Goal: Task Accomplishment & Management: Manage account settings

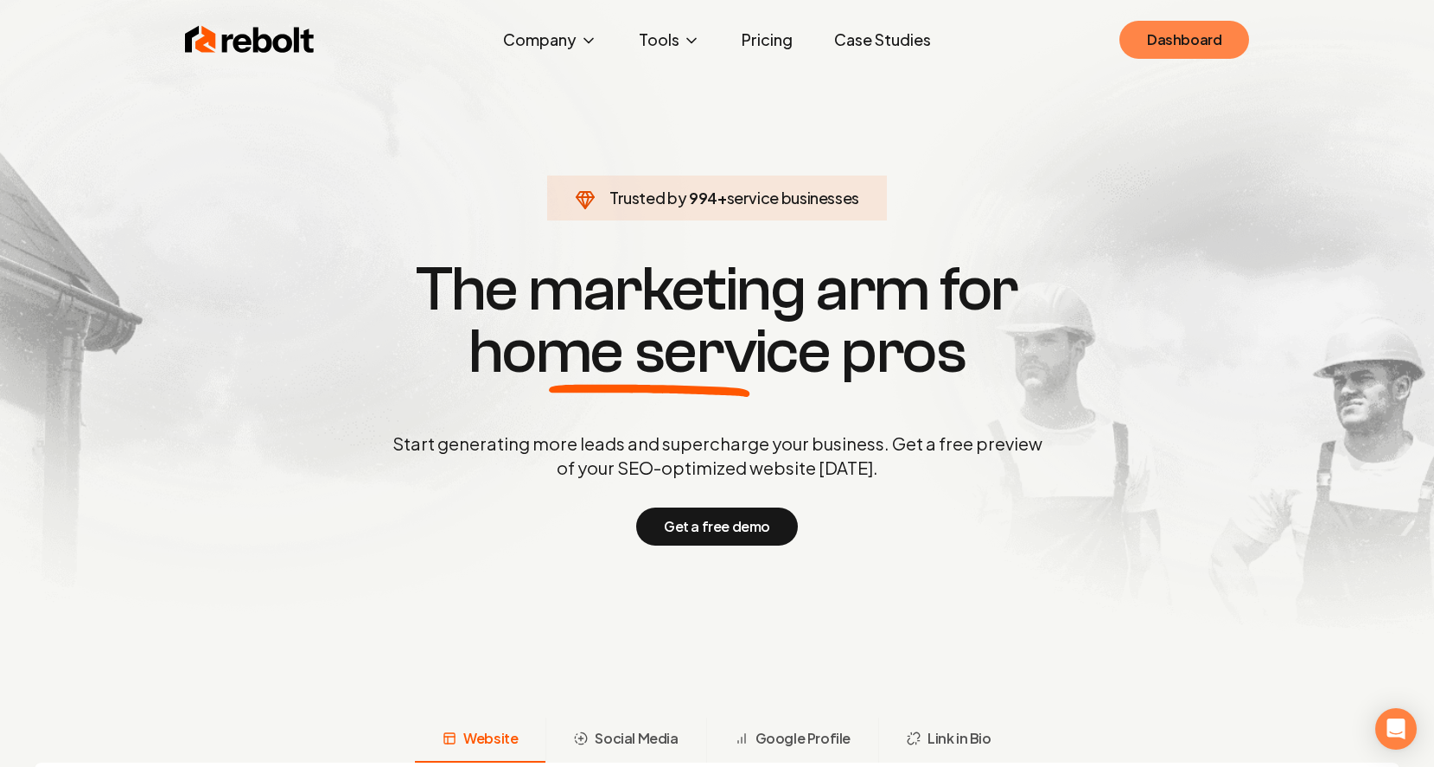
click at [1176, 41] on link "Dashboard" at bounding box center [1184, 40] width 130 height 38
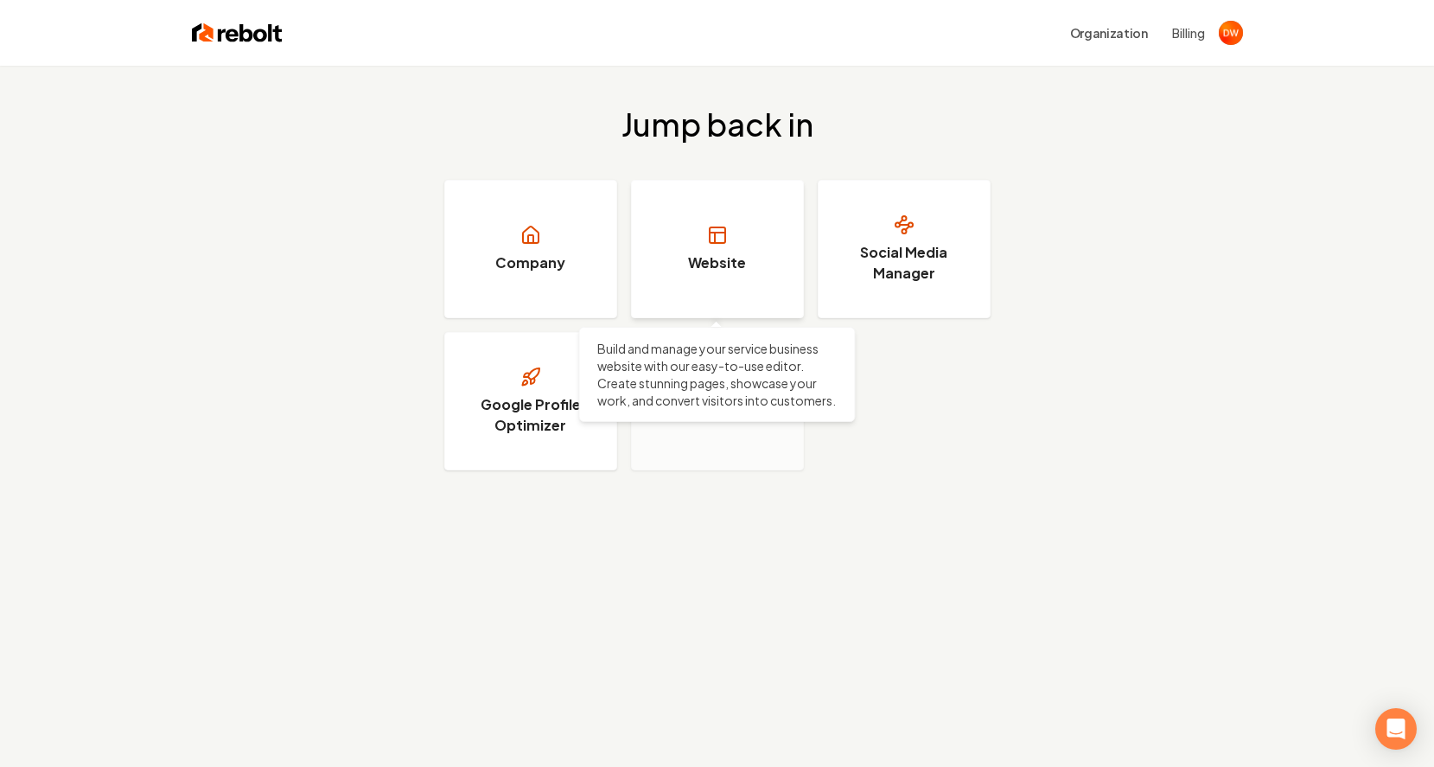
click at [713, 227] on rect at bounding box center [718, 235] width 16 height 16
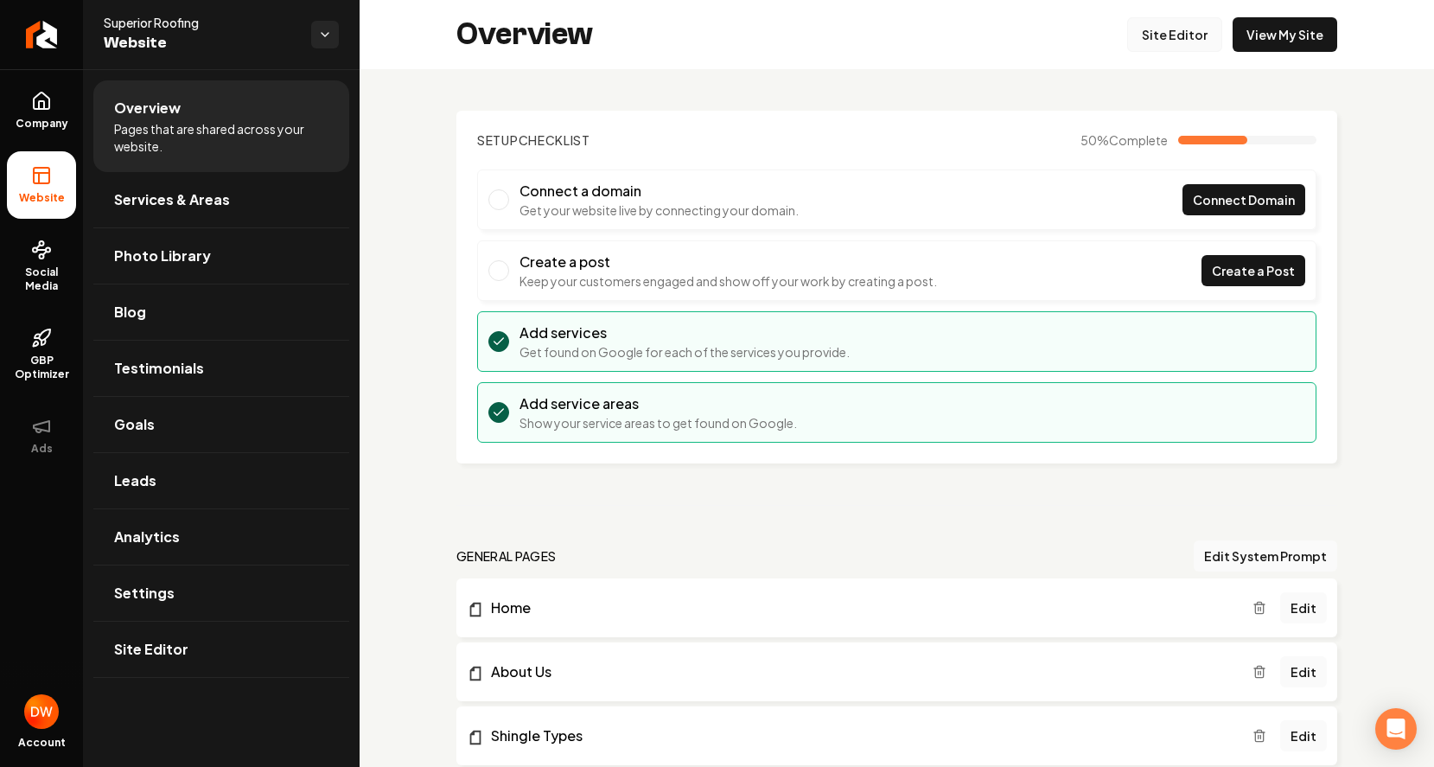
click at [1177, 35] on link "Site Editor" at bounding box center [1174, 34] width 95 height 35
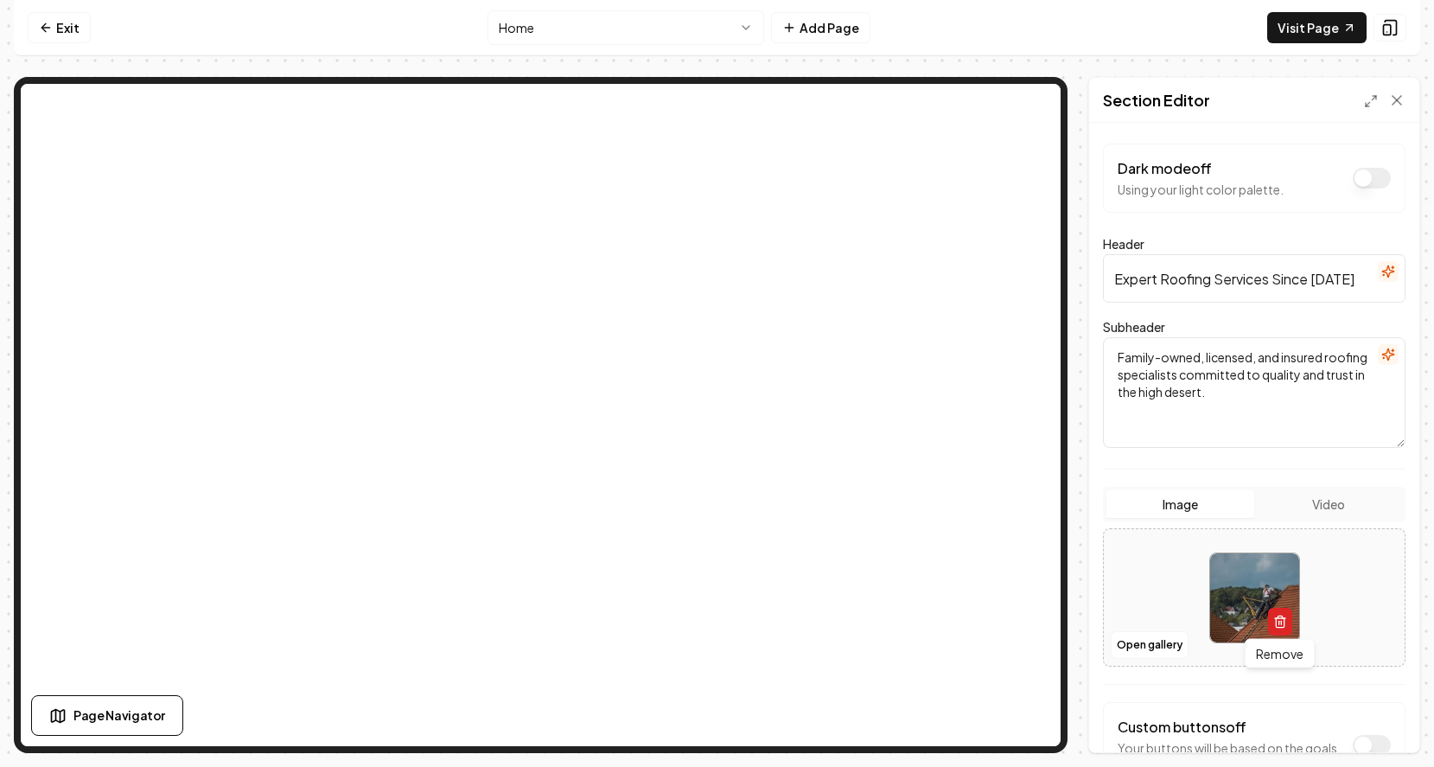
click at [1279, 622] on icon "button" at bounding box center [1280, 622] width 14 height 14
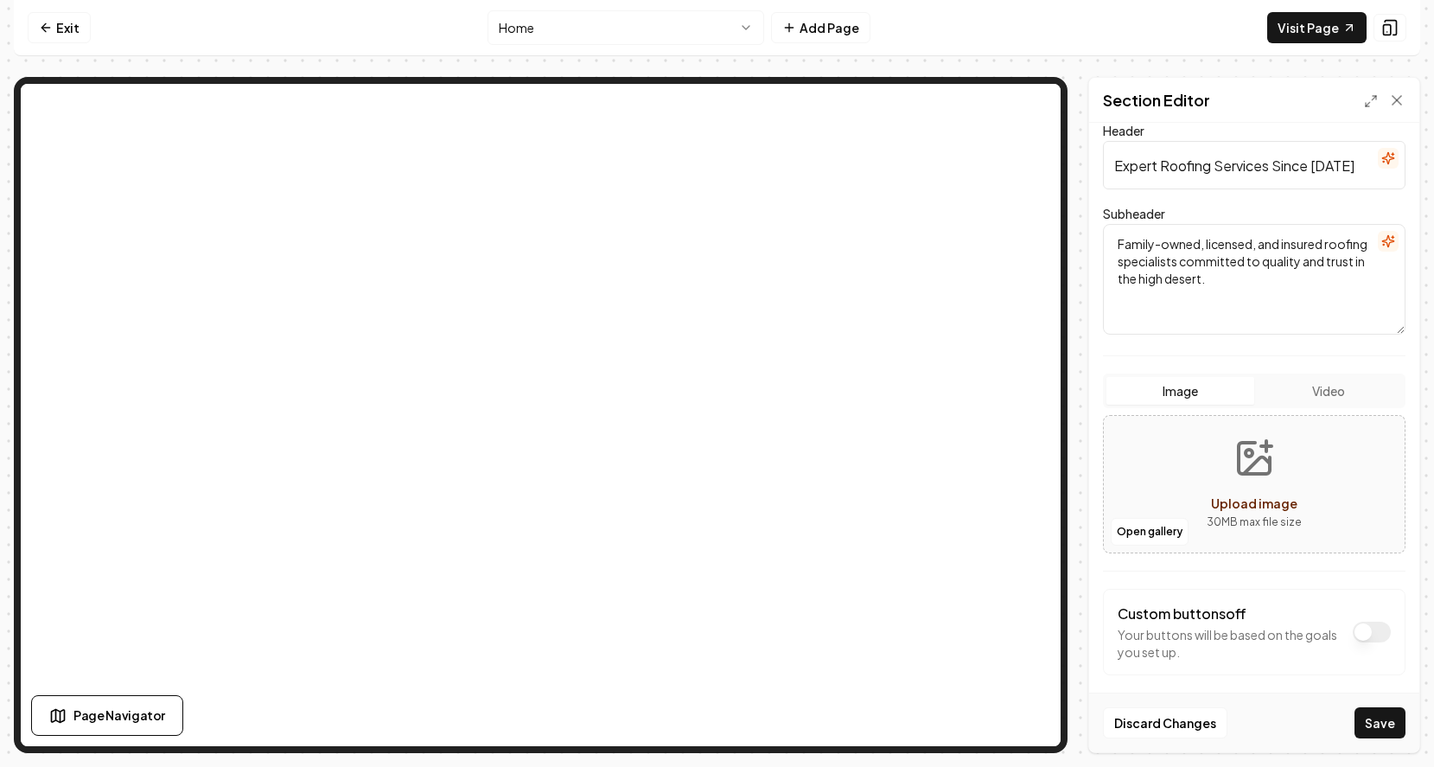
scroll to position [126, 0]
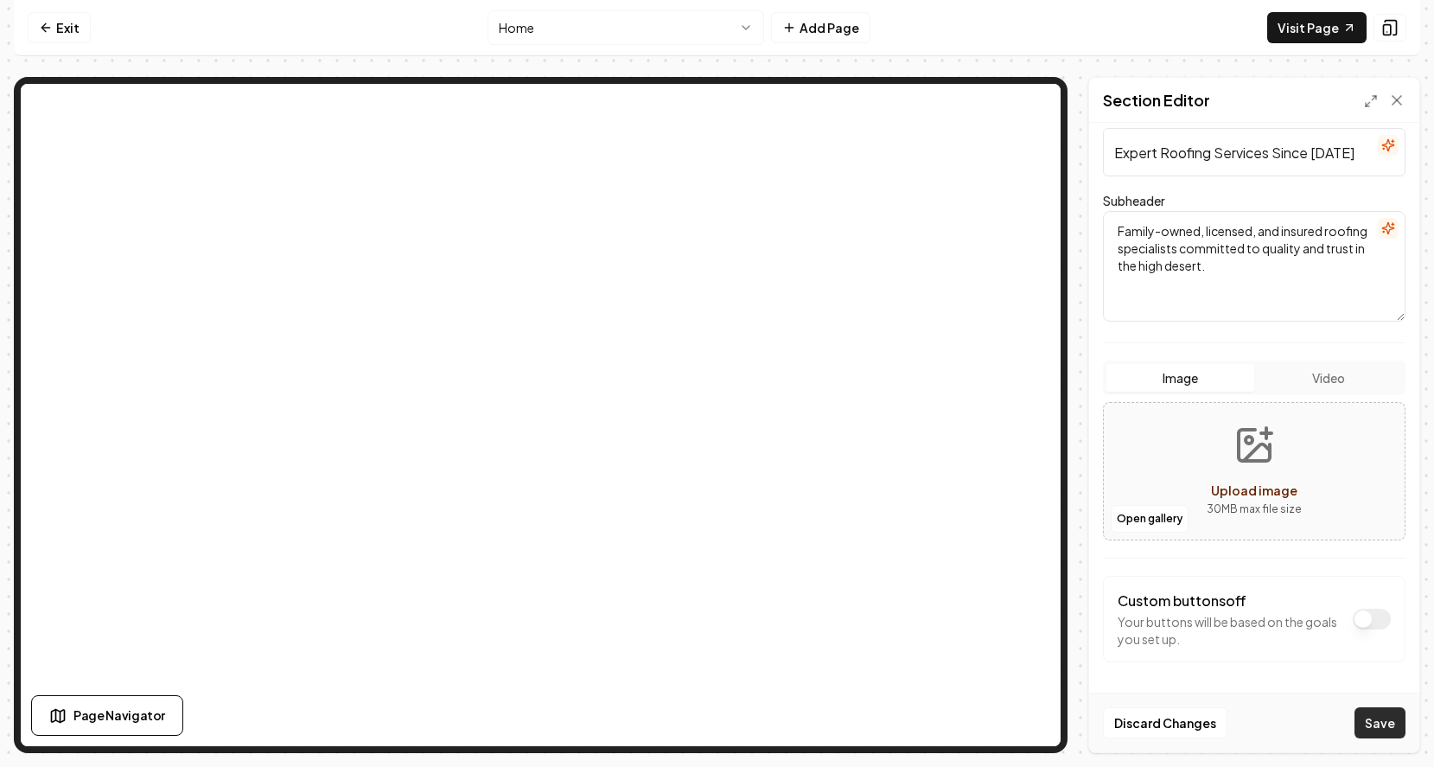
click at [1387, 724] on button "Save" at bounding box center [1380, 722] width 51 height 31
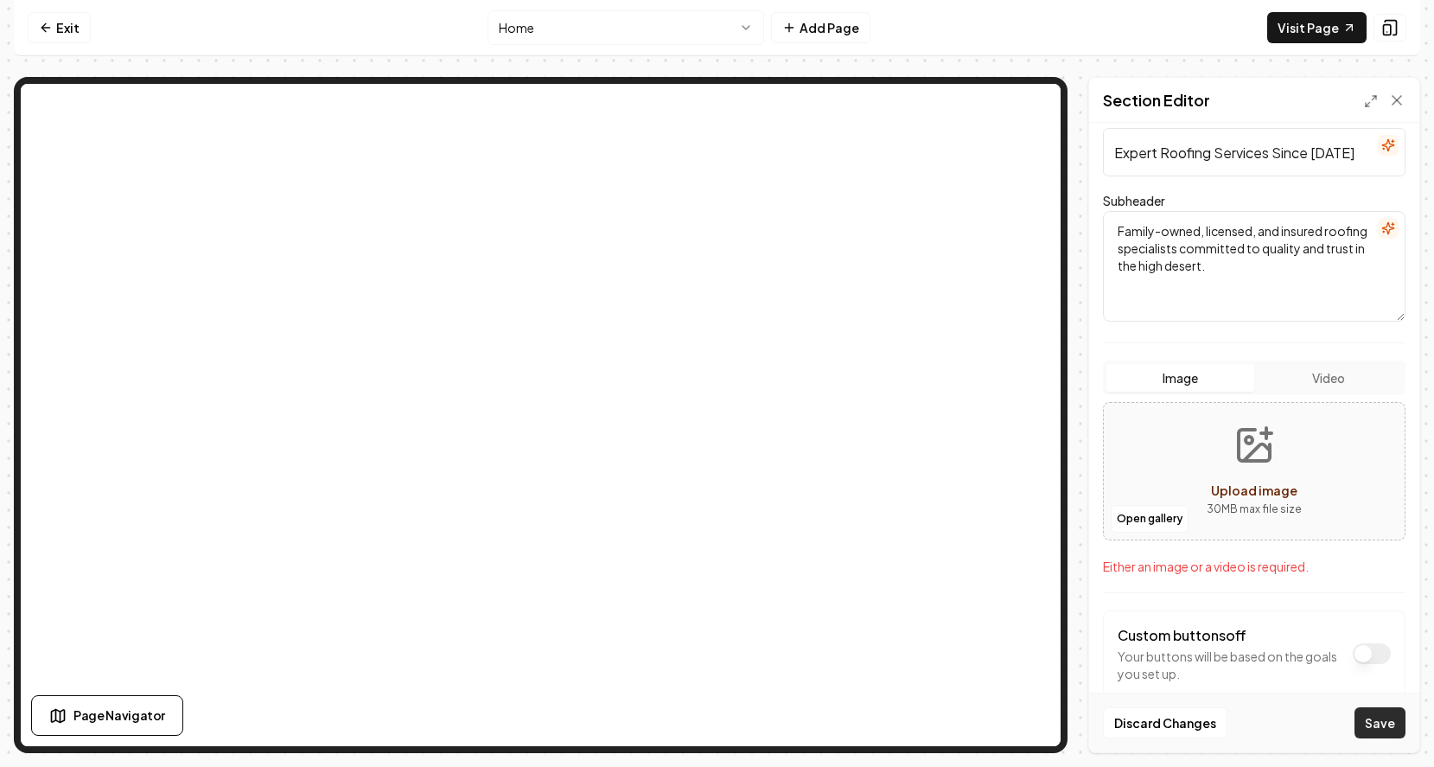
click at [1370, 718] on button "Save" at bounding box center [1380, 722] width 51 height 31
click at [1374, 719] on button "Save" at bounding box center [1380, 722] width 51 height 31
click at [1247, 469] on button "Upload image 30 MB max file size" at bounding box center [1254, 471] width 123 height 121
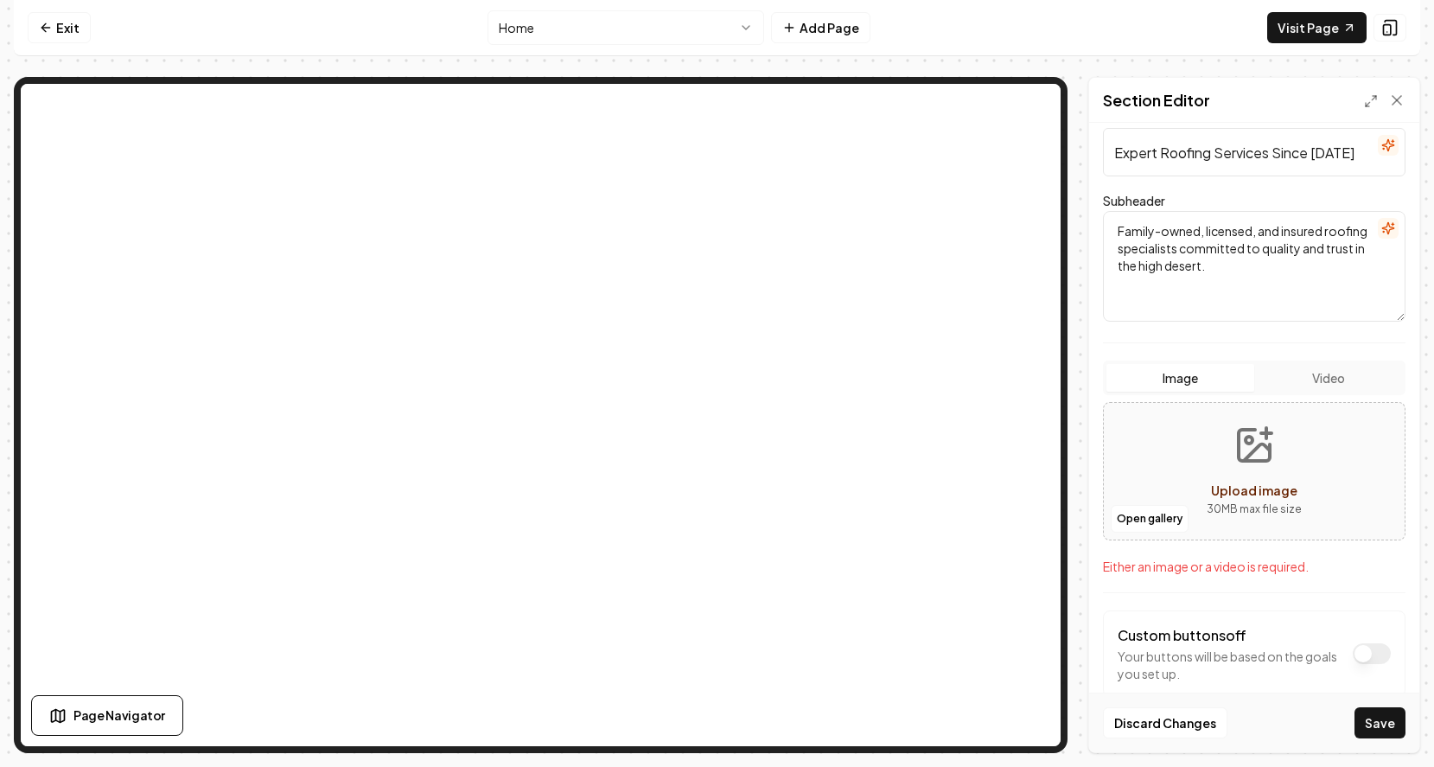
click at [1222, 508] on p "30 MB max file size" at bounding box center [1254, 508] width 95 height 17
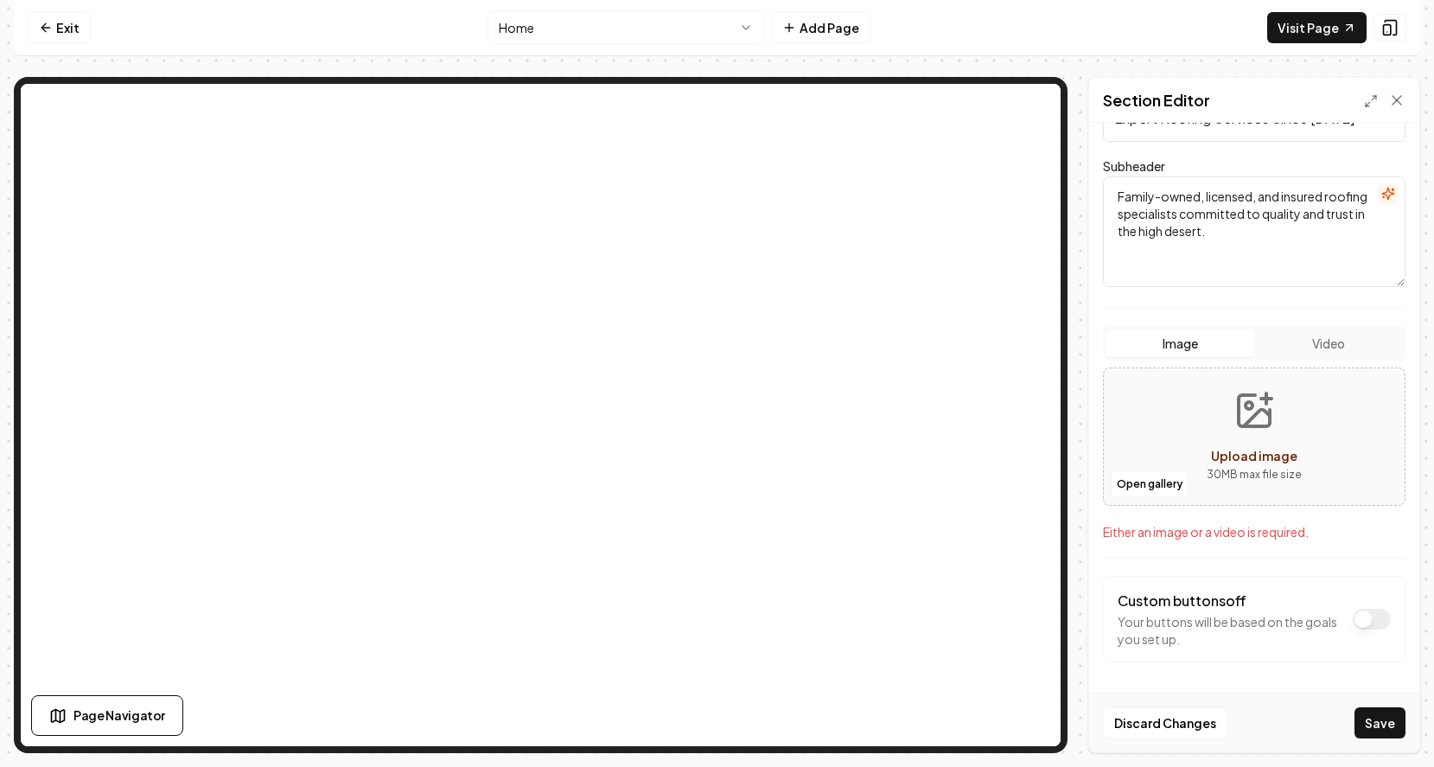
scroll to position [0, 0]
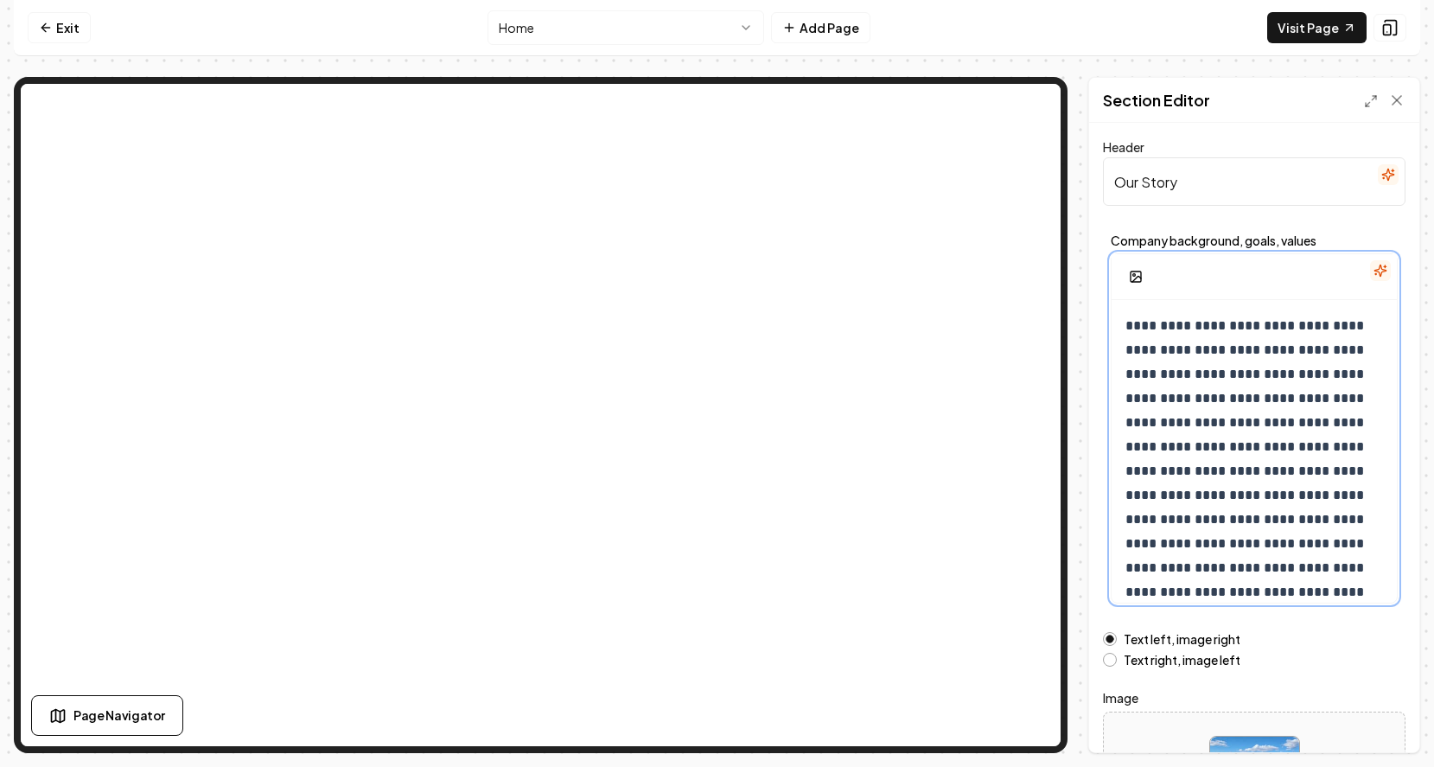
click at [1336, 600] on p "**********" at bounding box center [1254, 471] width 258 height 315
click at [1378, 591] on p "**********" at bounding box center [1254, 471] width 258 height 315
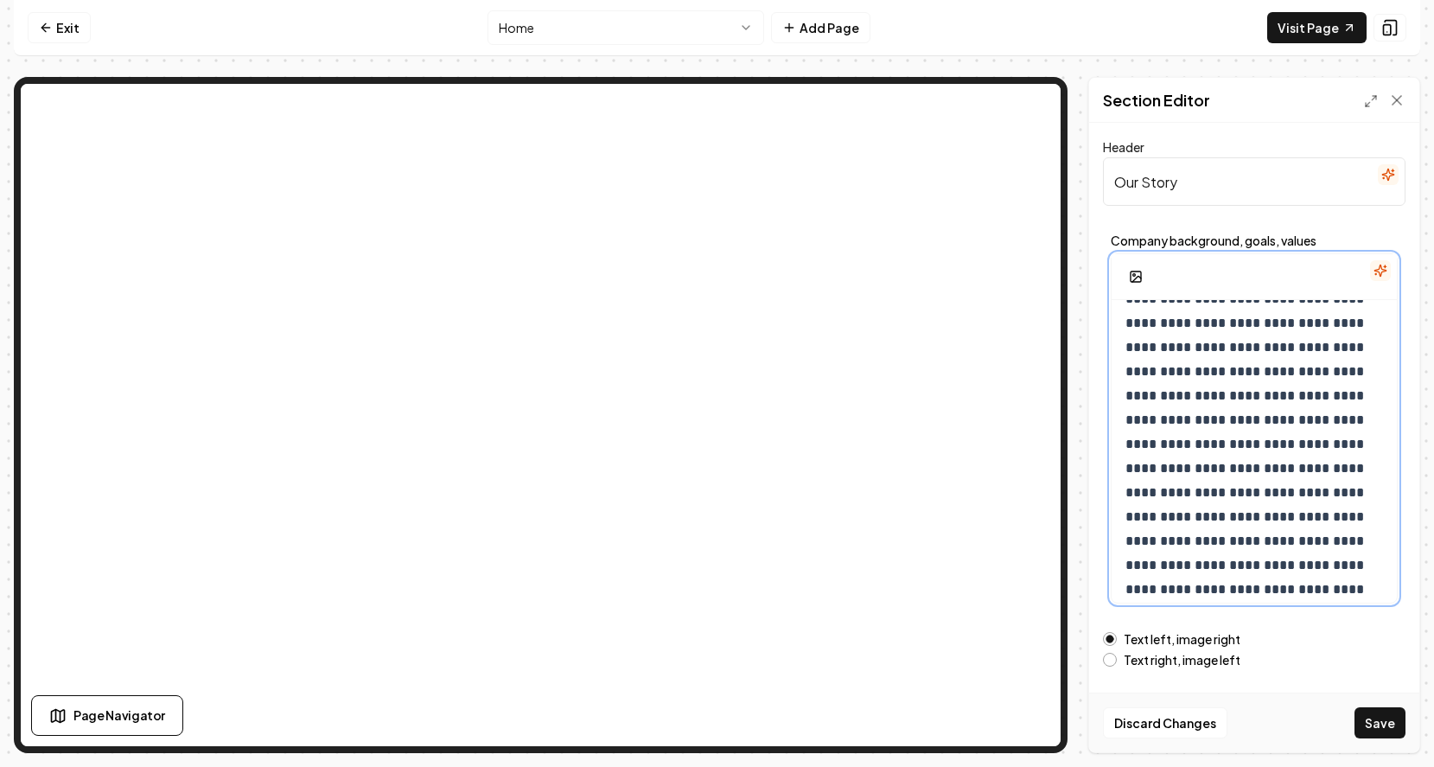
click at [1175, 590] on p "**********" at bounding box center [1254, 444] width 258 height 315
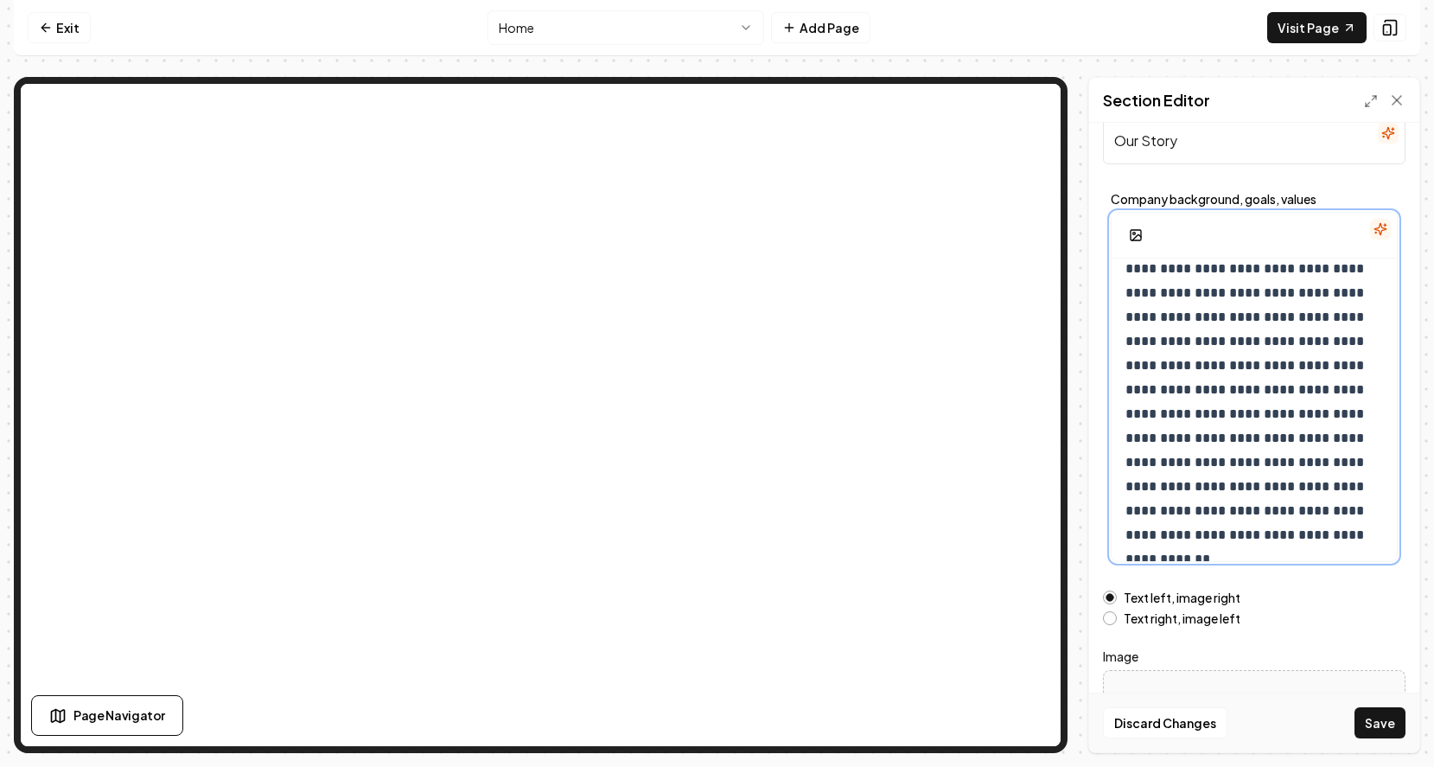
scroll to position [46, 0]
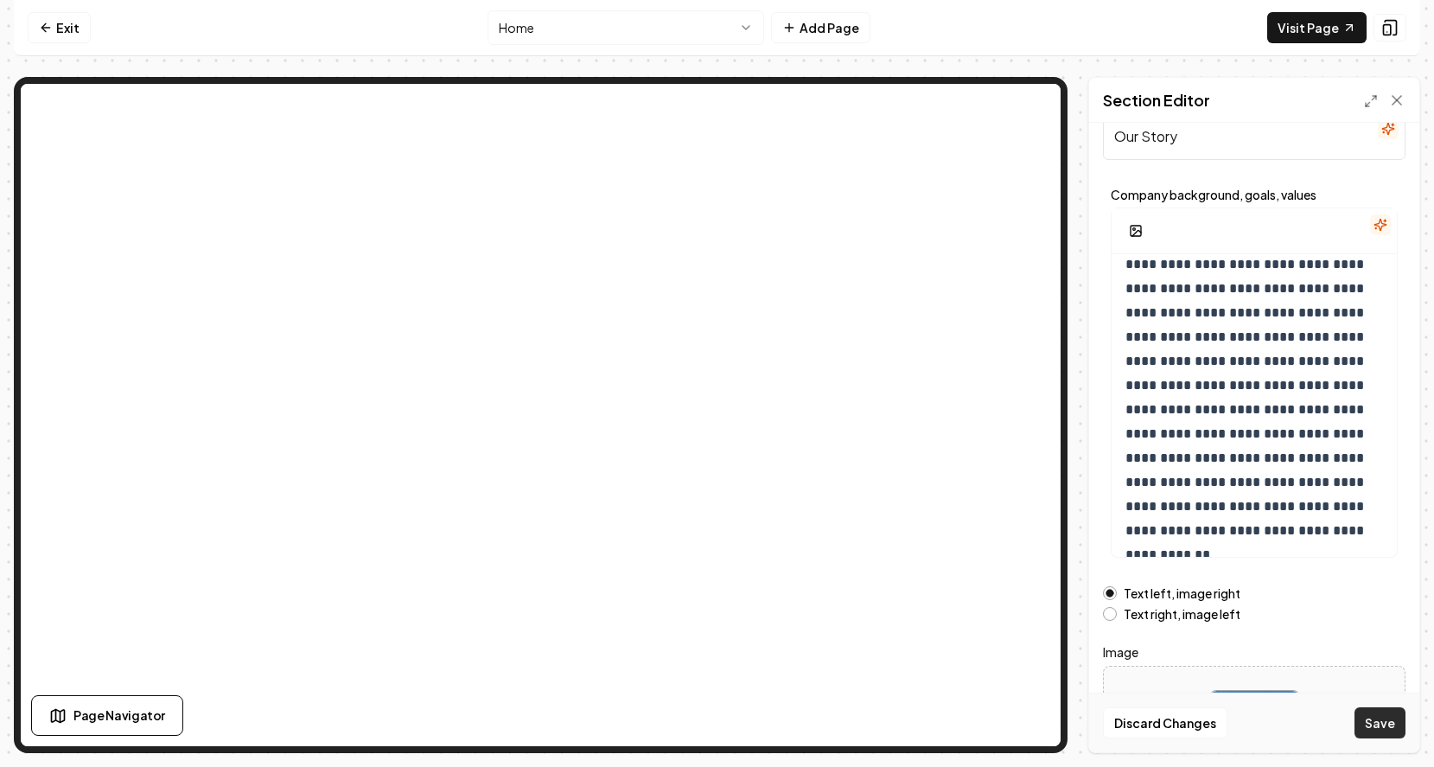
click at [1387, 725] on button "Save" at bounding box center [1380, 722] width 51 height 31
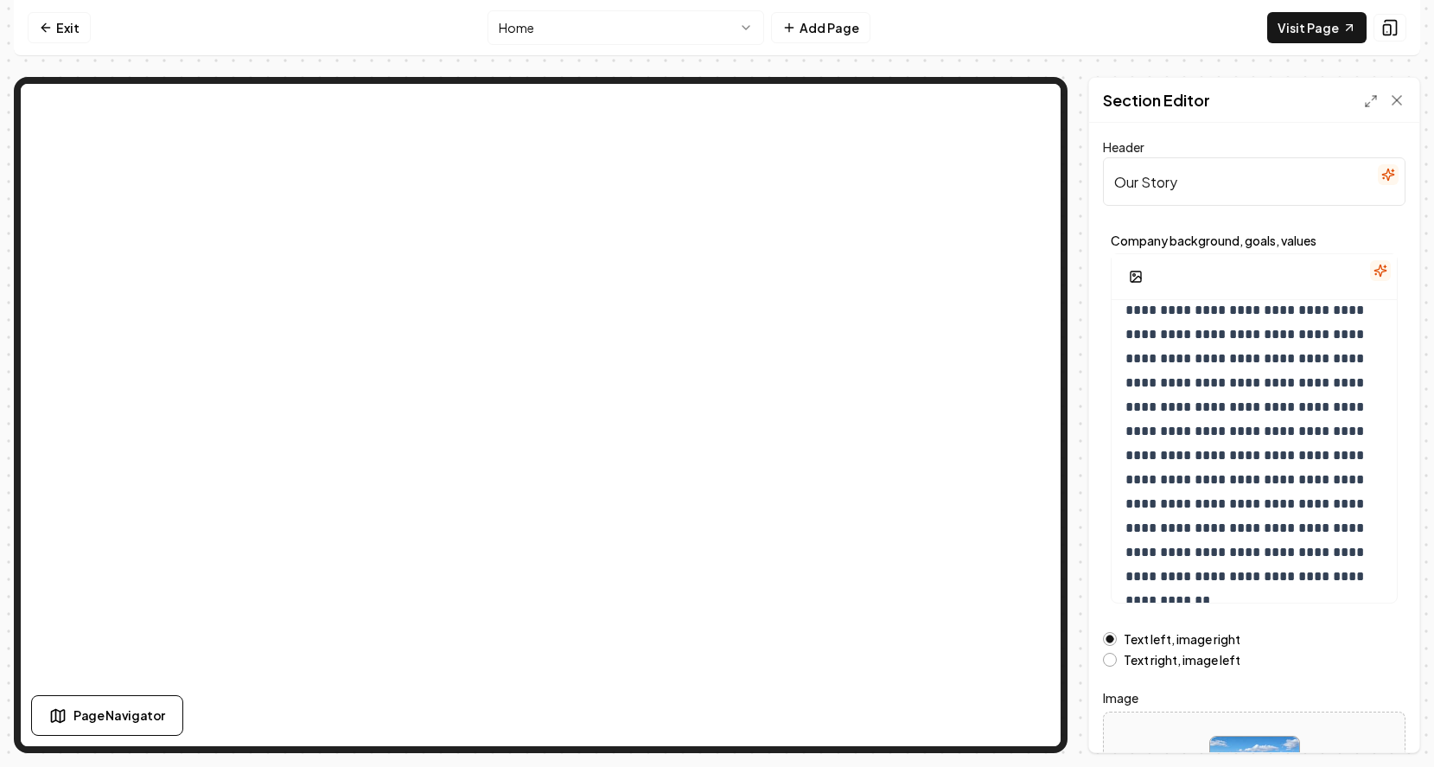
scroll to position [0, 0]
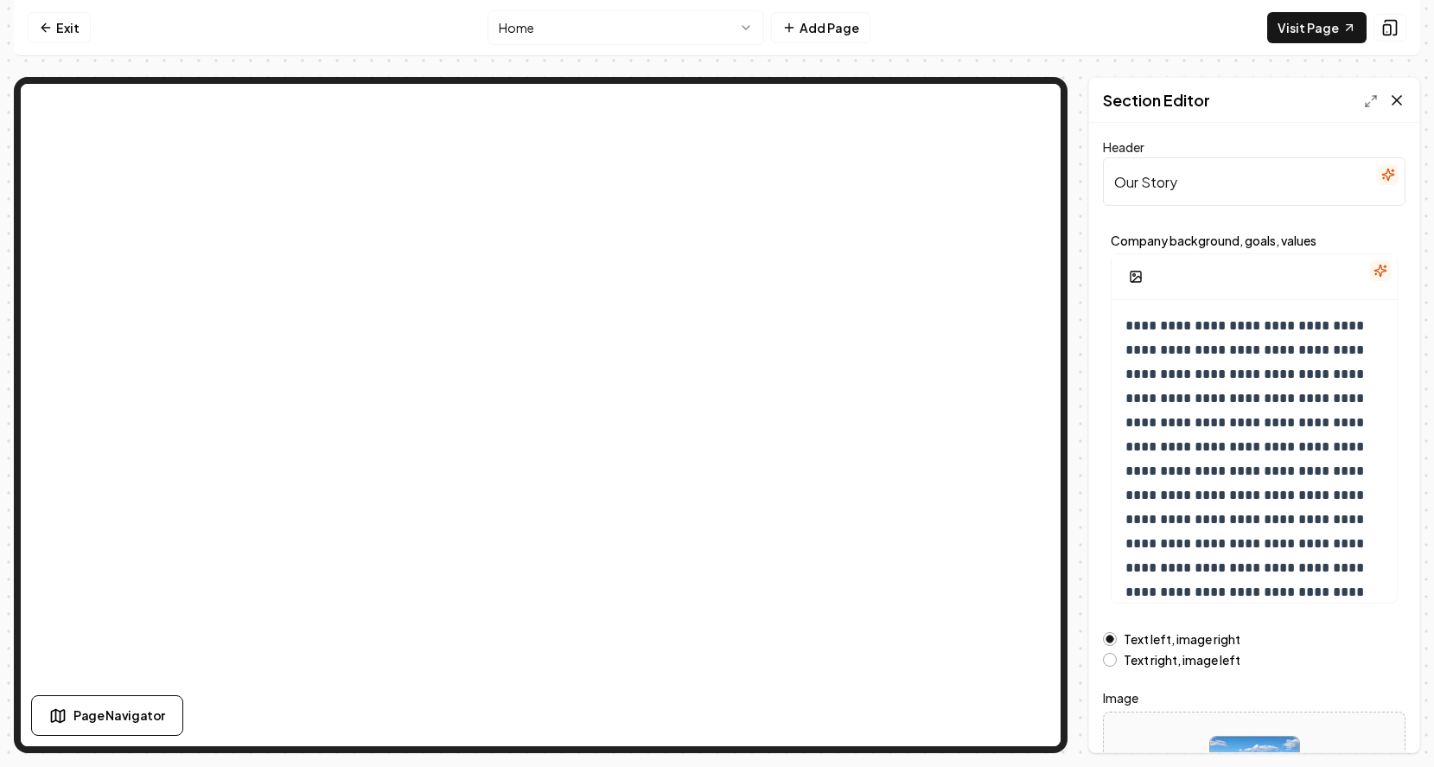
click at [1396, 103] on icon at bounding box center [1396, 100] width 17 height 17
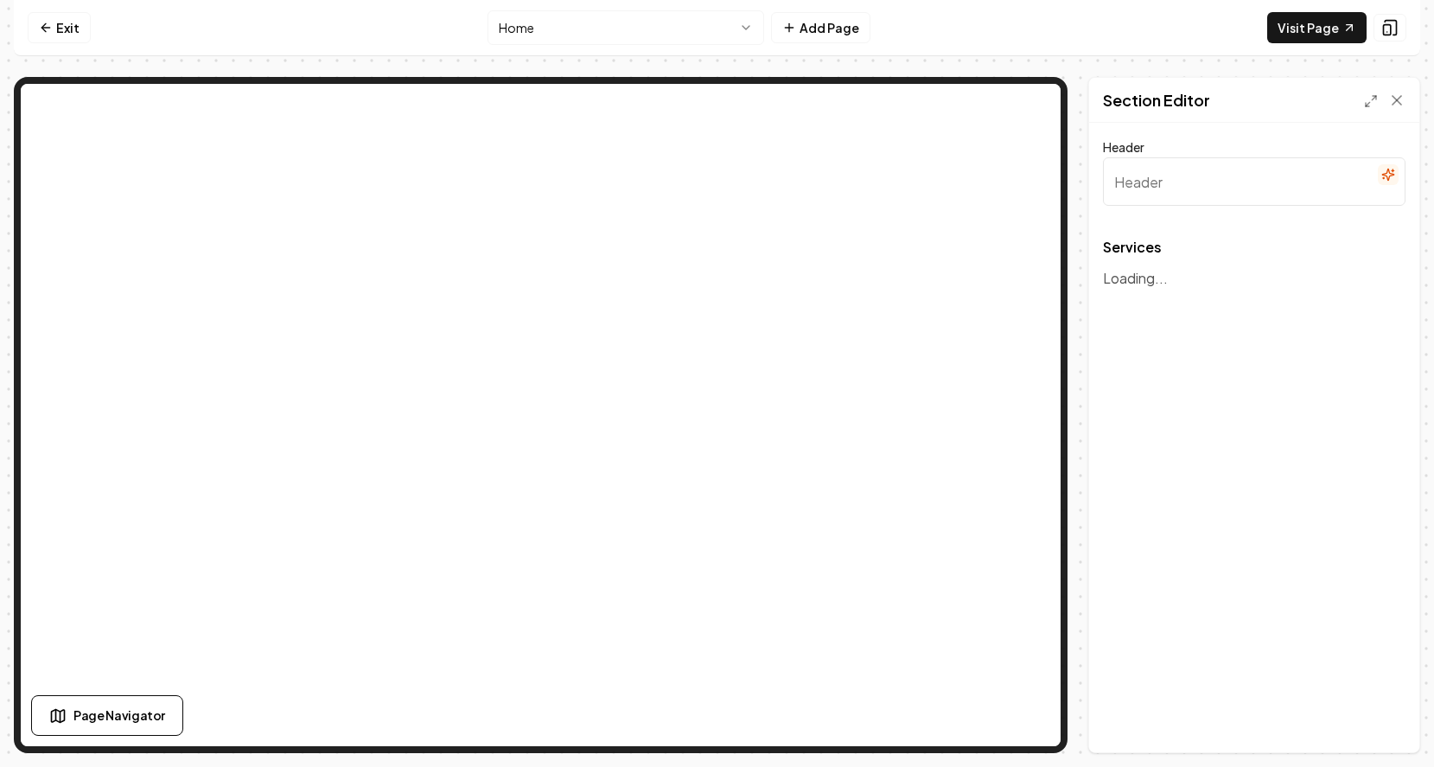
type input "Our Roofing Solutions"
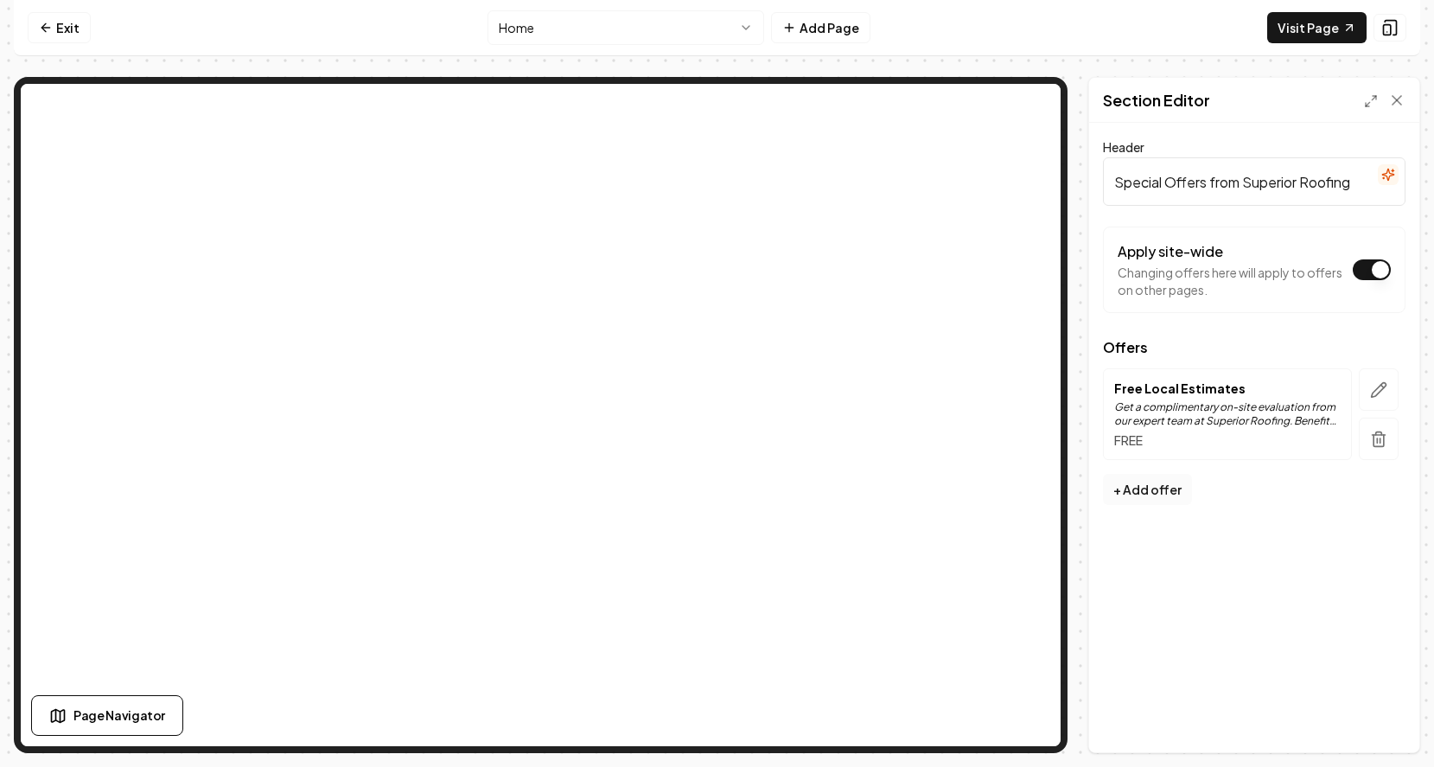
click at [1156, 486] on button "+ Add offer" at bounding box center [1147, 489] width 89 height 31
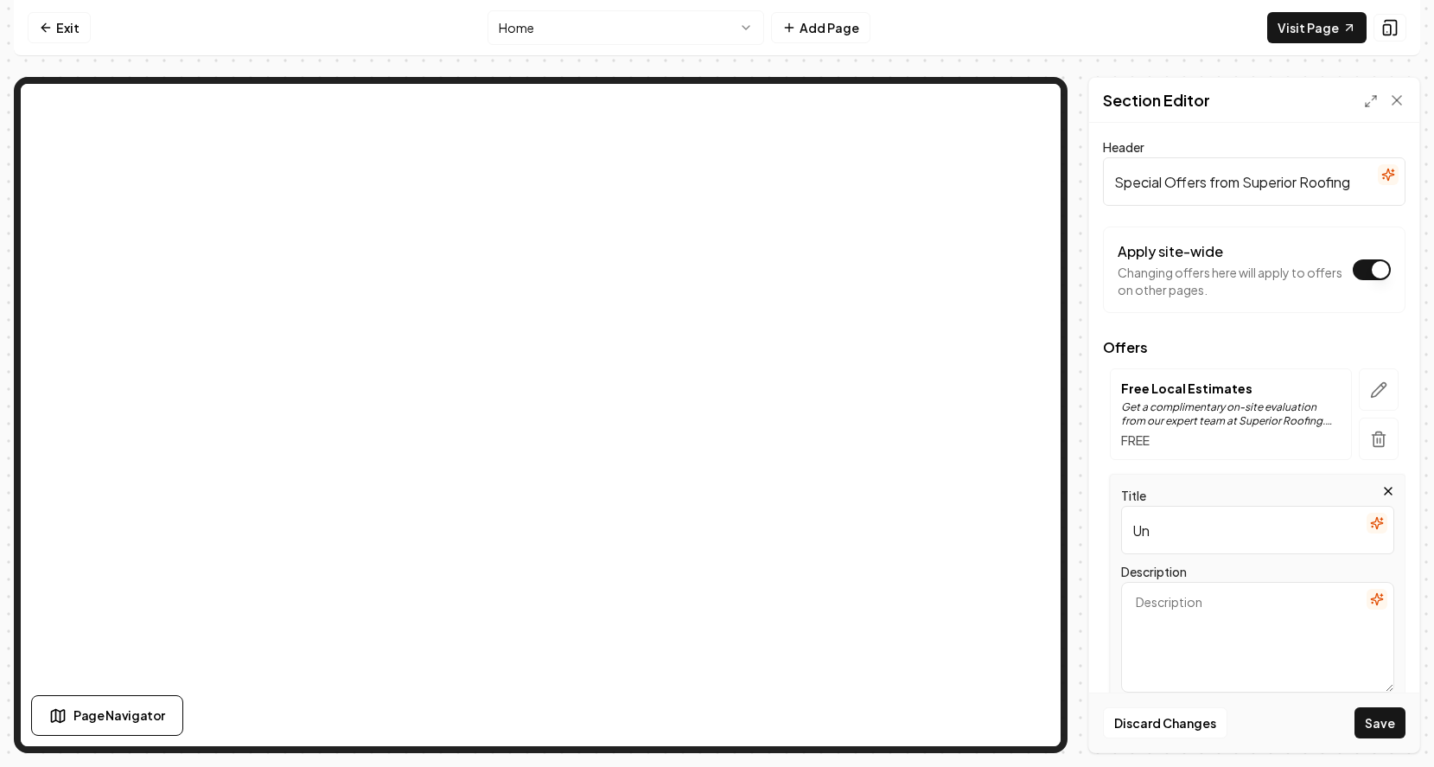
type input "U"
type input "5"
type input "4"
type input "$"
type input "New Roof discount!"
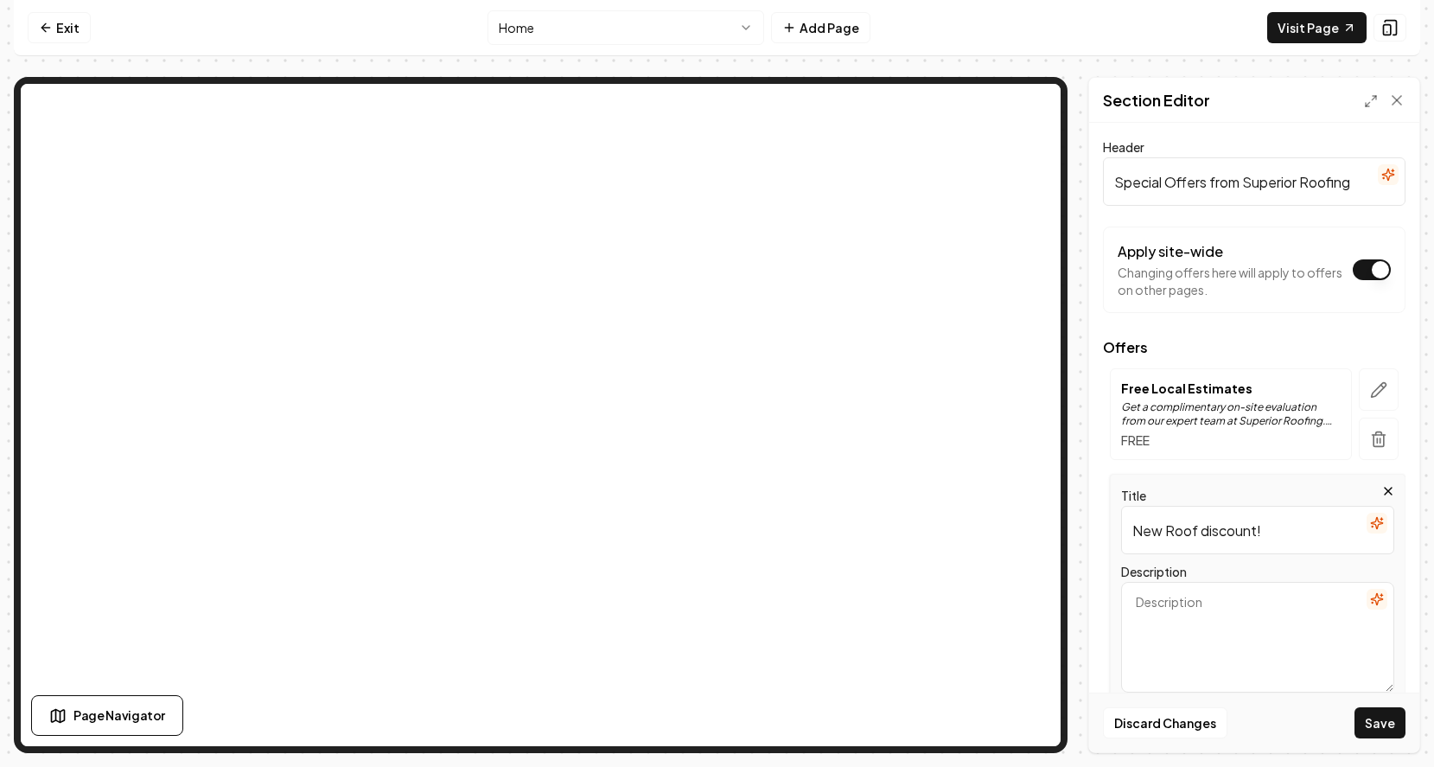
click at [1163, 607] on textarea "Description" at bounding box center [1257, 637] width 273 height 111
type textarea "Get $500.00 of a new roof for October only!"
click at [1370, 727] on button "Save" at bounding box center [1380, 722] width 51 height 31
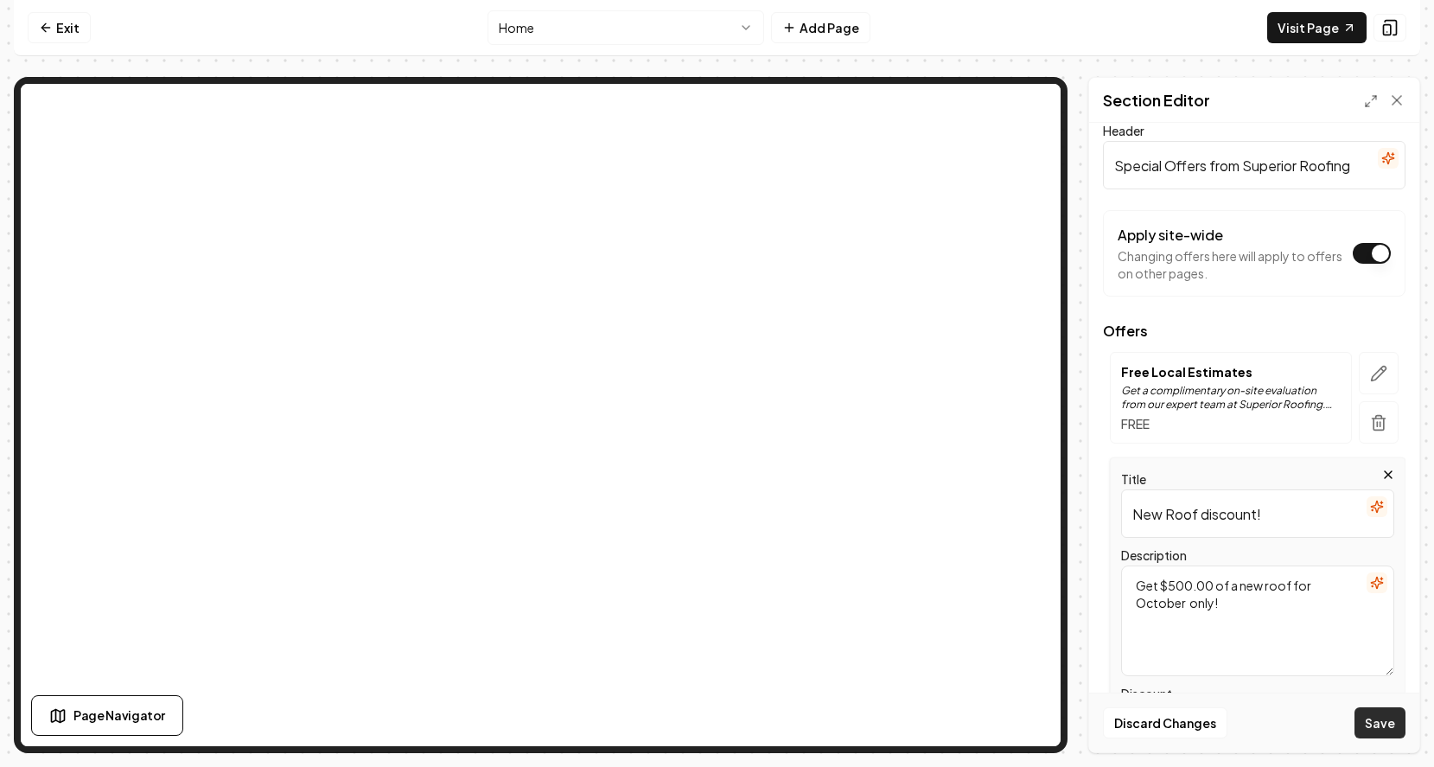
click at [1388, 721] on button "Save" at bounding box center [1380, 722] width 51 height 31
click at [1379, 583] on icon "button" at bounding box center [1377, 583] width 14 height 14
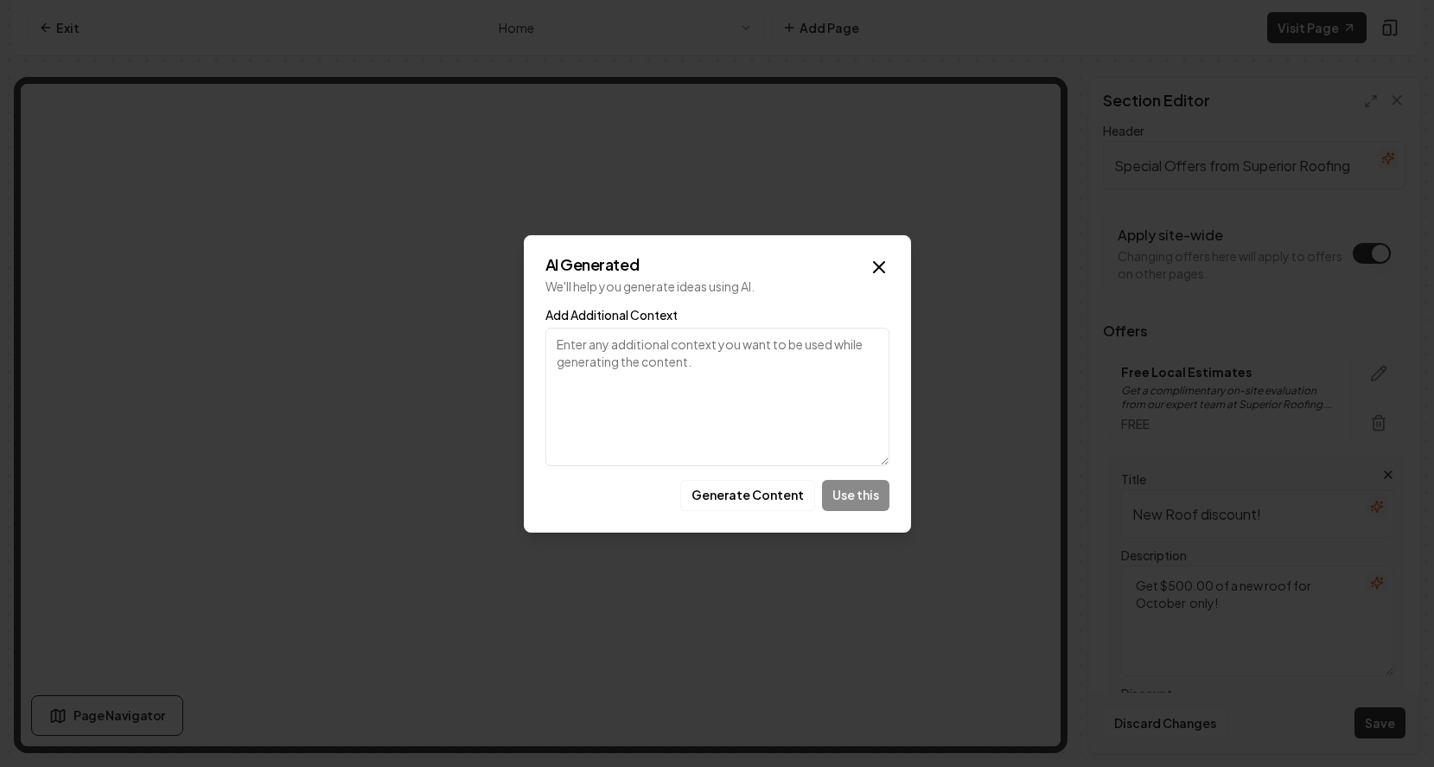
click at [660, 363] on textarea "Add Additional Context" at bounding box center [717, 397] width 344 height 138
type textarea "Get $500 off new roof for October"
click at [767, 491] on button "Generate Content" at bounding box center [747, 495] width 135 height 31
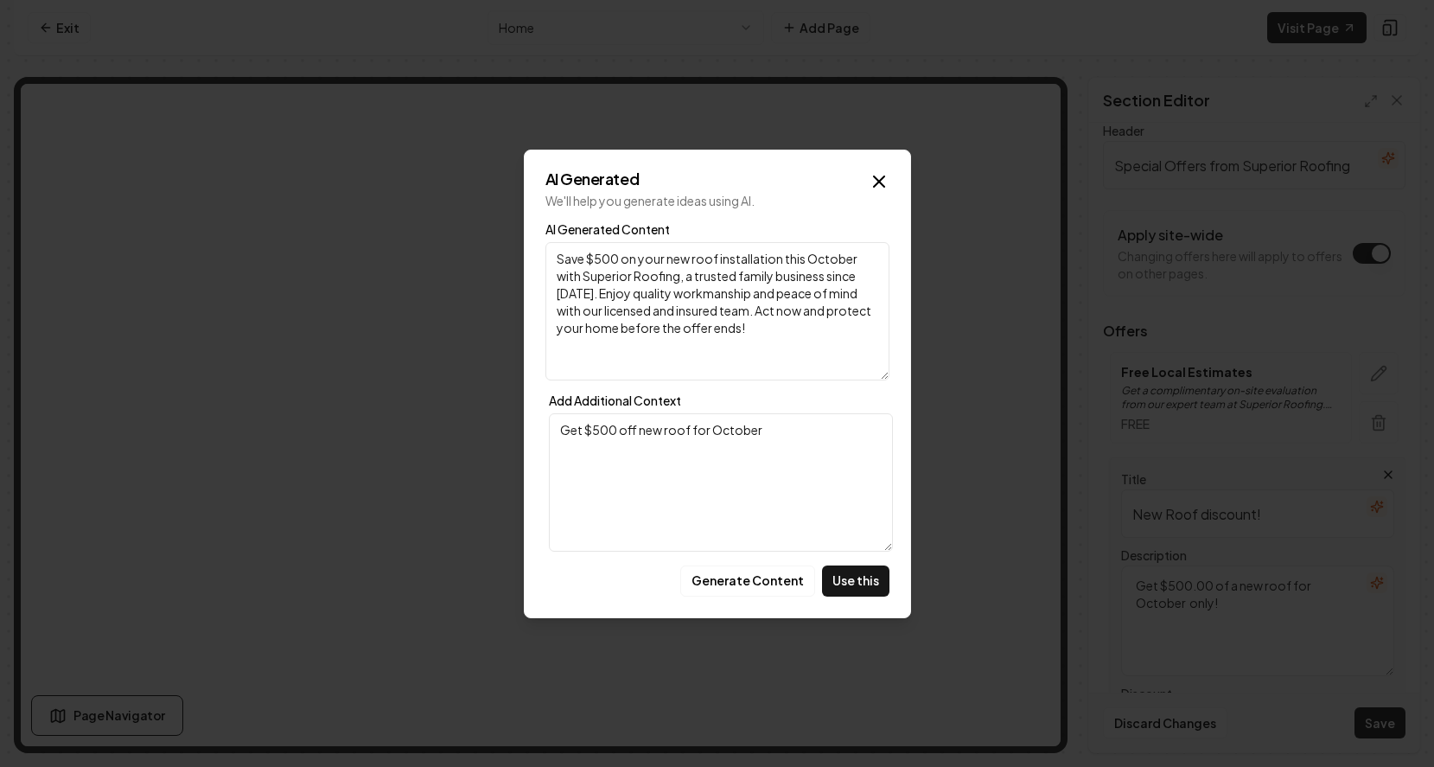
click at [585, 296] on textarea "Save $500 on your new roof installation this October with Superior Roofing, a t…" at bounding box center [717, 311] width 344 height 138
type textarea "Save $500 on your new roof installation this October with Superior Roofing, Enj…"
click at [839, 579] on button "Use this" at bounding box center [855, 580] width 67 height 31
type textarea "Save $500 on your new roof installation this October with Superior Roofing, Enj…"
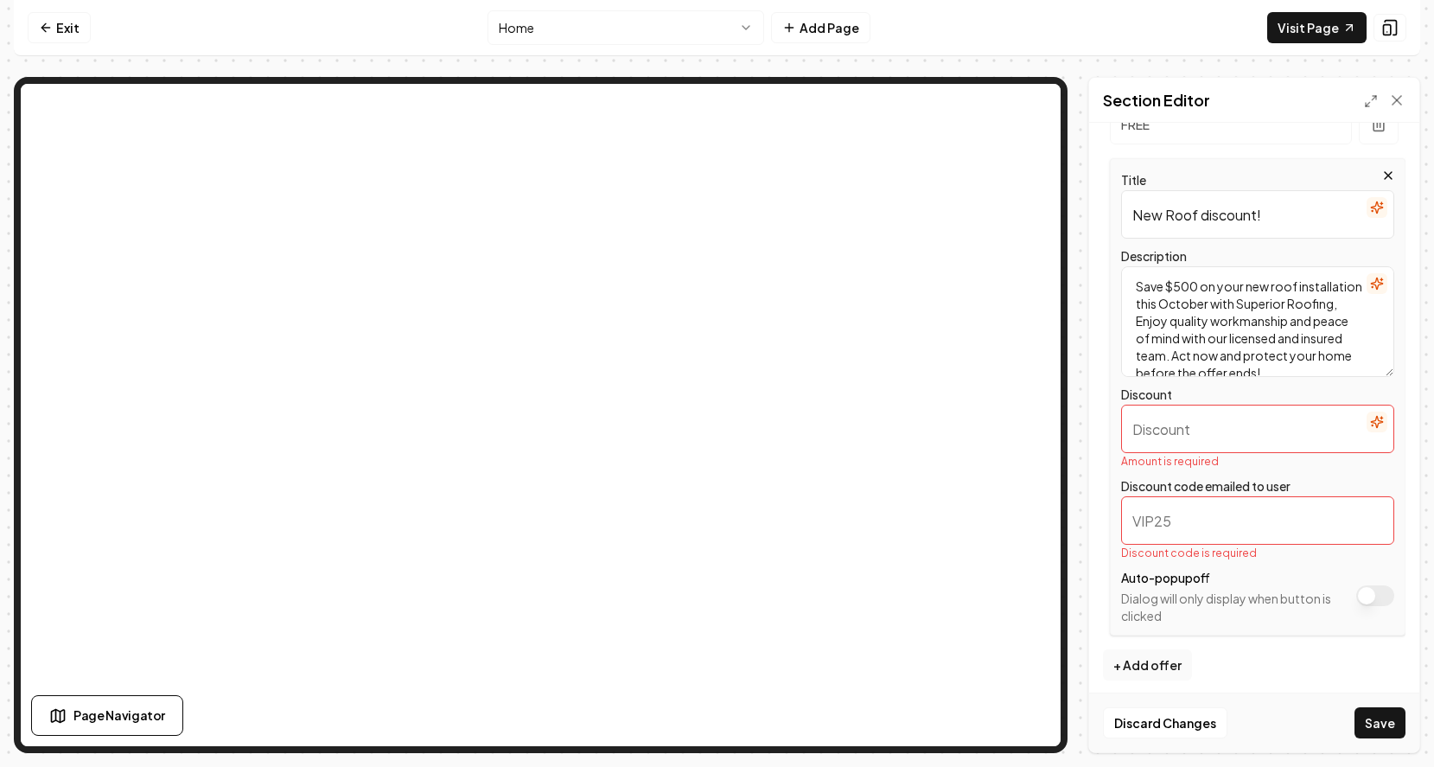
scroll to position [324, 0]
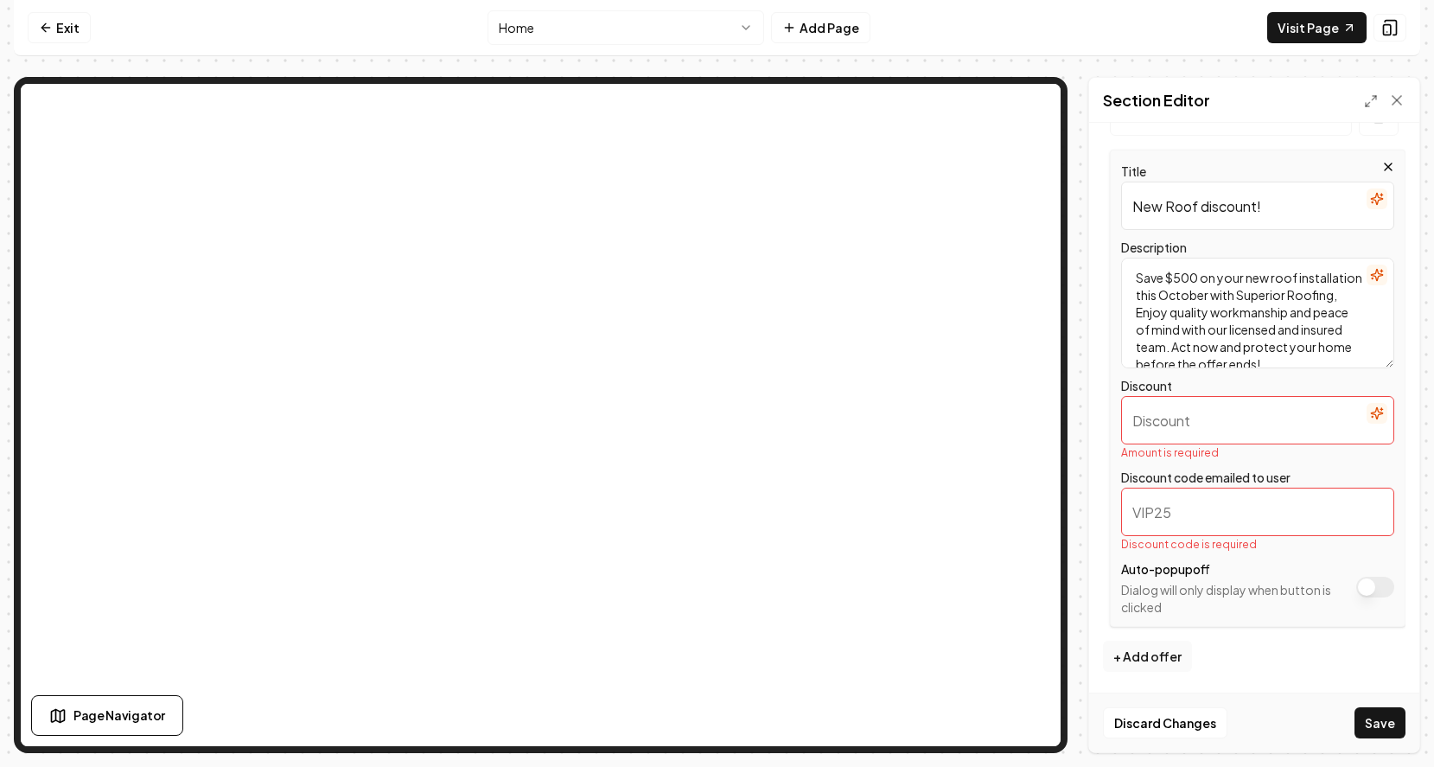
click at [1177, 427] on input "Discount" at bounding box center [1257, 420] width 273 height 48
type input "5"
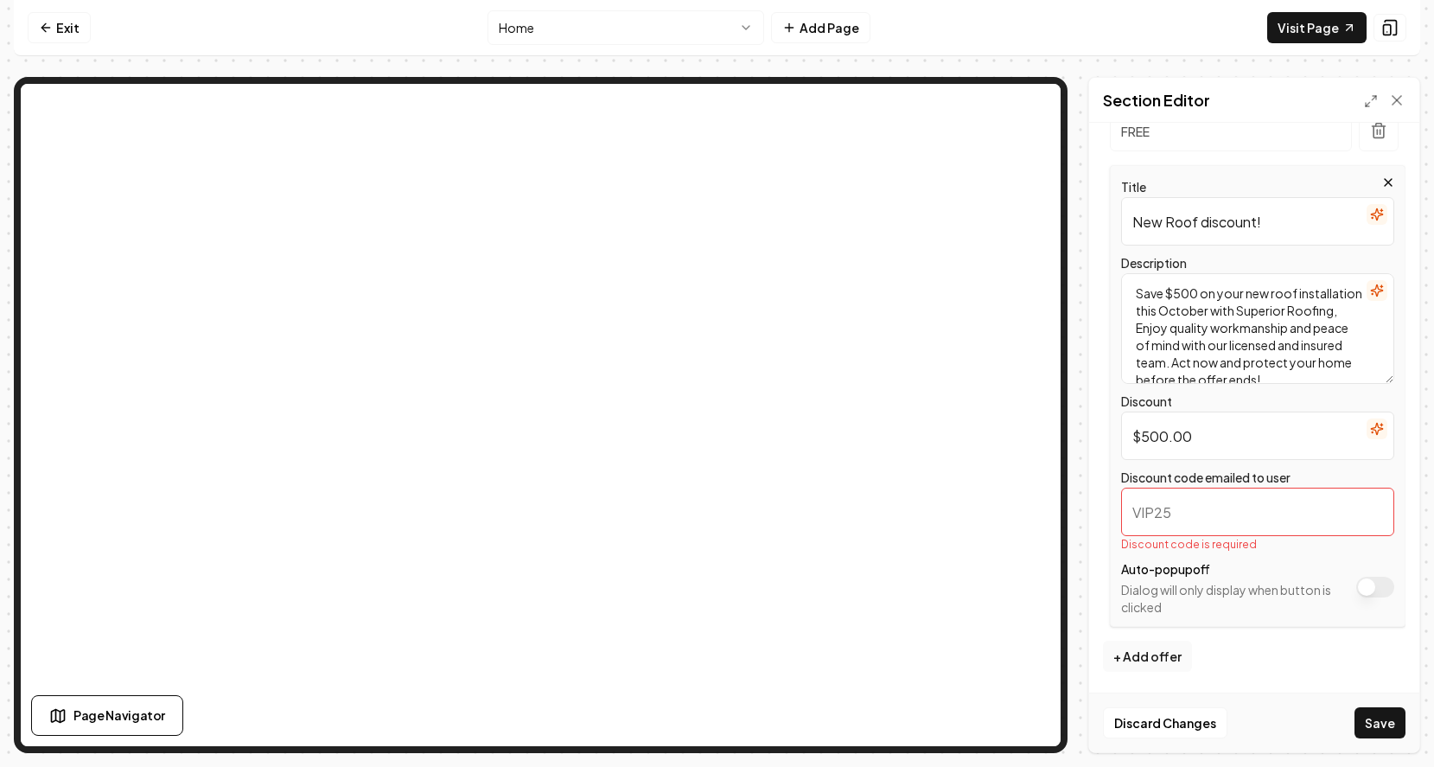
type input "$500.00"
click at [1167, 517] on input "Discount code emailed to user" at bounding box center [1257, 512] width 273 height 48
click at [1366, 585] on button "Apply site-wide" at bounding box center [1375, 587] width 38 height 21
click at [1165, 510] on input "Discount code emailed to user" at bounding box center [1257, 512] width 273 height 48
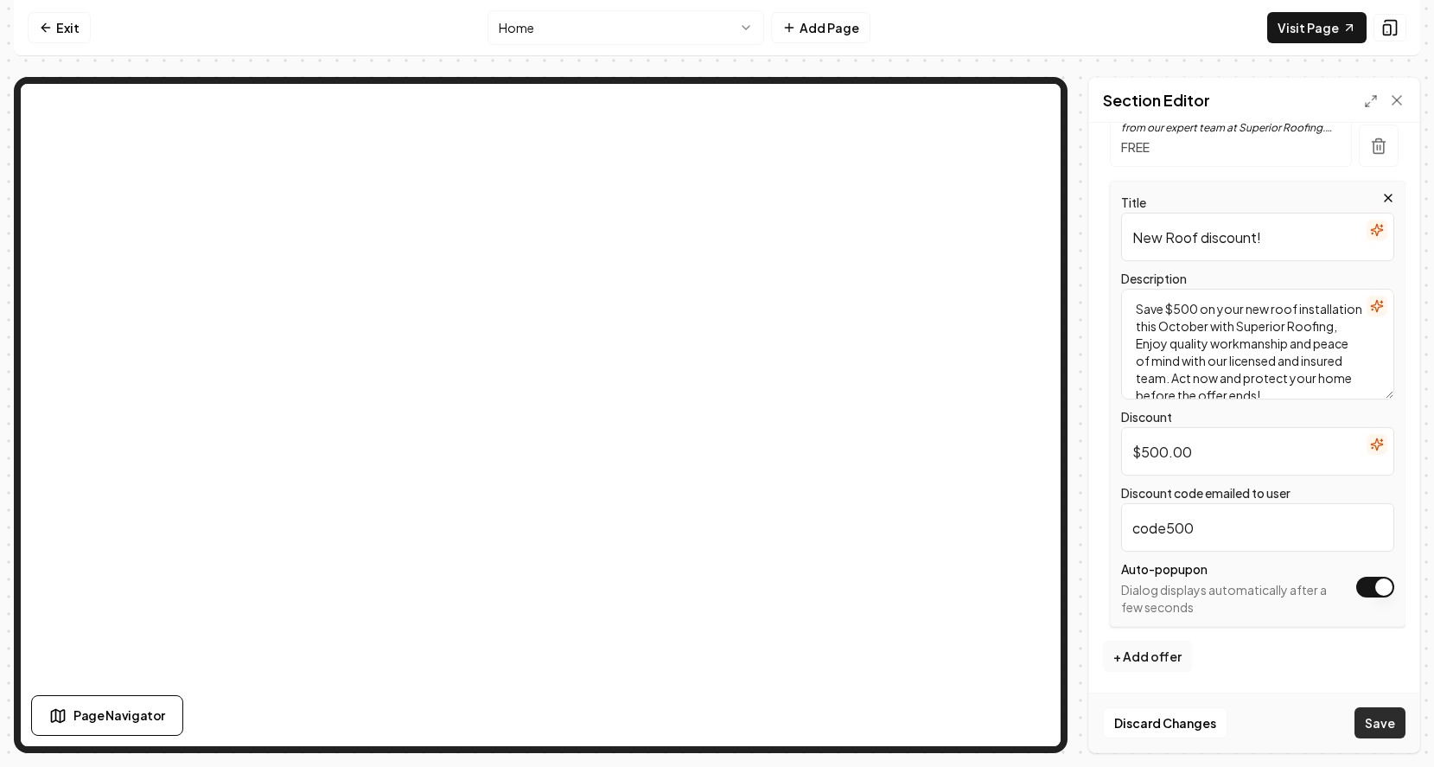
type input "code500"
click at [1376, 721] on button "Save" at bounding box center [1380, 722] width 51 height 31
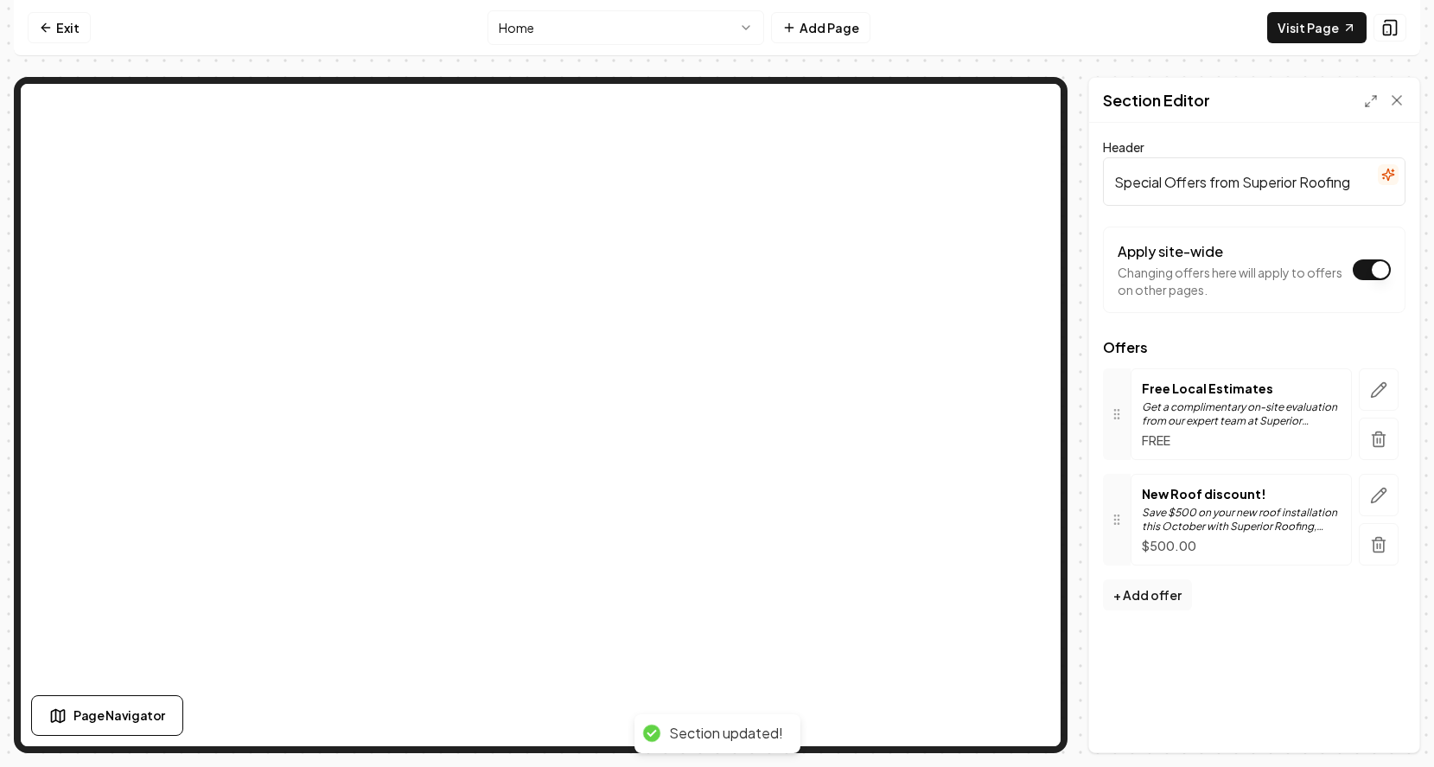
scroll to position [0, 0]
click at [1155, 591] on button "+ Add offer" at bounding box center [1147, 594] width 89 height 31
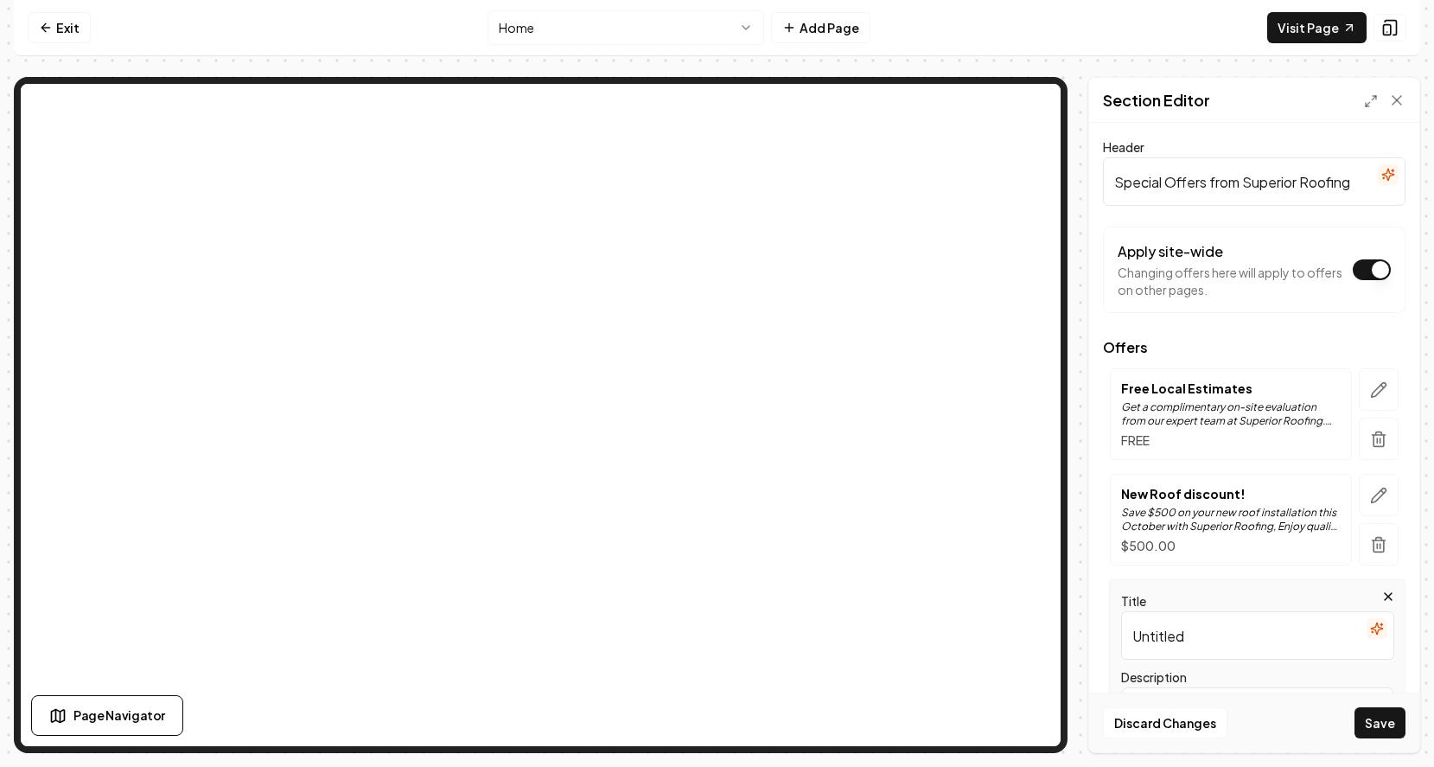
click at [1163, 633] on input "Untitled" at bounding box center [1257, 635] width 273 height 48
type input "l"
type input "R"
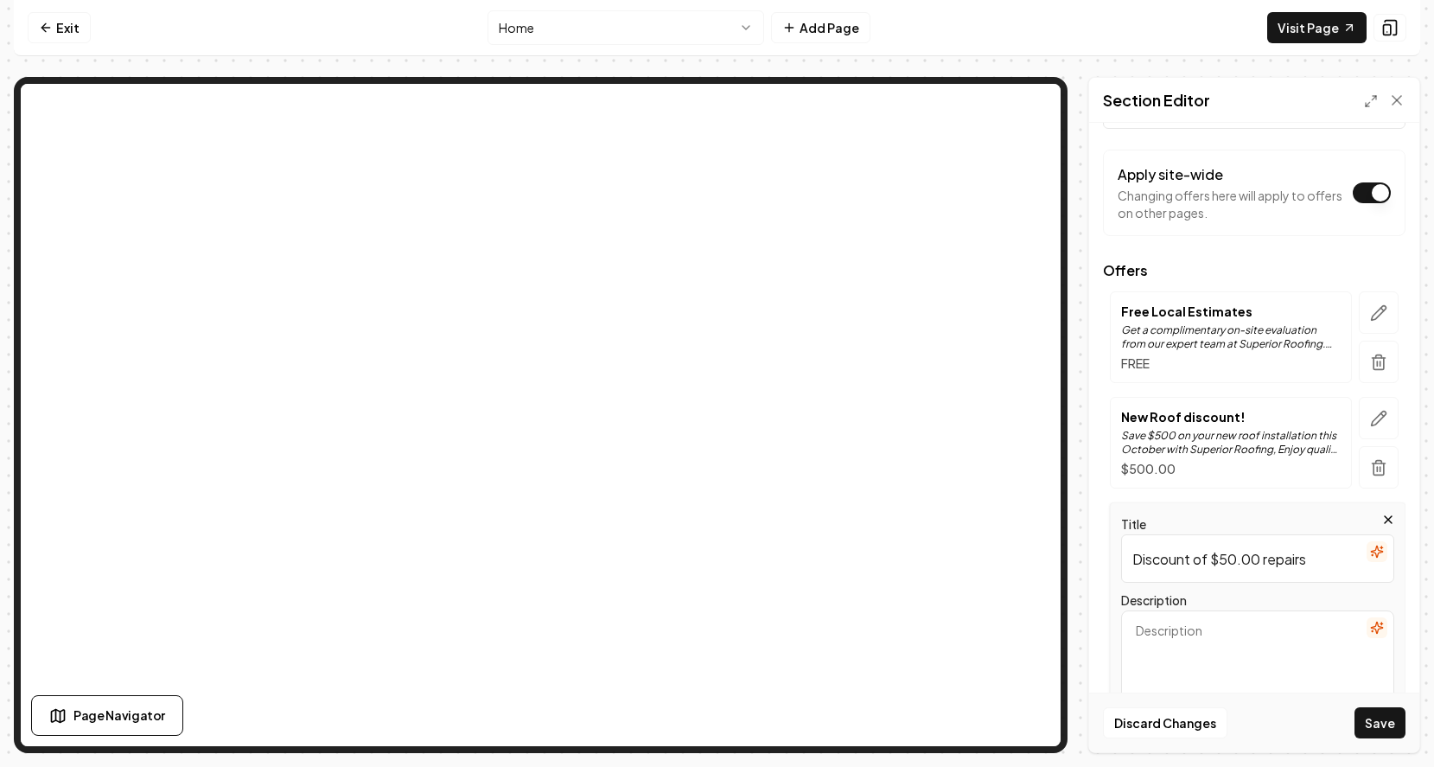
scroll to position [80, 0]
click at [1167, 631] on textarea "Description" at bounding box center [1257, 663] width 273 height 111
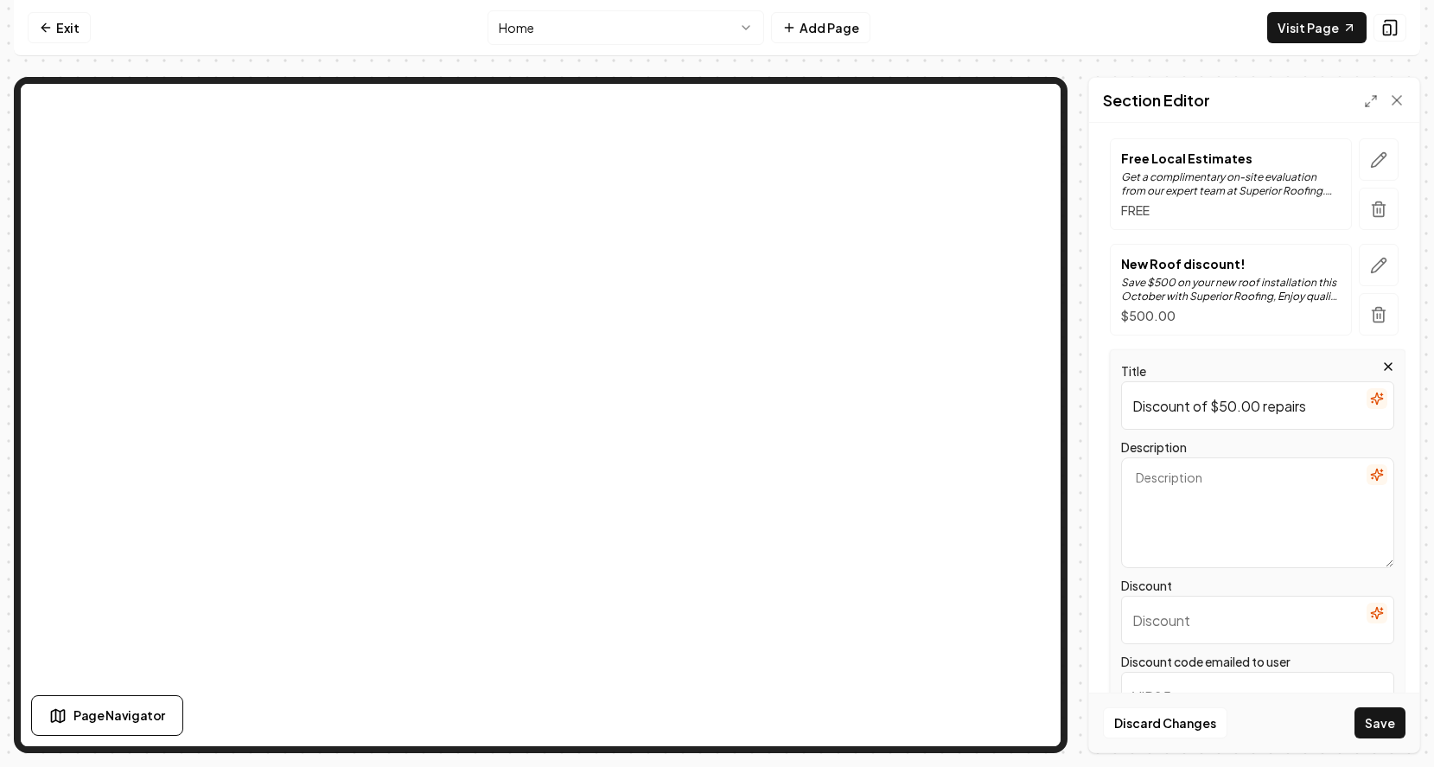
scroll to position [236, 0]
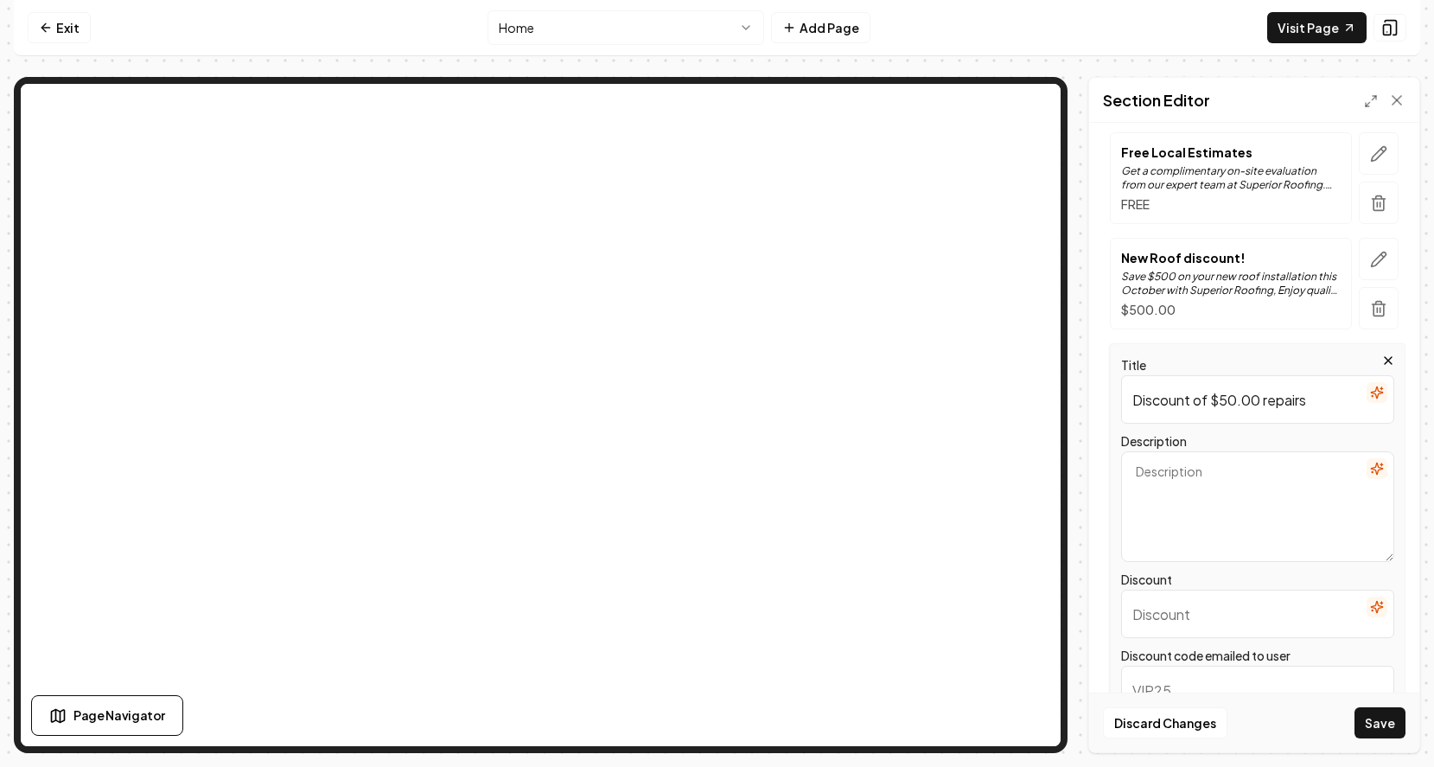
click at [1239, 404] on input "Discount of $50.00 repairs" at bounding box center [1257, 399] width 273 height 48
click at [1319, 398] on input "Discount of $25.00 repairs" at bounding box center [1257, 399] width 273 height 48
type input "Discount of $25.00 repairs"
click at [1243, 506] on textarea "Description" at bounding box center [1257, 506] width 273 height 111
type textarea "For the months of October-December a discount of $25.00 off repairs to get your…"
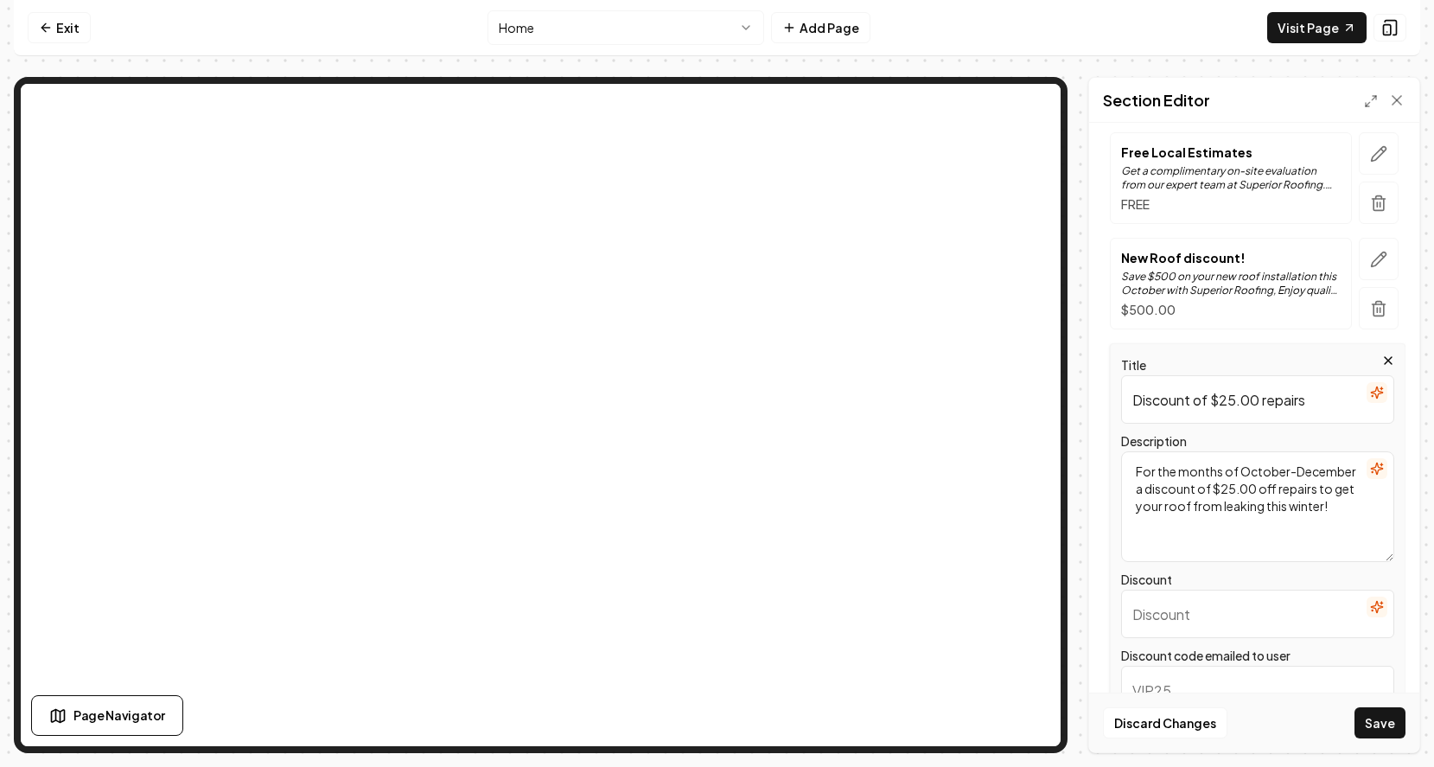
click at [1216, 624] on input "Discount" at bounding box center [1257, 614] width 273 height 48
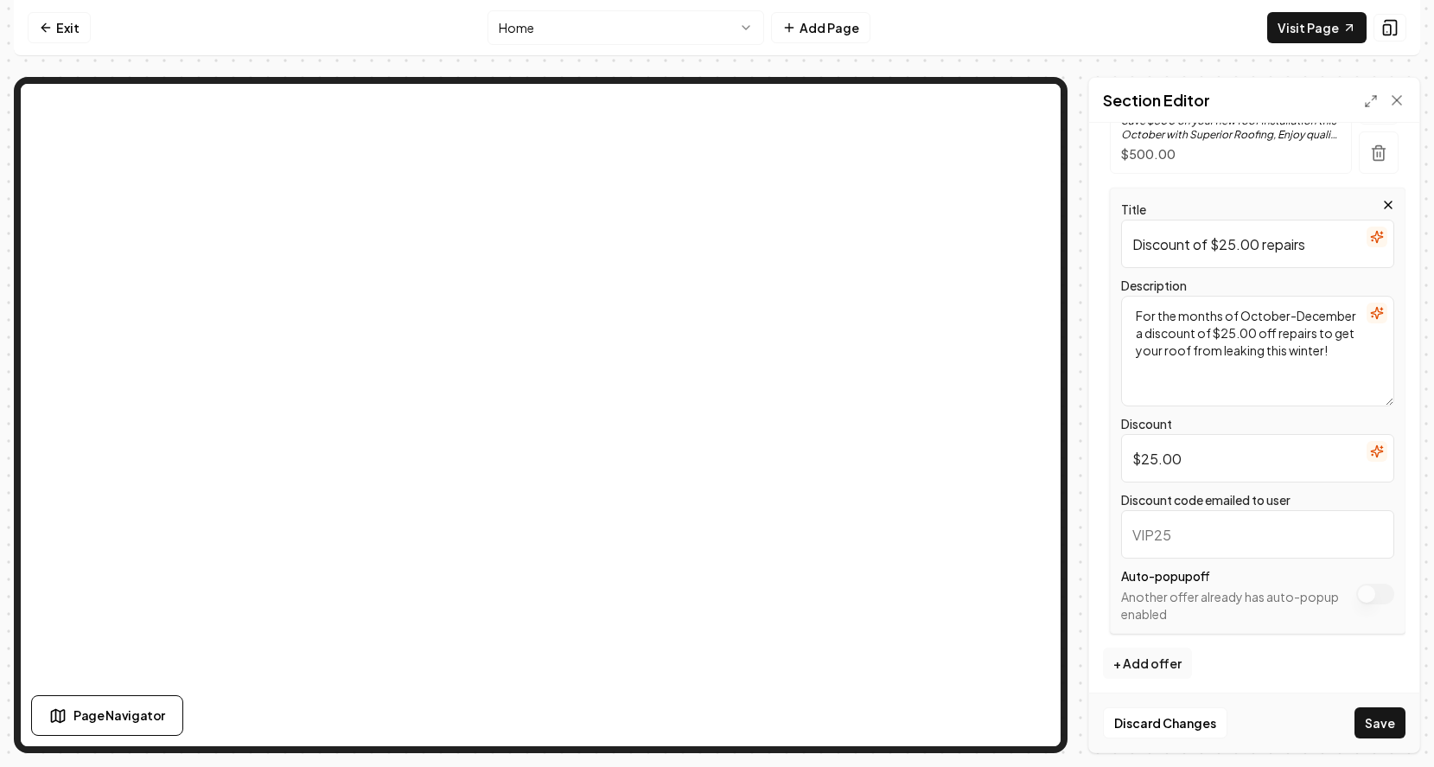
scroll to position [398, 0]
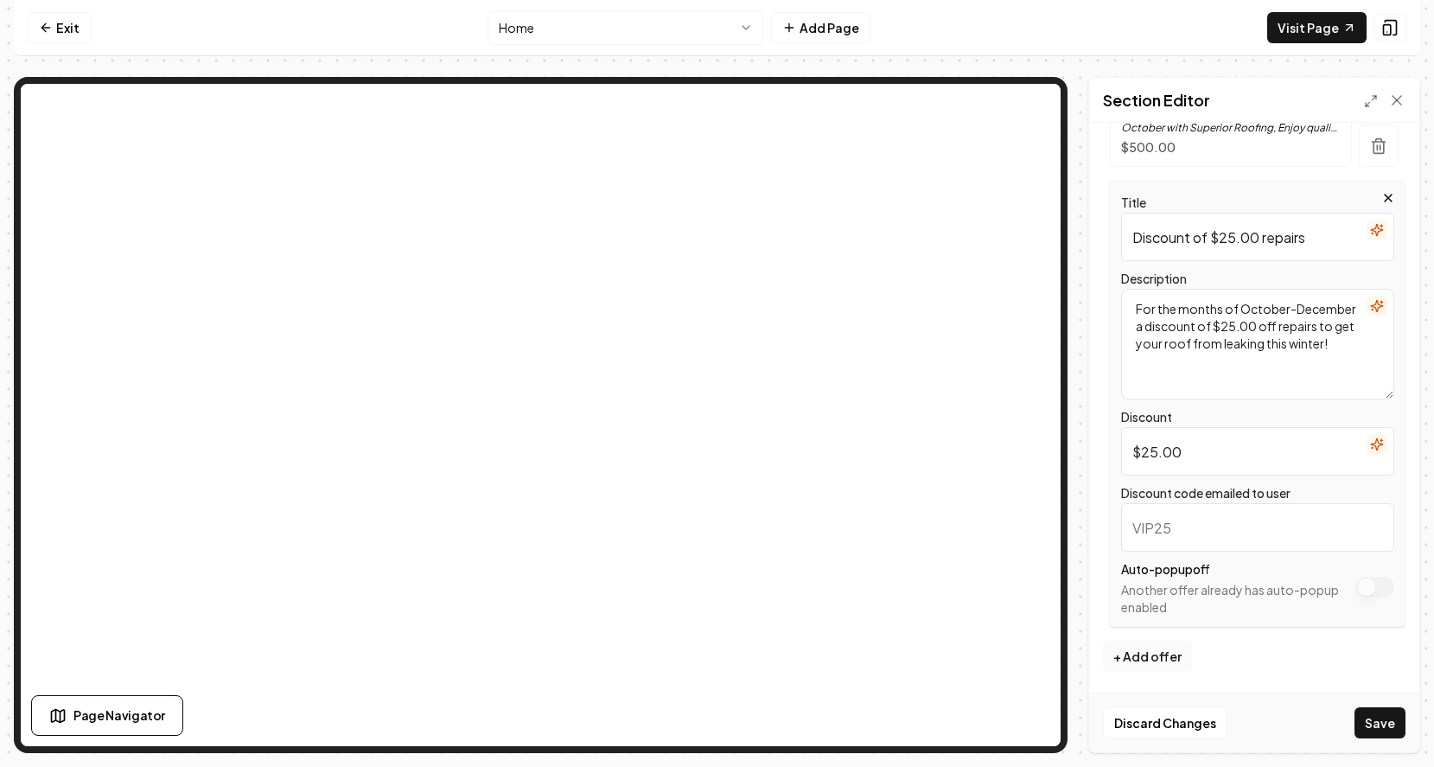
type input "$25.00"
click at [1185, 535] on input "Discount code emailed to user" at bounding box center [1257, 527] width 273 height 48
type input "code25repair"
click at [1374, 714] on button "Save" at bounding box center [1380, 722] width 51 height 31
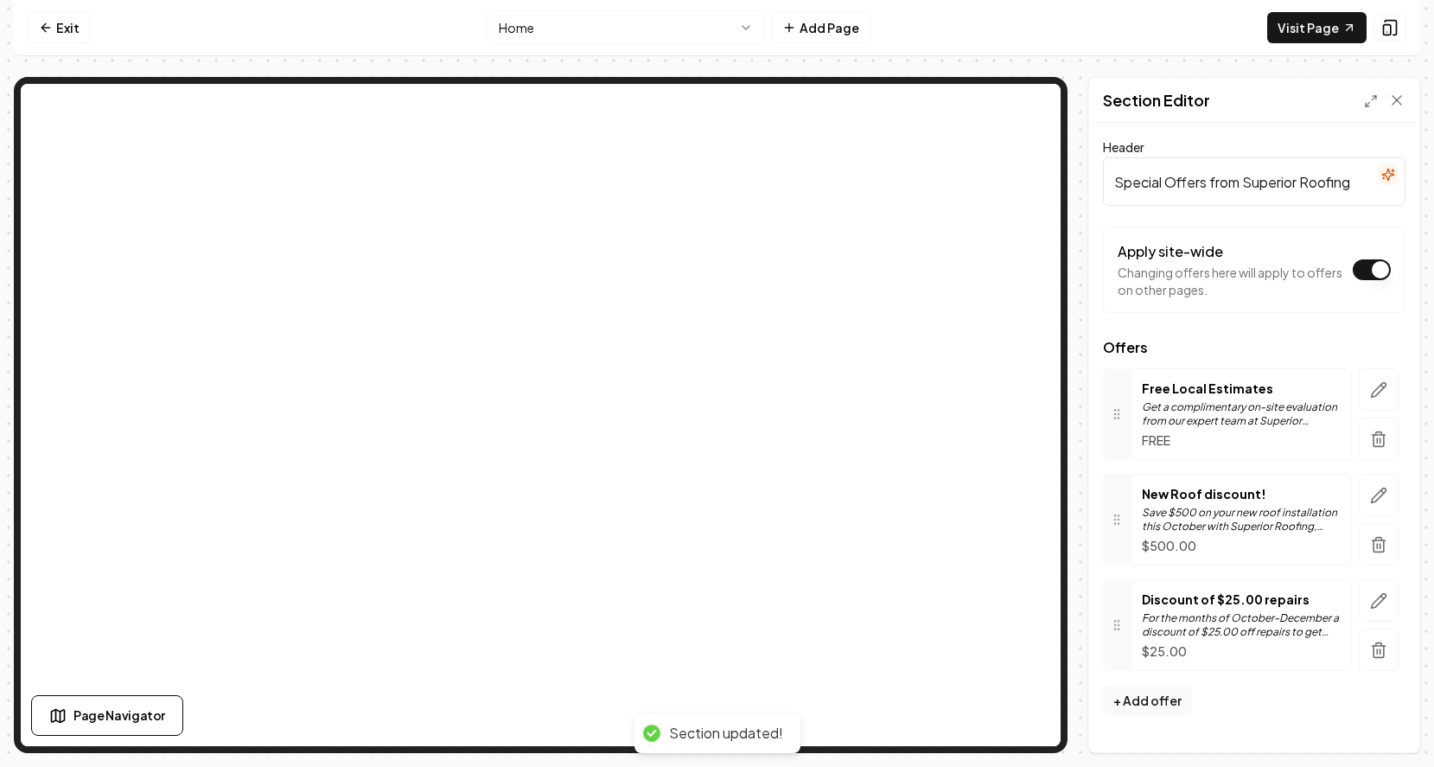
scroll to position [0, 0]
click at [1193, 628] on p "For the months of October-December a discount of $25.00 off repairs to get your…" at bounding box center [1241, 625] width 199 height 28
click at [1377, 602] on icon "button" at bounding box center [1378, 600] width 17 height 17
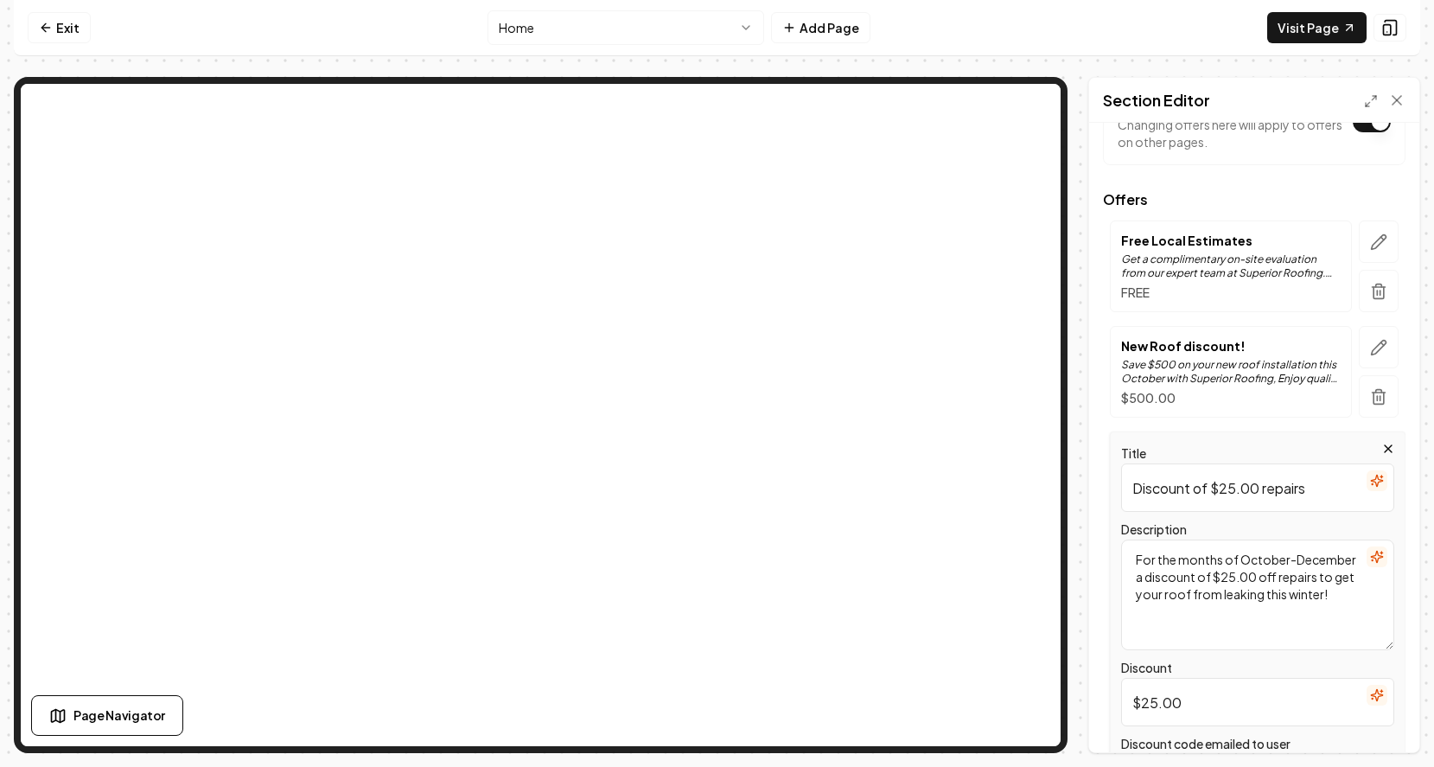
scroll to position [161, 0]
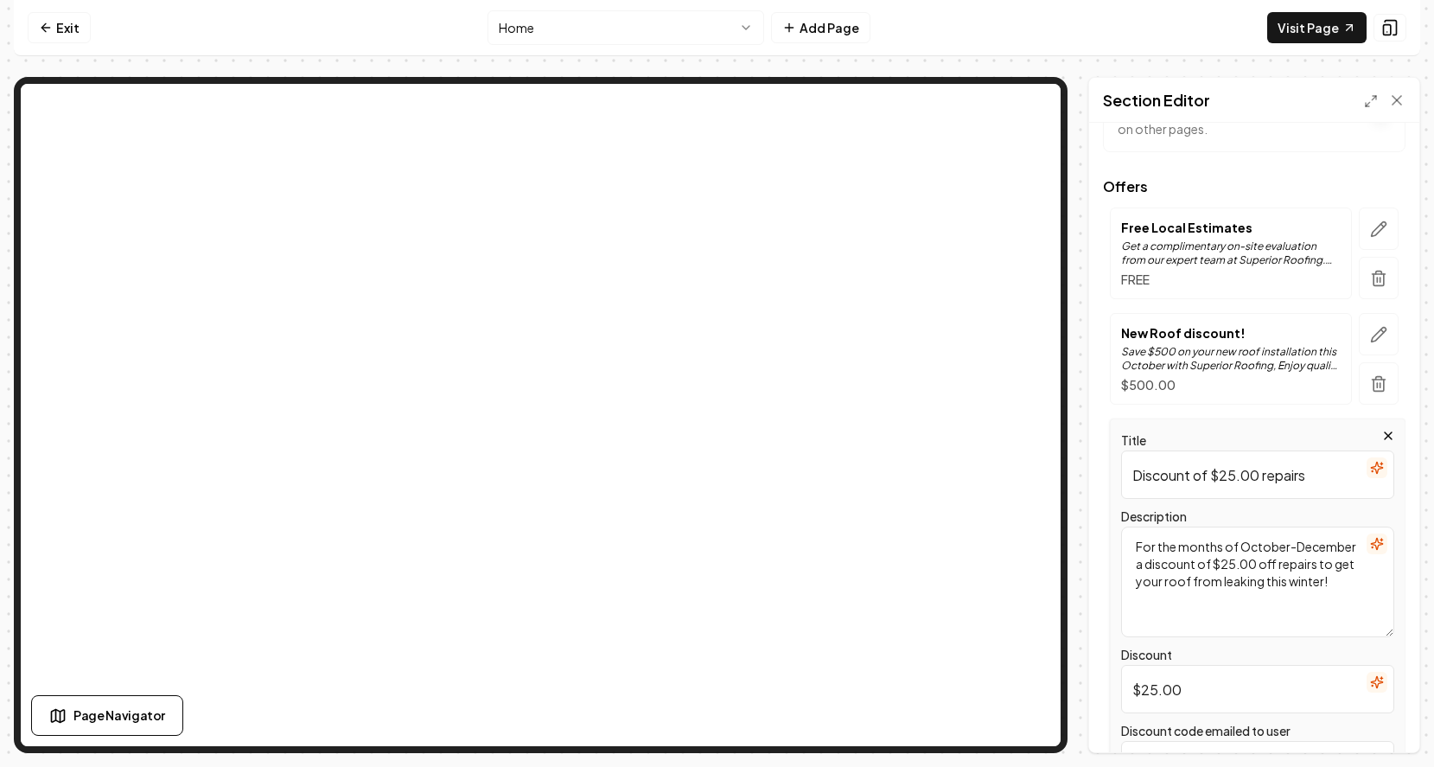
click at [1208, 475] on input "Discount of $25.00 repairs" at bounding box center [1257, 474] width 273 height 48
type input "Discount off $25.00 repairs"
click at [1367, 722] on button "Save" at bounding box center [1380, 722] width 51 height 31
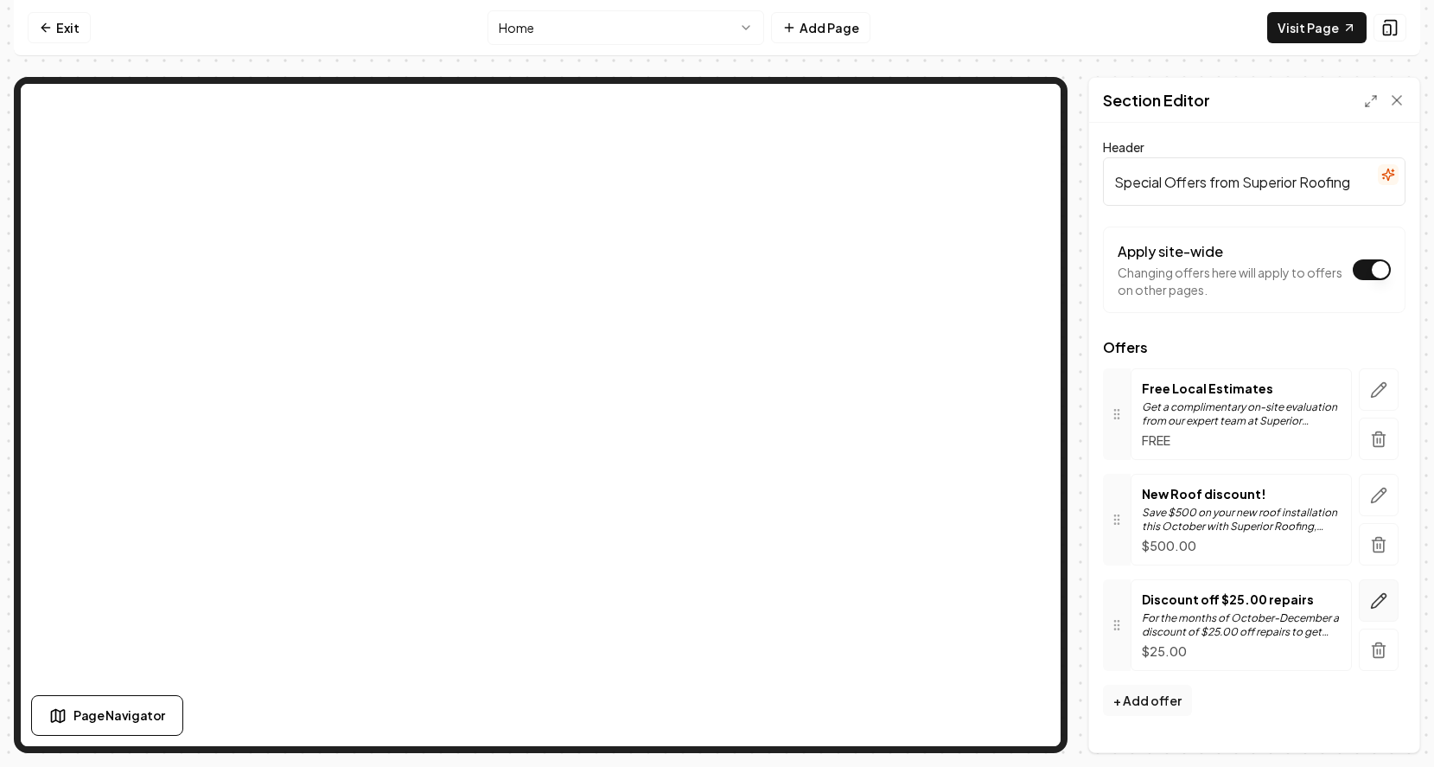
click at [1373, 604] on icon "button" at bounding box center [1379, 600] width 15 height 15
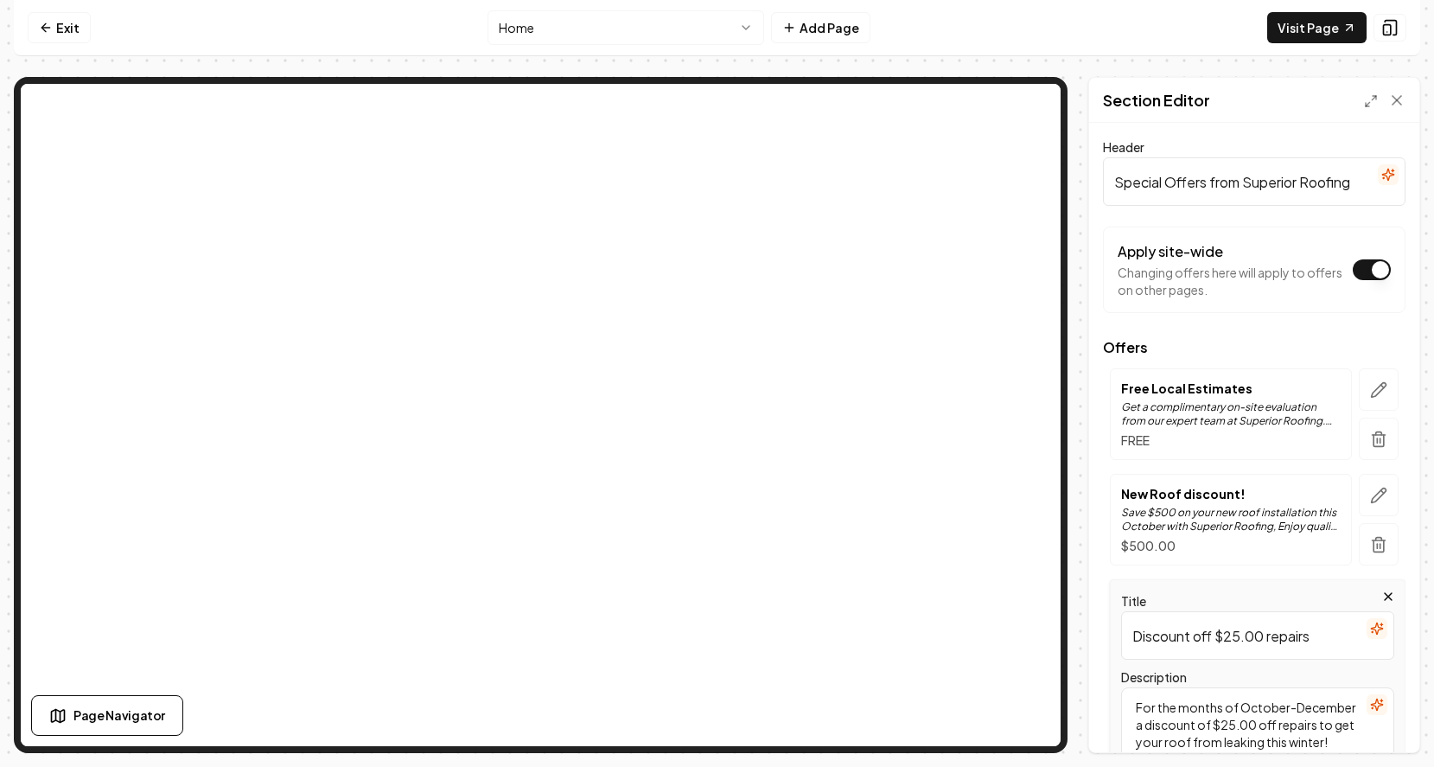
click at [1214, 637] on input "Discount off $25.00 repairs" at bounding box center [1257, 635] width 273 height 48
click at [1241, 628] on input "coupon $25.00 repairs" at bounding box center [1257, 635] width 273 height 48
click at [1312, 632] on input "coupon $25.00 off Repairs" at bounding box center [1257, 635] width 273 height 48
type input "coupon $25.00 off Repairs!"
click at [1362, 716] on button "Save" at bounding box center [1380, 722] width 51 height 31
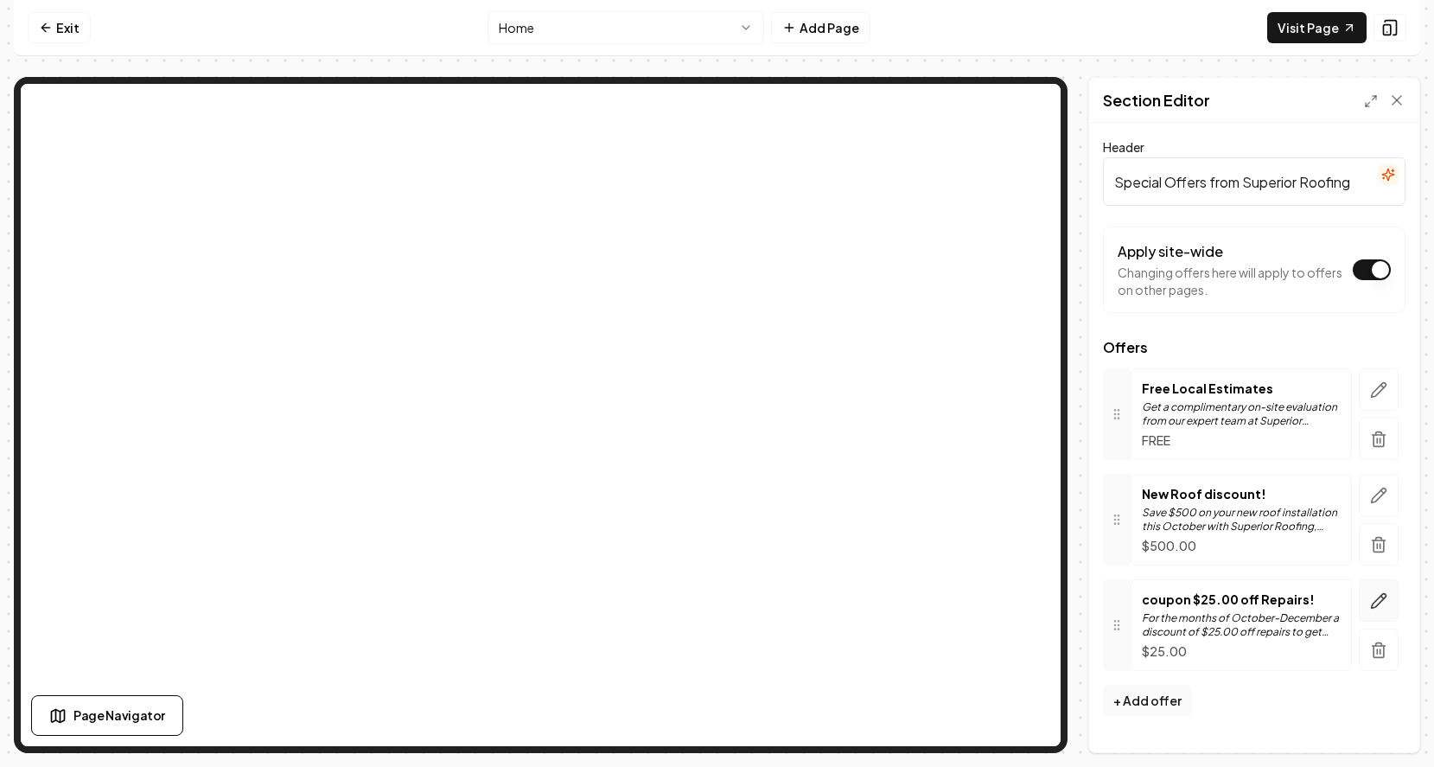
click at [1374, 605] on icon "button" at bounding box center [1378, 600] width 17 height 17
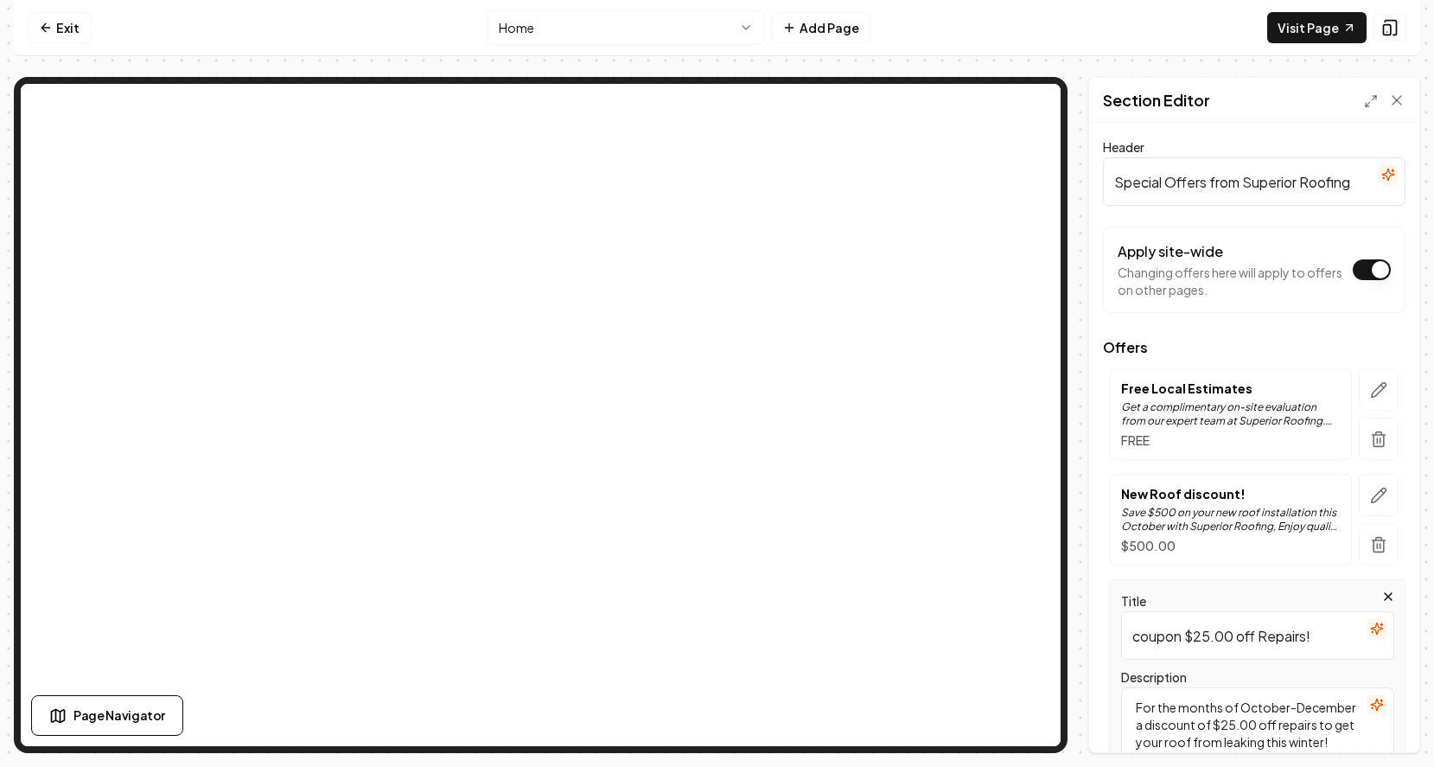
click at [1138, 641] on input "coupon $25.00 off Repairs!" at bounding box center [1257, 635] width 273 height 48
type input "Coupon $25.00 off Repairs!"
click at [1376, 720] on button "Save" at bounding box center [1380, 722] width 51 height 31
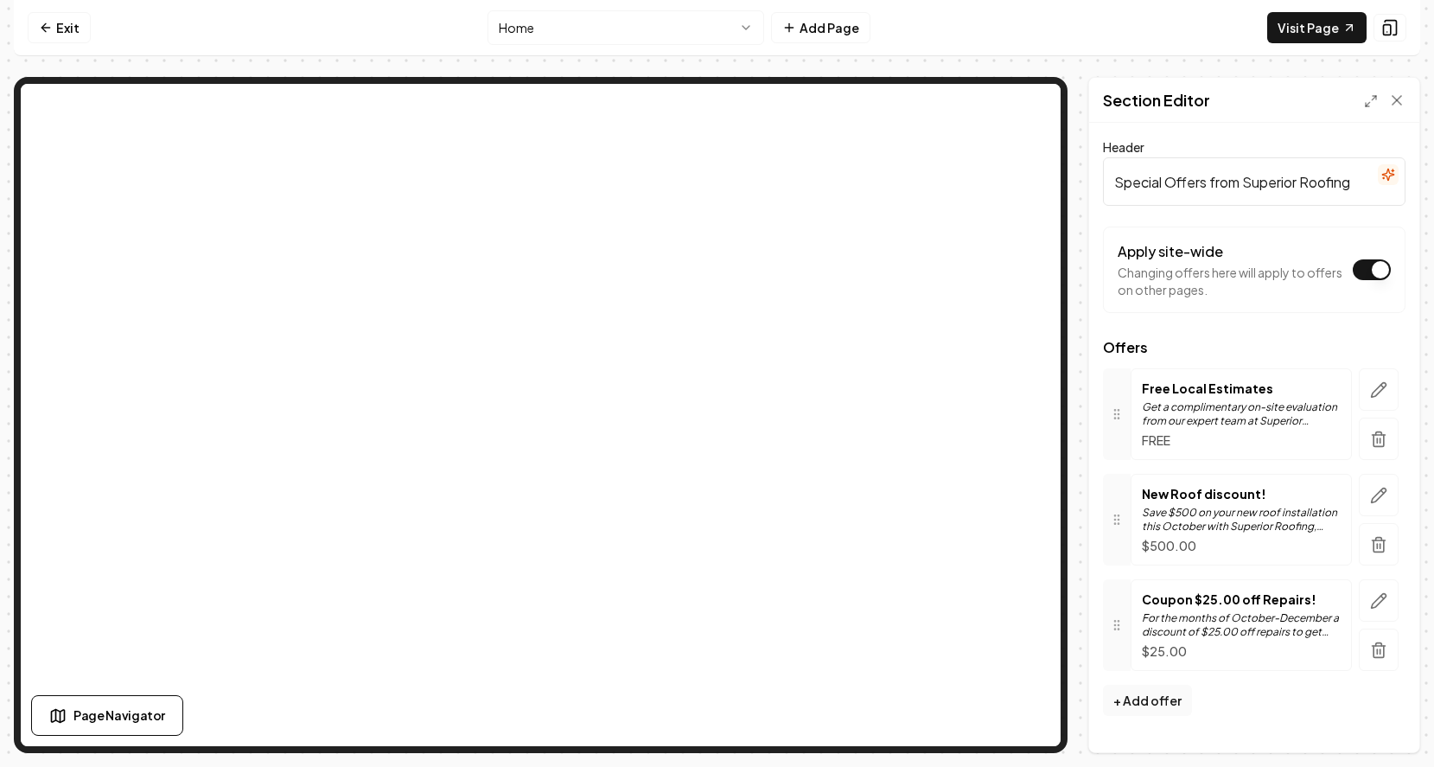
click at [1199, 626] on p "For the months of October-December a discount of $25.00 off repairs to get your…" at bounding box center [1241, 625] width 199 height 28
click at [1189, 625] on p "For the months of October-December a discount of $25.00 off repairs to get your…" at bounding box center [1241, 625] width 199 height 28
click at [1381, 601] on icon "button" at bounding box center [1378, 600] width 17 height 17
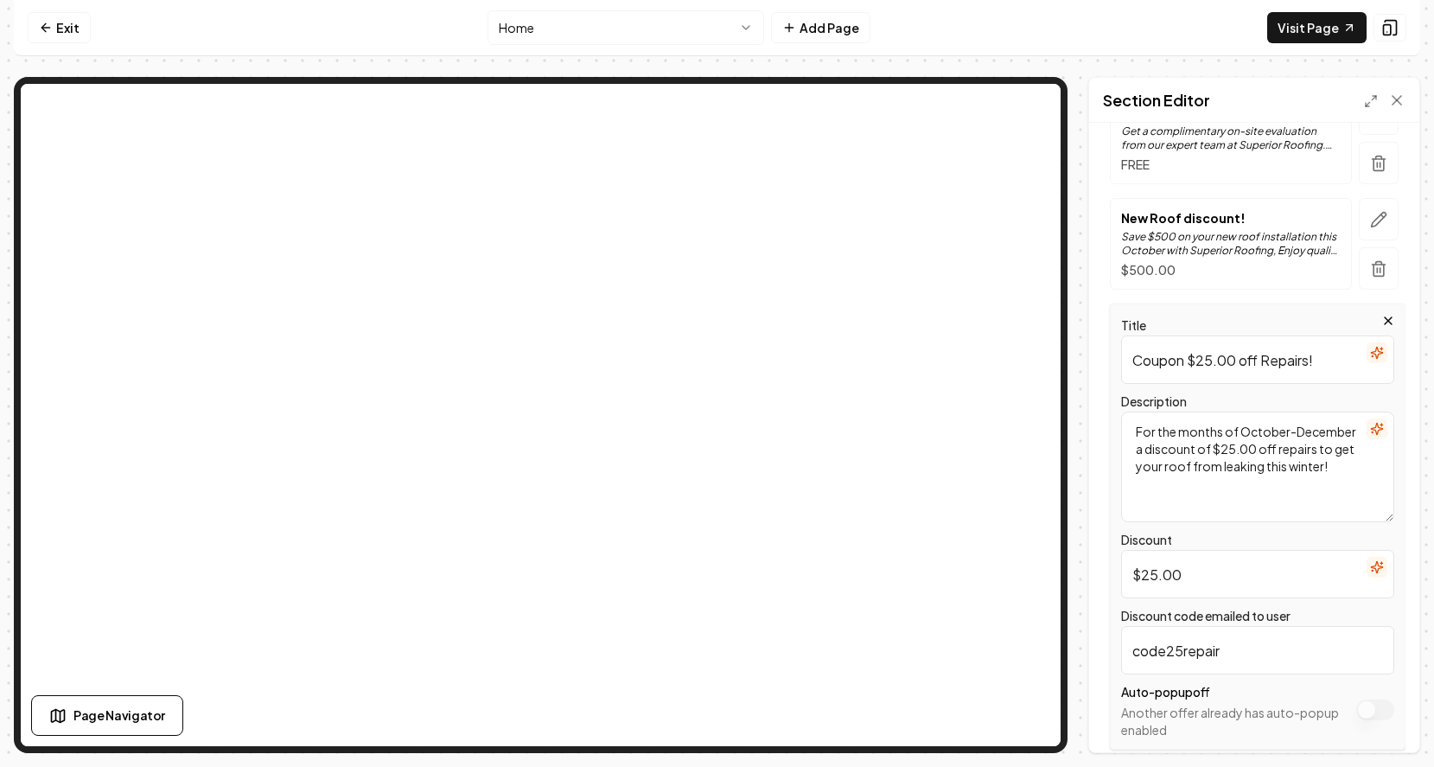
scroll to position [277, 0]
click at [1354, 449] on textarea "For the months of October-December a discount of $25.00 off repairs to get your…" at bounding box center [1257, 466] width 273 height 111
type textarea "For the months of October-December a discount of $25.00 off repairs to keep you…"
click at [1366, 722] on button "Save" at bounding box center [1380, 722] width 51 height 31
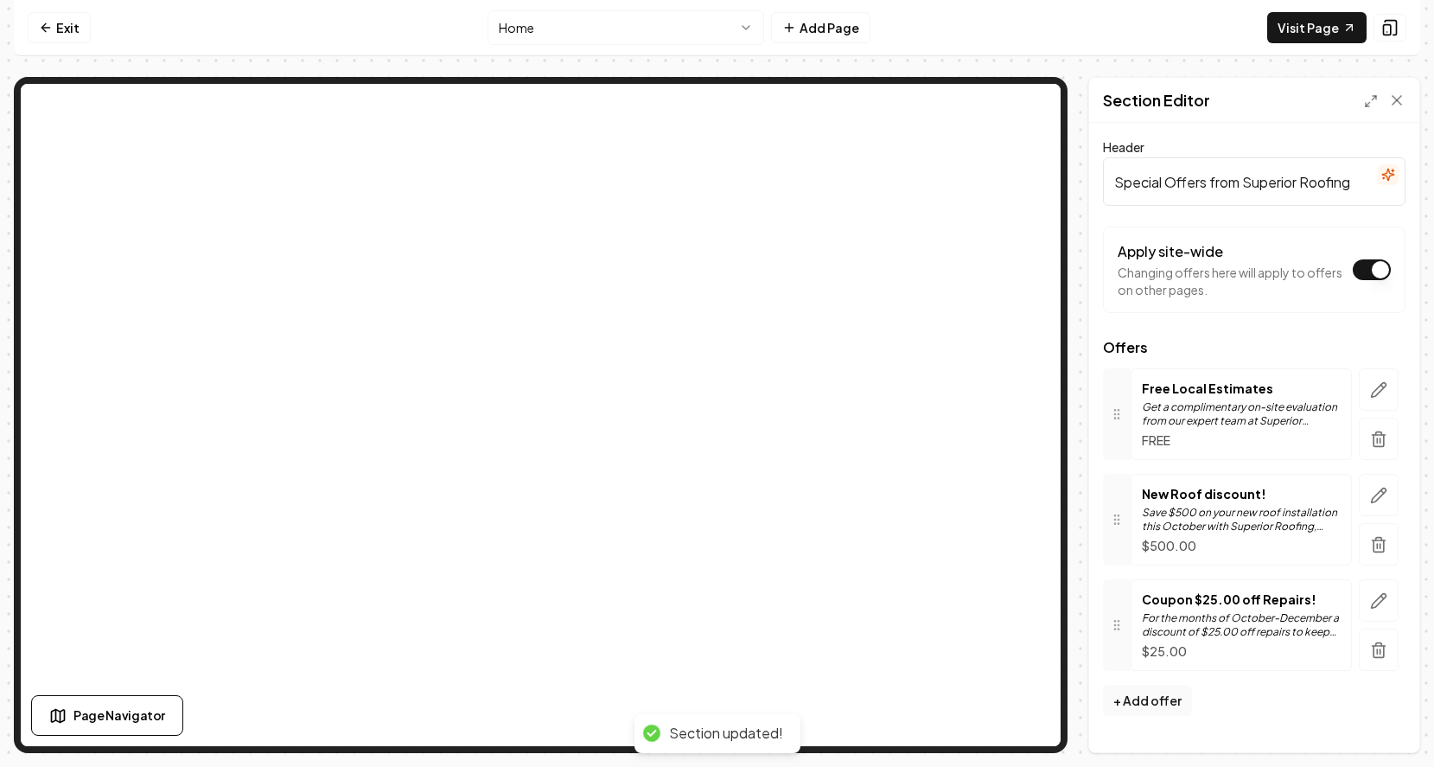
scroll to position [0, 0]
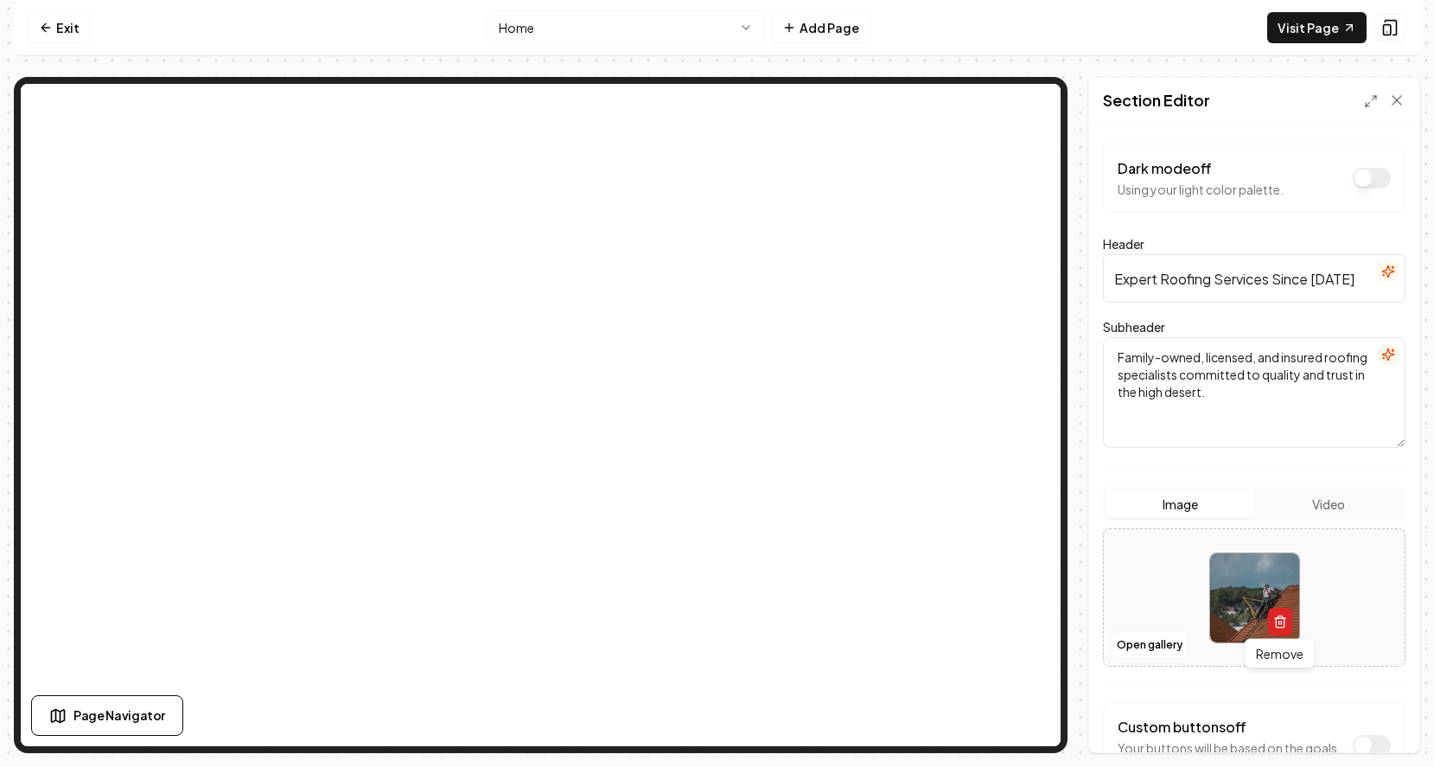
click at [1274, 623] on icon "button" at bounding box center [1280, 622] width 14 height 14
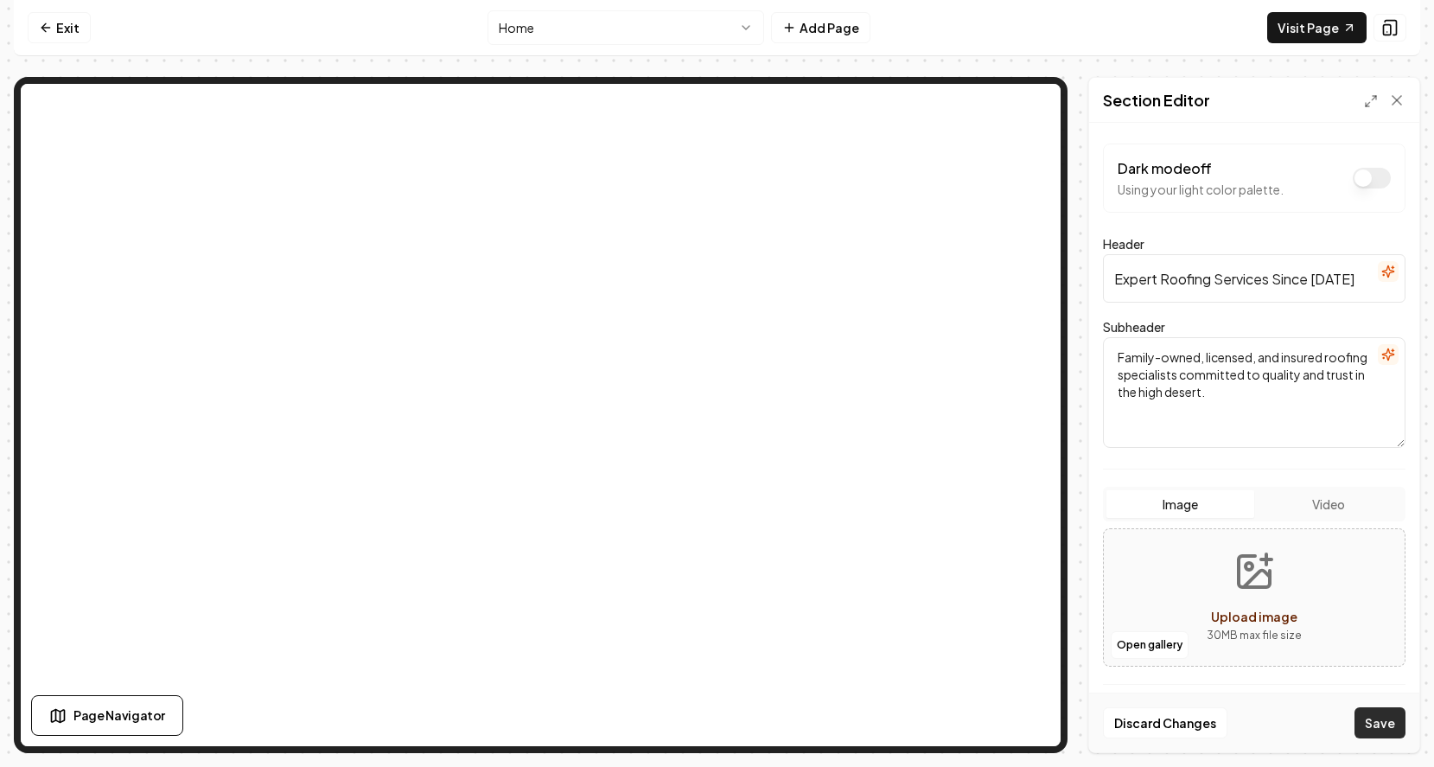
click at [1372, 721] on button "Save" at bounding box center [1380, 722] width 51 height 31
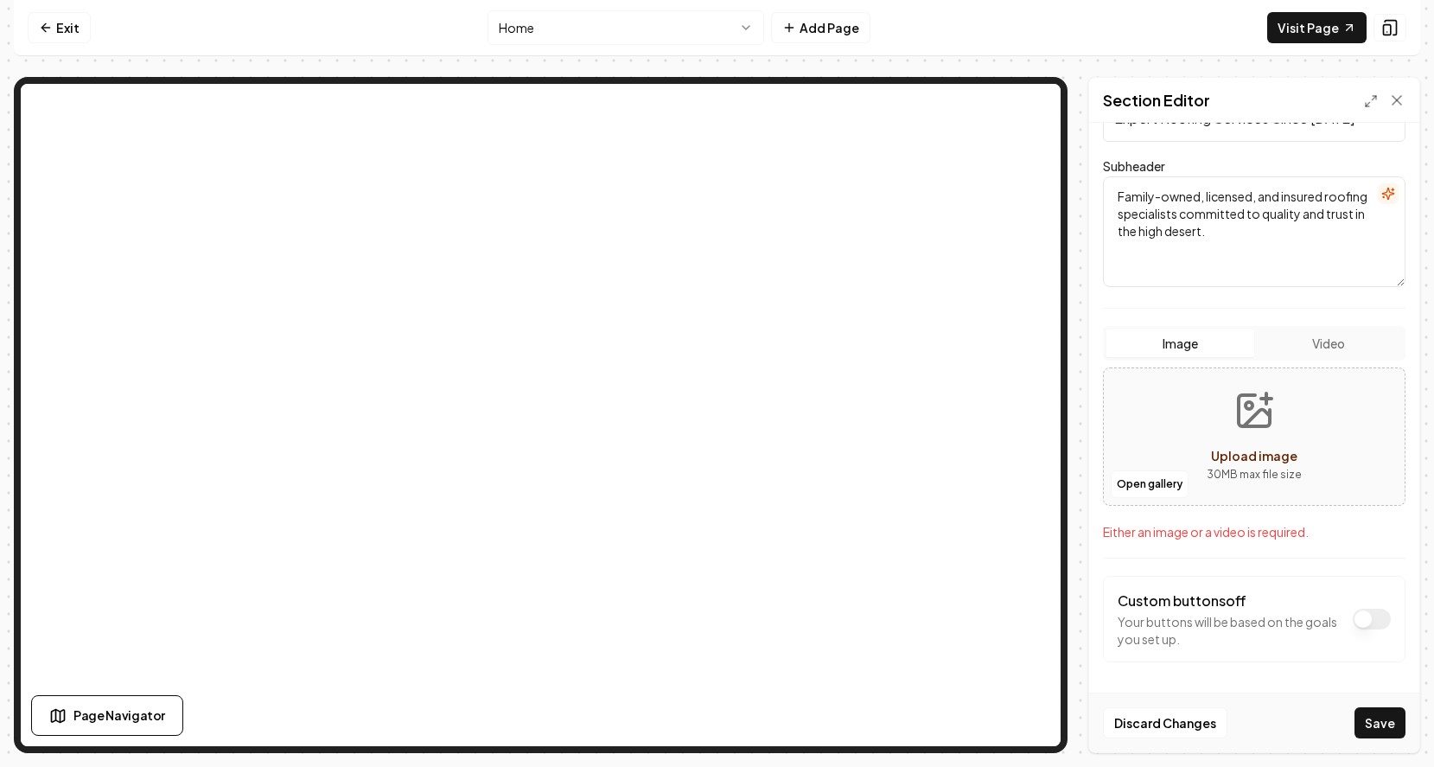
scroll to position [143, 0]
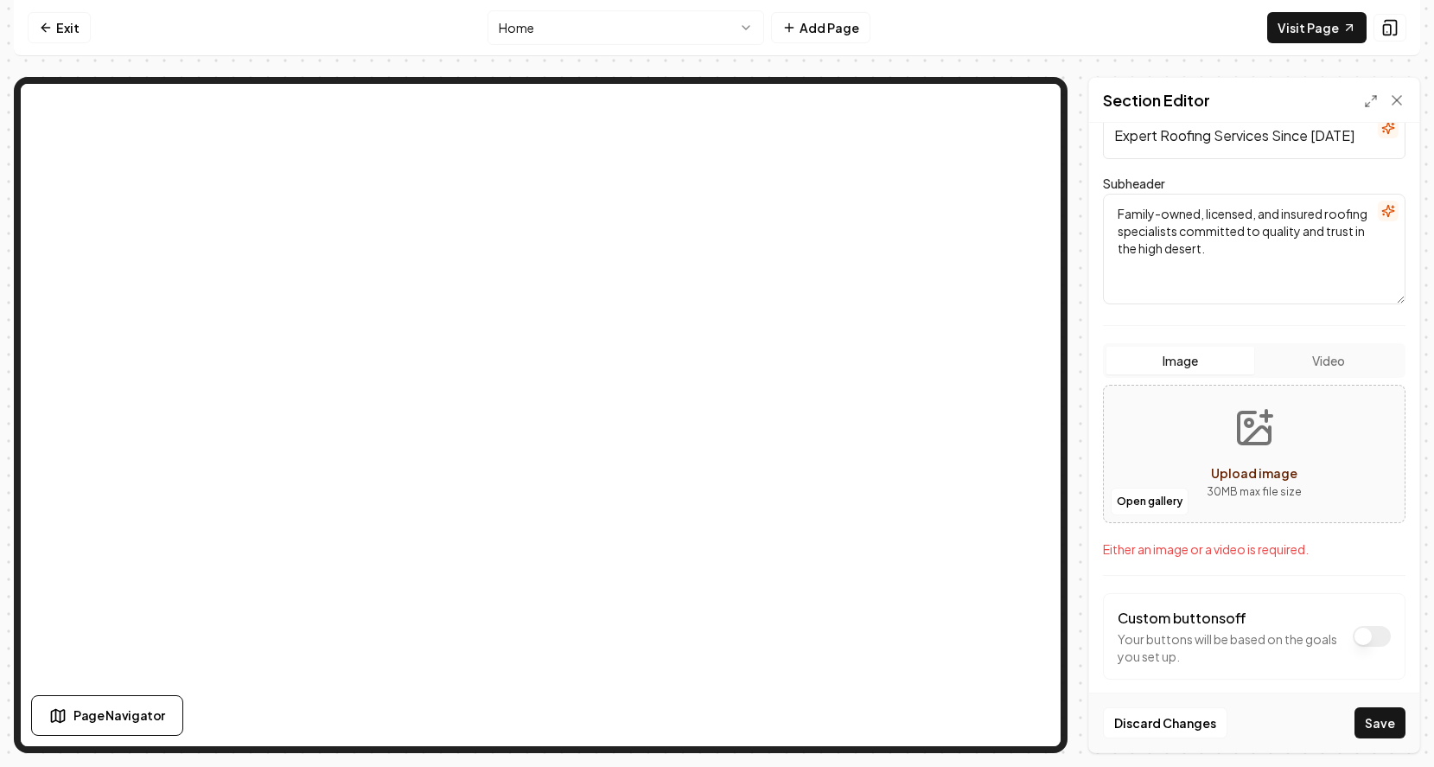
click at [1236, 449] on button "Upload image 30 MB max file size" at bounding box center [1254, 453] width 123 height 121
click at [1374, 726] on button "Save" at bounding box center [1380, 722] width 51 height 31
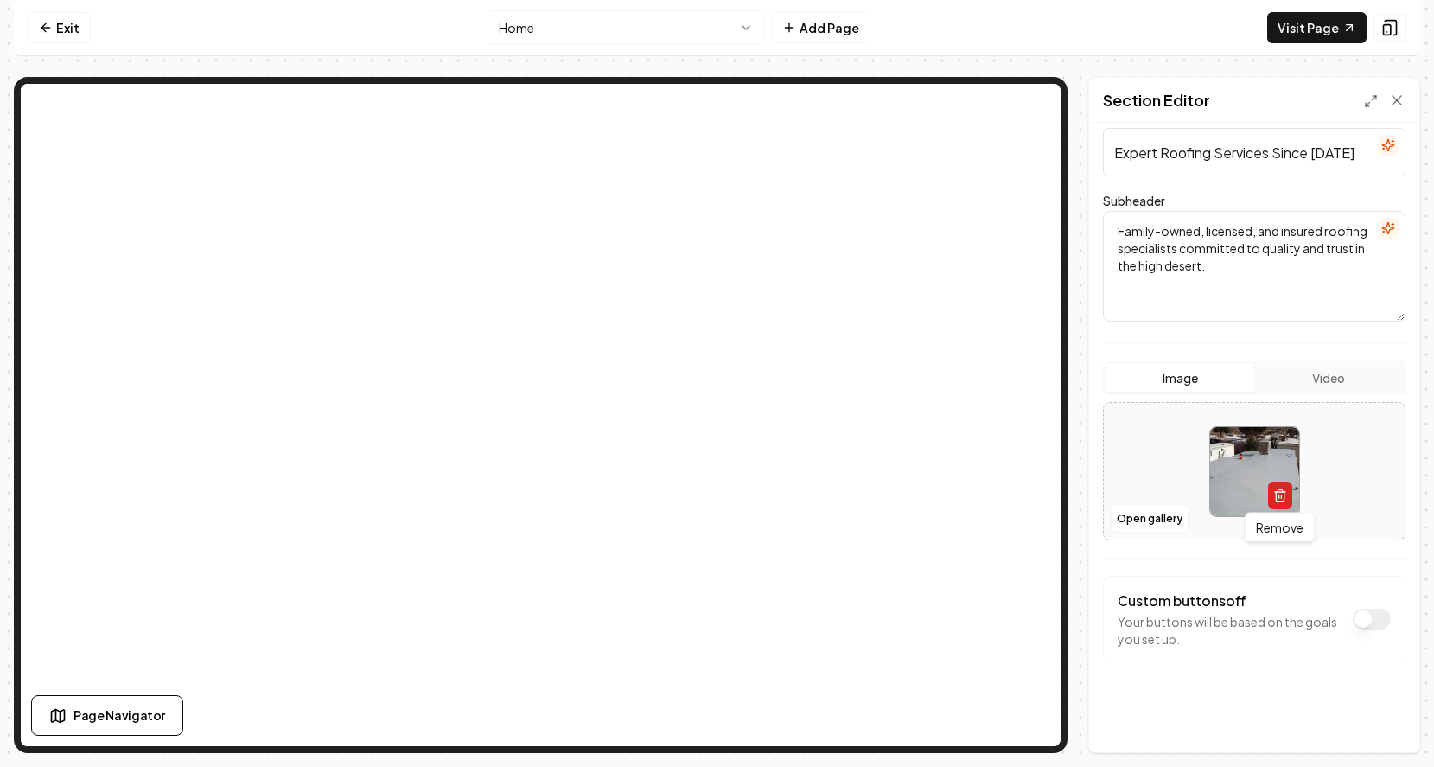
click at [1283, 497] on icon "button" at bounding box center [1280, 495] width 14 height 14
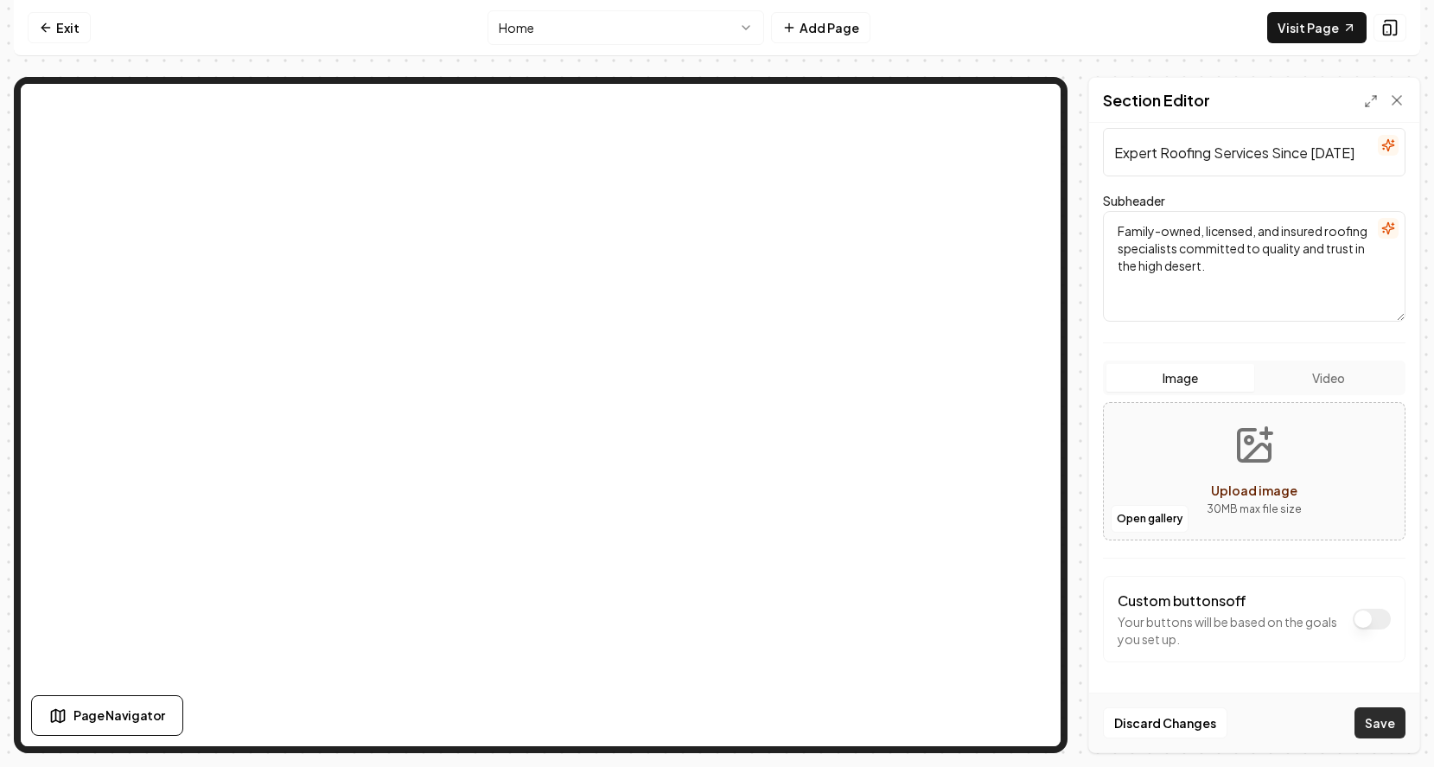
click at [1385, 719] on button "Save" at bounding box center [1380, 722] width 51 height 31
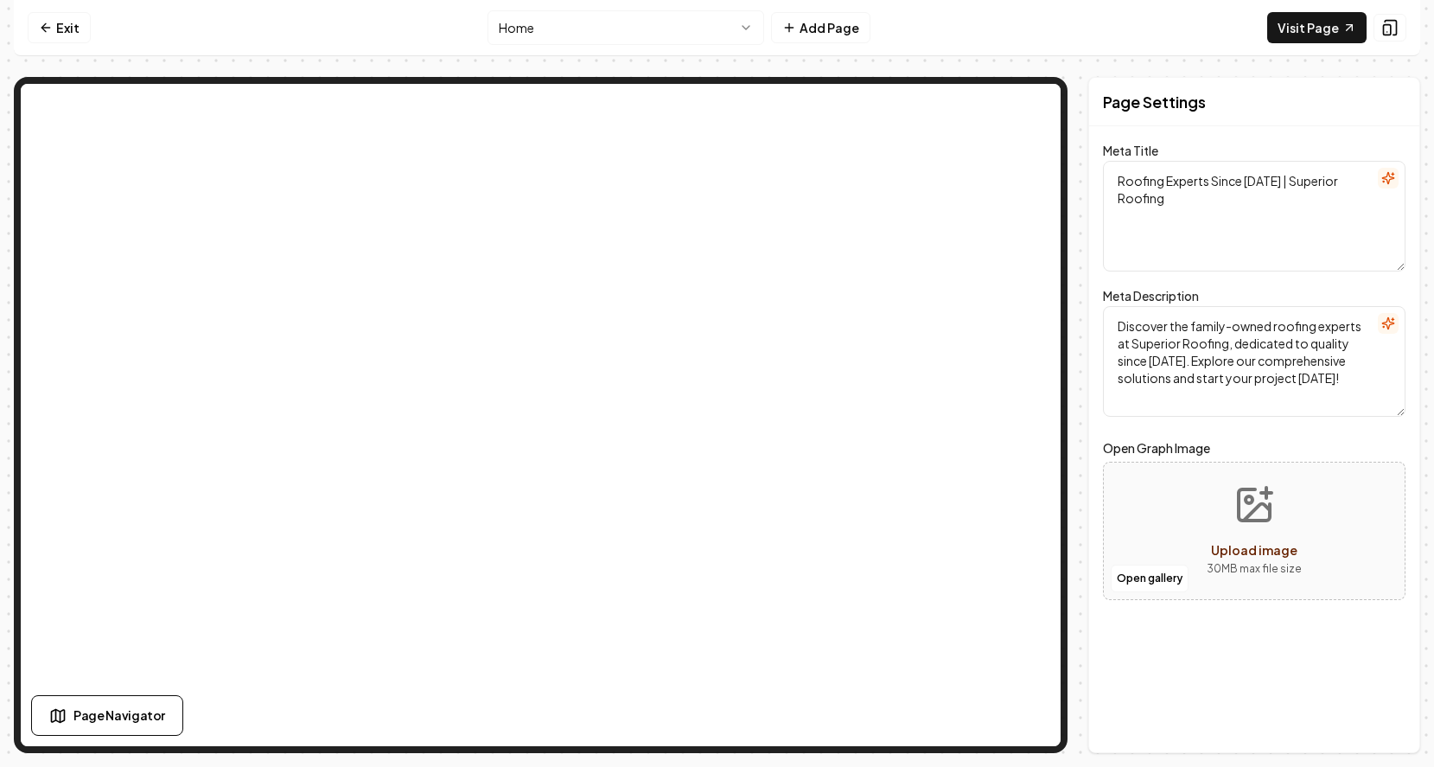
scroll to position [0, 0]
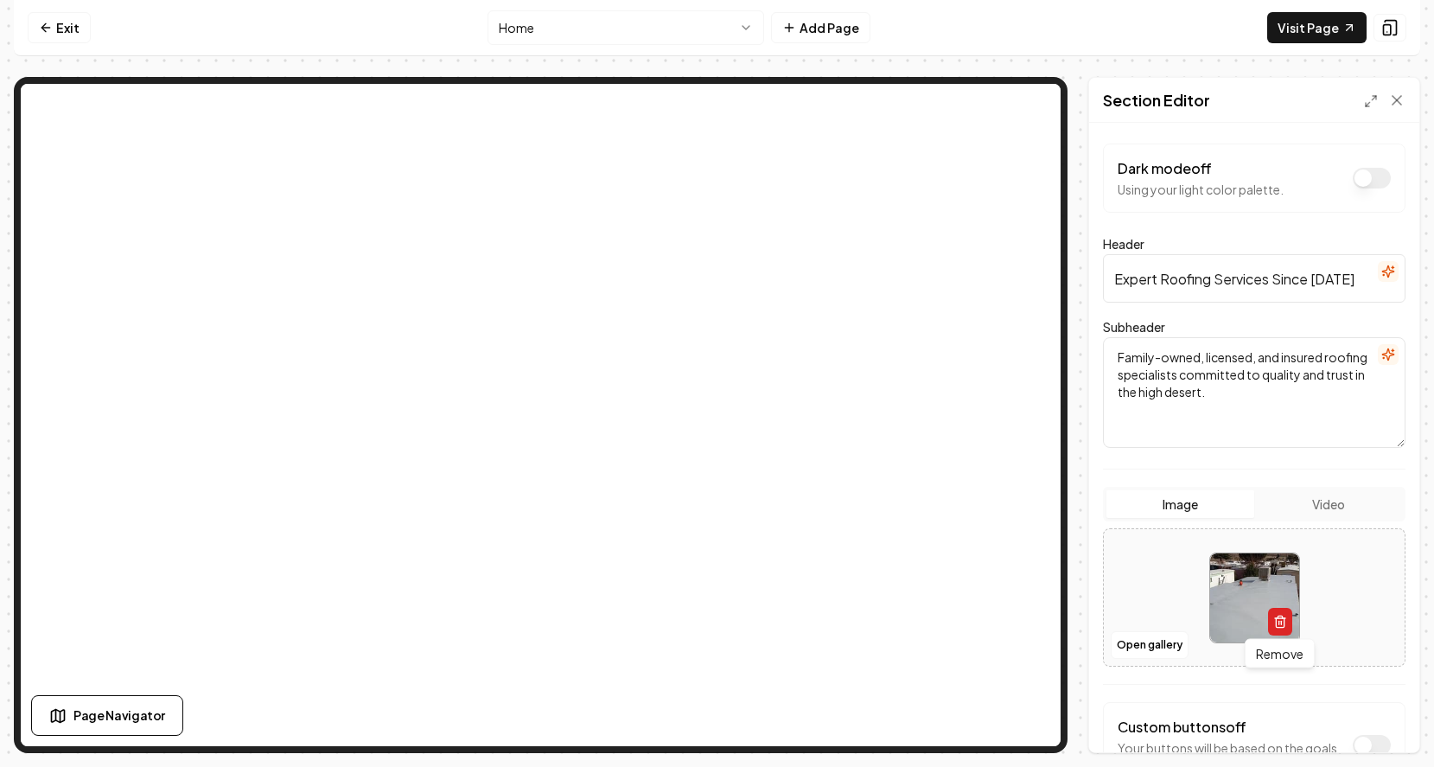
click at [1276, 618] on icon "button" at bounding box center [1280, 622] width 14 height 14
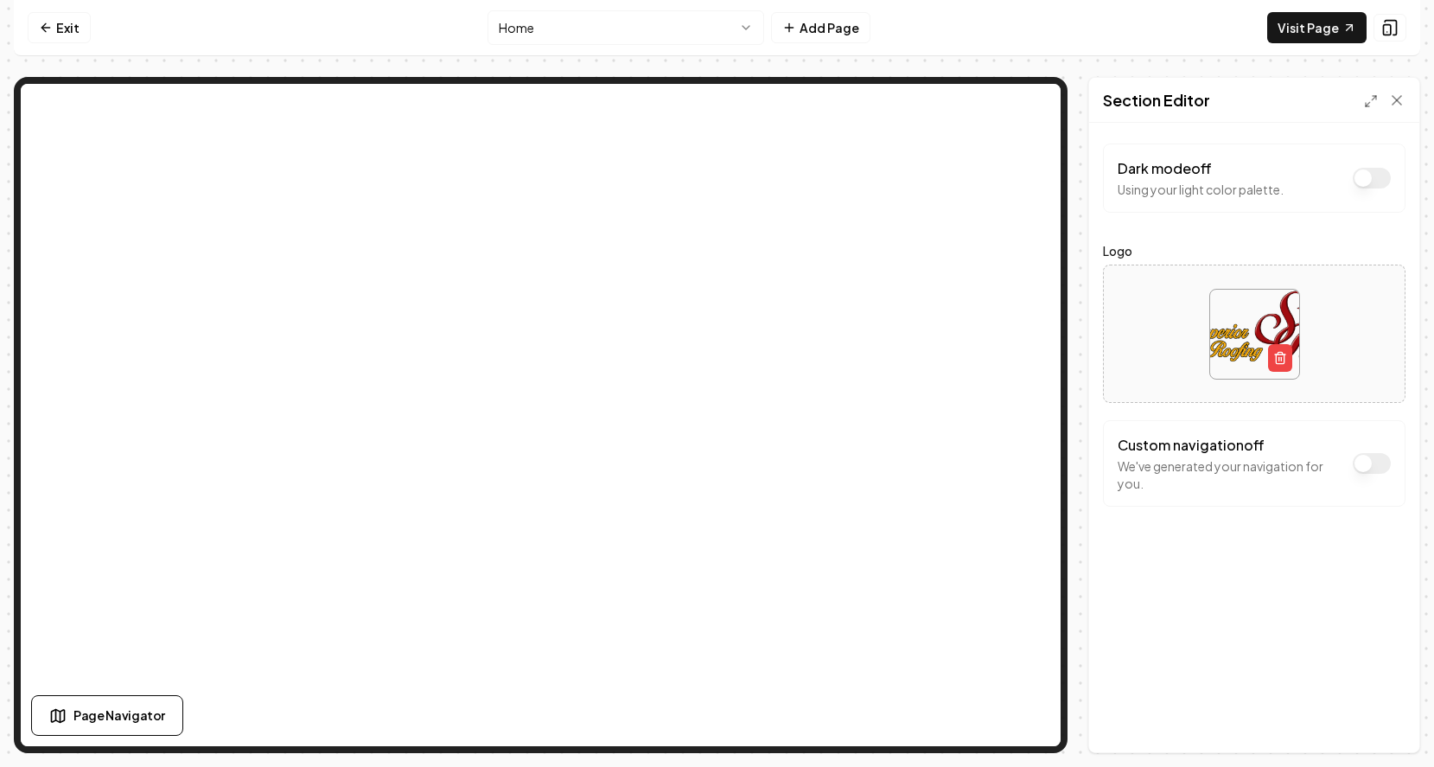
click at [1248, 333] on img at bounding box center [1254, 334] width 89 height 89
type input "**********"
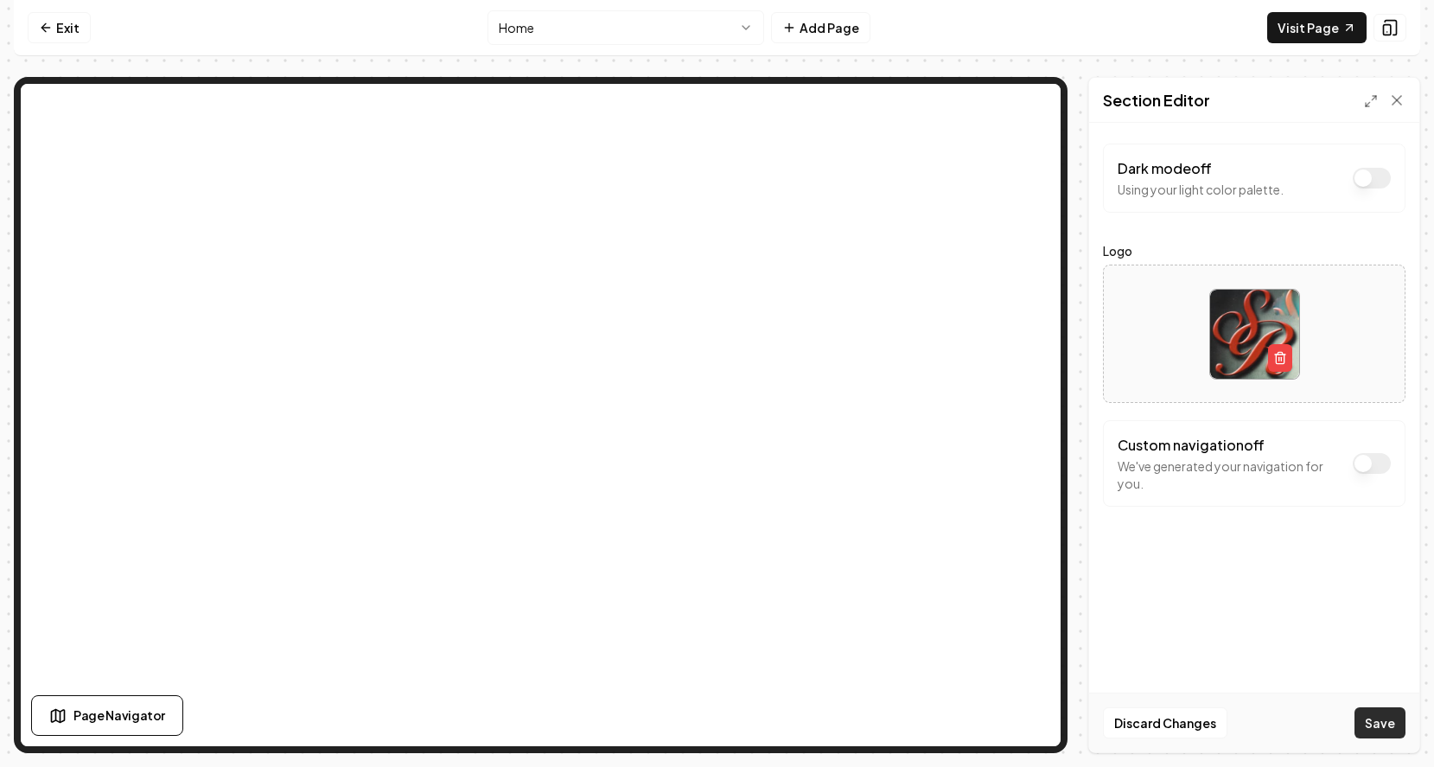
click at [1388, 723] on button "Save" at bounding box center [1380, 722] width 51 height 31
click at [1267, 477] on p "We've generated your navigation for you." at bounding box center [1231, 474] width 226 height 35
click at [1368, 177] on button "Dark mode off" at bounding box center [1372, 178] width 38 height 21
click at [1283, 355] on icon "button" at bounding box center [1280, 358] width 14 height 14
click at [1177, 99] on h2 "Section Editor" at bounding box center [1156, 100] width 107 height 24
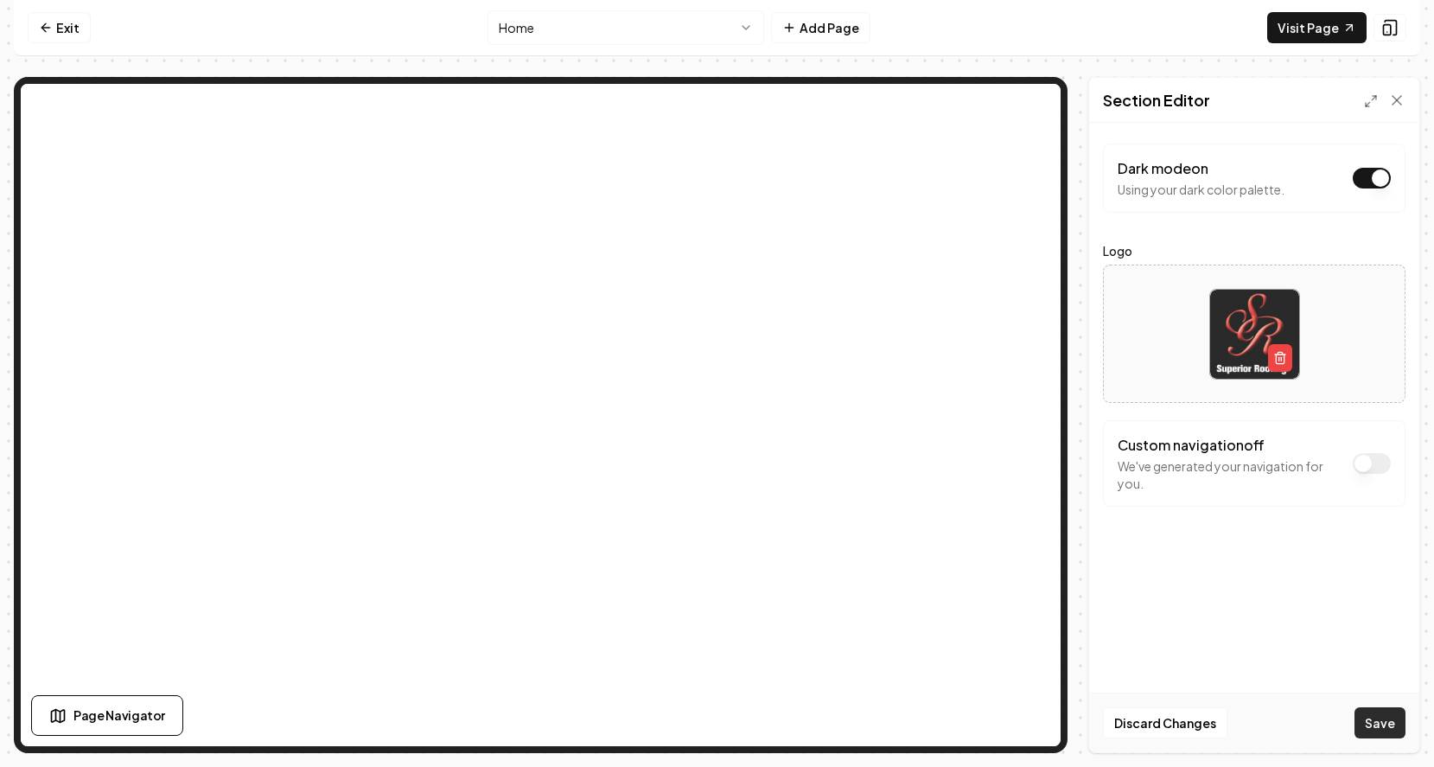
click at [1364, 722] on button "Save" at bounding box center [1380, 722] width 51 height 31
click at [1281, 358] on line "button" at bounding box center [1281, 358] width 0 height 3
click at [1363, 724] on button "Save" at bounding box center [1380, 722] width 51 height 31
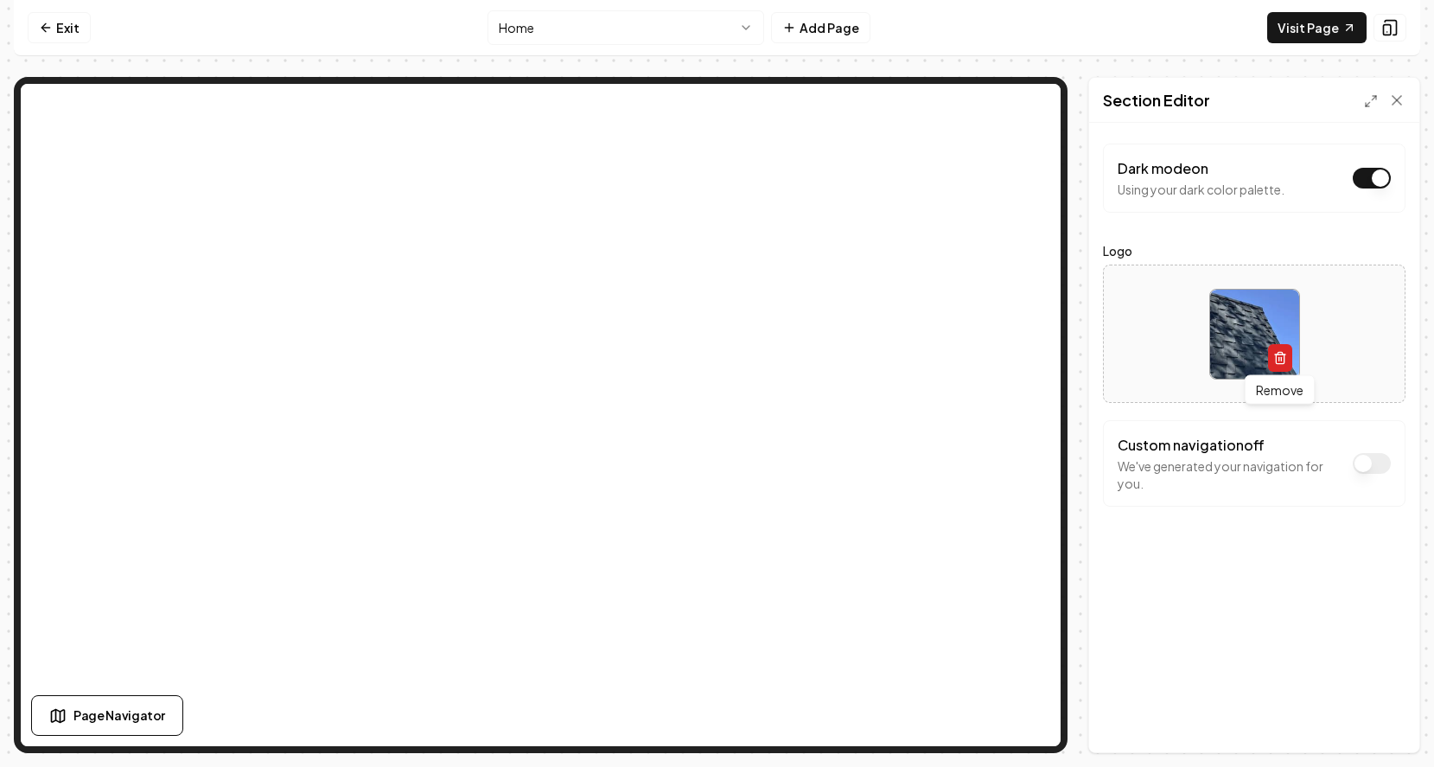
click at [1279, 355] on icon "button" at bounding box center [1280, 358] width 14 height 14
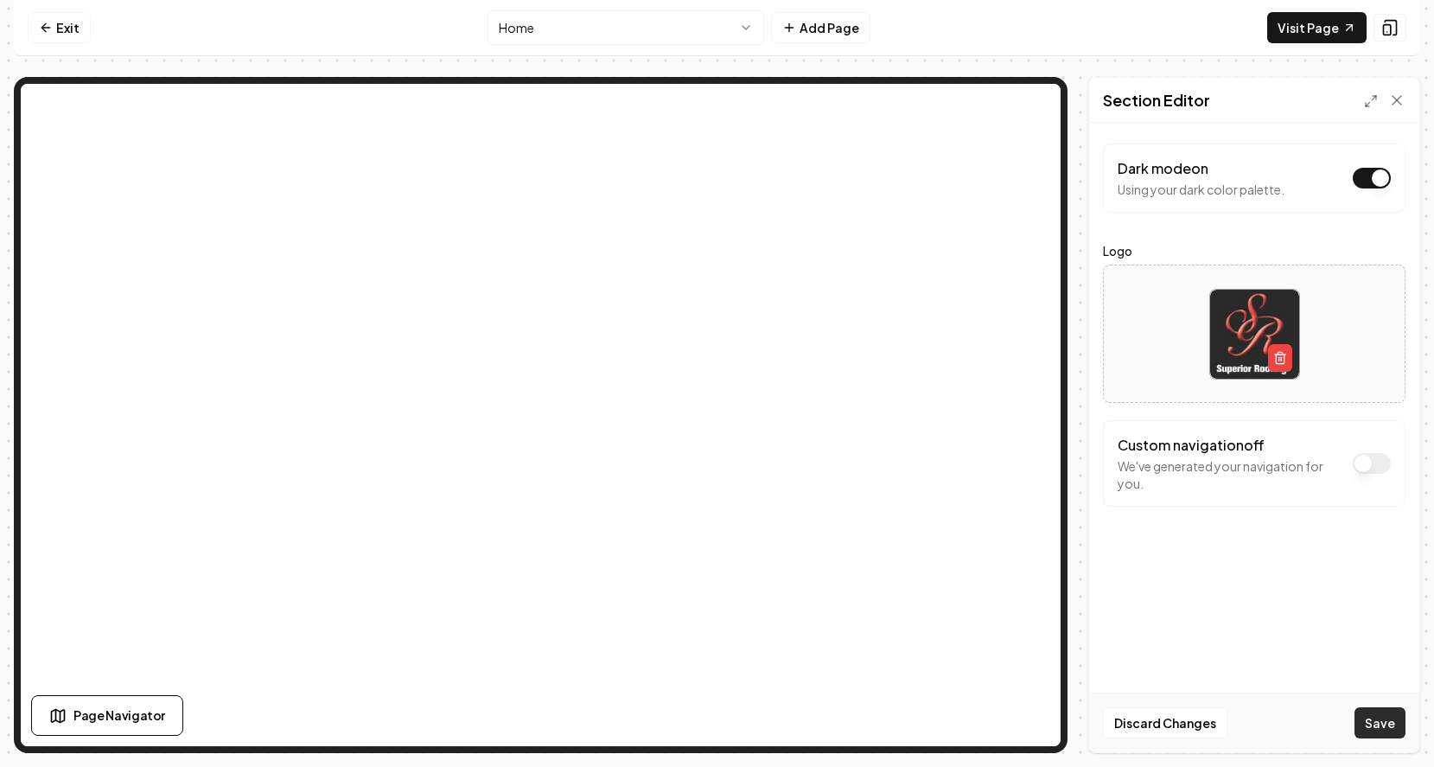
click at [1364, 723] on button "Save" at bounding box center [1380, 722] width 51 height 31
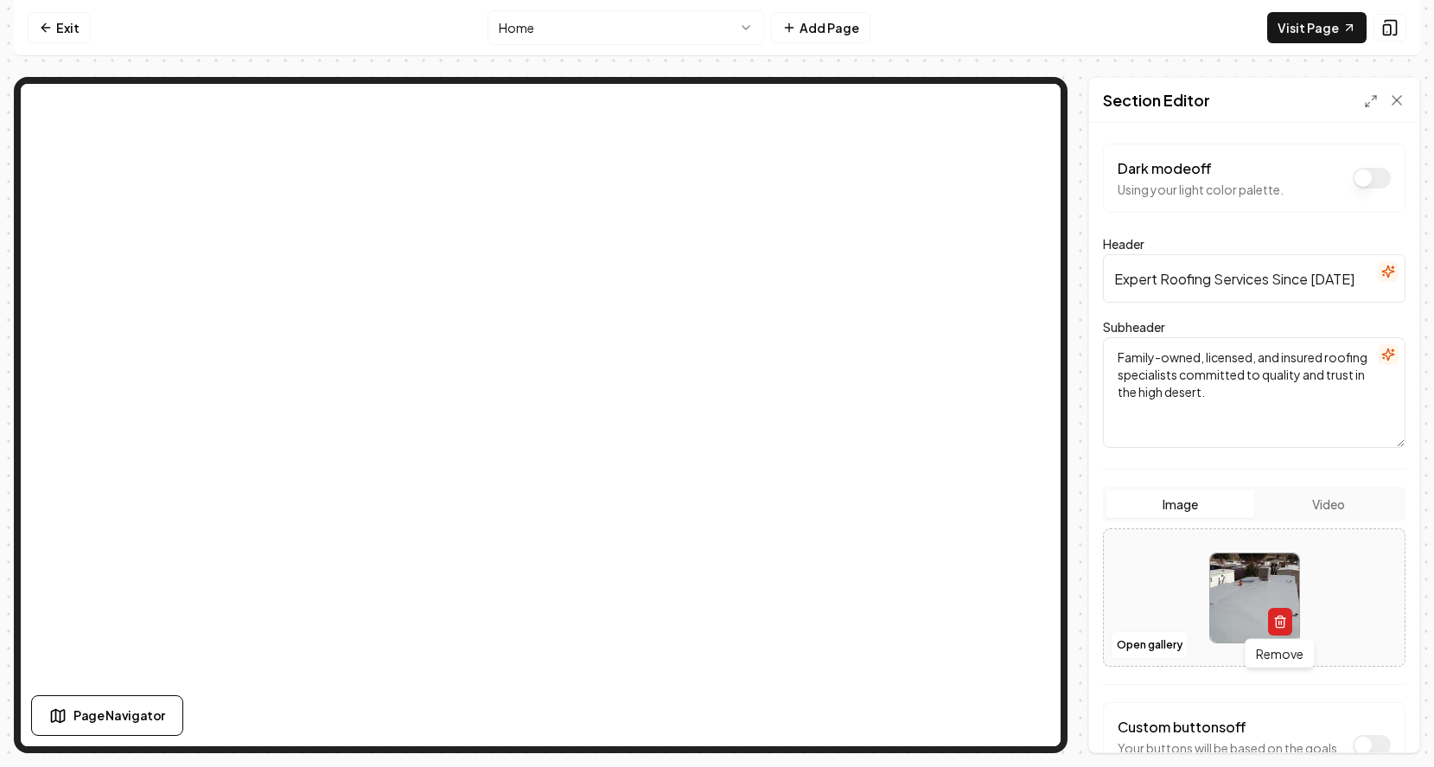
click at [1284, 618] on icon "button" at bounding box center [1280, 618] width 10 height 0
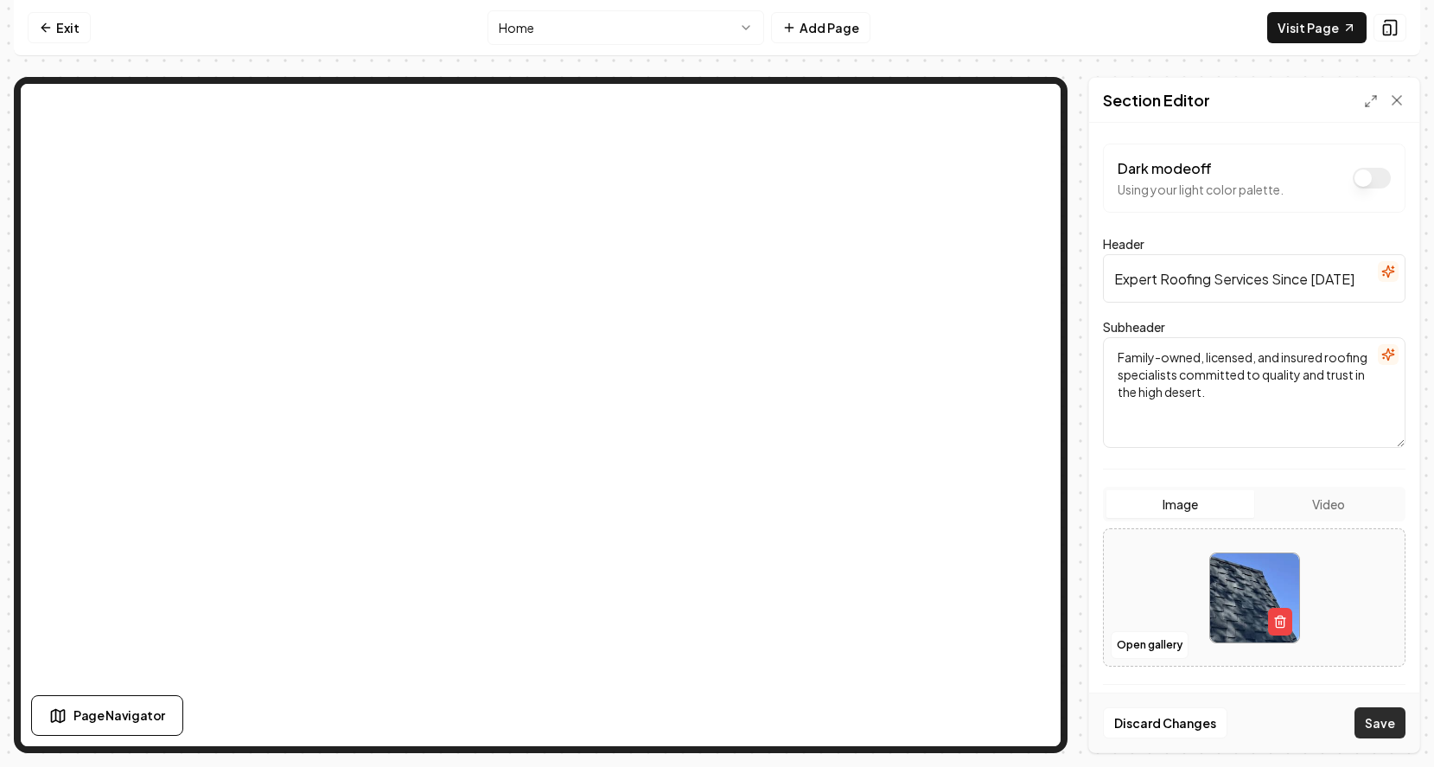
click at [1363, 719] on button "Save" at bounding box center [1380, 722] width 51 height 31
click at [1362, 176] on button "Dark mode off" at bounding box center [1372, 178] width 38 height 21
click at [1362, 176] on button "Dark mode on" at bounding box center [1372, 178] width 38 height 21
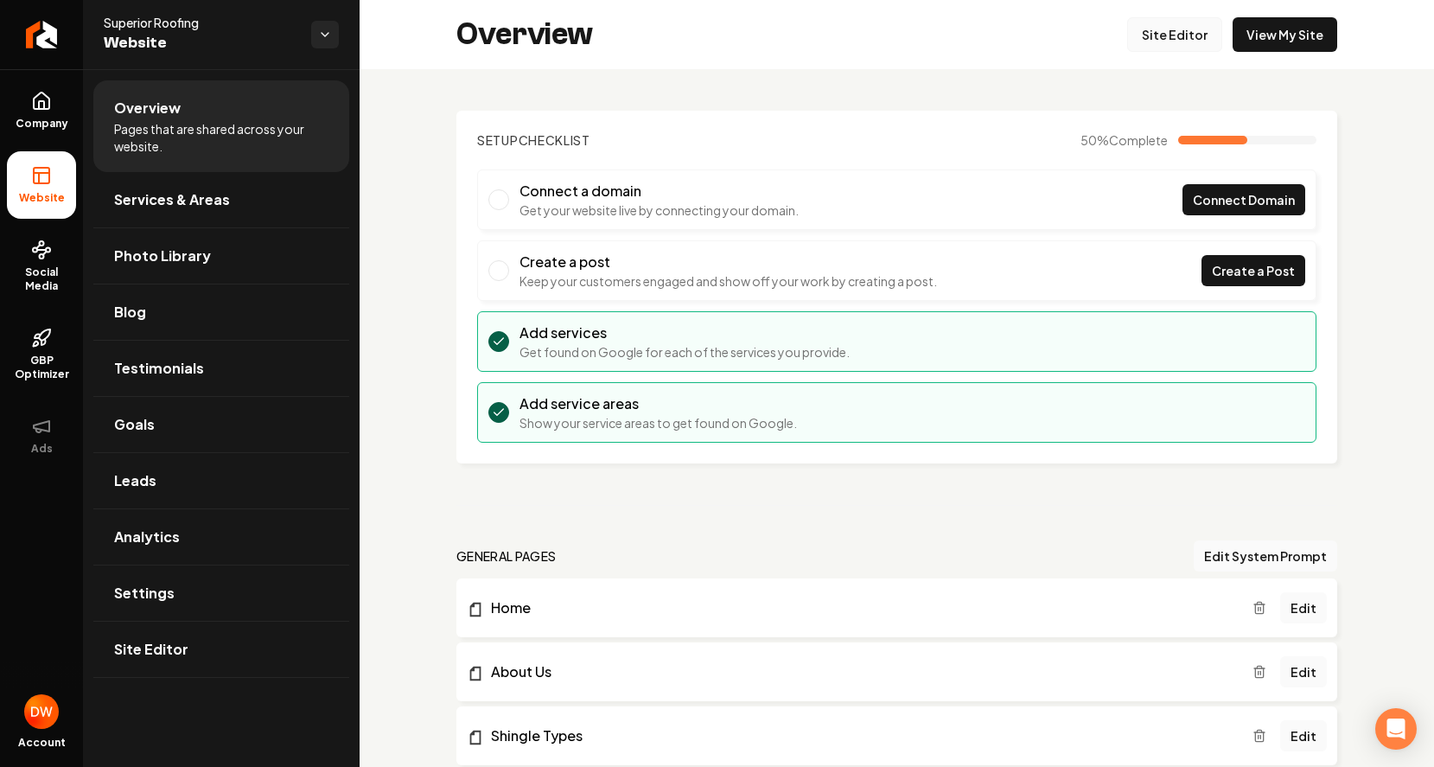
click at [1184, 31] on link "Site Editor" at bounding box center [1174, 34] width 95 height 35
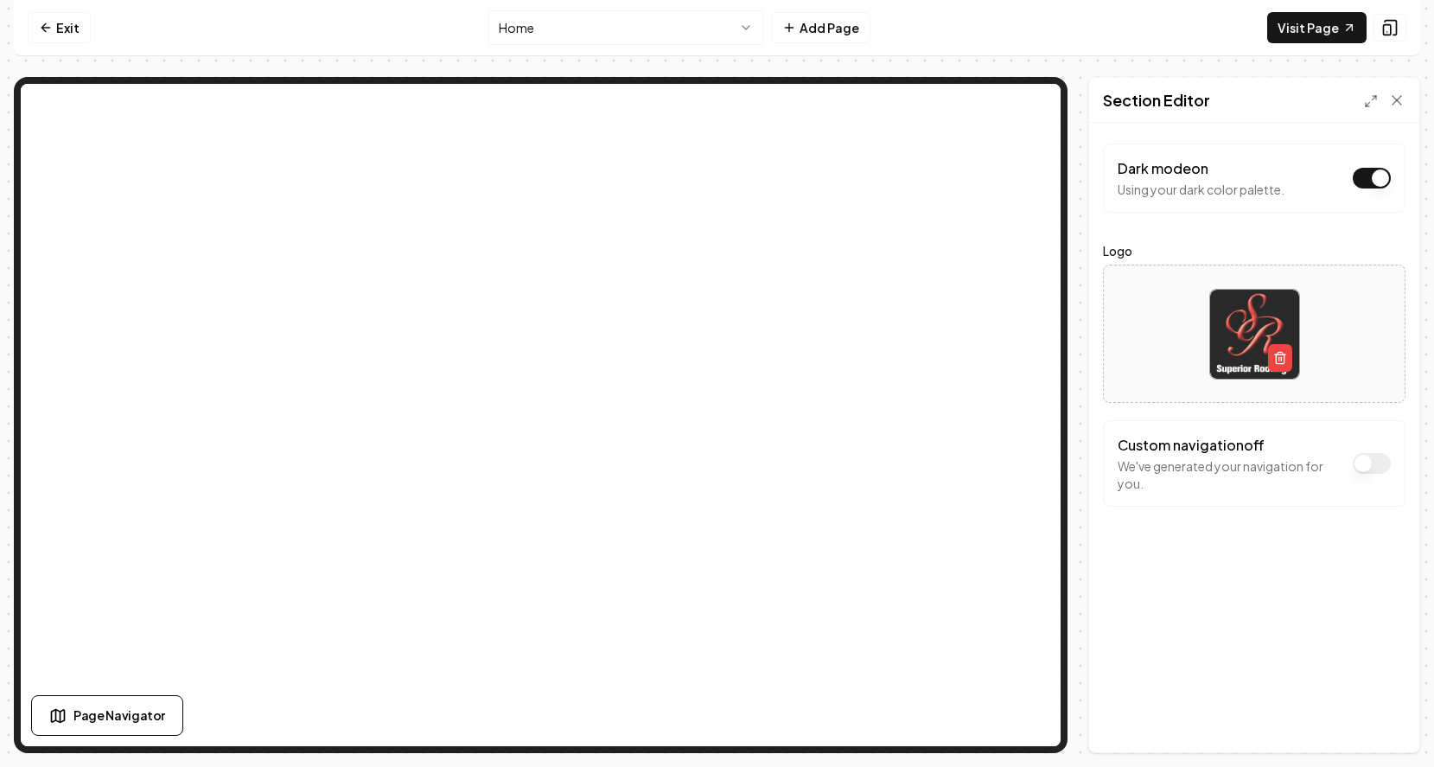
click at [1359, 178] on button "Dark mode on" at bounding box center [1372, 178] width 38 height 21
click at [1374, 724] on button "Save" at bounding box center [1380, 722] width 51 height 31
click at [1365, 177] on button "Dark mode off" at bounding box center [1372, 178] width 38 height 21
click at [1382, 720] on button "Save" at bounding box center [1380, 722] width 51 height 31
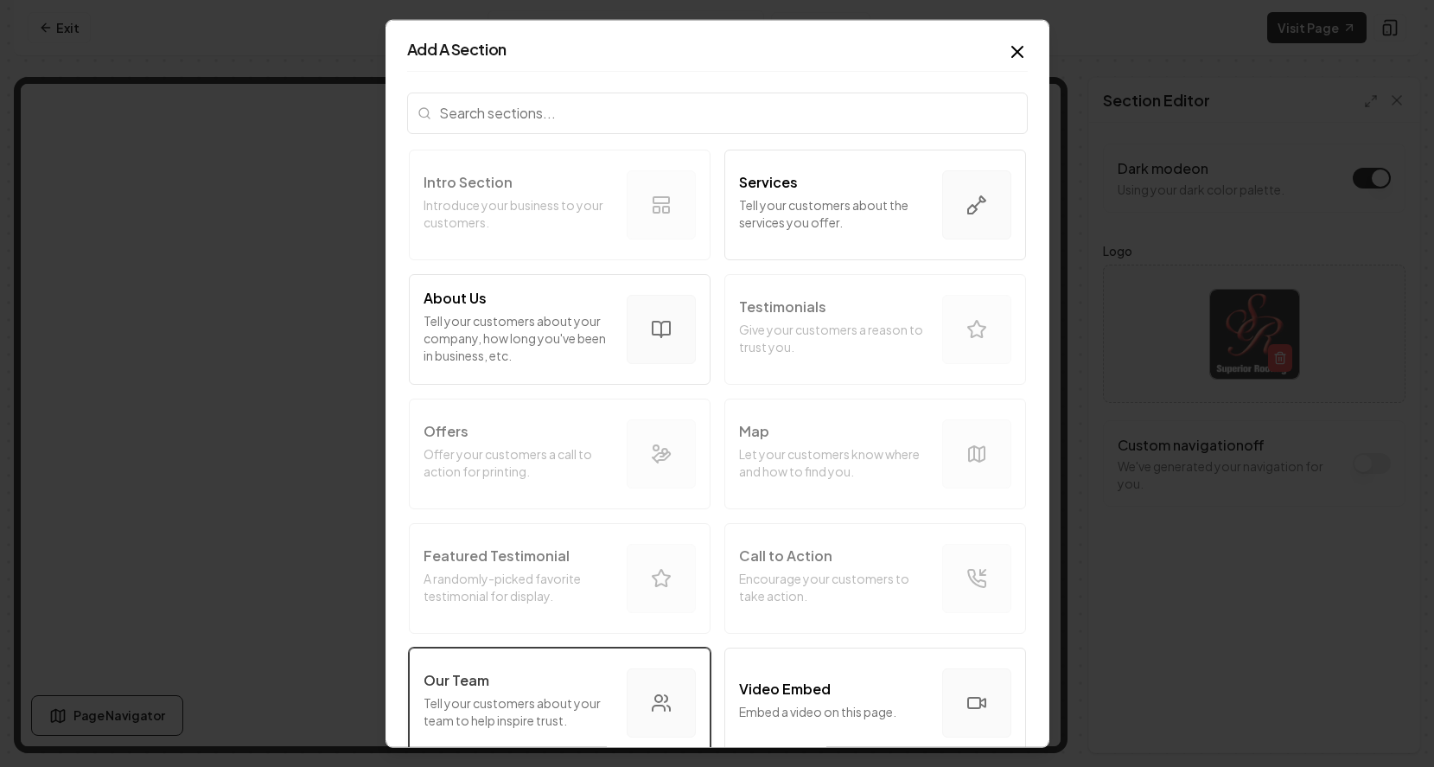
click at [548, 677] on div "Our Team" at bounding box center [518, 679] width 189 height 21
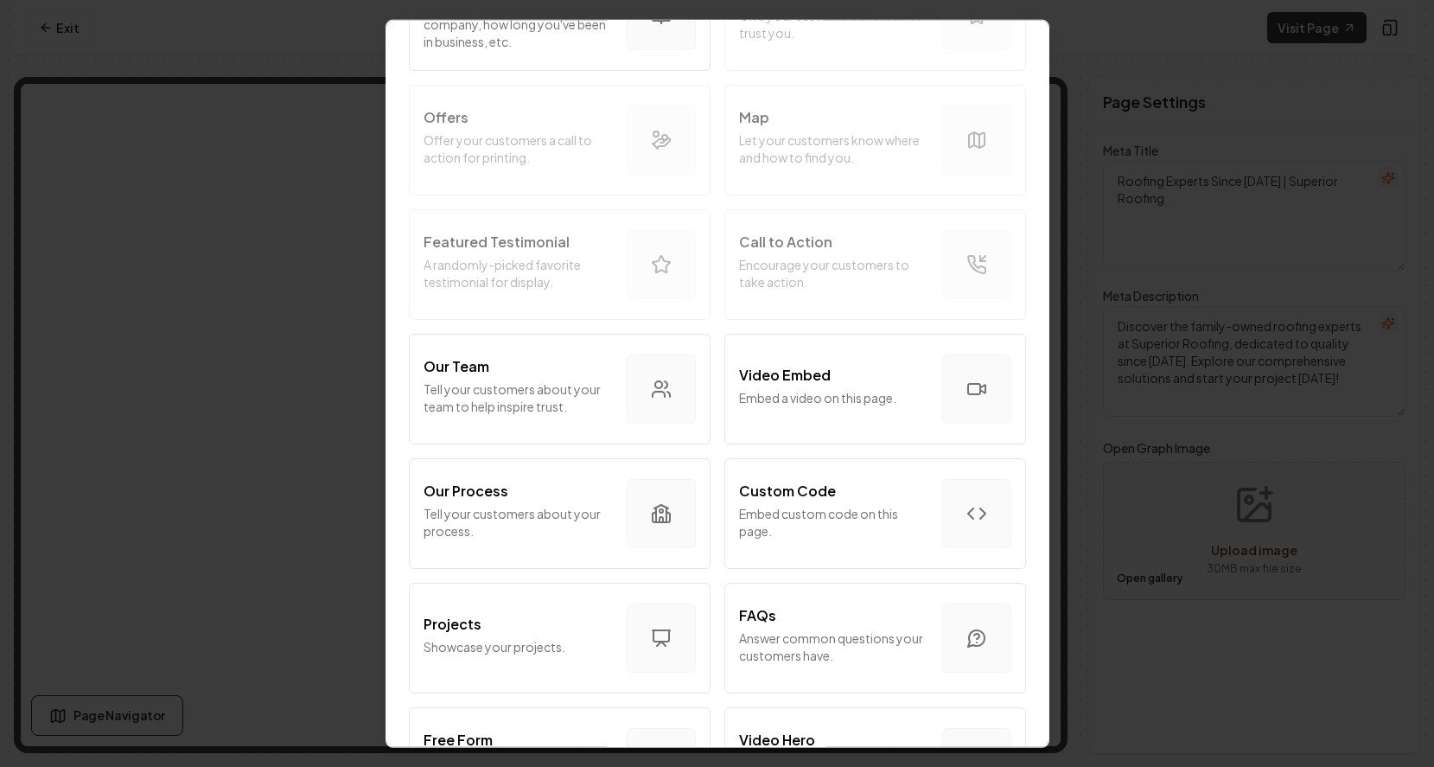
scroll to position [316, 0]
click at [538, 515] on p "Tell your customers about your process." at bounding box center [518, 519] width 189 height 35
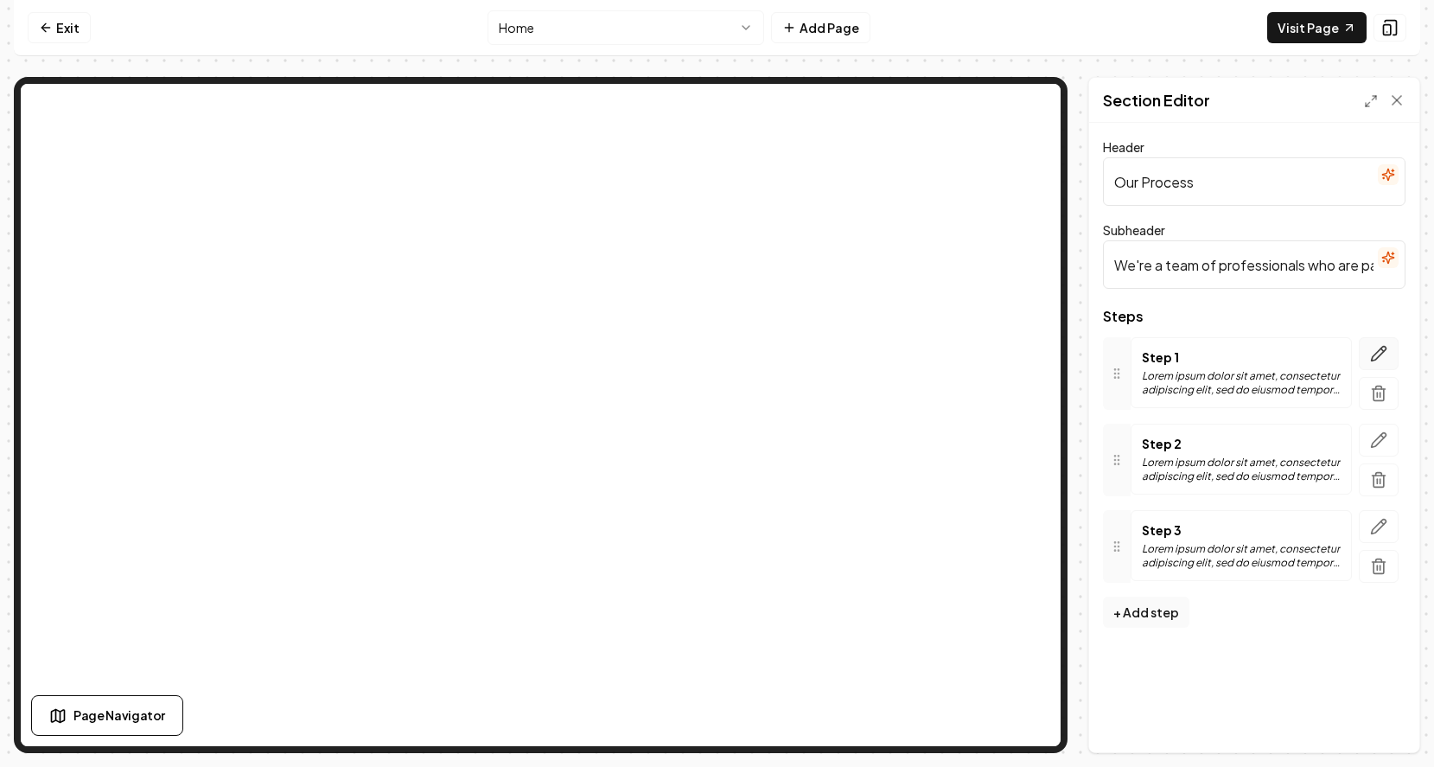
click at [1380, 351] on icon "button" at bounding box center [1378, 353] width 17 height 17
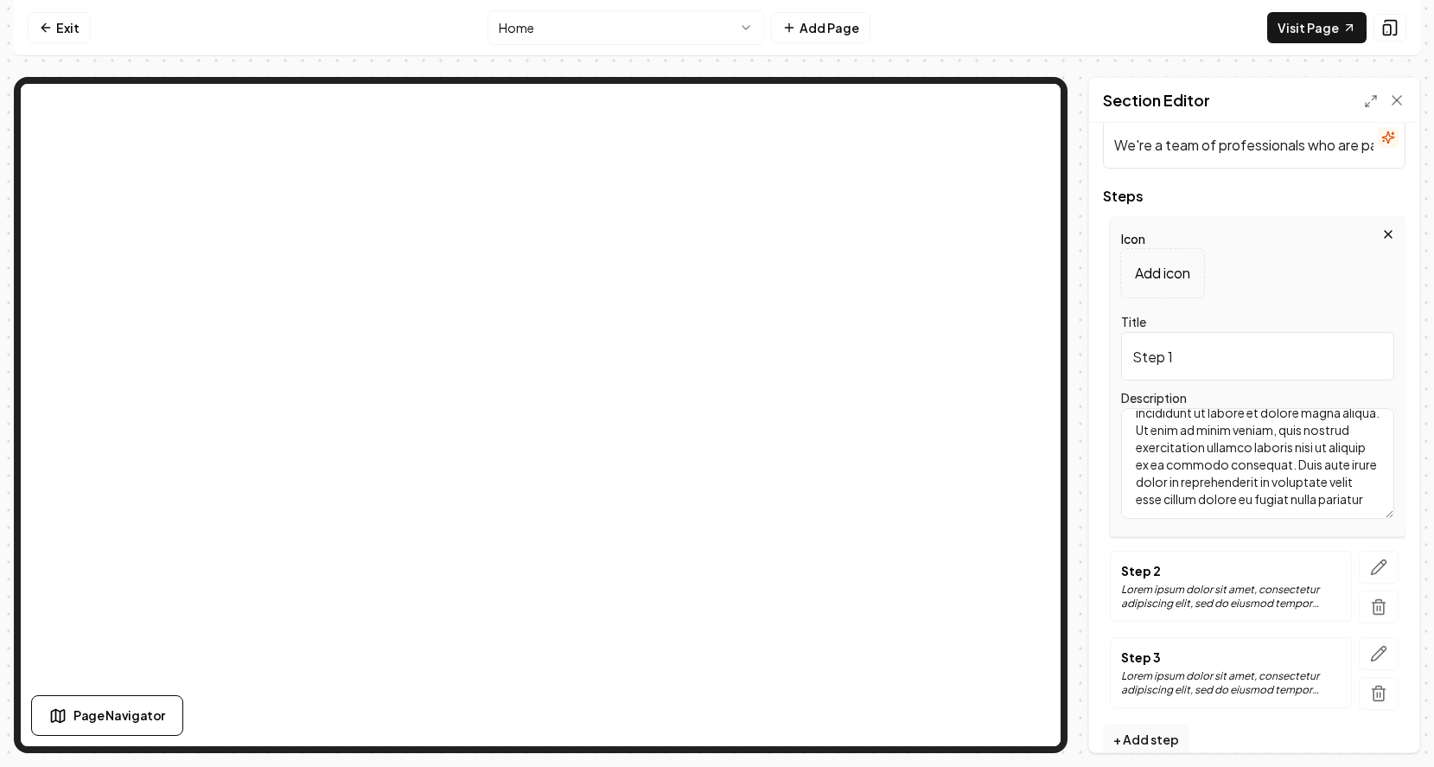
scroll to position [67, 0]
click at [1212, 503] on textarea "Lorem ipsum dolor sit amet, consectetur adipiscing elit, sed do eiusmod tempor …" at bounding box center [1257, 463] width 273 height 111
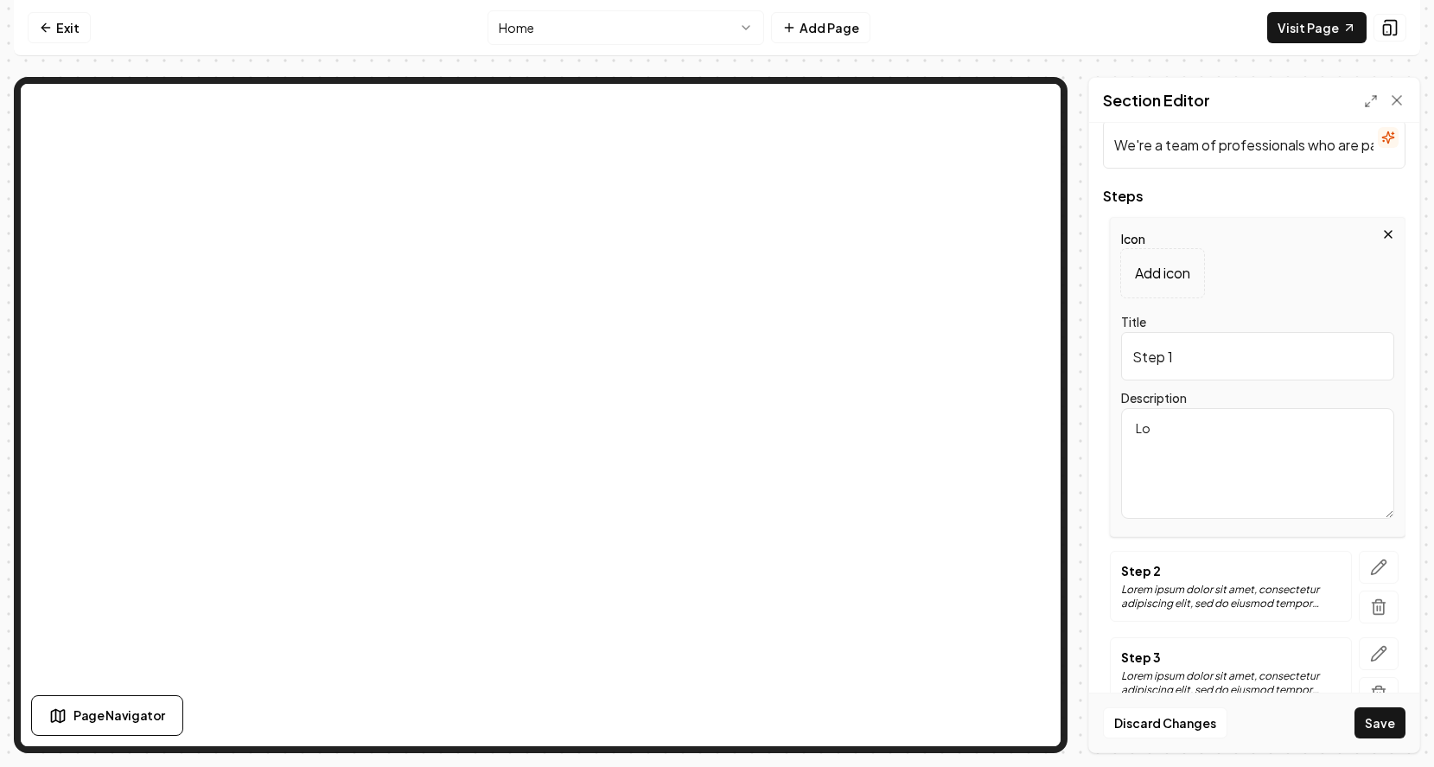
type textarea "L"
type textarea "a"
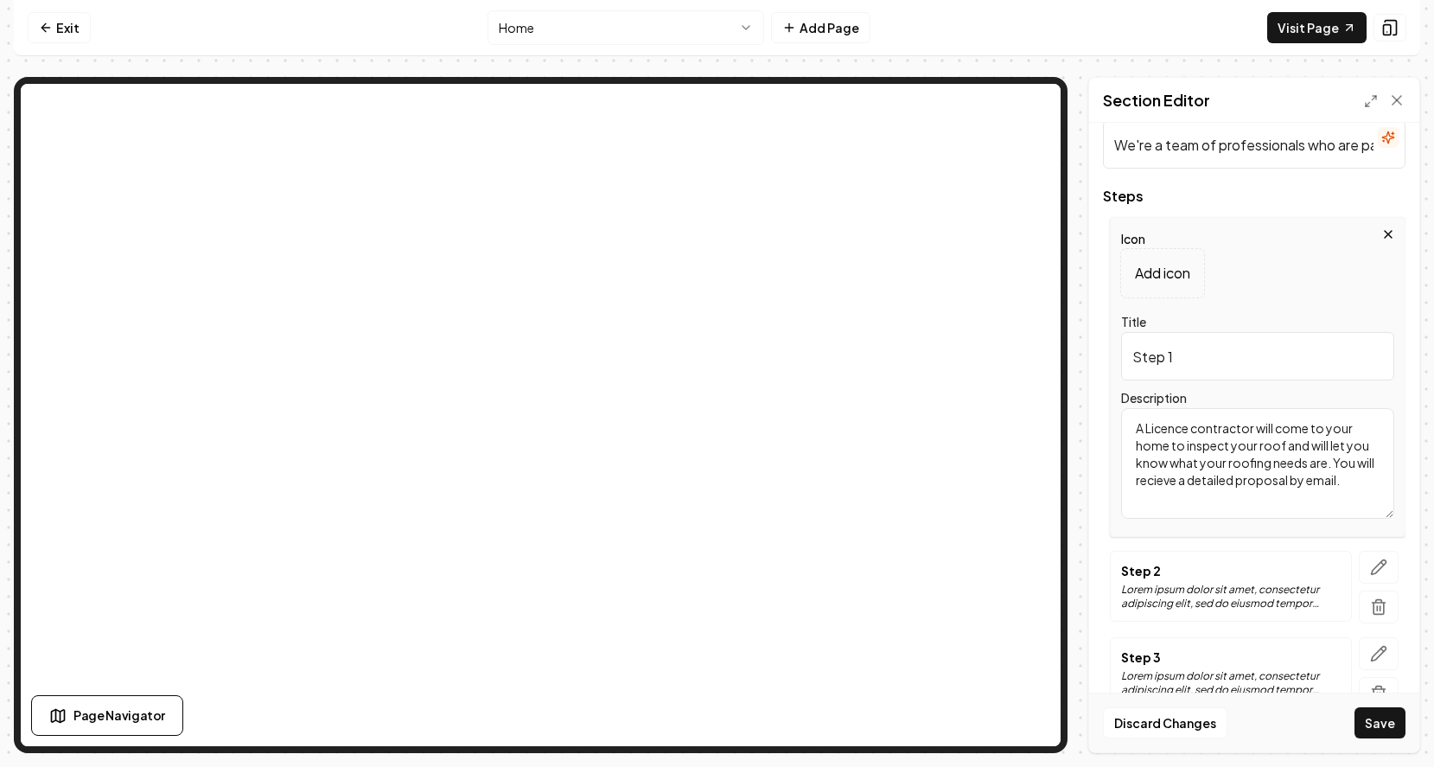
click at [1180, 479] on textarea "A Licence contractor will come to your home to inspect your roof and will let y…" at bounding box center [1257, 463] width 273 height 111
click at [1158, 482] on textarea "A Licence contractor will come to your home to inspect your roof and will let y…" at bounding box center [1257, 463] width 273 height 111
click at [1169, 482] on textarea "A Licence contractor will come to your home to inspect your roof and will let y…" at bounding box center [1257, 463] width 273 height 111
click at [1237, 567] on p "Step 2" at bounding box center [1231, 570] width 220 height 17
click at [1193, 428] on textarea "A Licence contractor will come to your home to inspect your roof and will let y…" at bounding box center [1257, 463] width 273 height 111
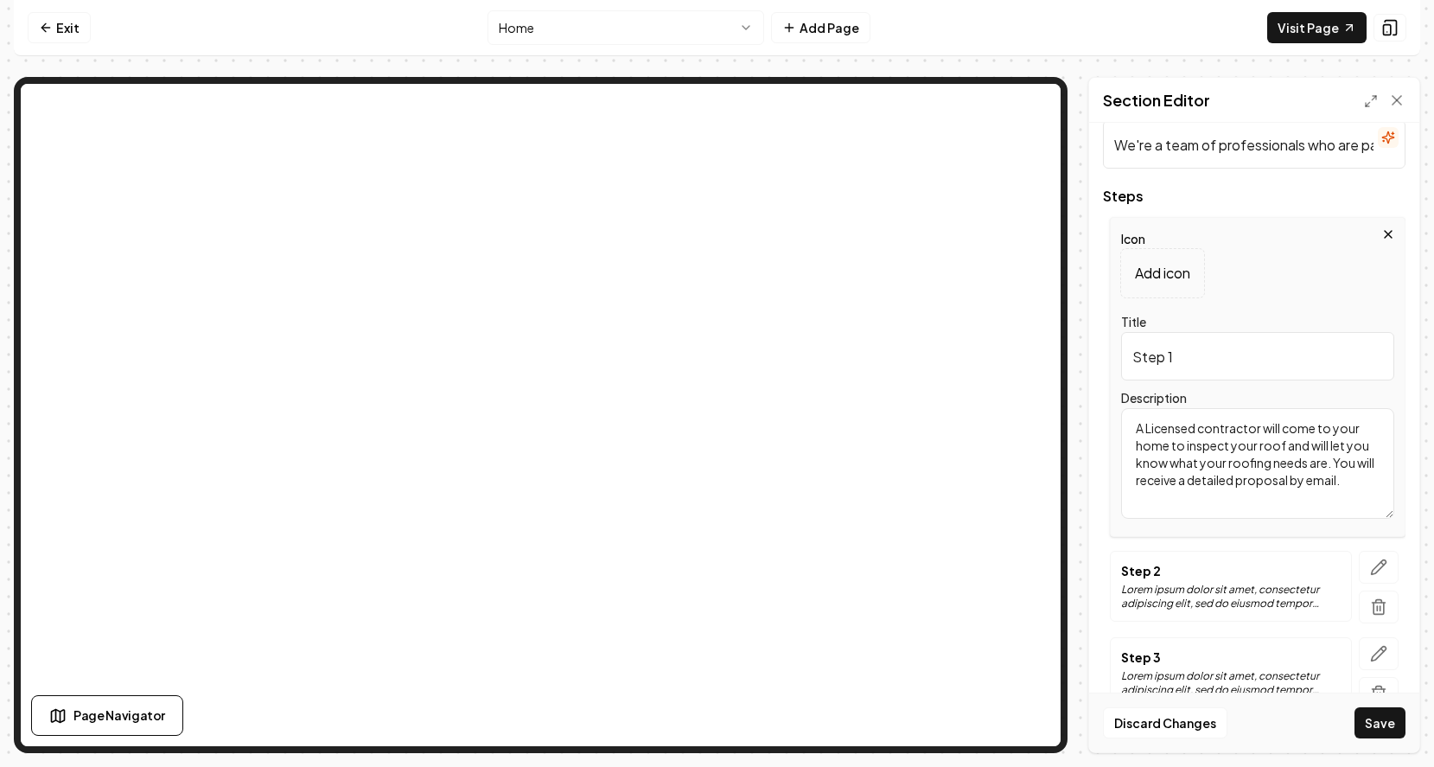
type textarea "A Licensed contractor will come to your home to inspect your roof and will let …"
click at [1253, 602] on p "Lorem ipsum dolor sit amet, consectetur adipiscing elit, sed do eiusmod tempor …" at bounding box center [1231, 597] width 220 height 28
click at [1374, 565] on icon "button" at bounding box center [1378, 566] width 17 height 17
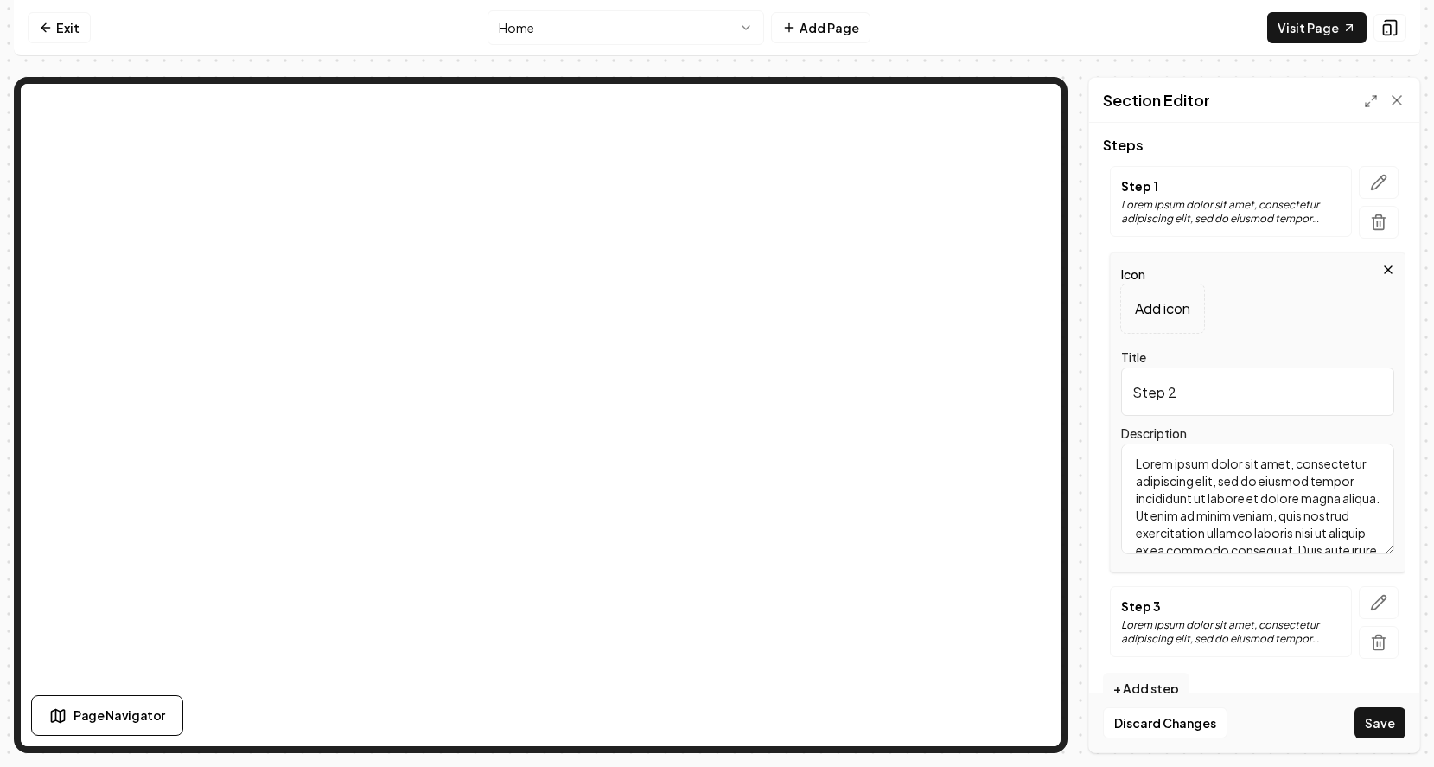
scroll to position [203, 0]
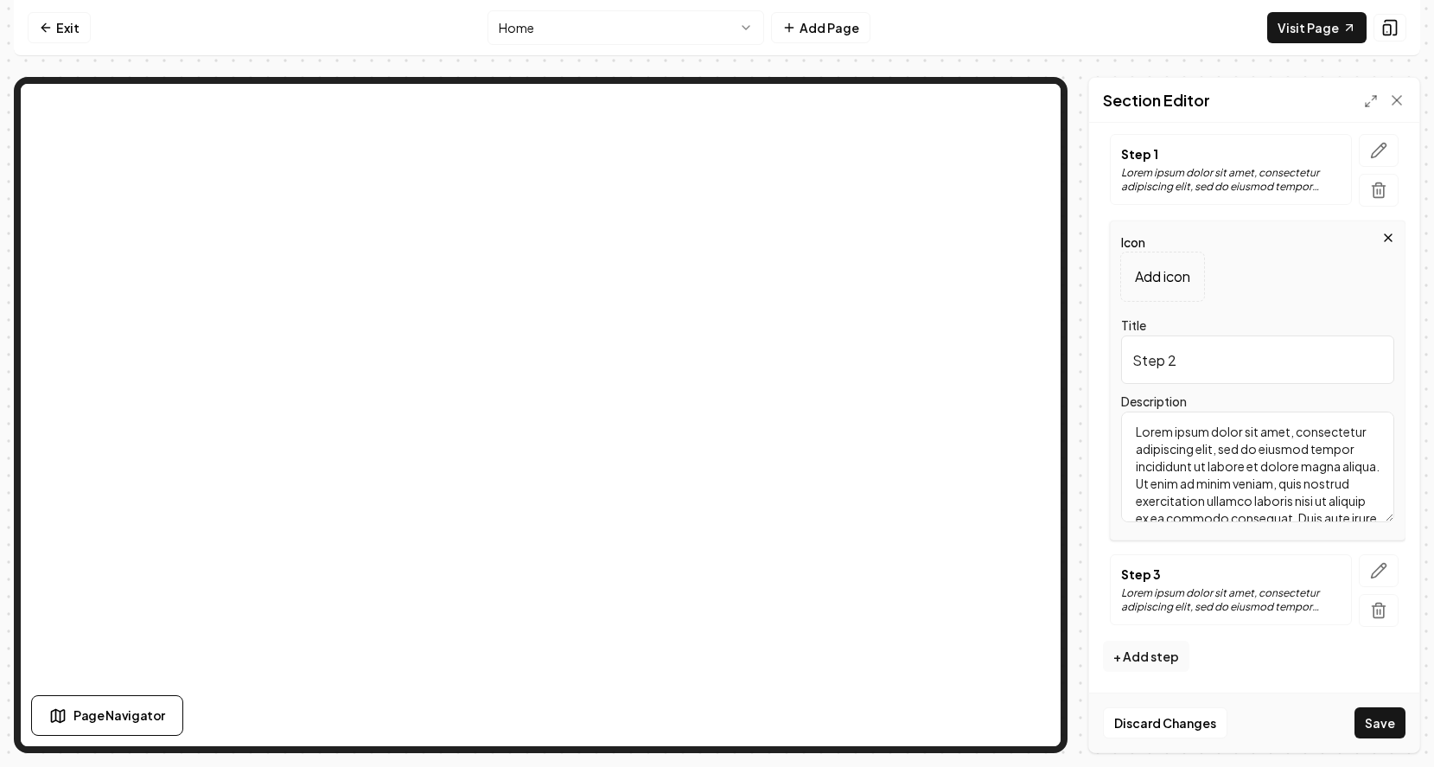
drag, startPoint x: 1361, startPoint y: 510, endPoint x: 1121, endPoint y: 436, distance: 251.5
click at [1121, 436] on textarea "Lorem ipsum dolor sit amet, consectetur adipiscing elit, sed do eiusmod tempor …" at bounding box center [1257, 466] width 273 height 111
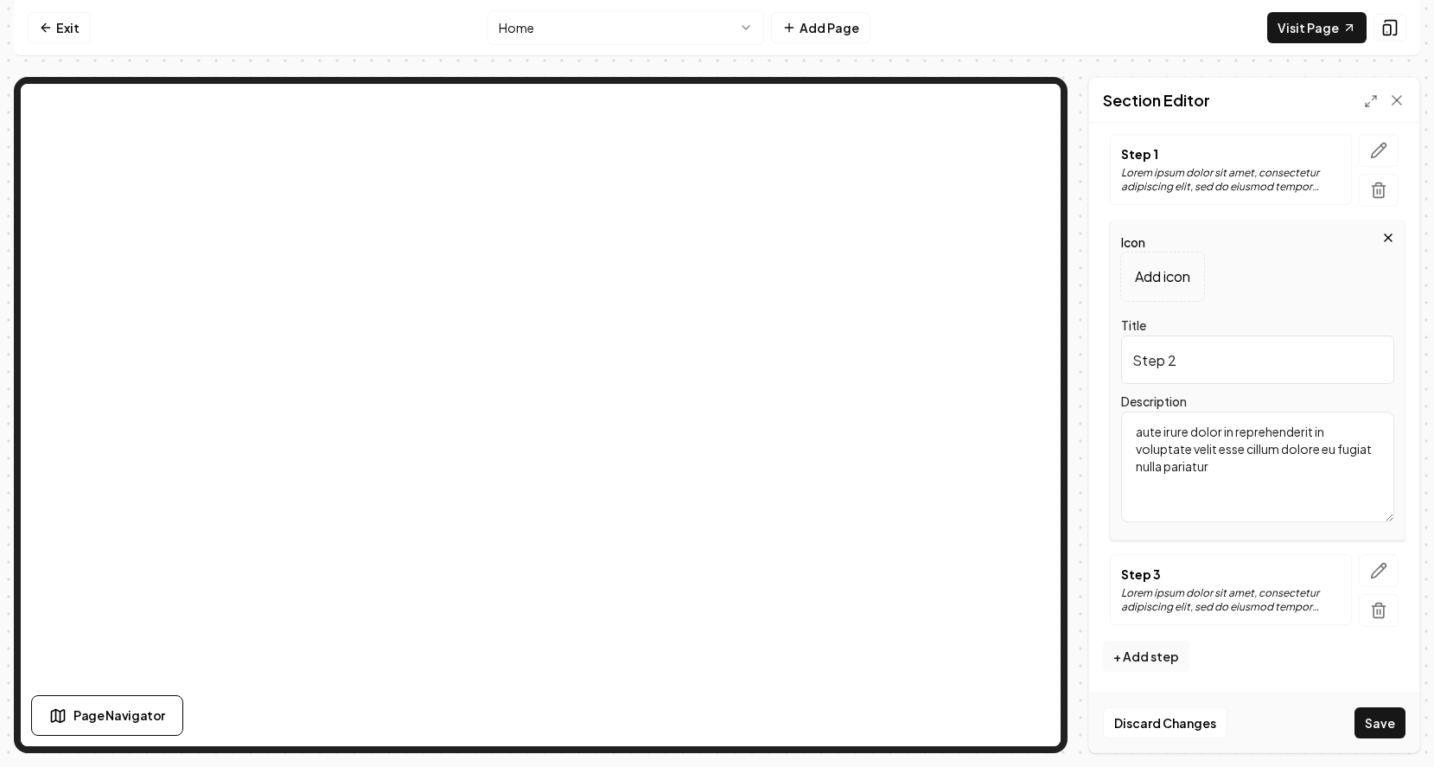
drag, startPoint x: 1220, startPoint y: 462, endPoint x: 1143, endPoint y: 424, distance: 86.2
click at [1143, 424] on textarea "aute irure dolor in reprehenderit in voluptate velit esse cillum dolore eu fugi…" at bounding box center [1257, 466] width 273 height 111
type textarea "a"
type textarea "We will then put you on the schedule and begin work, tearing off and prepping y…"
click at [1167, 580] on p "Step 3" at bounding box center [1231, 573] width 220 height 17
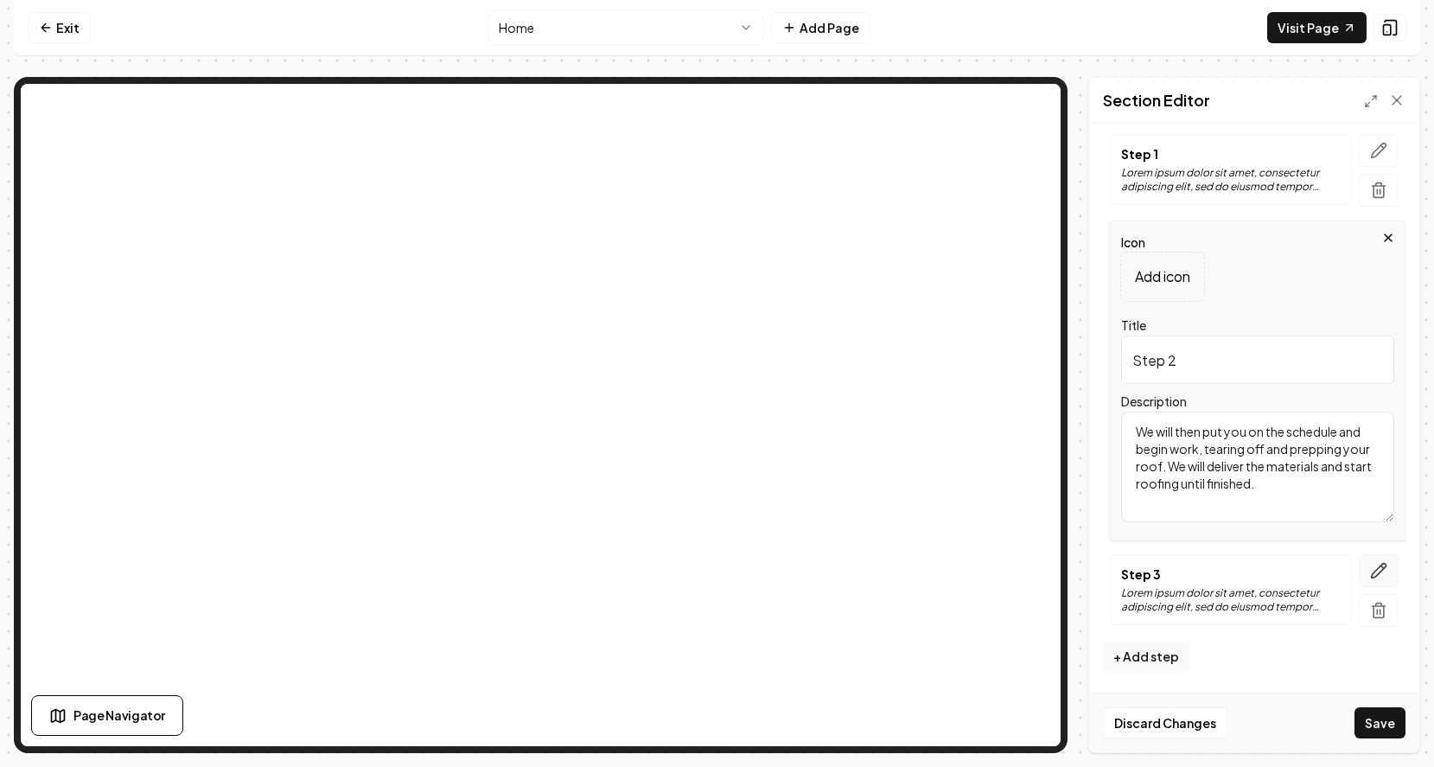
click at [1374, 568] on icon "button" at bounding box center [1378, 570] width 17 height 17
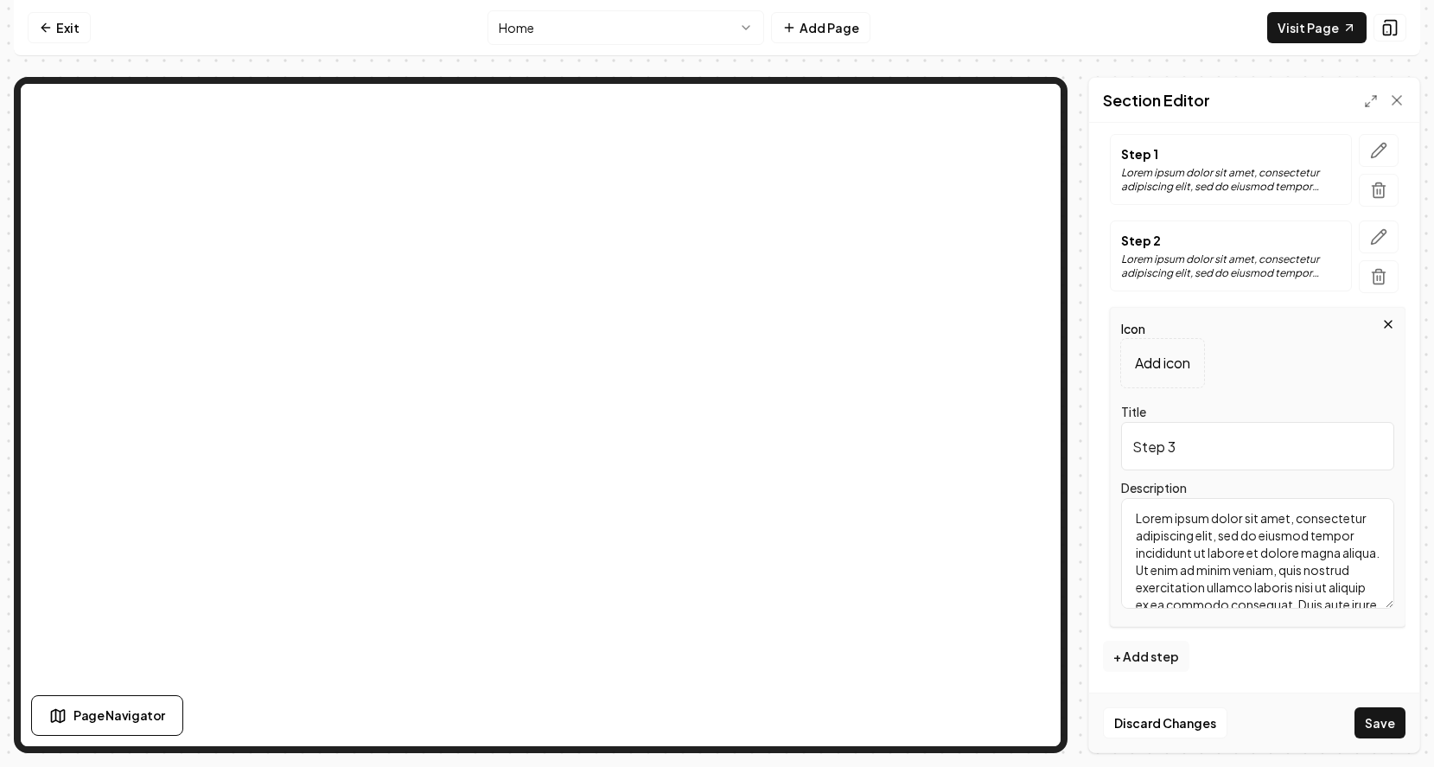
drag, startPoint x: 1374, startPoint y: 521, endPoint x: 1138, endPoint y: 588, distance: 245.2
click at [1138, 588] on textarea "Lorem ipsum dolor sit amet, consectetur adipiscing elit, sed do eiusmod tempor …" at bounding box center [1257, 553] width 273 height 111
drag, startPoint x: 1368, startPoint y: 521, endPoint x: 1119, endPoint y: 614, distance: 264.8
click at [1119, 614] on div "Icon Add icon Title Step 3 Description Lorem ipsum dolor sit amet, consectetur …" at bounding box center [1258, 467] width 296 height 320
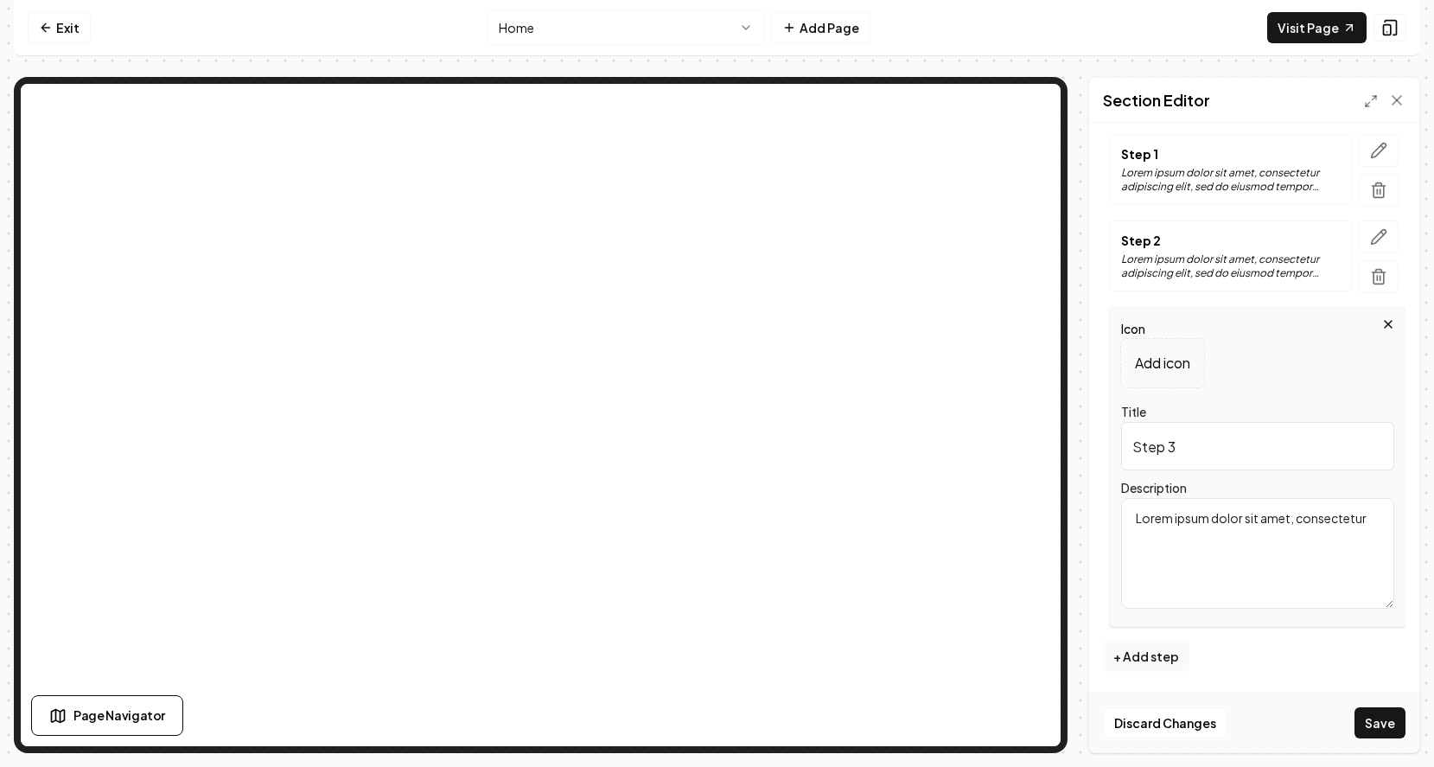
scroll to position [0, 0]
drag, startPoint x: 1376, startPoint y: 513, endPoint x: 1139, endPoint y: 522, distance: 237.0
click at [1139, 522] on textarea "Lorem ipsum dolor sit amet, consectetur" at bounding box center [1257, 553] width 273 height 111
type textarea "L"
type textarea "We will have our crew clean up and the roof will be inspected by the owner and …"
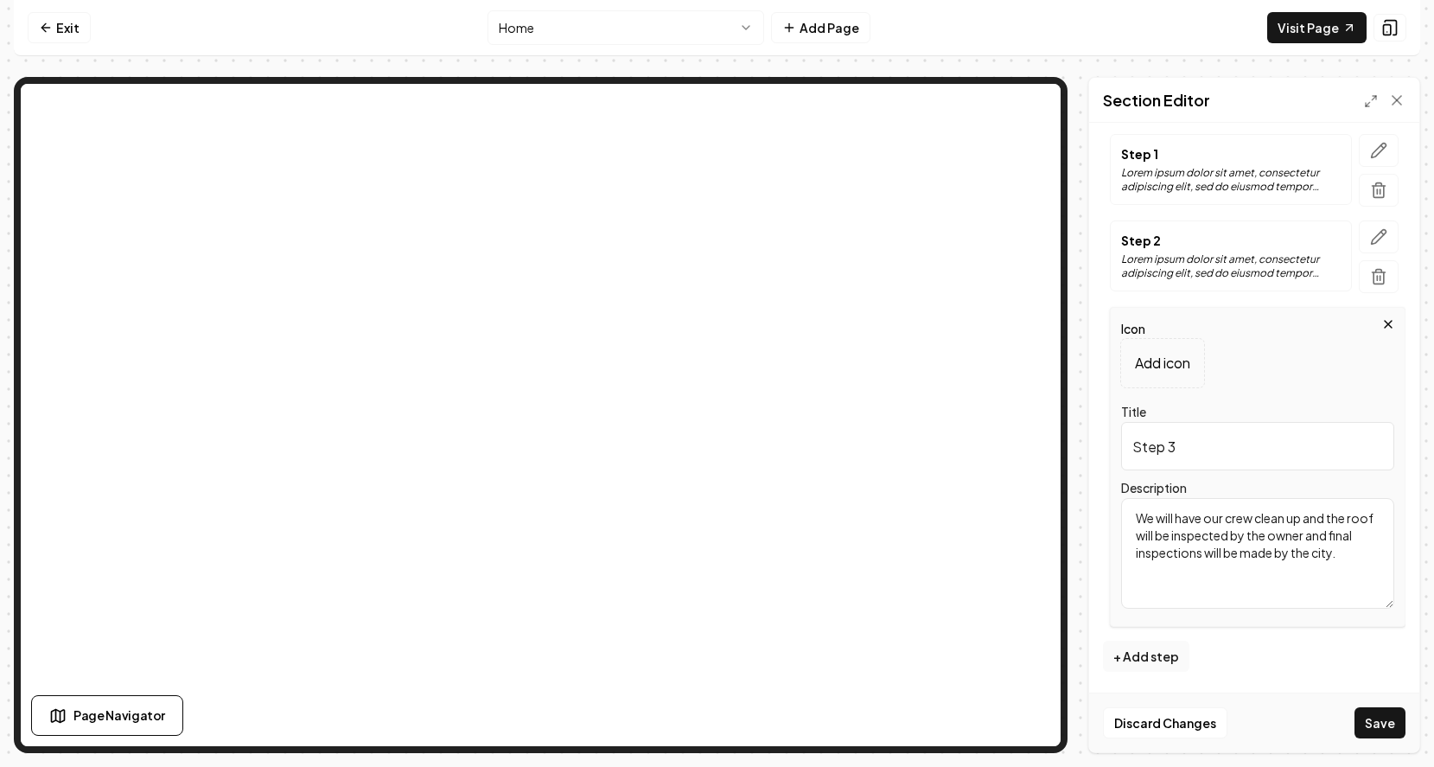
click at [1253, 277] on p "Lorem ipsum dolor sit amet, consectetur adipiscing elit, sed do eiusmod tempor …" at bounding box center [1231, 266] width 220 height 28
click at [1281, 258] on p "Lorem ipsum dolor sit amet, consectetur adipiscing elit, sed do eiusmod tempor …" at bounding box center [1231, 266] width 220 height 28
click at [1372, 235] on icon "button" at bounding box center [1378, 236] width 17 height 17
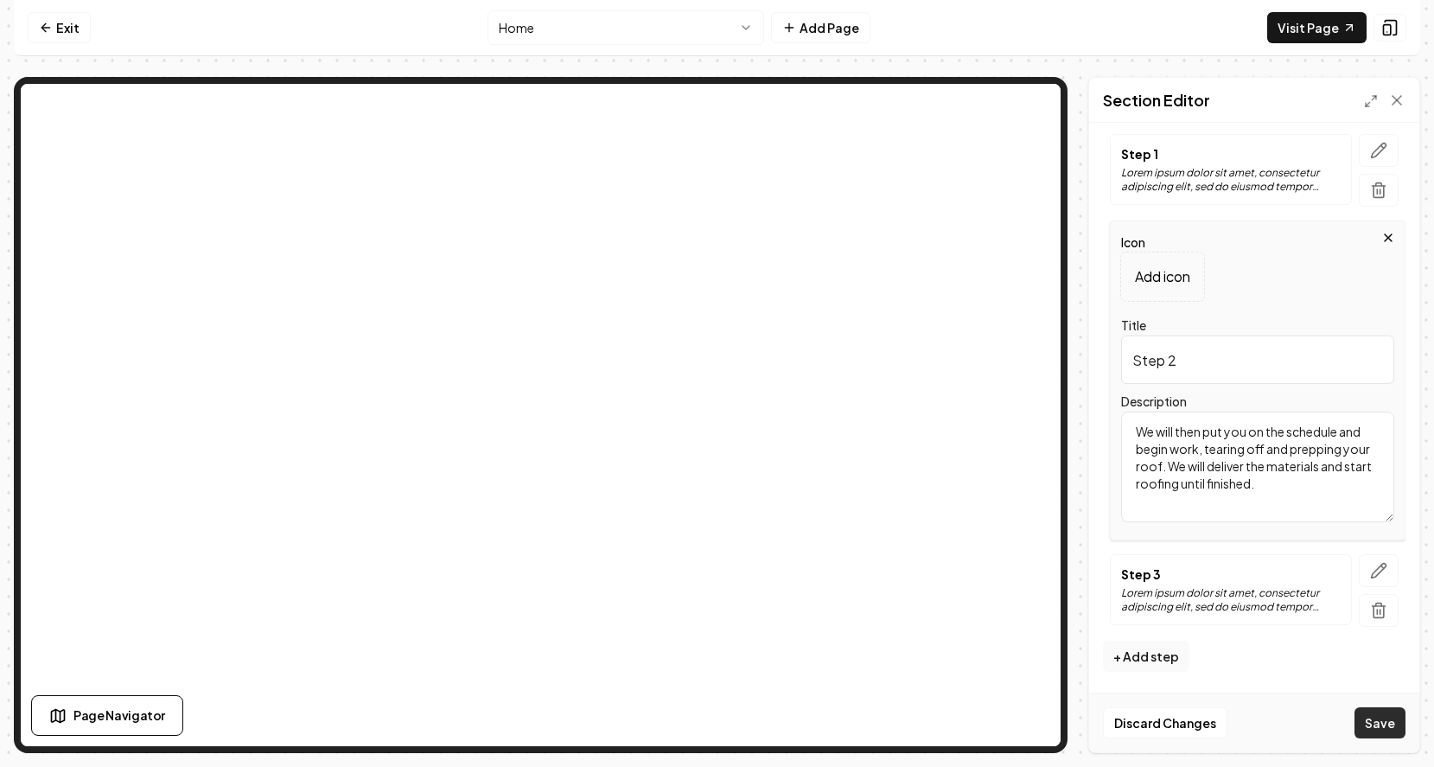
click at [1364, 728] on button "Save" at bounding box center [1380, 722] width 51 height 31
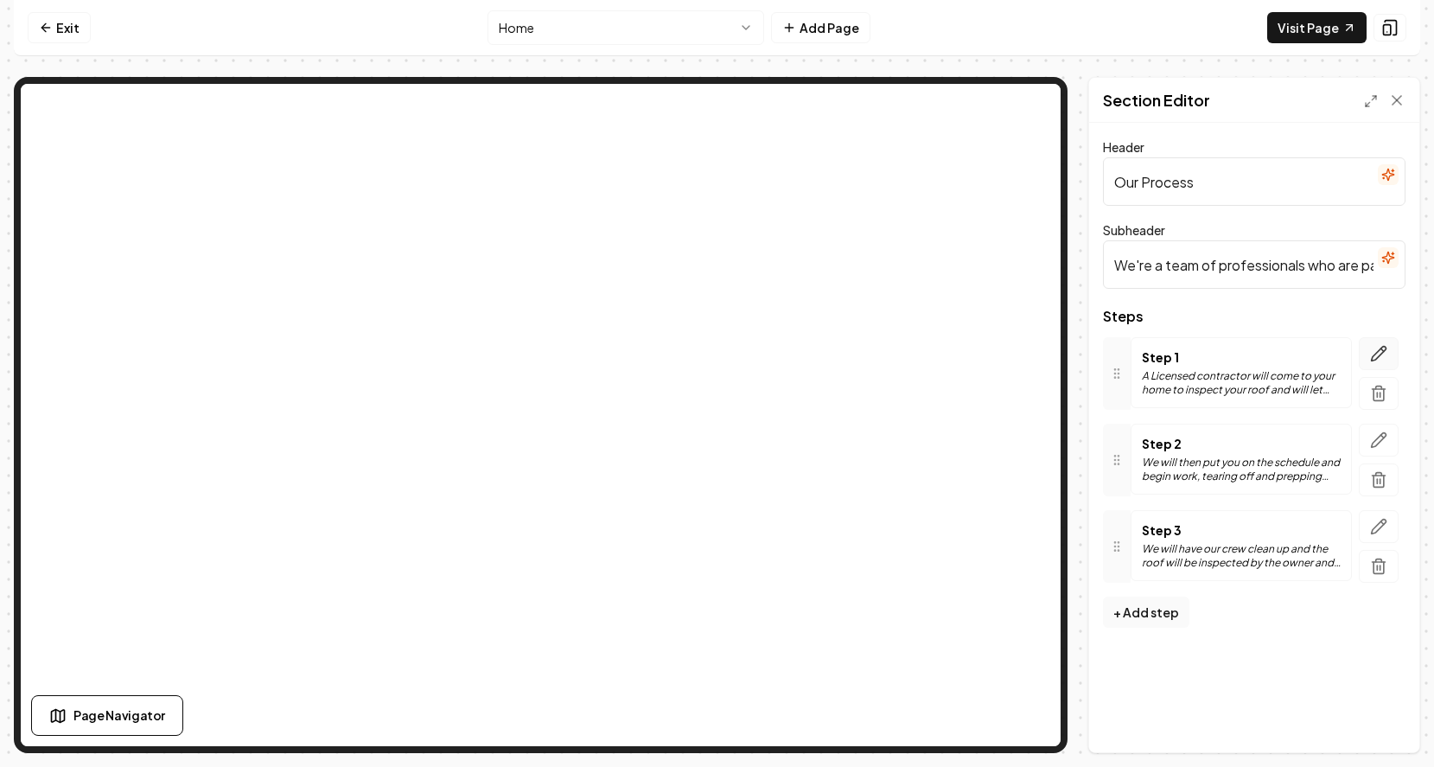
click at [1382, 352] on icon "button" at bounding box center [1379, 354] width 15 height 15
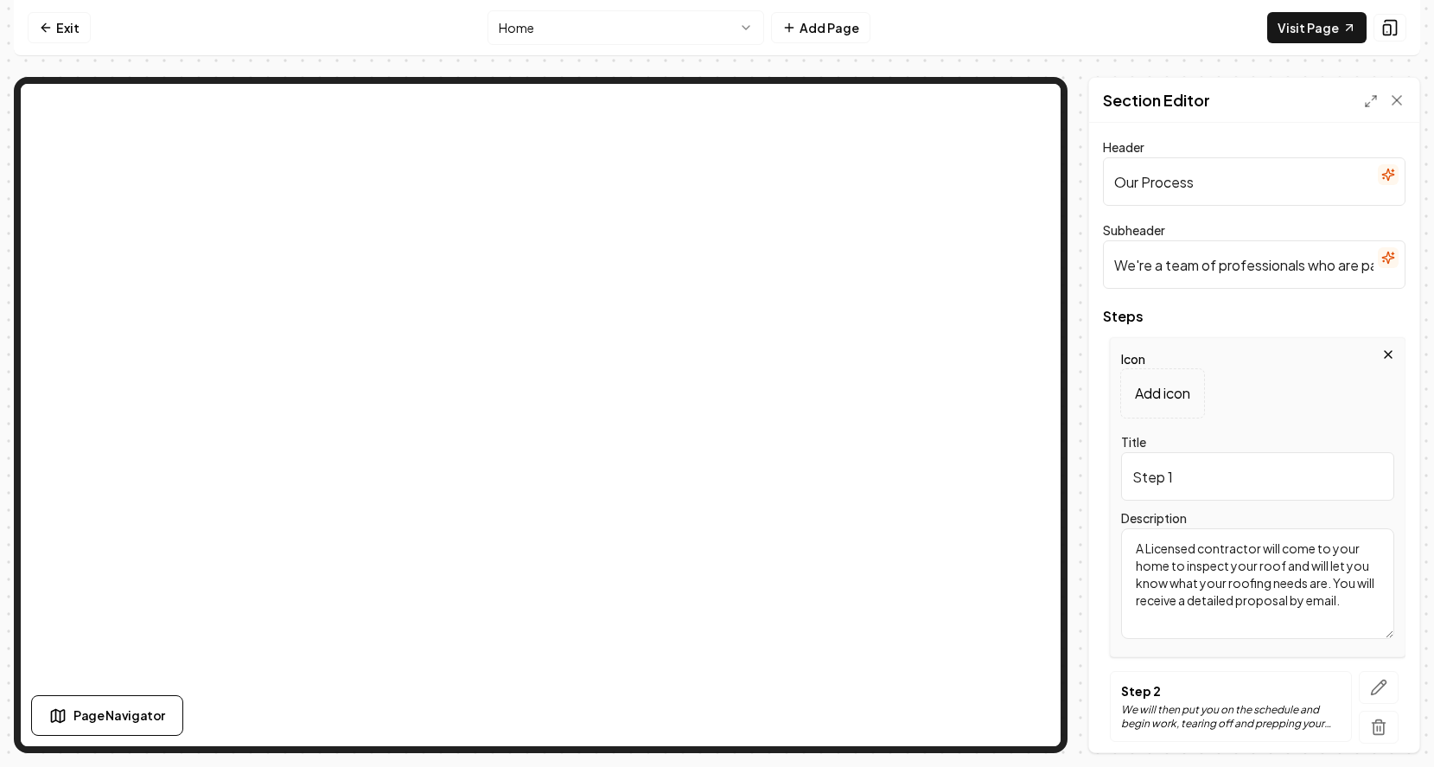
click at [1201, 546] on textarea "A Licensed contractor will come to your home to inspect your roof and will let …" at bounding box center [1257, 583] width 273 height 111
type textarea "A Licensed roofing contractor will come to your home to inspect your roof and w…"
click at [1366, 724] on button "Save" at bounding box center [1380, 722] width 51 height 31
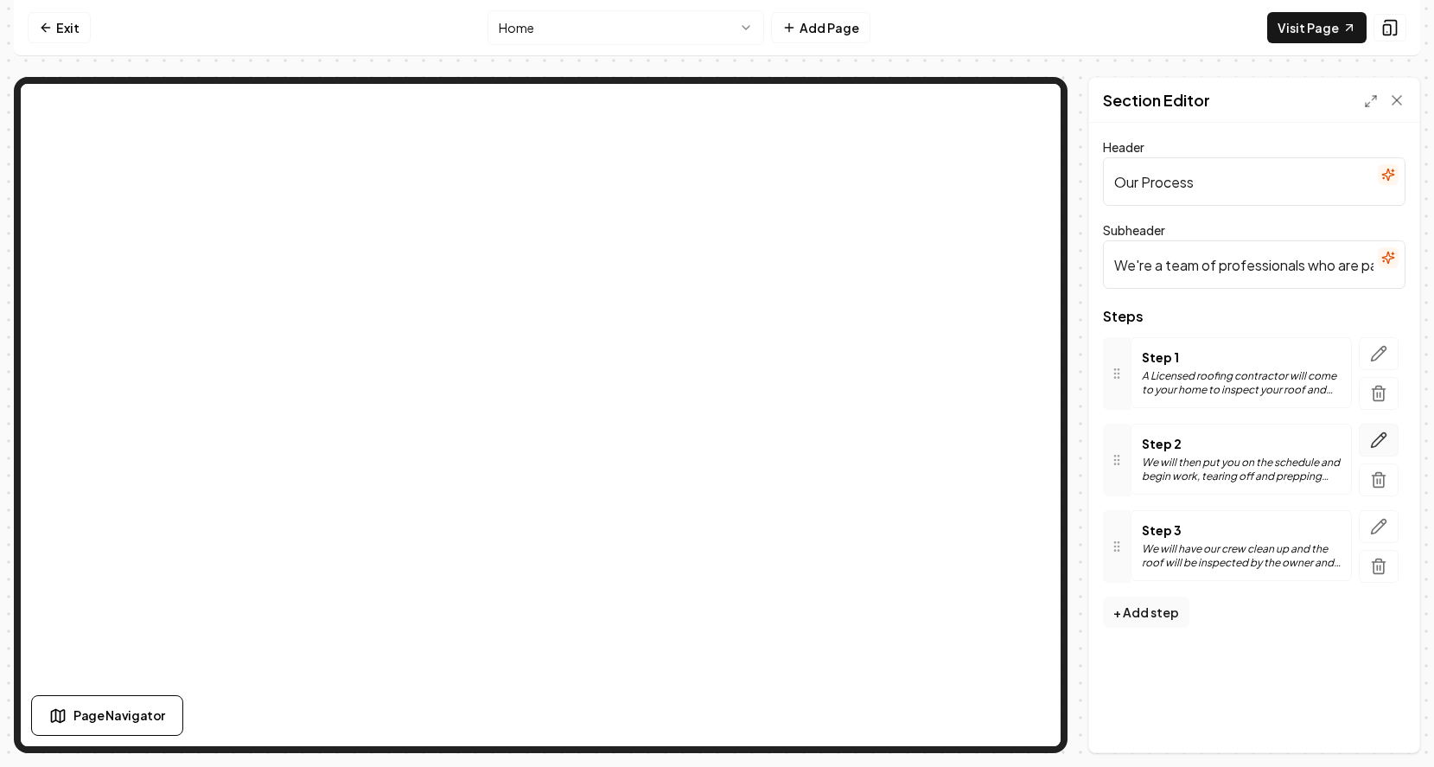
click at [1380, 438] on icon "button" at bounding box center [1378, 439] width 17 height 17
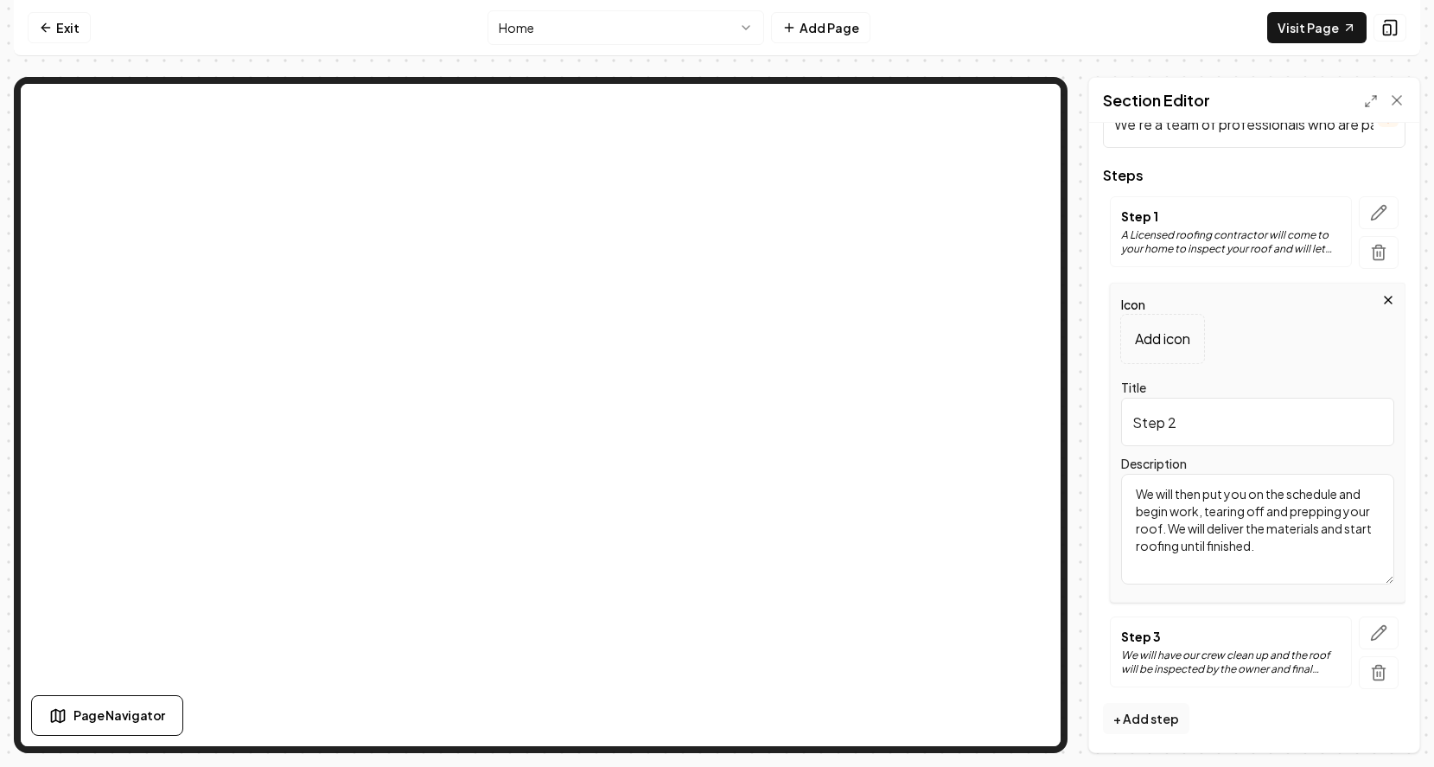
scroll to position [143, 0]
click at [1303, 237] on p "A Licensed roofing contractor will come to your home to inspect your roof and w…" at bounding box center [1231, 240] width 220 height 28
click at [1370, 213] on icon "button" at bounding box center [1378, 209] width 17 height 17
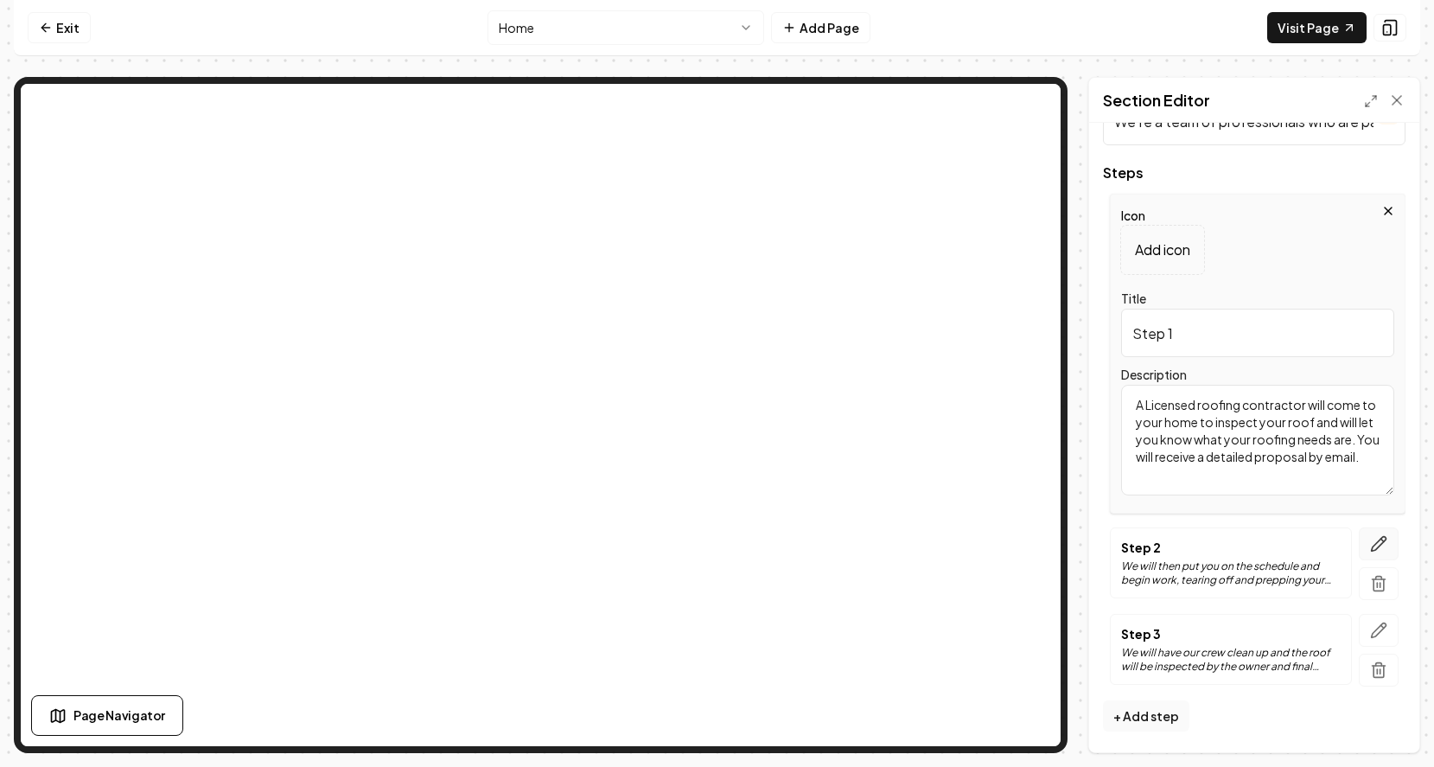
click at [1379, 545] on icon "button" at bounding box center [1379, 544] width 15 height 15
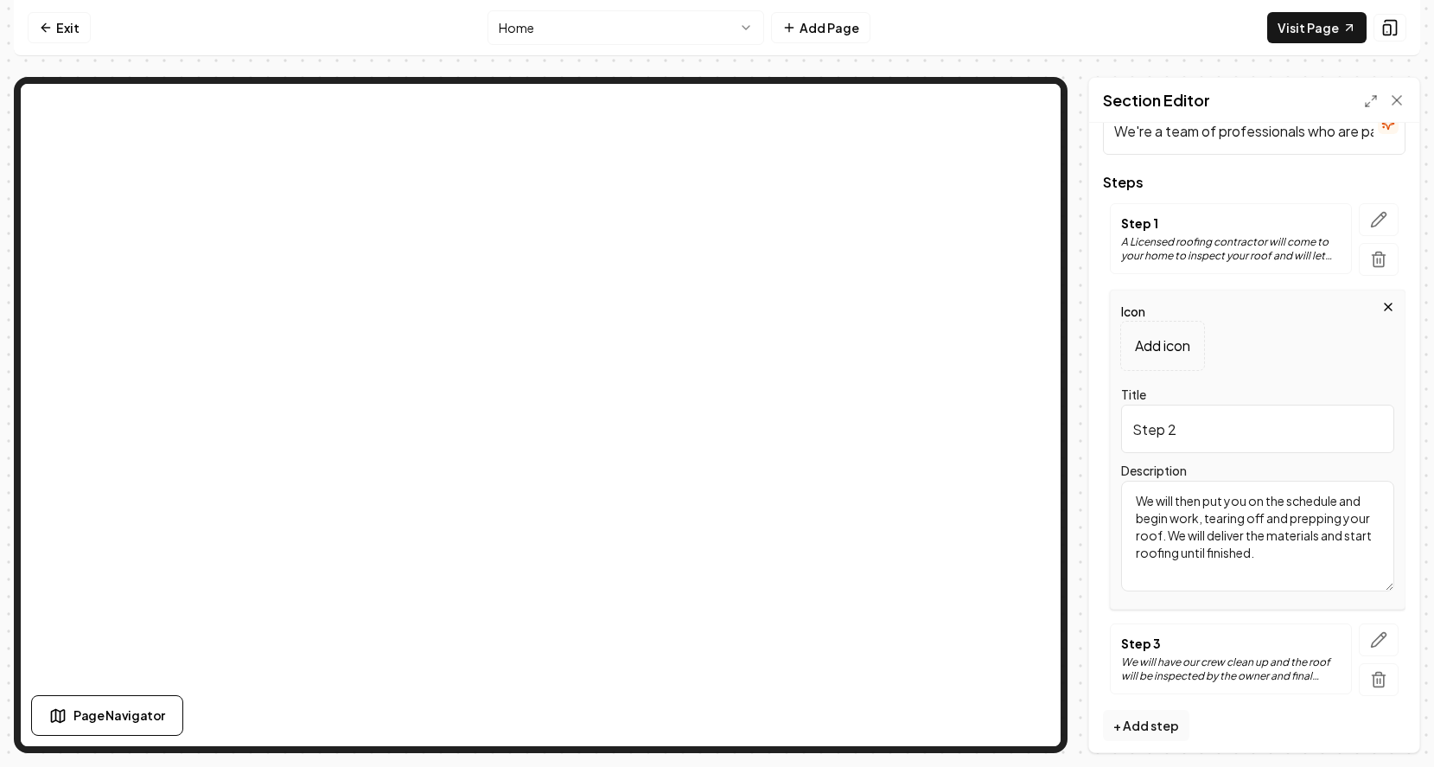
scroll to position [140, 0]
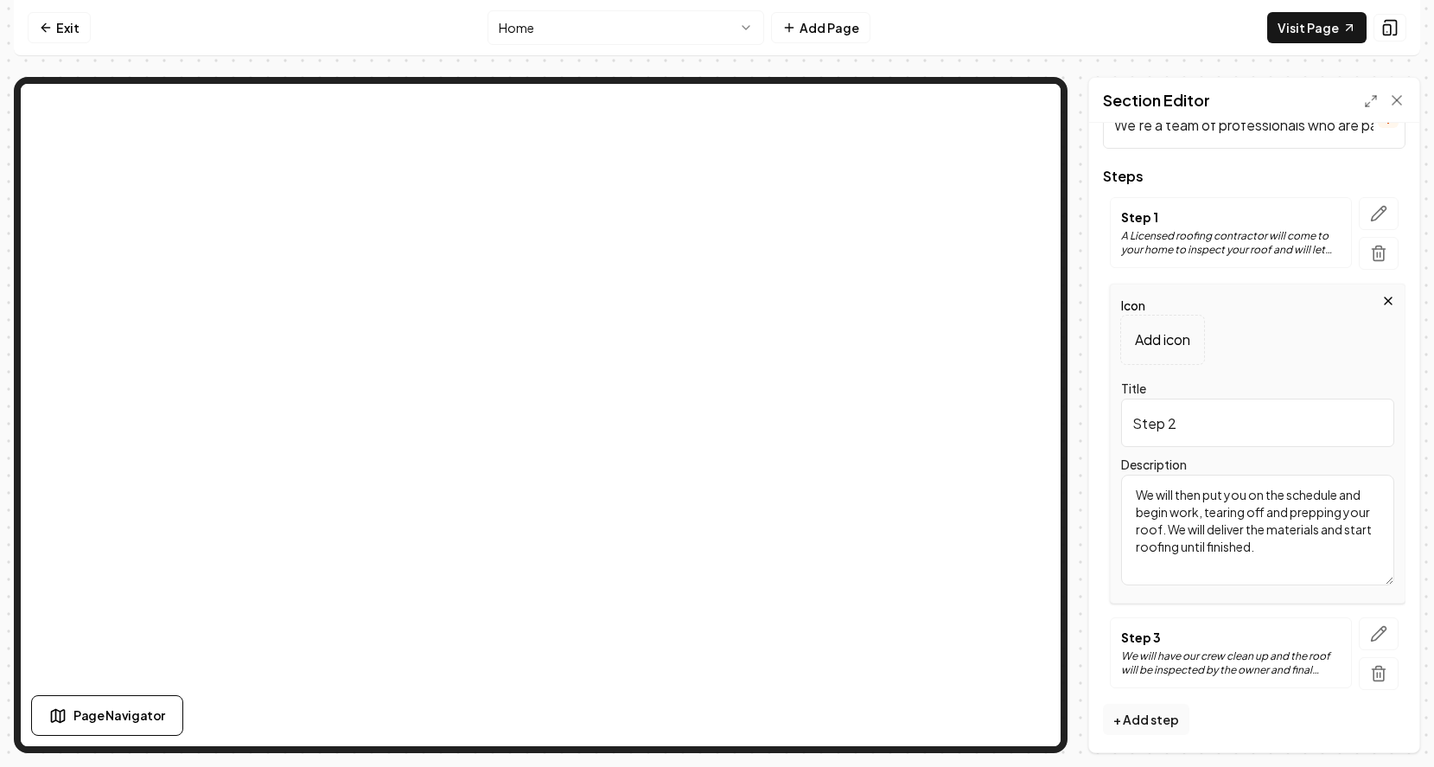
click at [1164, 528] on textarea "We will then put you on the schedule and begin work, tearing off and prepping y…" at bounding box center [1257, 530] width 273 height 111
type textarea "We will then put you on the schedule and begin work, tearing off and prepping y…"
click at [1376, 631] on icon "button" at bounding box center [1378, 633] width 17 height 17
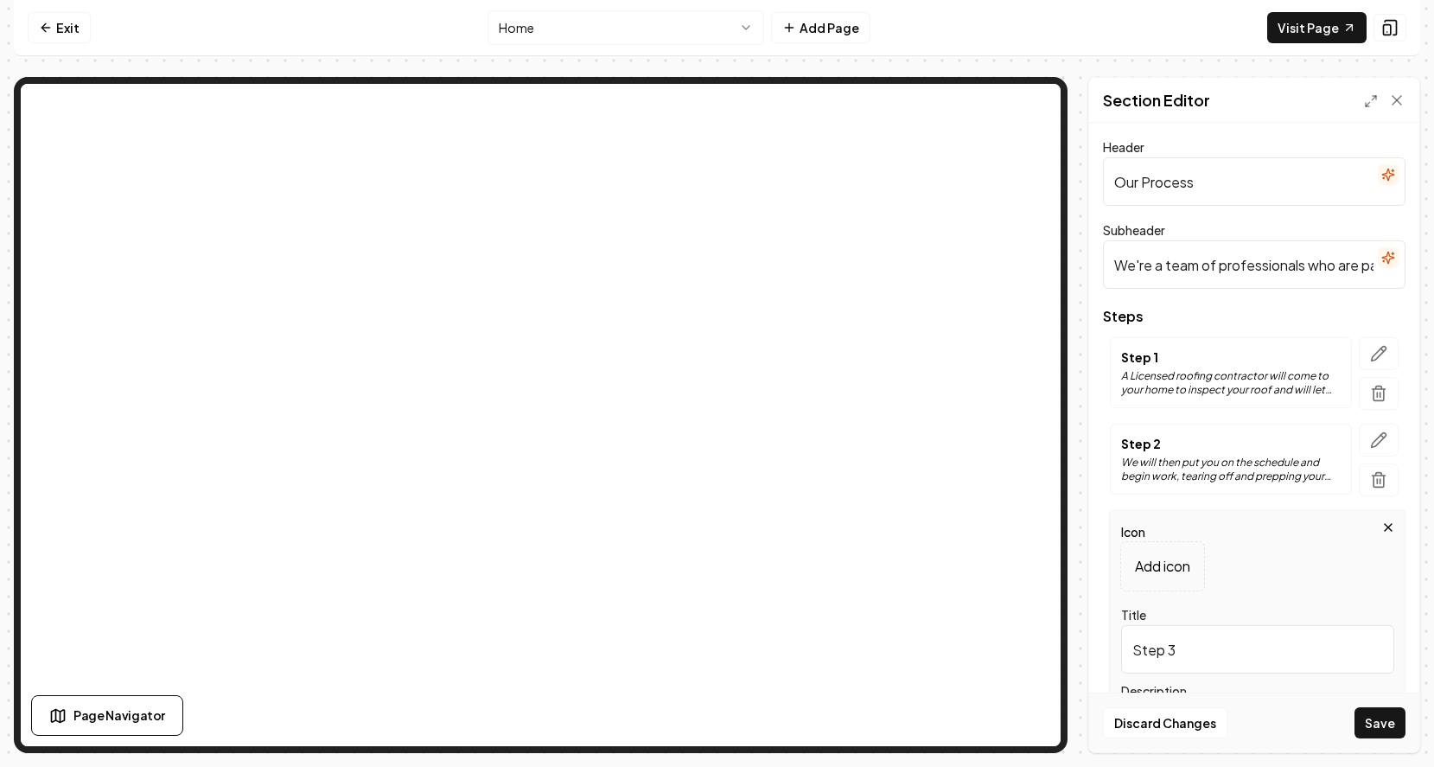
click at [1291, 464] on p "We will then put you on the schedule and begin work, tearing off and prepping y…" at bounding box center [1231, 470] width 220 height 28
click at [1371, 443] on icon "button" at bounding box center [1378, 439] width 17 height 17
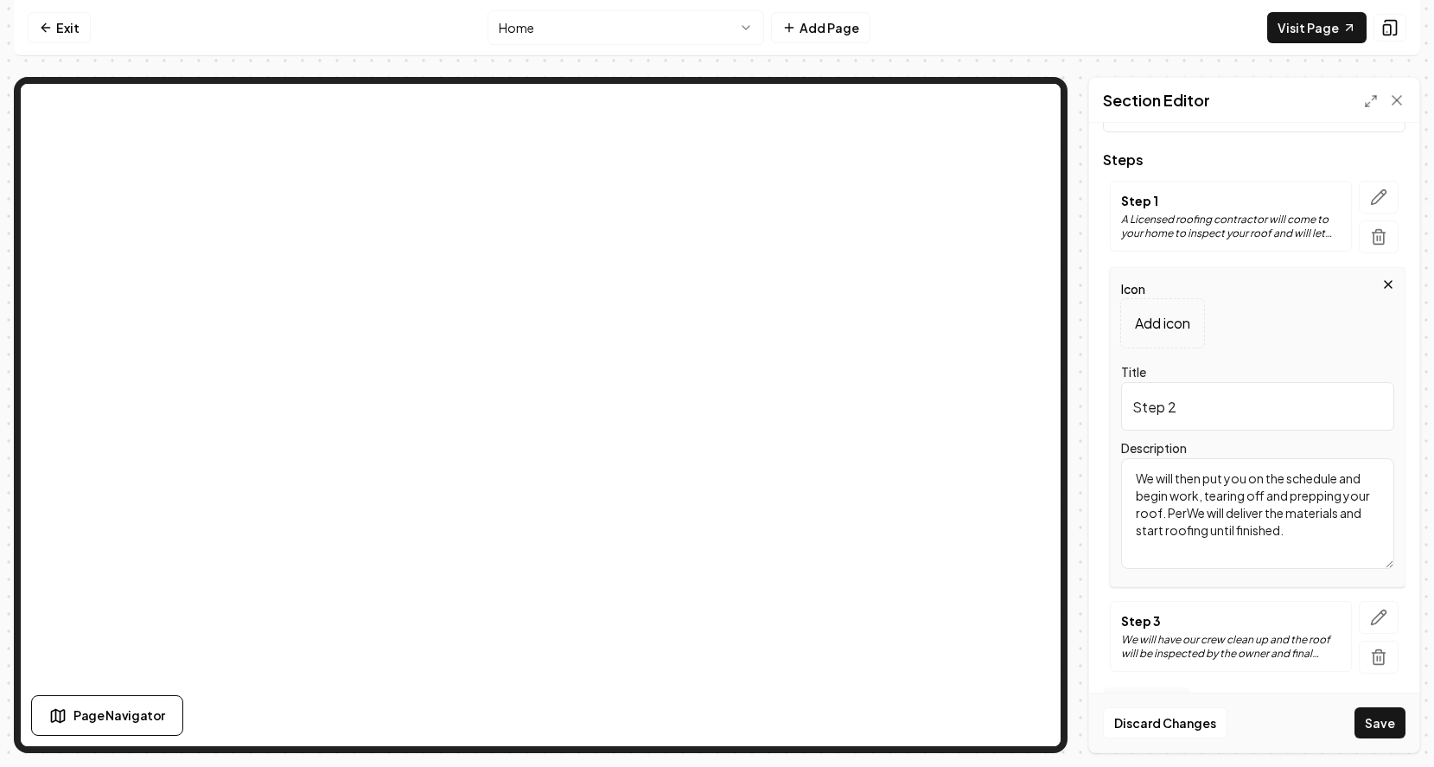
scroll to position [160, 0]
click at [1165, 509] on textarea "We will then put you on the schedule and begin work, tearing off and prepping y…" at bounding box center [1257, 510] width 273 height 111
click at [1285, 528] on textarea "We will then put you on the schedule and begin work, tearing off and prepping y…" at bounding box center [1257, 510] width 273 height 111
click at [1355, 513] on textarea "We will then put you on the schedule and begin work, tearing off and prepping y…" at bounding box center [1257, 510] width 273 height 111
click at [1354, 512] on textarea "We will then put you on the schedule and begin work, tearing off and prepping y…" at bounding box center [1257, 510] width 273 height 111
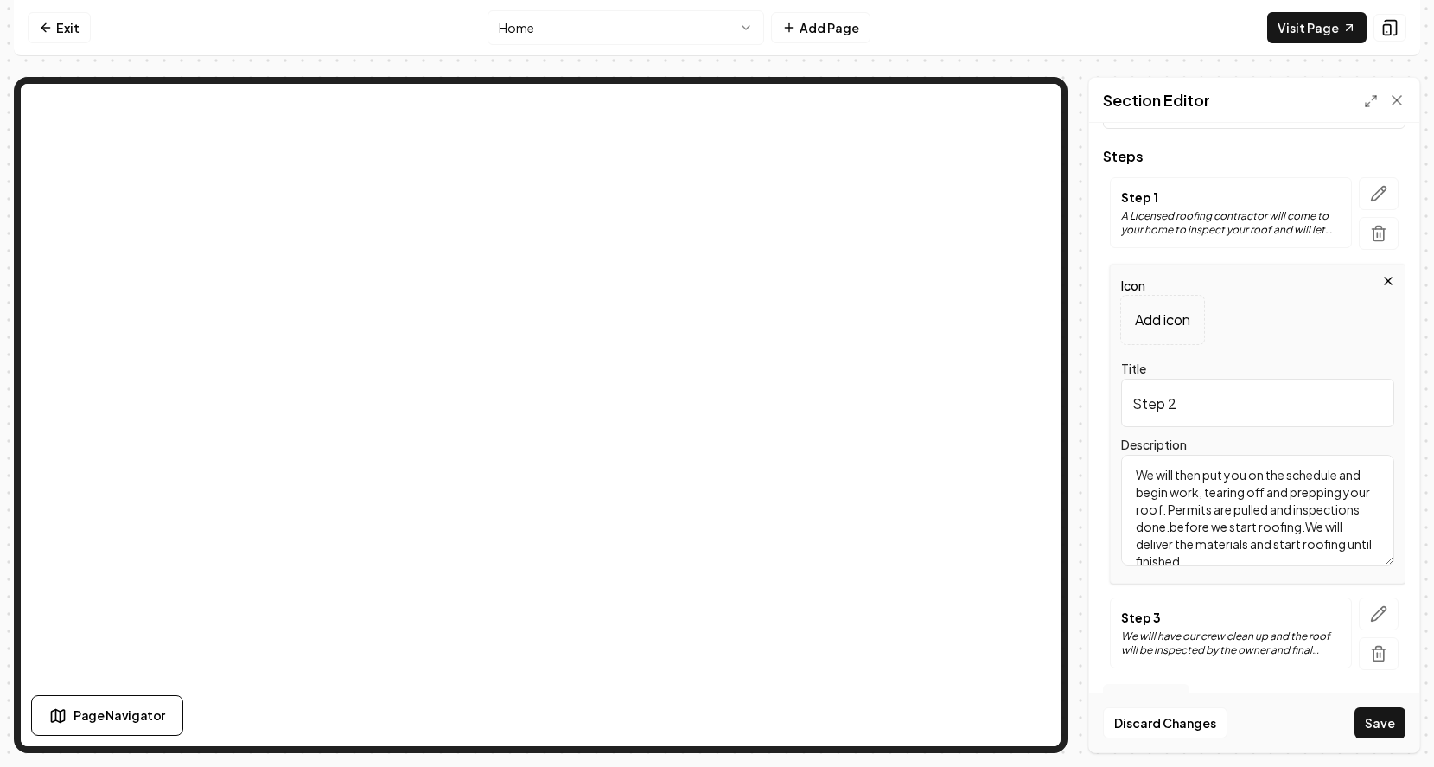
drag, startPoint x: 1300, startPoint y: 526, endPoint x: 1172, endPoint y: 525, distance: 127.9
click at [1172, 525] on textarea "We will then put you on the schedule and begin work, tearing off and prepping y…" at bounding box center [1257, 510] width 273 height 111
click at [1271, 526] on textarea "We will then put you on the schedule and begin work, tearing off and prepping y…" at bounding box center [1257, 510] width 273 height 111
click at [1272, 529] on textarea "We will then put you on the schedule and begin work, tearing off and prepping y…" at bounding box center [1257, 510] width 273 height 111
type textarea "We will then put you on the schedule and begin work, tearing off and prepping y…"
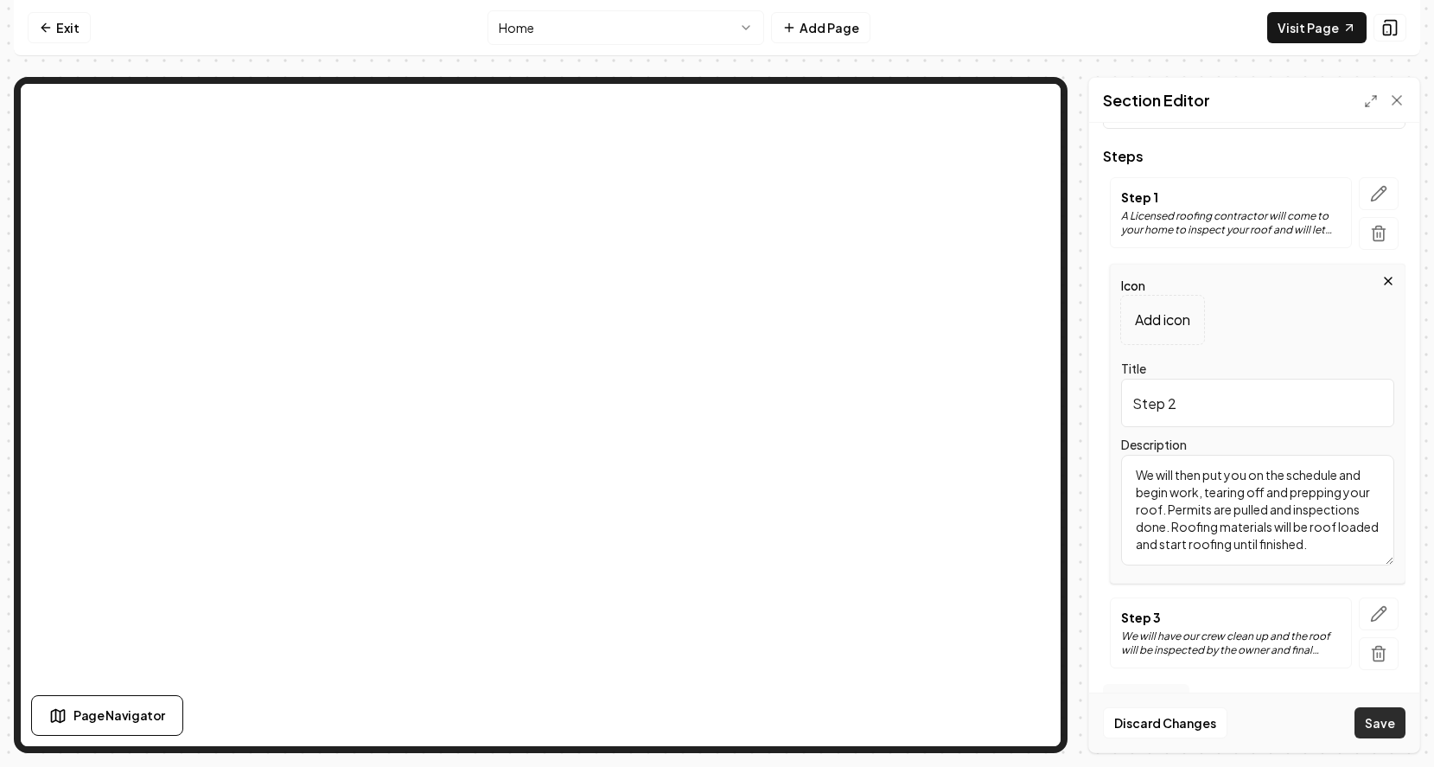
click at [1389, 721] on button "Save" at bounding box center [1380, 722] width 51 height 31
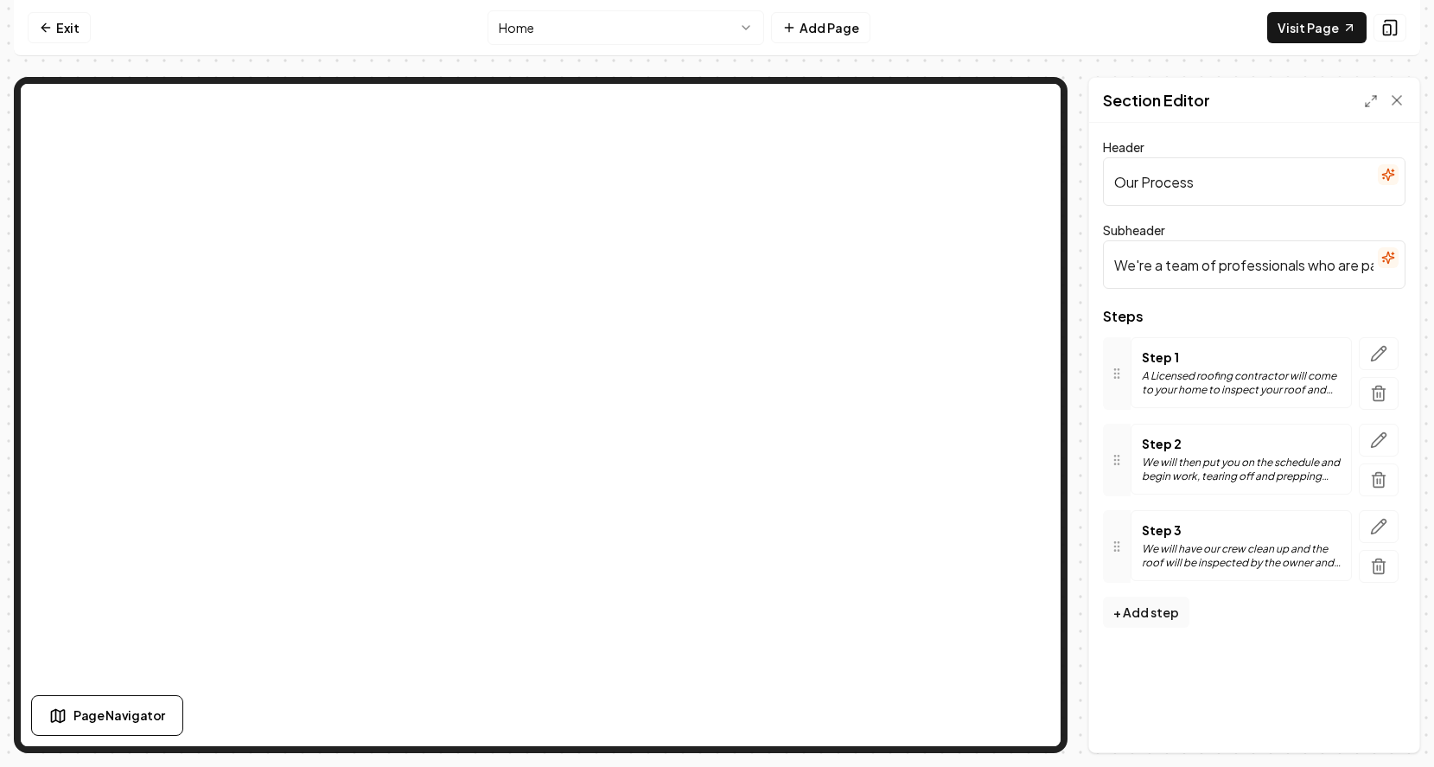
click at [1143, 184] on input "Our Process" at bounding box center [1254, 181] width 303 height 48
type input "Our Roofing Process"
click at [1374, 721] on button "Save" at bounding box center [1380, 722] width 51 height 31
click at [1371, 355] on icon "button" at bounding box center [1378, 353] width 17 height 17
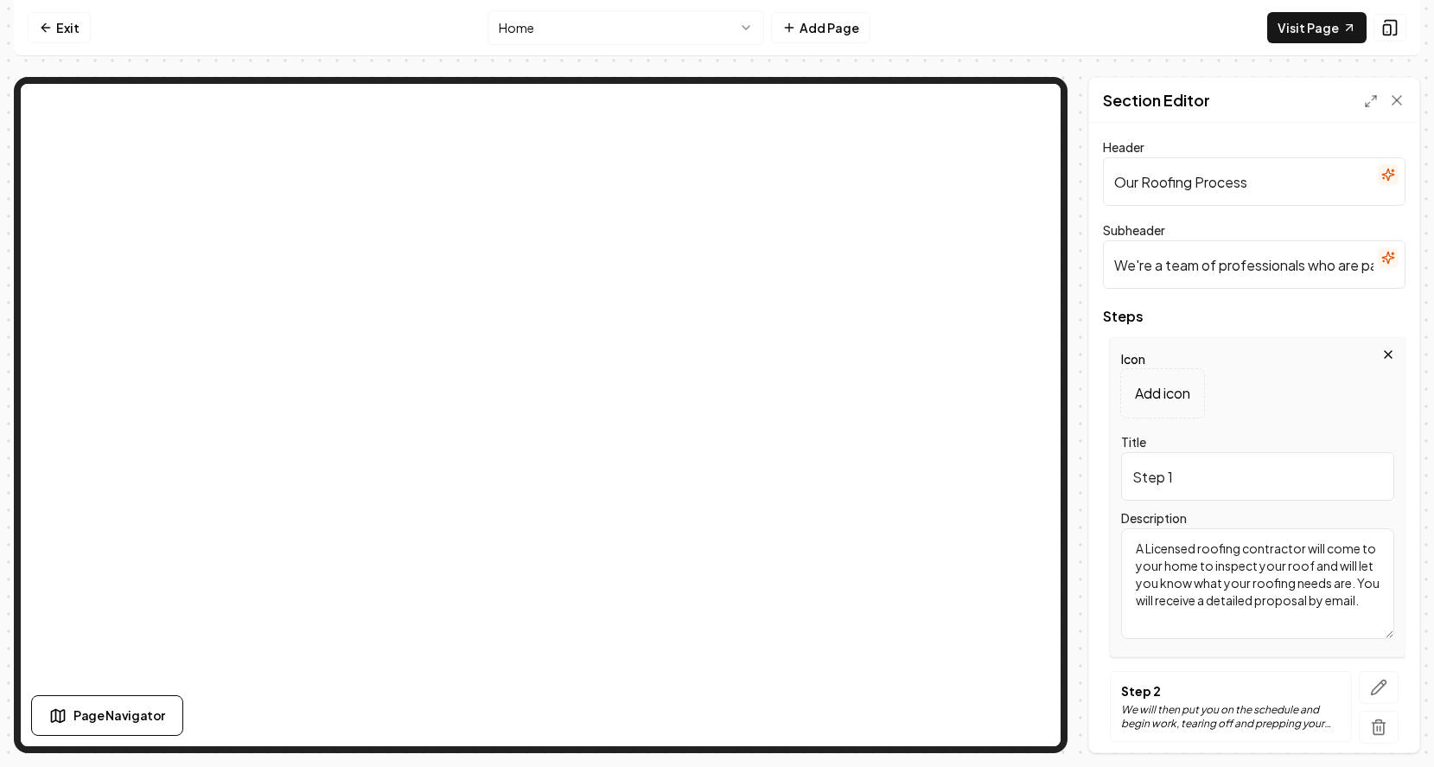
click at [1178, 478] on input "Step 1" at bounding box center [1257, 476] width 273 height 48
type input "S"
type input "Inspection & Assessment"
click at [1365, 723] on button "Save" at bounding box center [1380, 722] width 51 height 31
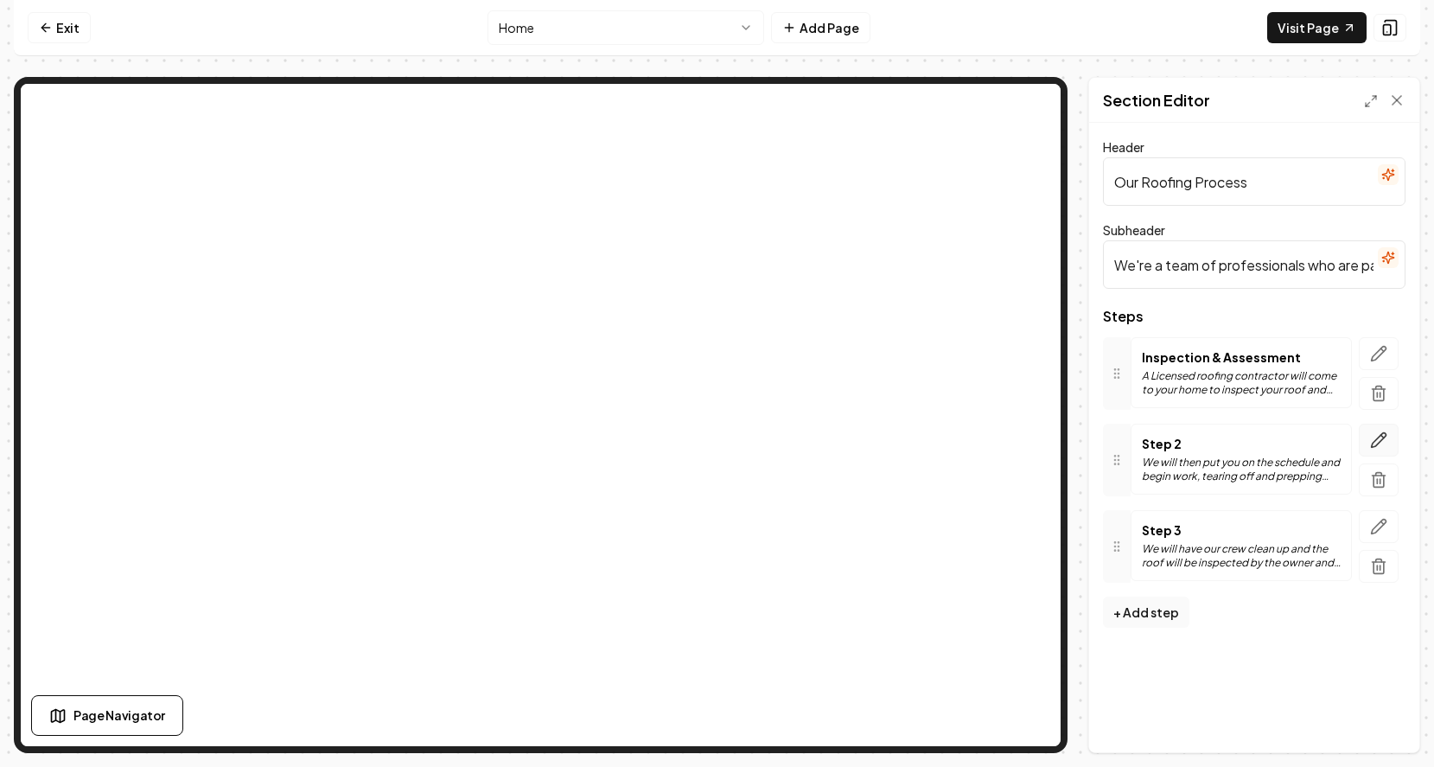
click at [1372, 443] on icon "button" at bounding box center [1379, 440] width 15 height 15
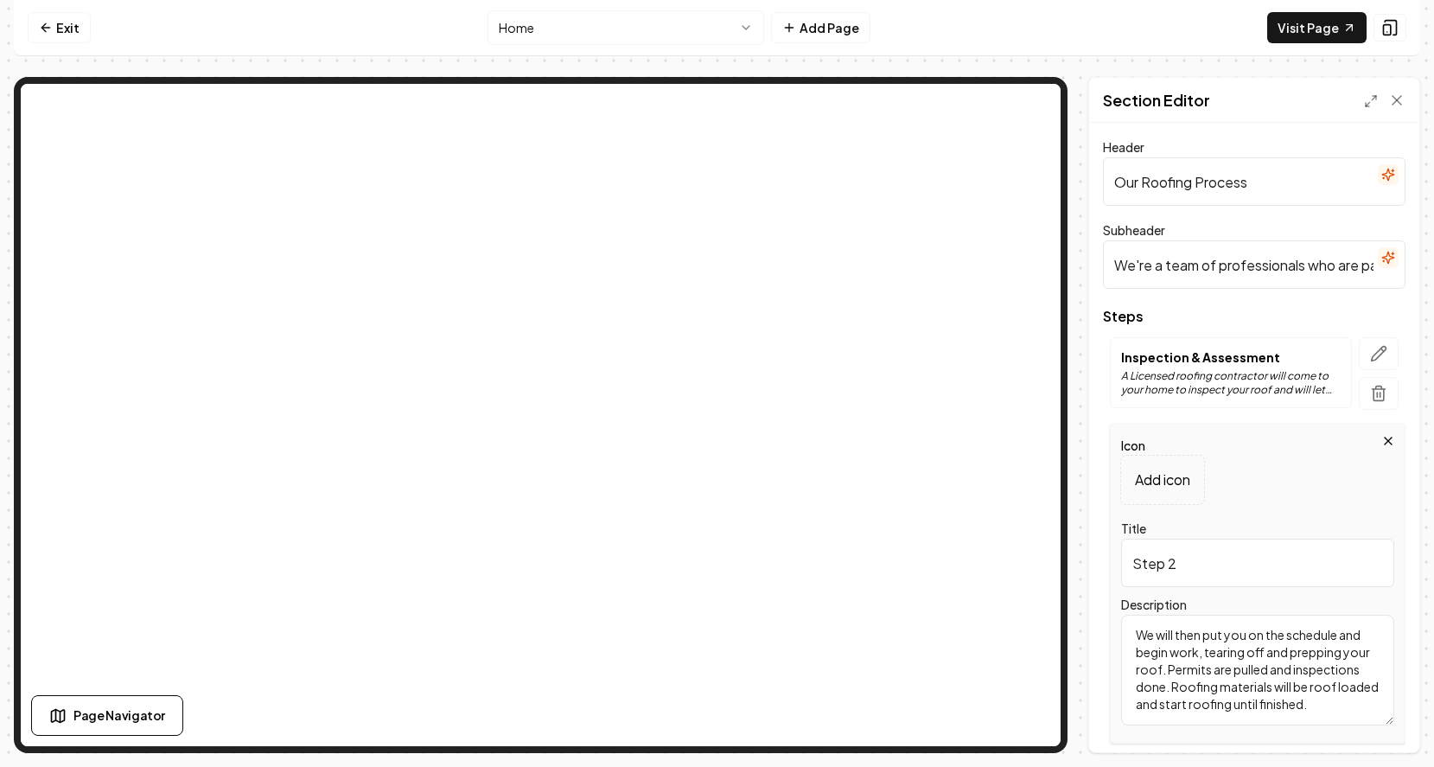
click at [1184, 558] on input "Step 2" at bounding box center [1257, 563] width 273 height 48
type input "S"
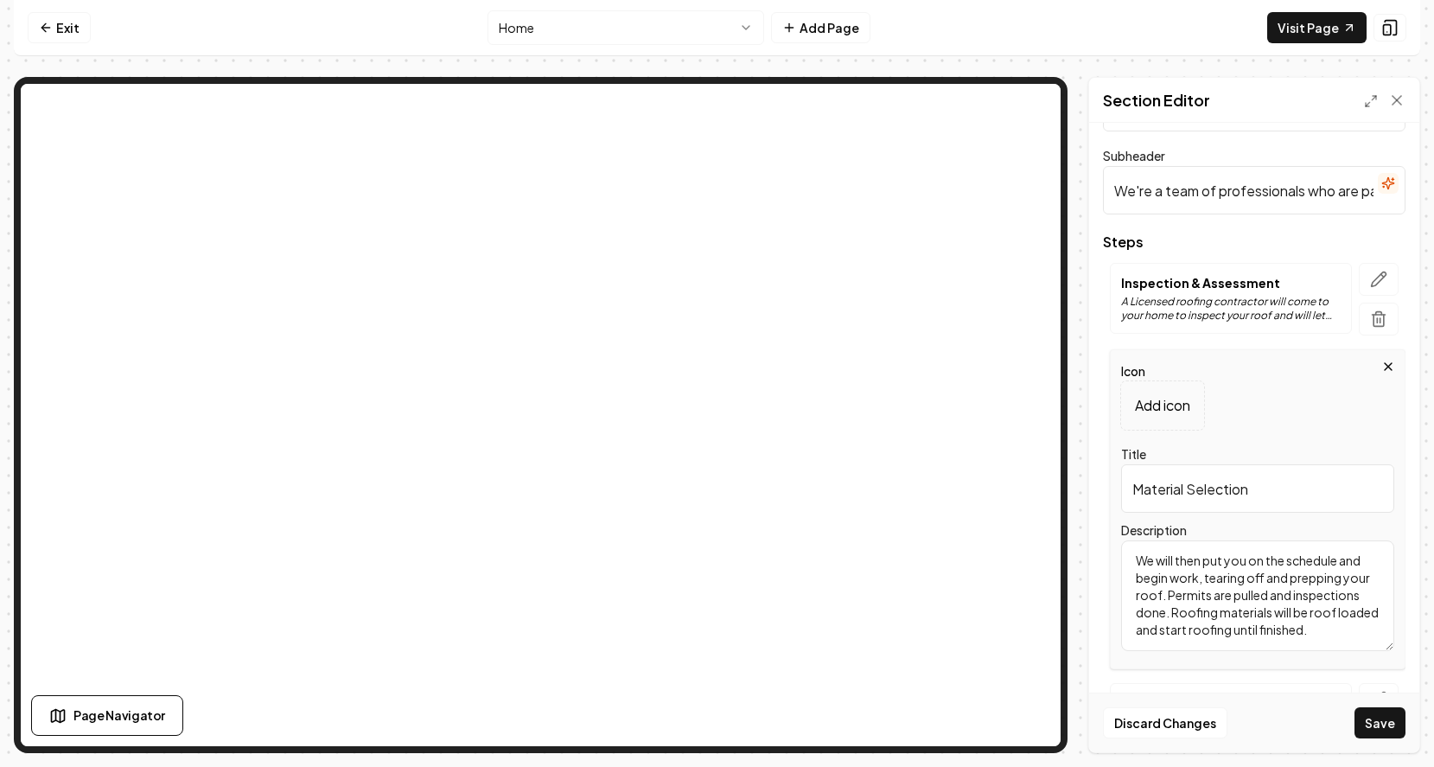
scroll to position [203, 0]
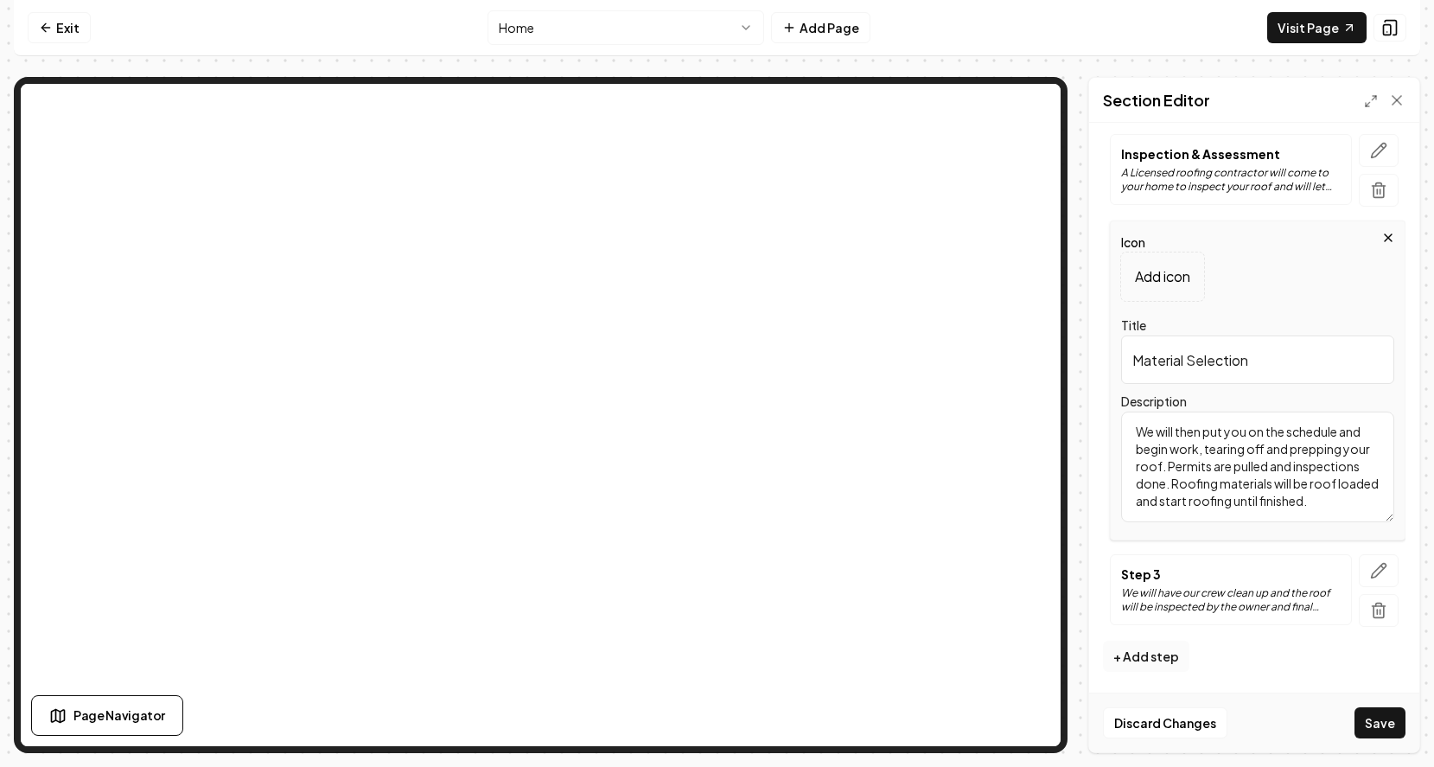
type input "Material Selection"
click at [1138, 656] on button "+ Add step" at bounding box center [1146, 656] width 86 height 31
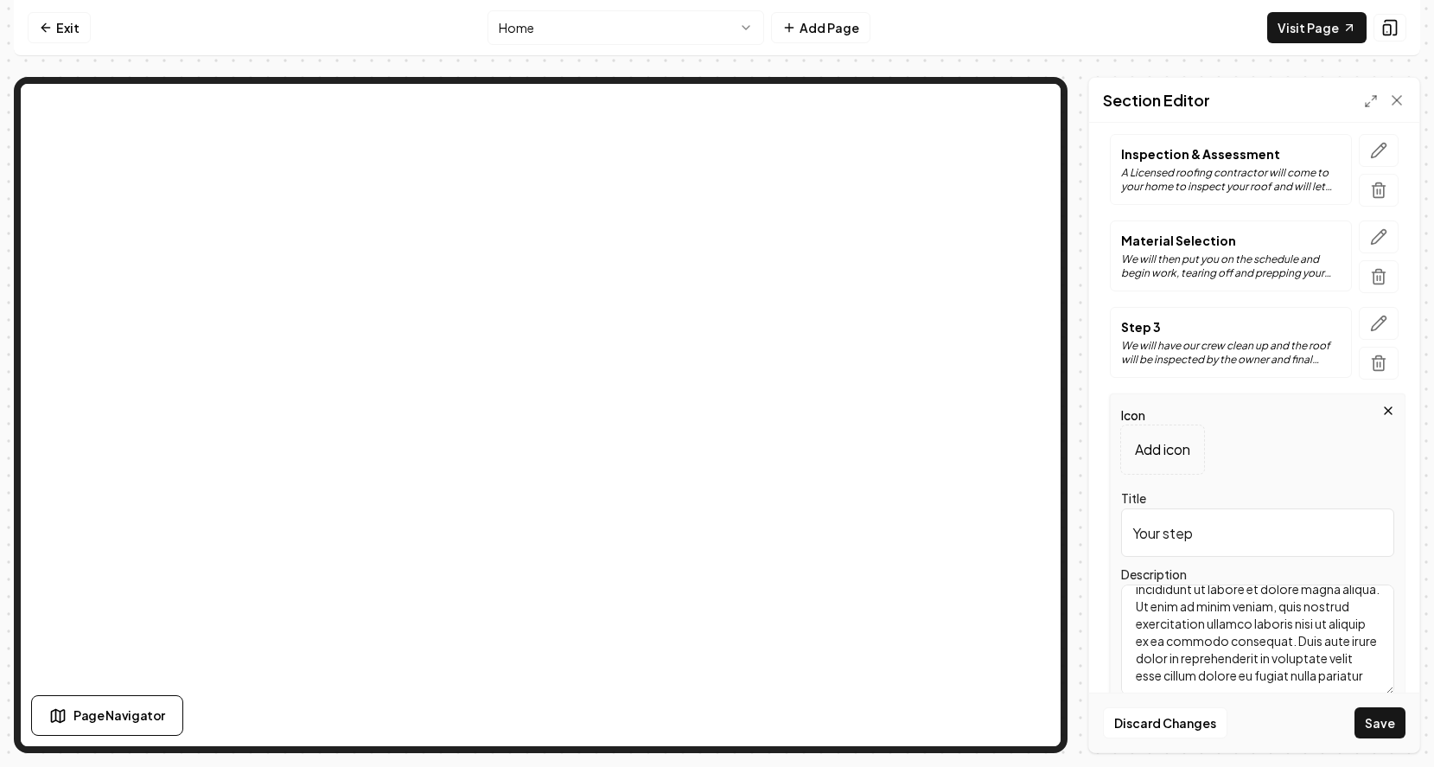
scroll to position [67, 0]
click at [1376, 722] on button "Save" at bounding box center [1380, 722] width 51 height 31
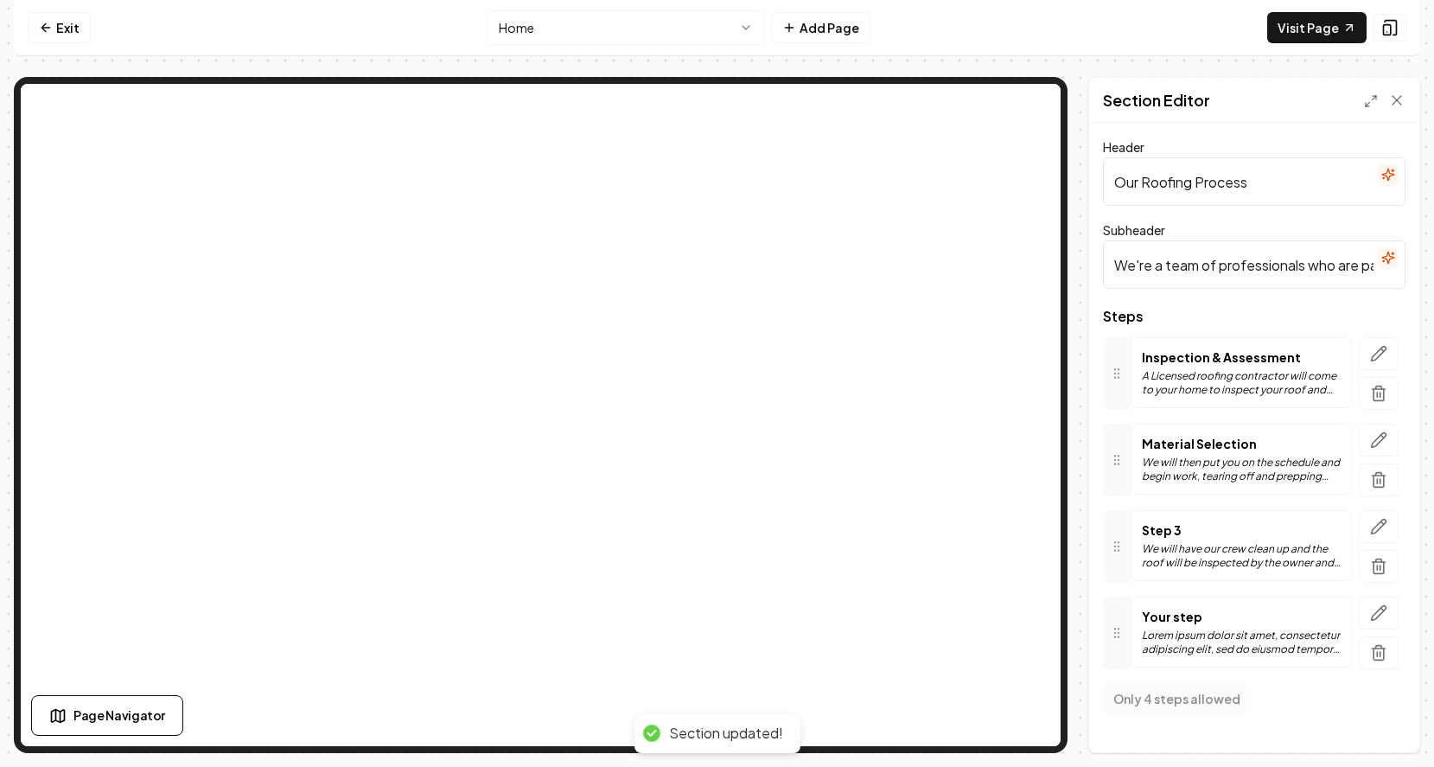
scroll to position [0, 0]
click at [1377, 445] on icon "button" at bounding box center [1378, 439] width 17 height 17
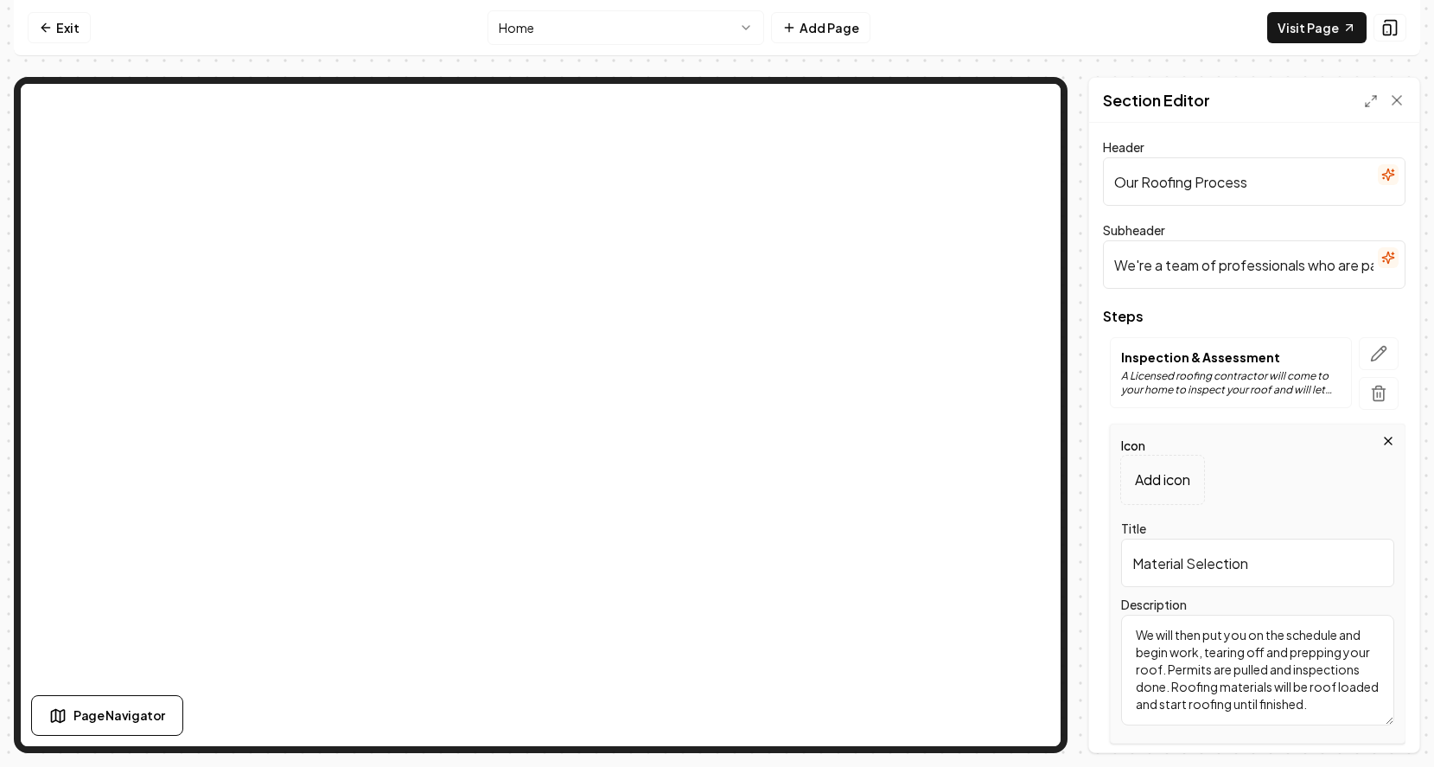
drag, startPoint x: 1312, startPoint y: 703, endPoint x: 1133, endPoint y: 634, distance: 191.5
click at [1133, 634] on textarea "We will then put you on the schedule and begin work, tearing off and prepping y…" at bounding box center [1257, 670] width 273 height 111
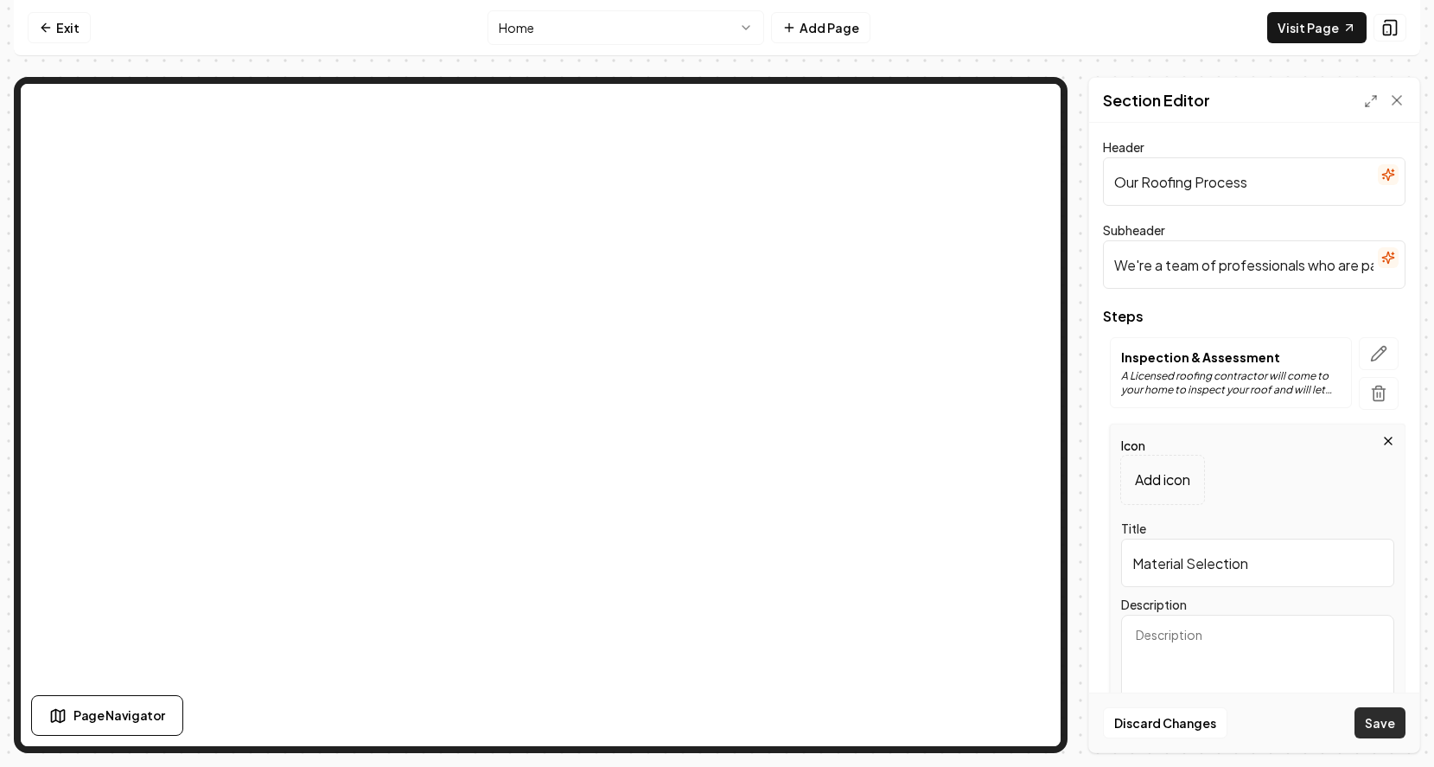
click at [1379, 724] on button "Save" at bounding box center [1380, 722] width 51 height 31
click at [1365, 721] on button "Save" at bounding box center [1380, 722] width 51 height 31
type textarea "Choose from high-quality roofing materials with our expert guidance to match yo…"
click at [1362, 717] on button "Save" at bounding box center [1380, 722] width 51 height 31
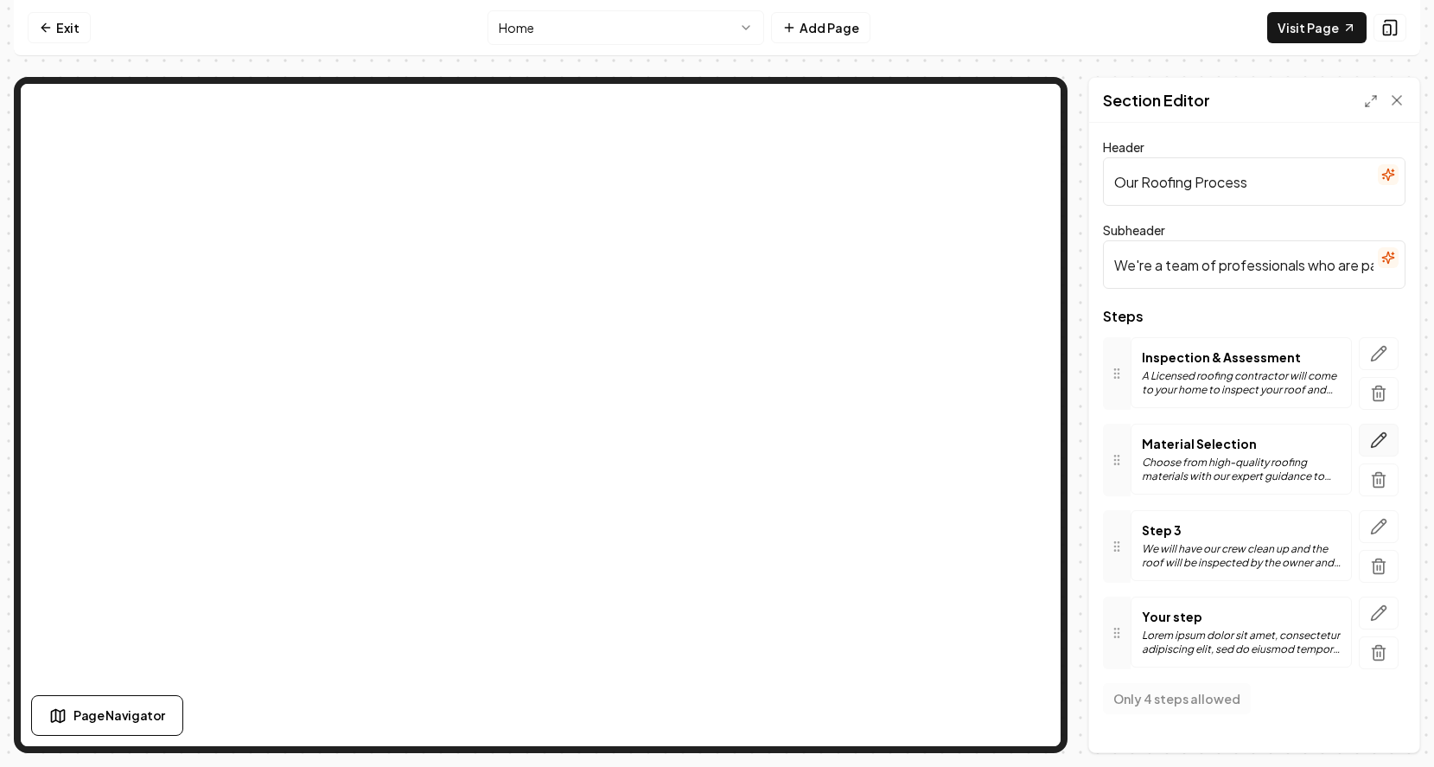
click at [1375, 436] on icon "button" at bounding box center [1378, 439] width 17 height 17
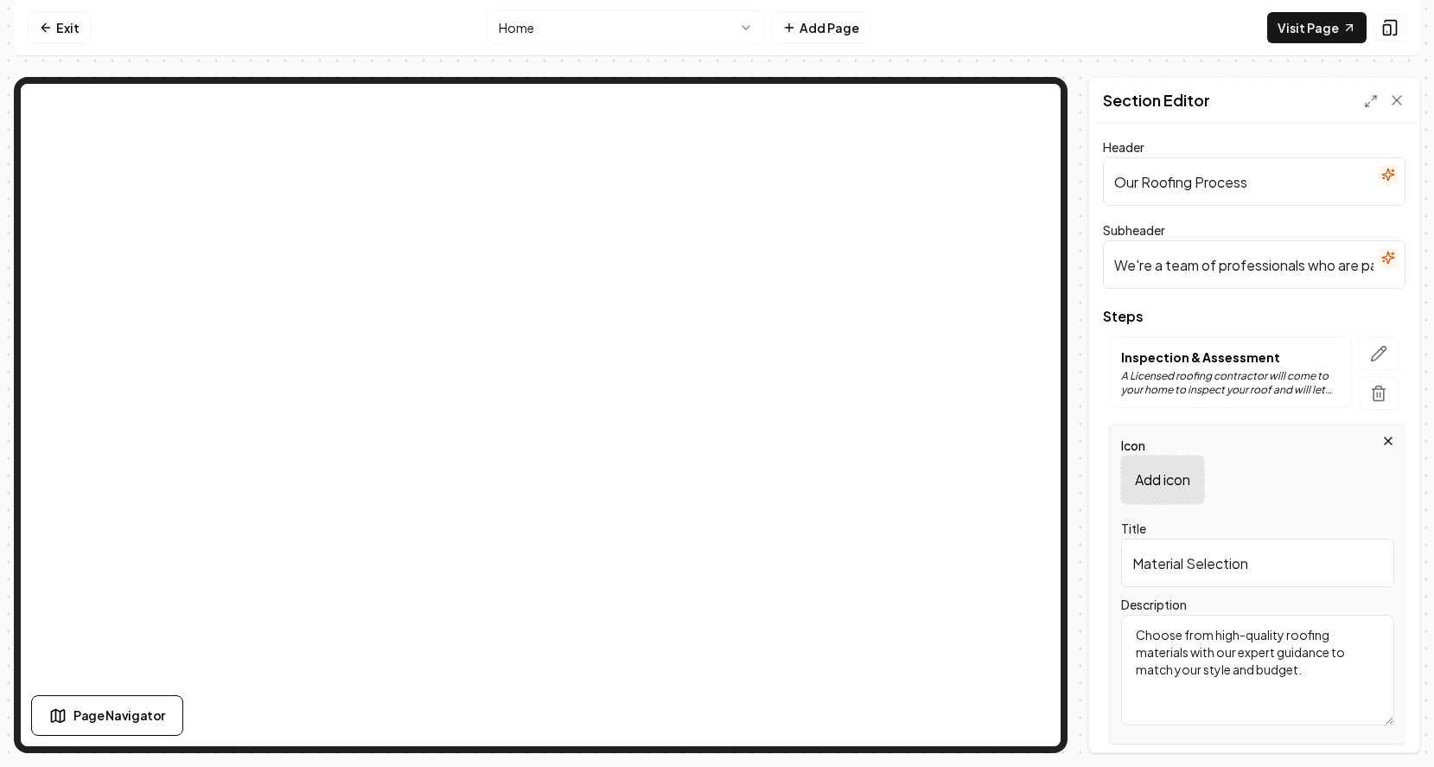
click at [1157, 468] on div "Add icon" at bounding box center [1162, 480] width 83 height 48
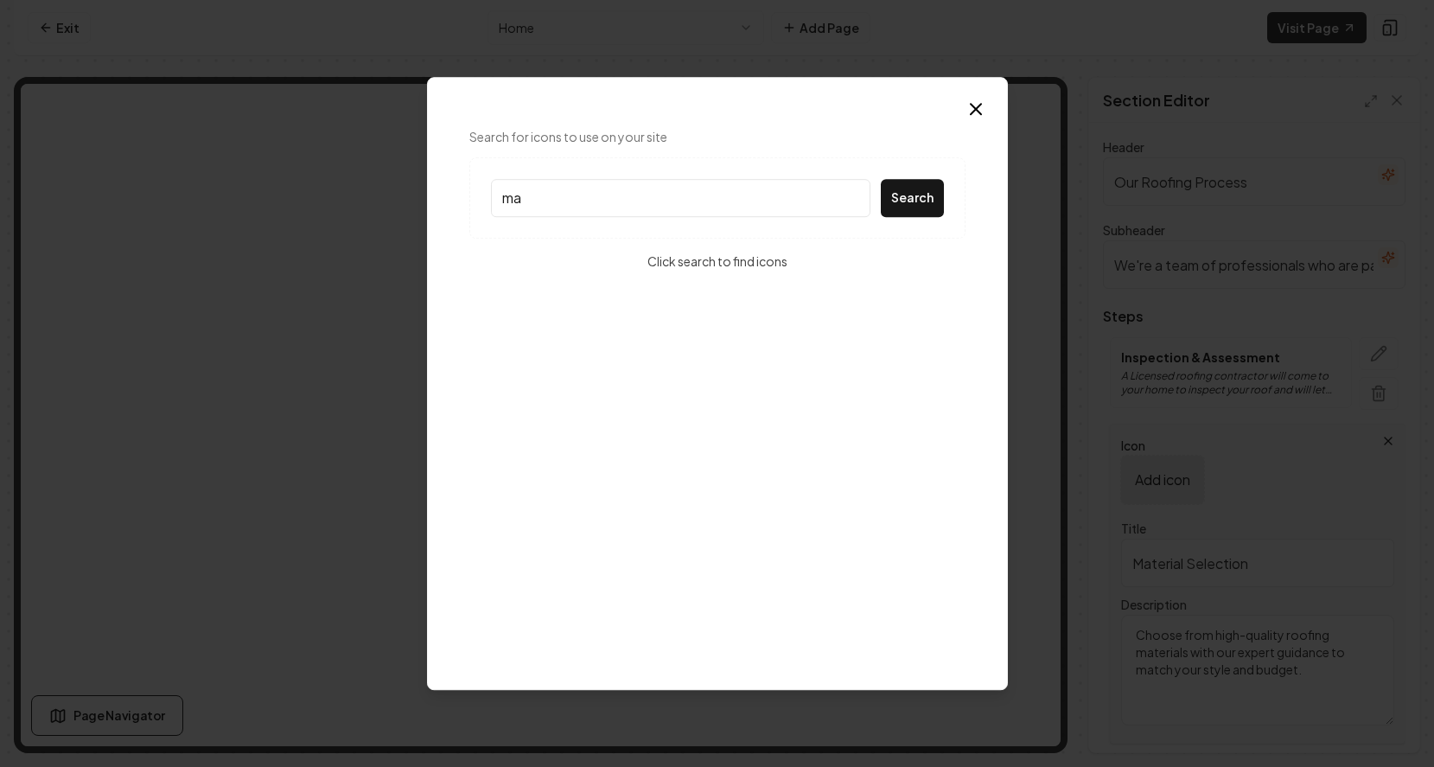
type input "m"
click at [909, 203] on button "Search" at bounding box center [912, 198] width 63 height 38
click at [625, 200] on input "roofing materials" at bounding box center [680, 198] width 379 height 38
click at [903, 205] on button "Search" at bounding box center [912, 198] width 63 height 38
click at [573, 198] on input "roofs" at bounding box center [680, 198] width 379 height 38
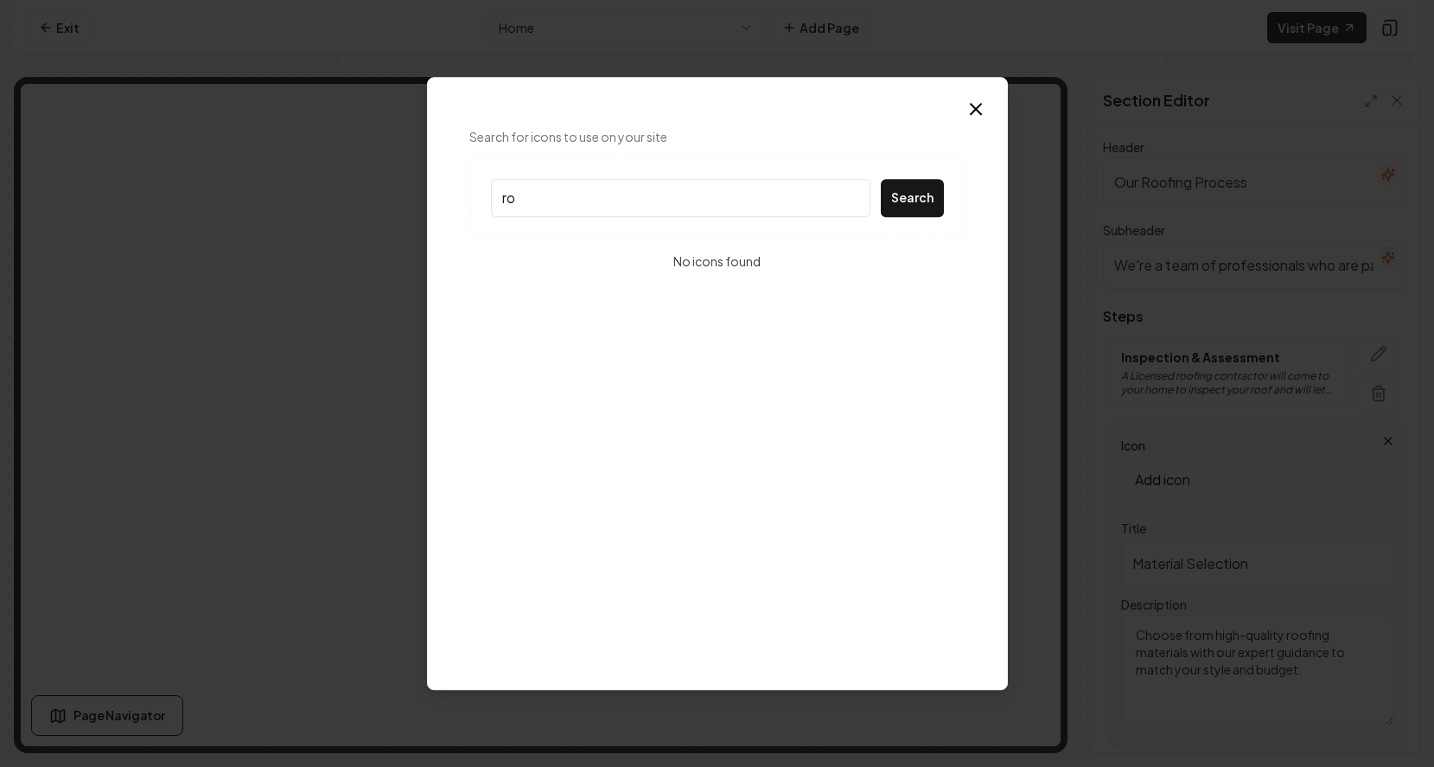
type input "r"
click at [981, 105] on icon "button" at bounding box center [976, 109] width 21 height 21
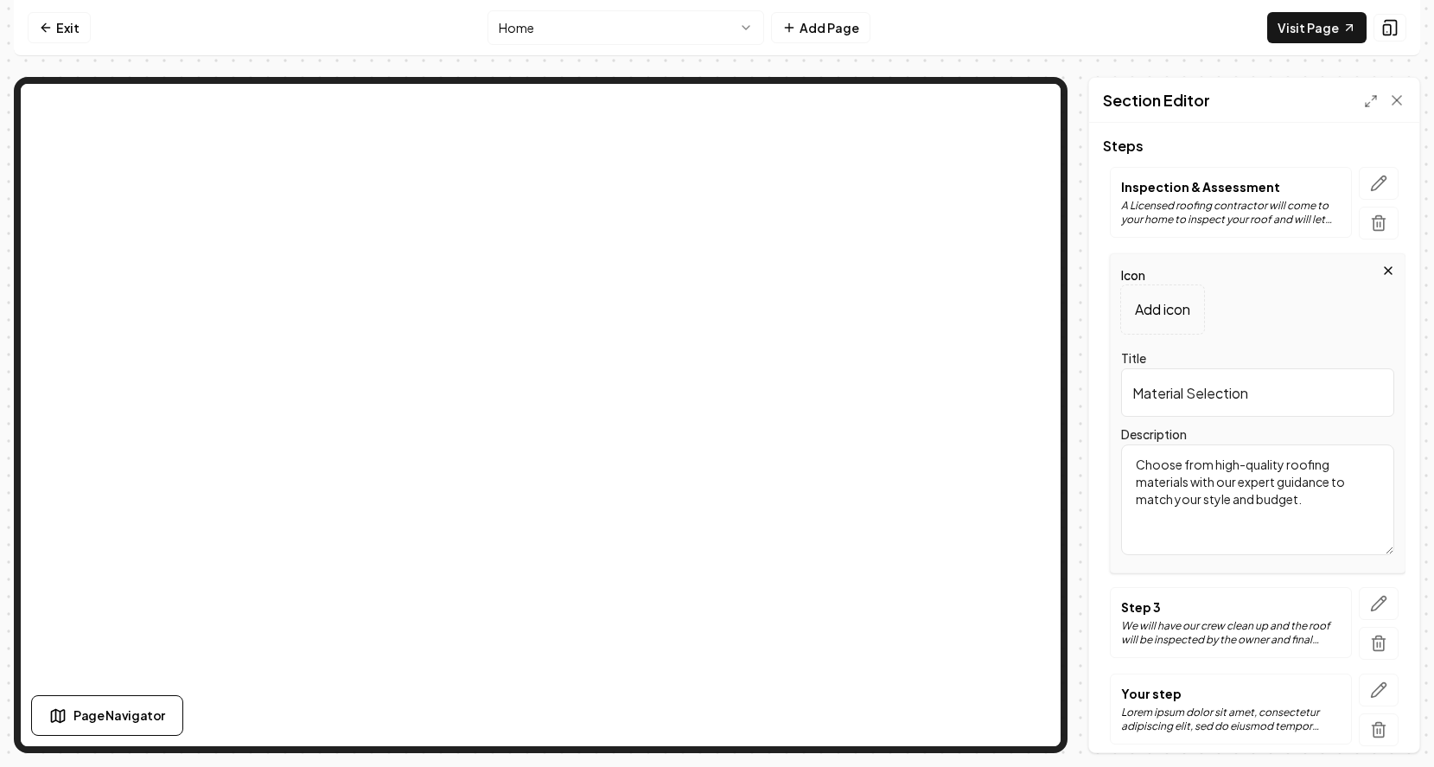
scroll to position [230, 0]
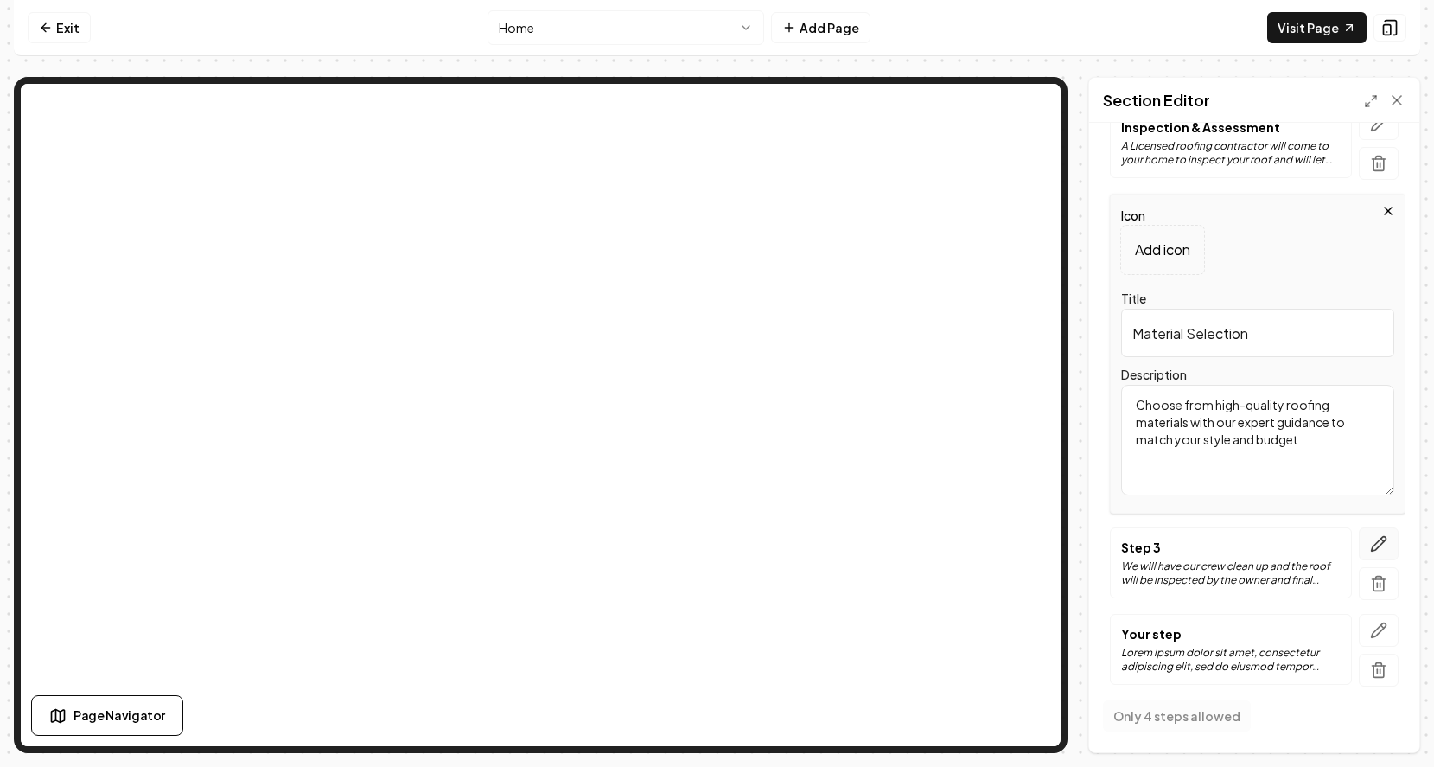
click at [1380, 539] on icon "button" at bounding box center [1378, 543] width 17 height 17
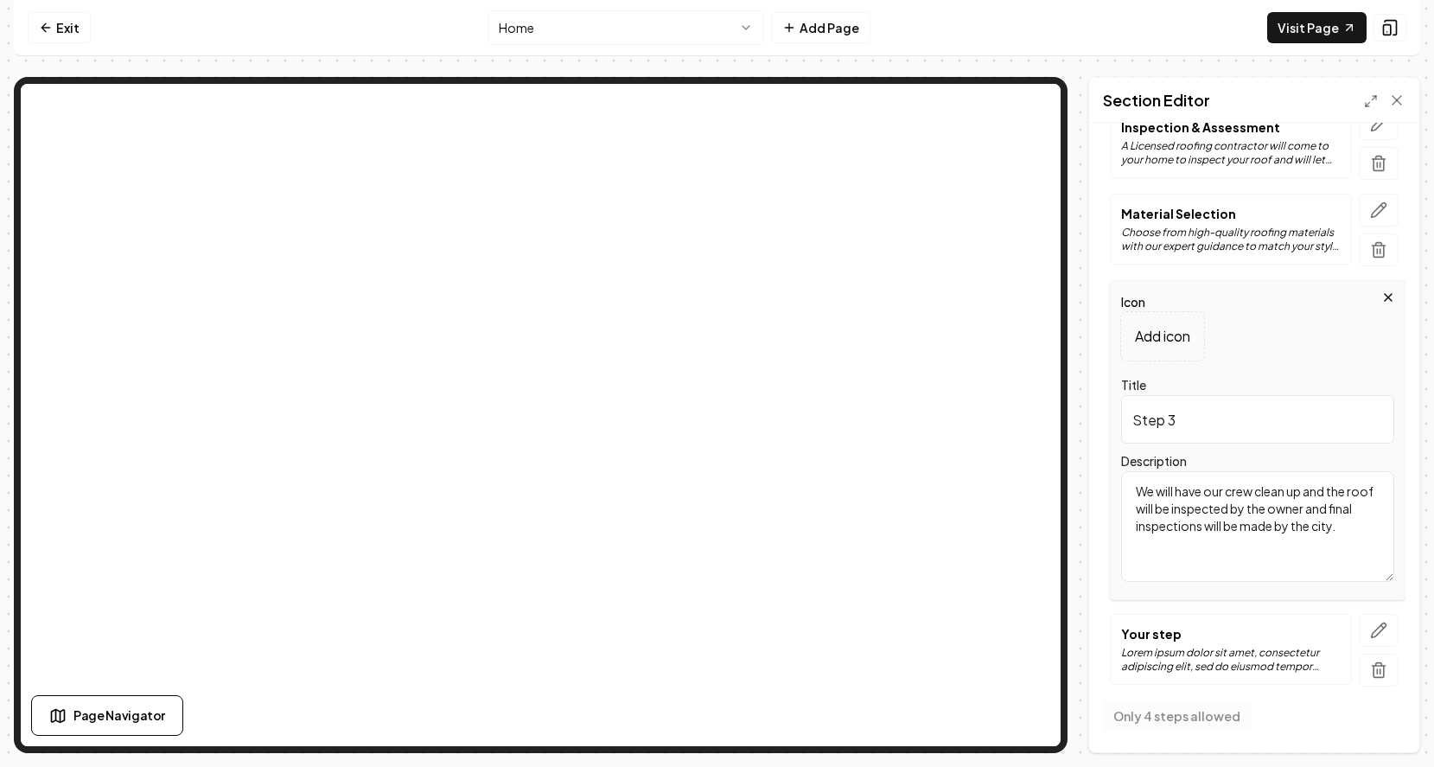
drag, startPoint x: 1347, startPoint y: 530, endPoint x: 1140, endPoint y: 492, distance: 210.1
click at [1140, 492] on textarea "We will have our crew clean up and the roof will be inspected by the owner and …" at bounding box center [1257, 526] width 273 height 111
type textarea "Our qualified team will complete your roof with effi"
click at [1186, 423] on input "Step 3" at bounding box center [1257, 419] width 273 height 48
type input "S"
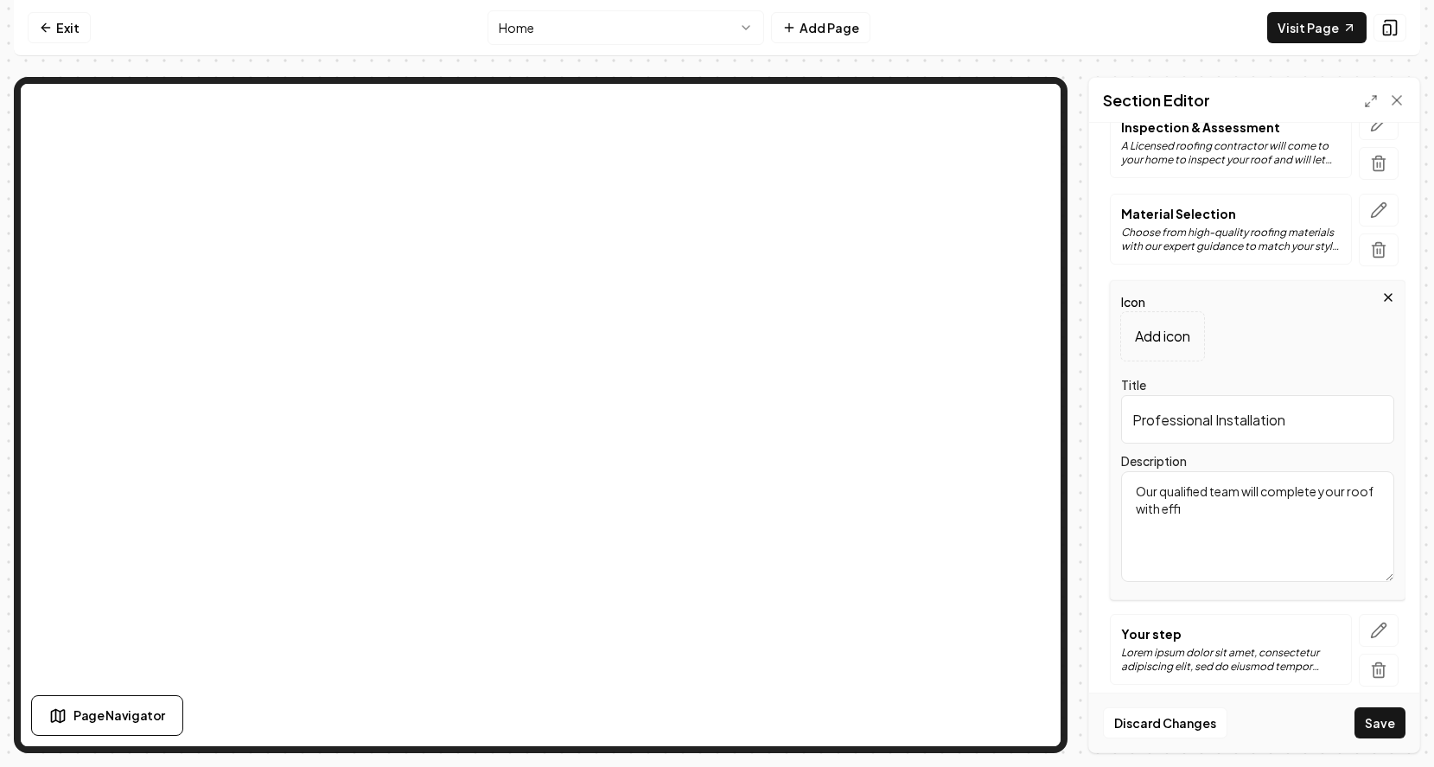
type input "Professional Installation"
click at [1199, 522] on textarea "Our qualified team will complete your roof with effi" at bounding box center [1257, 526] width 273 height 111
click at [1362, 722] on button "Save" at bounding box center [1380, 722] width 51 height 31
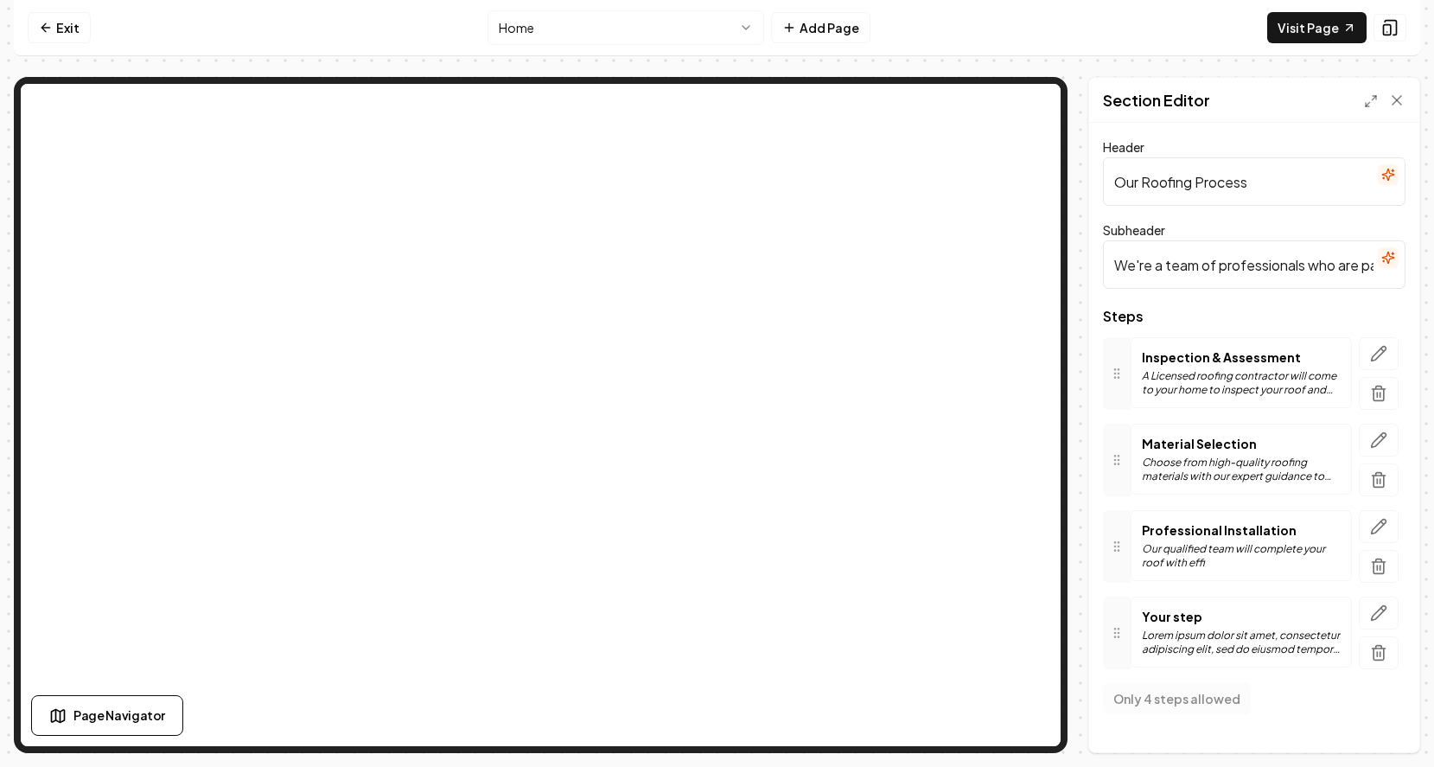
click at [1217, 628] on p "Lorem ipsum dolor sit amet, consectetur adipiscing elit, sed do eiusmod tempor …" at bounding box center [1241, 642] width 199 height 28
click at [1374, 616] on icon "button" at bounding box center [1378, 612] width 17 height 17
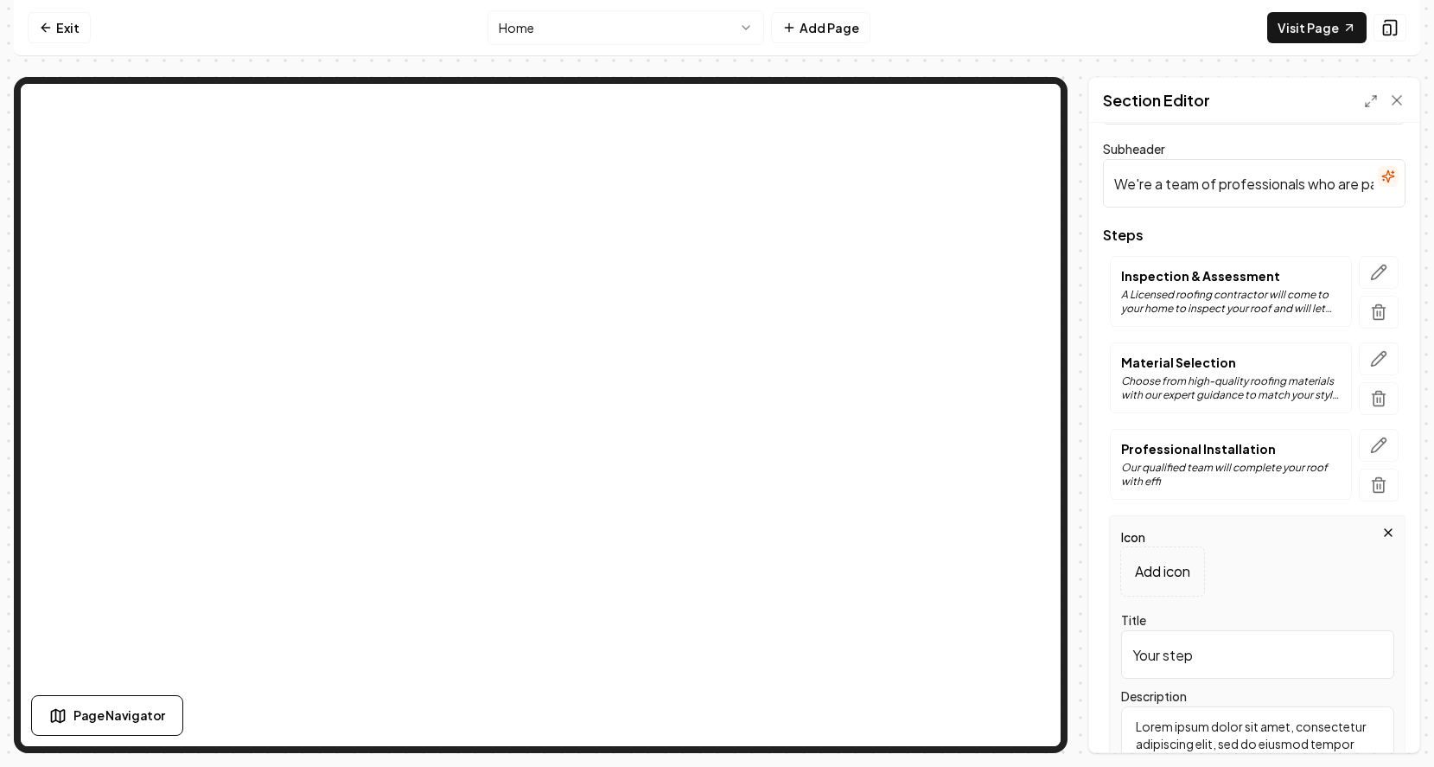
scroll to position [138, 0]
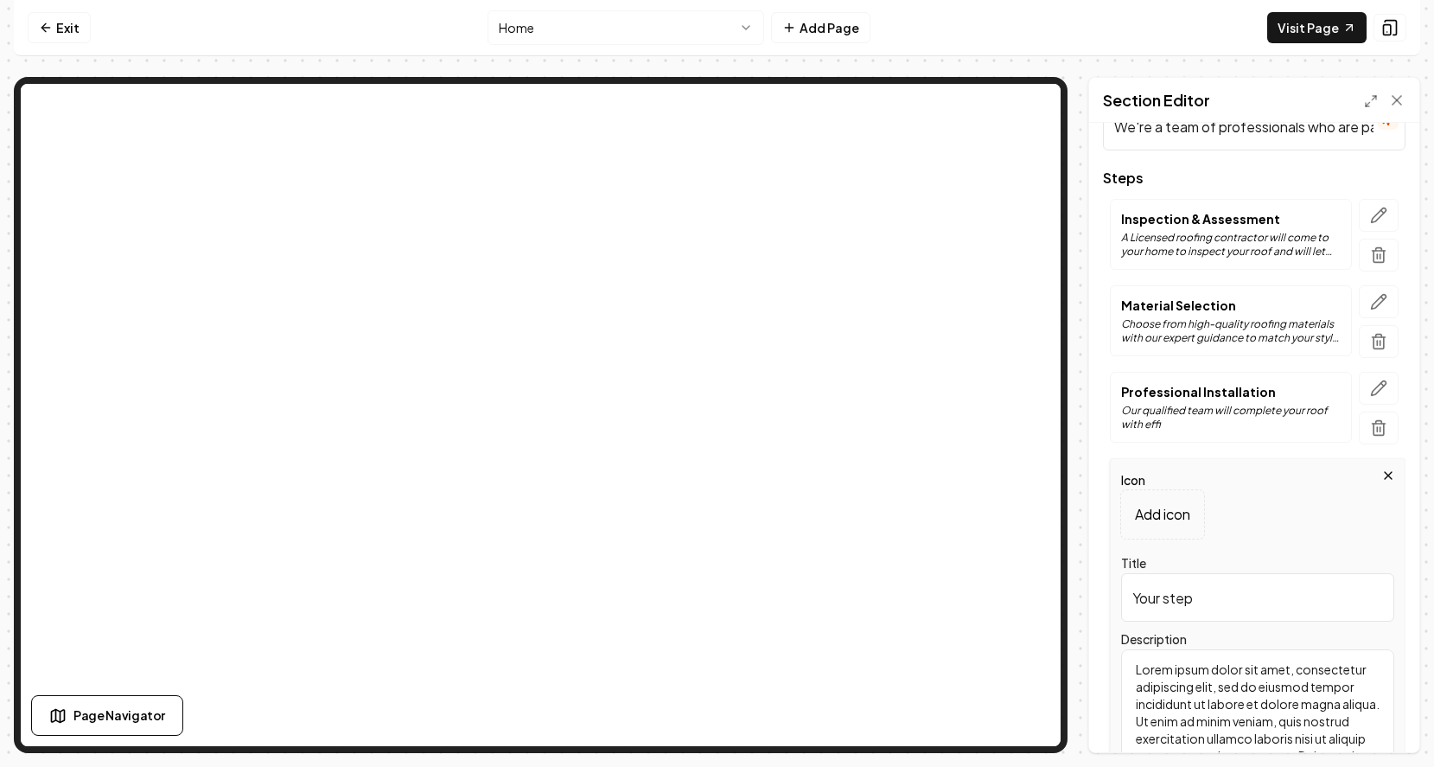
click at [1204, 595] on input "Your step" at bounding box center [1257, 597] width 273 height 48
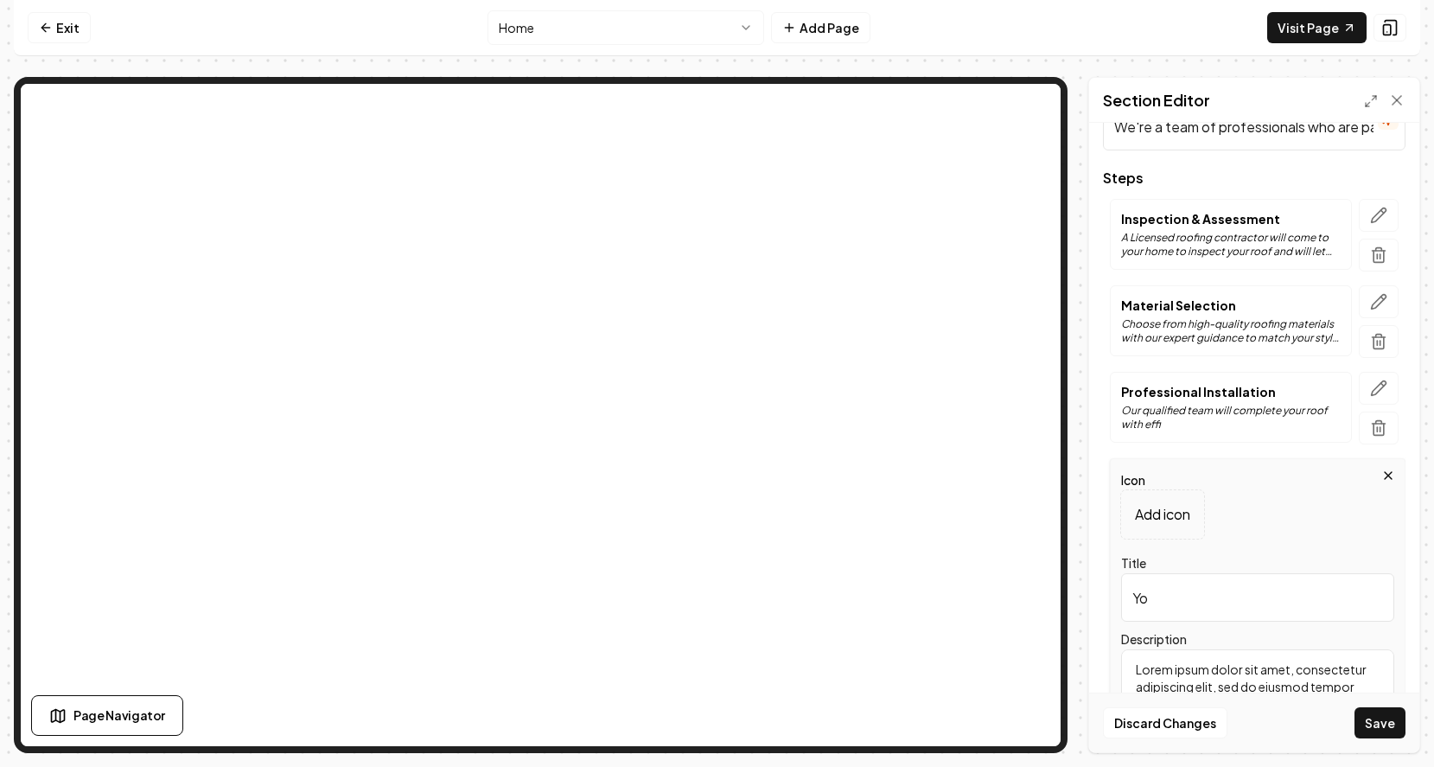
type input "Y"
click at [1355, 707] on button "Save" at bounding box center [1380, 722] width 51 height 31
type input "Final c"
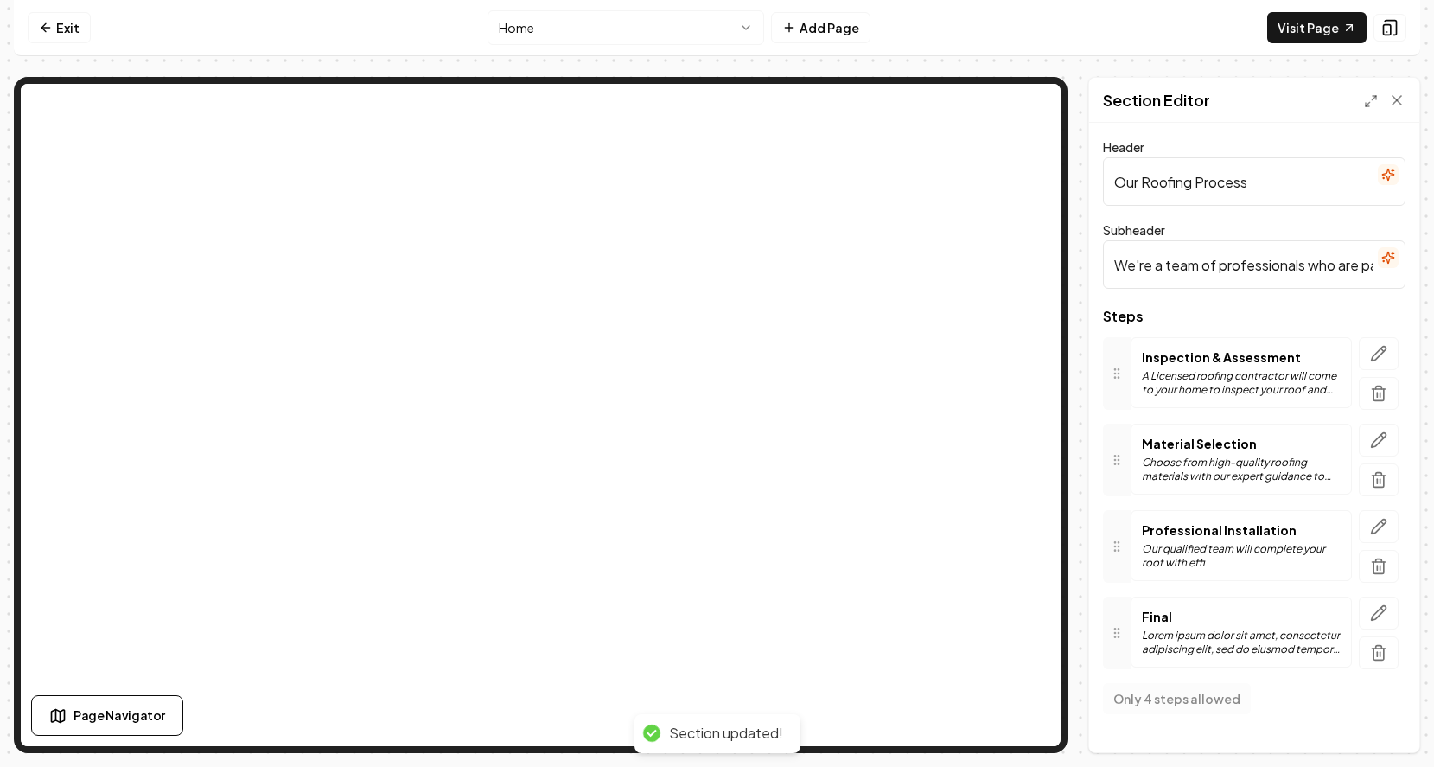
scroll to position [0, 0]
click at [1374, 619] on icon "button" at bounding box center [1379, 613] width 15 height 15
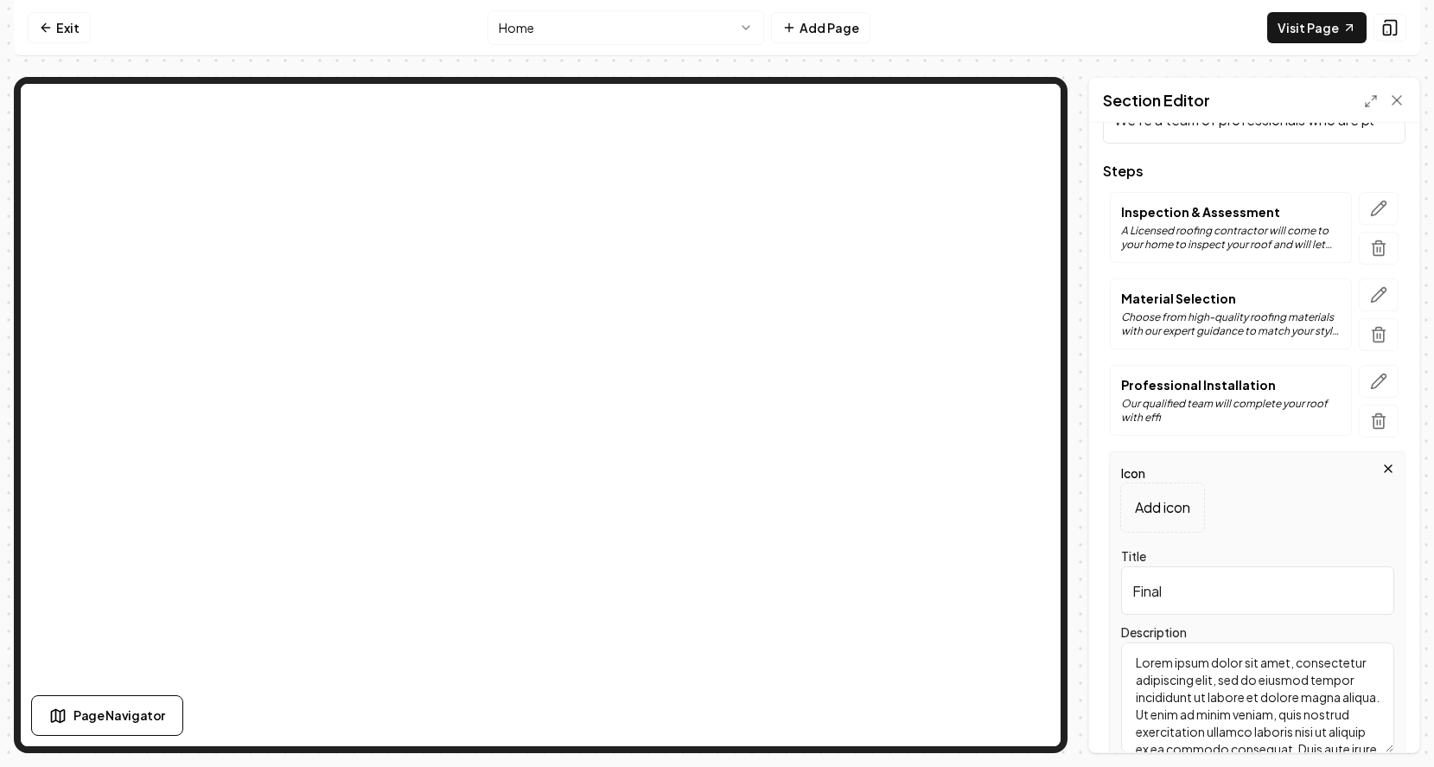
scroll to position [219, 0]
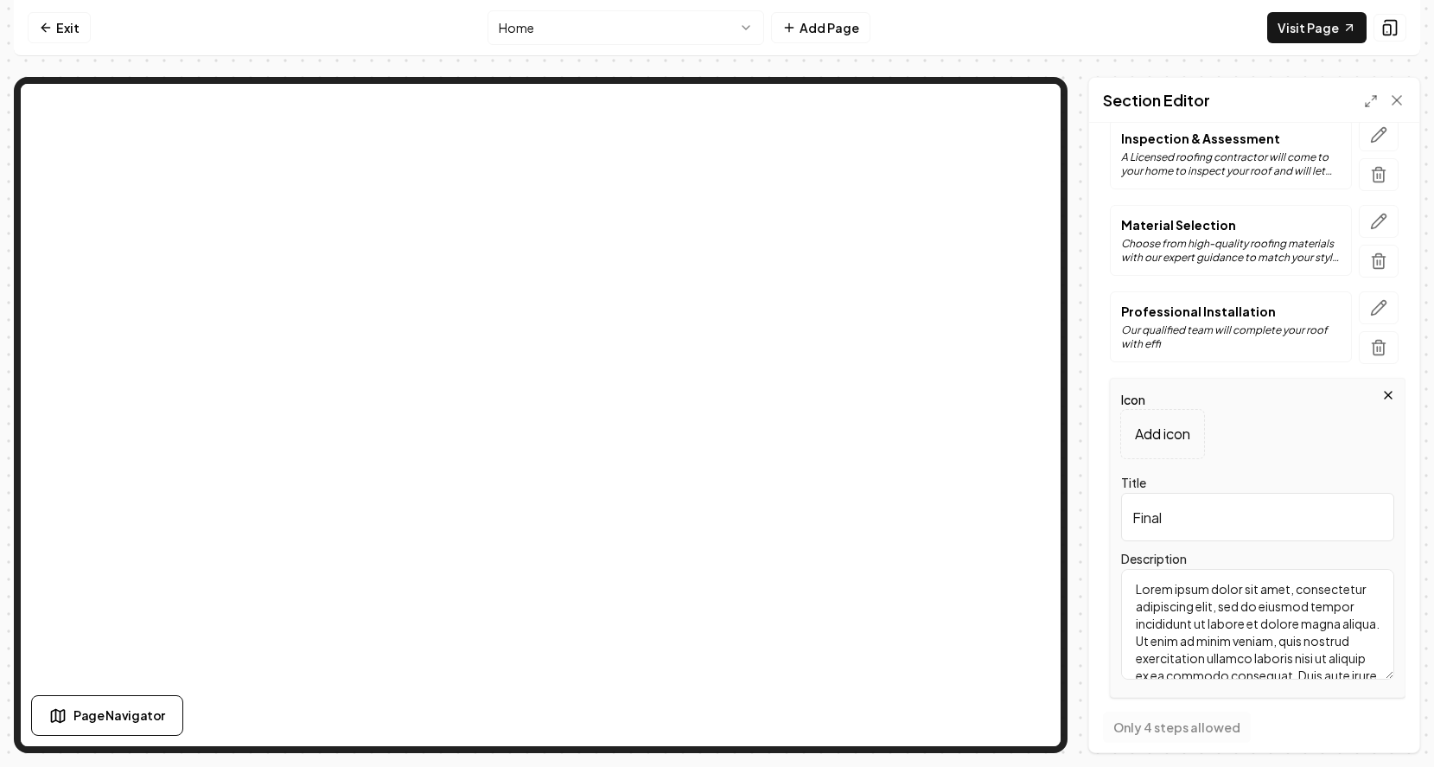
click at [1176, 516] on input "Final" at bounding box center [1257, 517] width 273 height 48
type input "Final check & Clean-up"
click at [1374, 717] on button "Save" at bounding box center [1380, 722] width 51 height 31
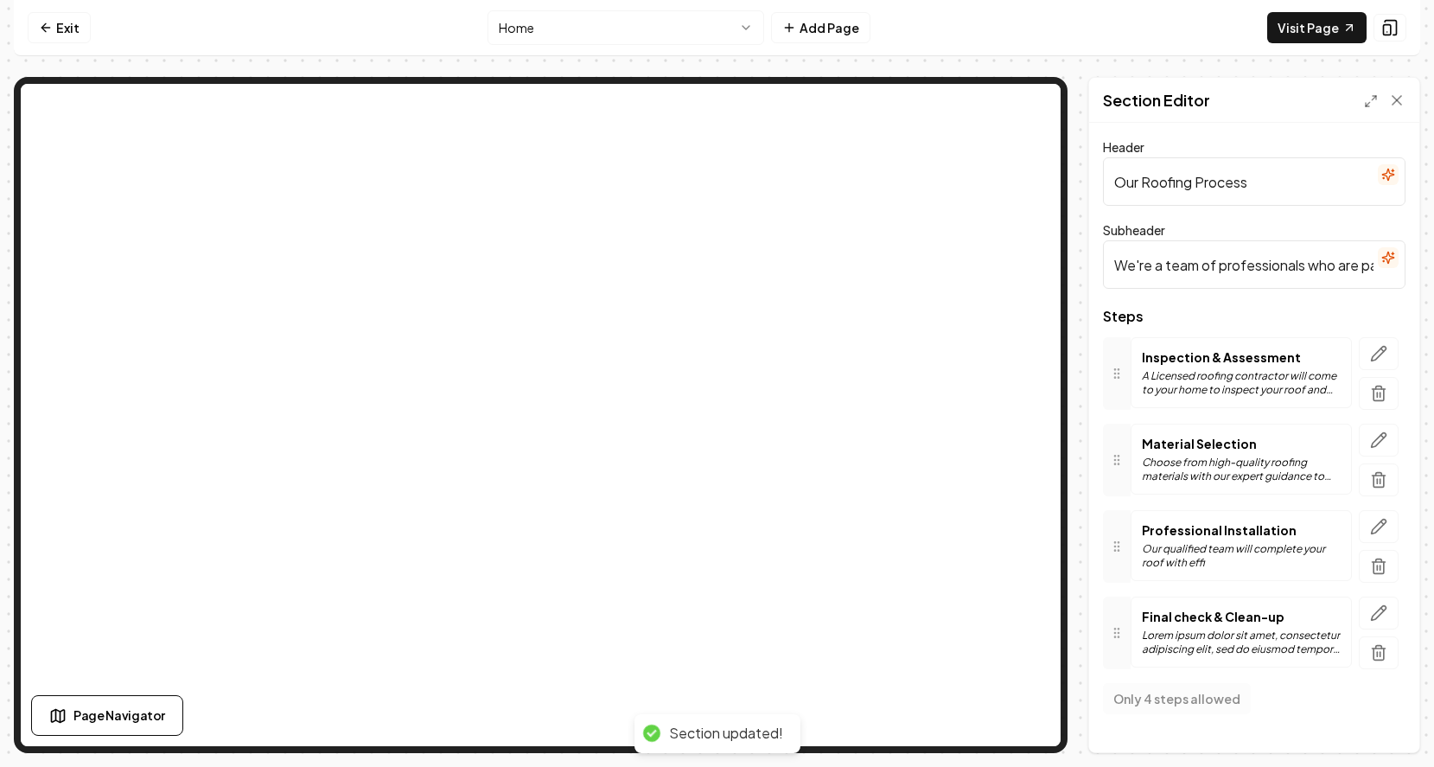
scroll to position [0, 0]
click at [1373, 522] on icon "button" at bounding box center [1378, 526] width 17 height 17
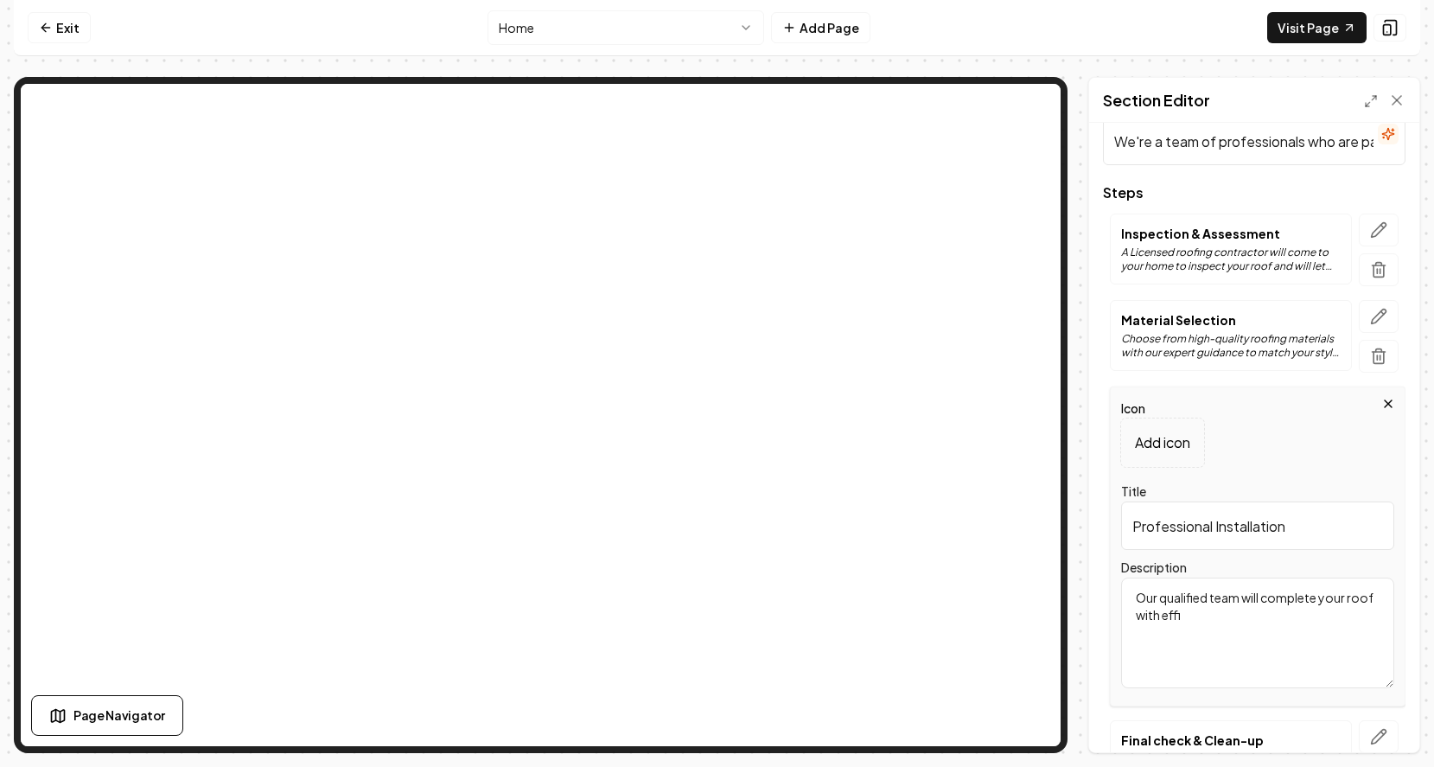
scroll to position [230, 0]
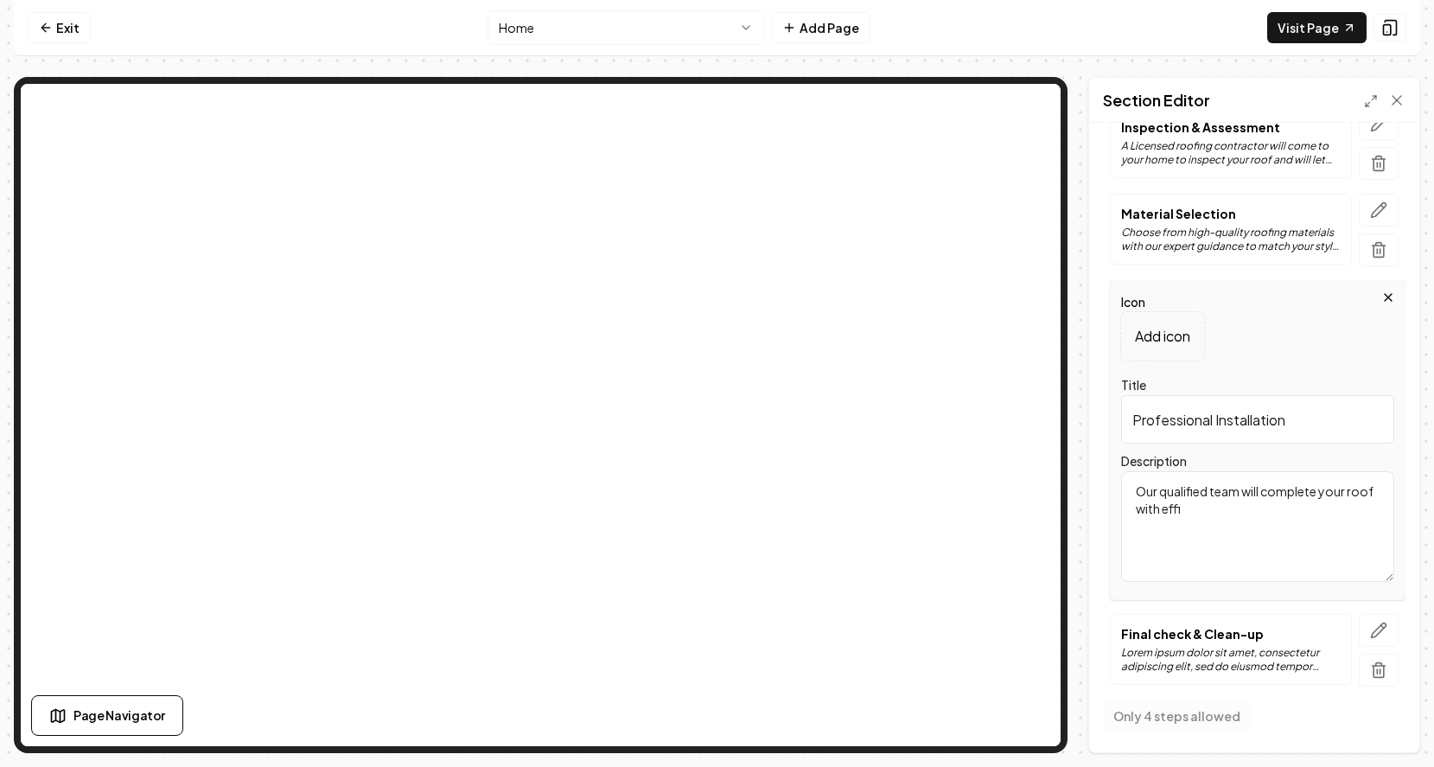
click at [1186, 518] on textarea "Our qualified team will complete your roof with effi" at bounding box center [1257, 526] width 273 height 111
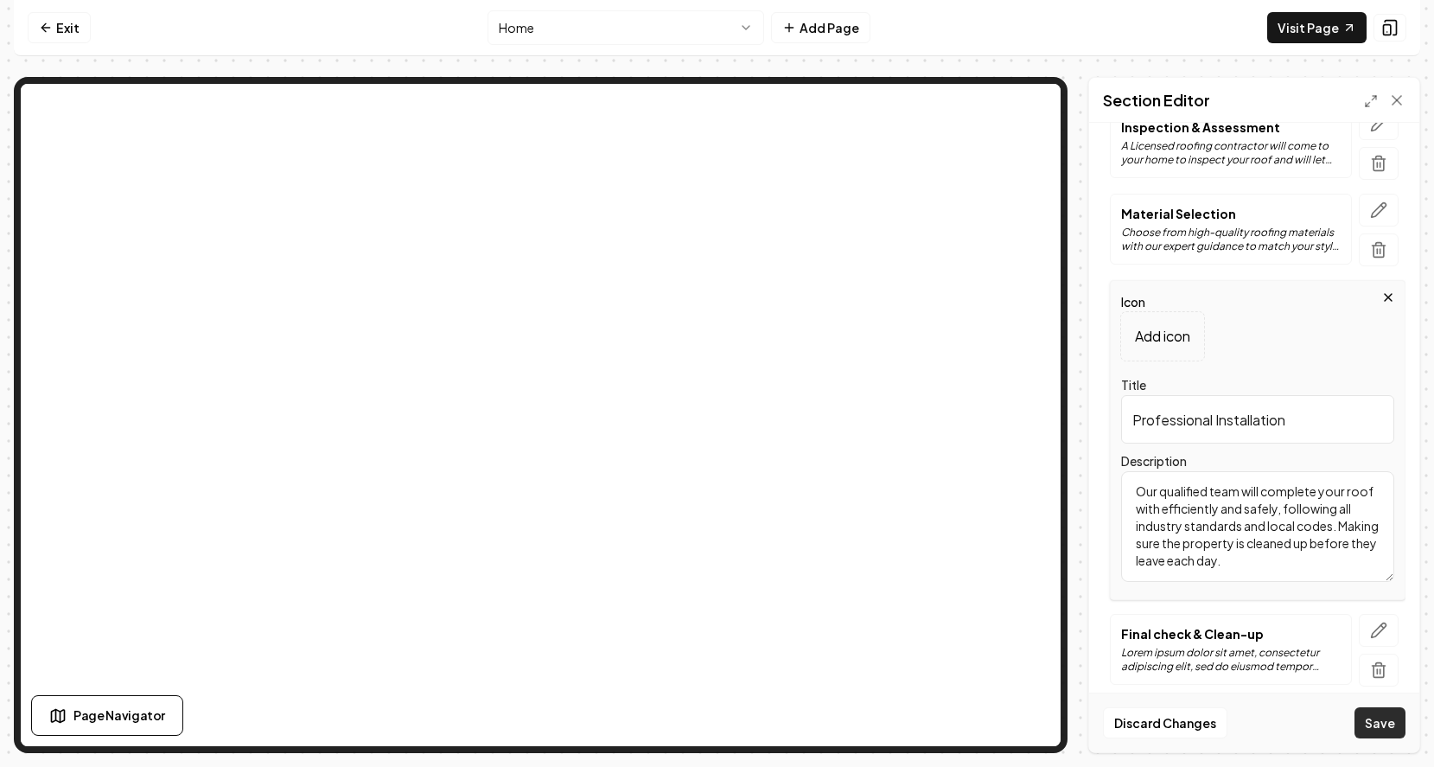
type textarea "Our qualified team will complete your roof with efficiently and safely, followi…"
click at [1370, 726] on button "Save" at bounding box center [1380, 722] width 51 height 31
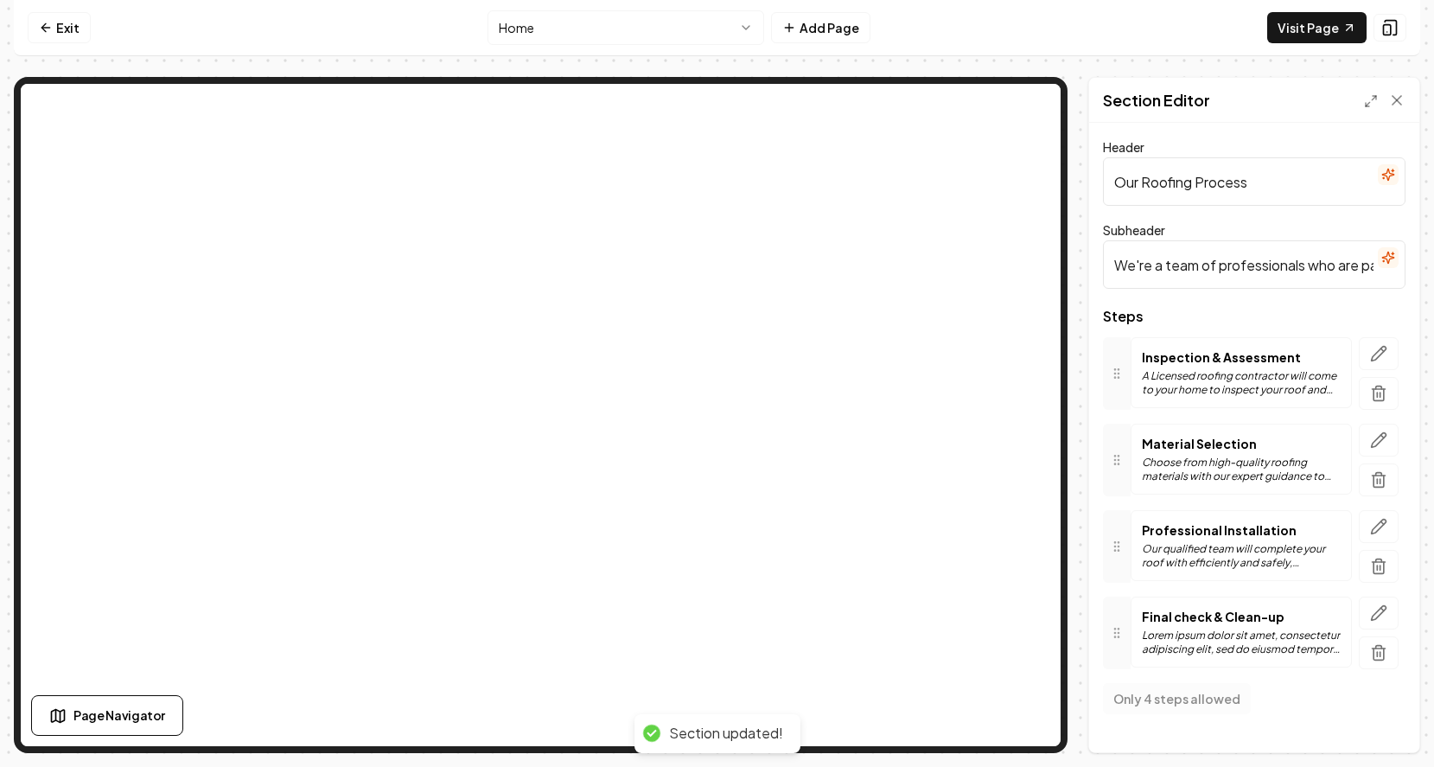
scroll to position [0, 0]
click at [1182, 622] on p "Final check & Clean-up" at bounding box center [1241, 616] width 199 height 17
click at [1364, 615] on button "button" at bounding box center [1379, 612] width 40 height 33
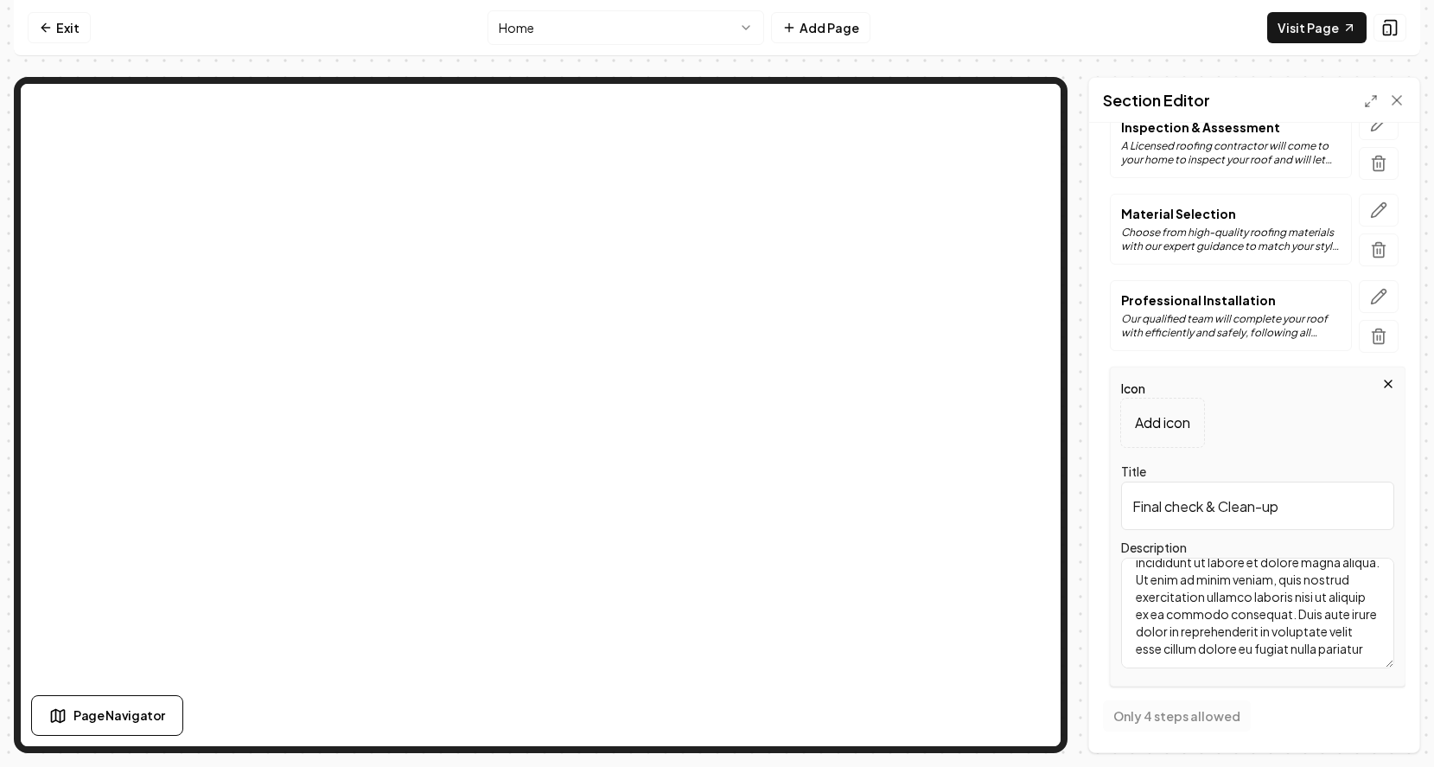
scroll to position [67, 0]
drag, startPoint x: 1132, startPoint y: 571, endPoint x: 1374, endPoint y: 670, distance: 260.5
click at [1374, 670] on div "Icon Add icon Title Final check & Clean-up Description Lorem ipsum dolor sit am…" at bounding box center [1258, 527] width 296 height 320
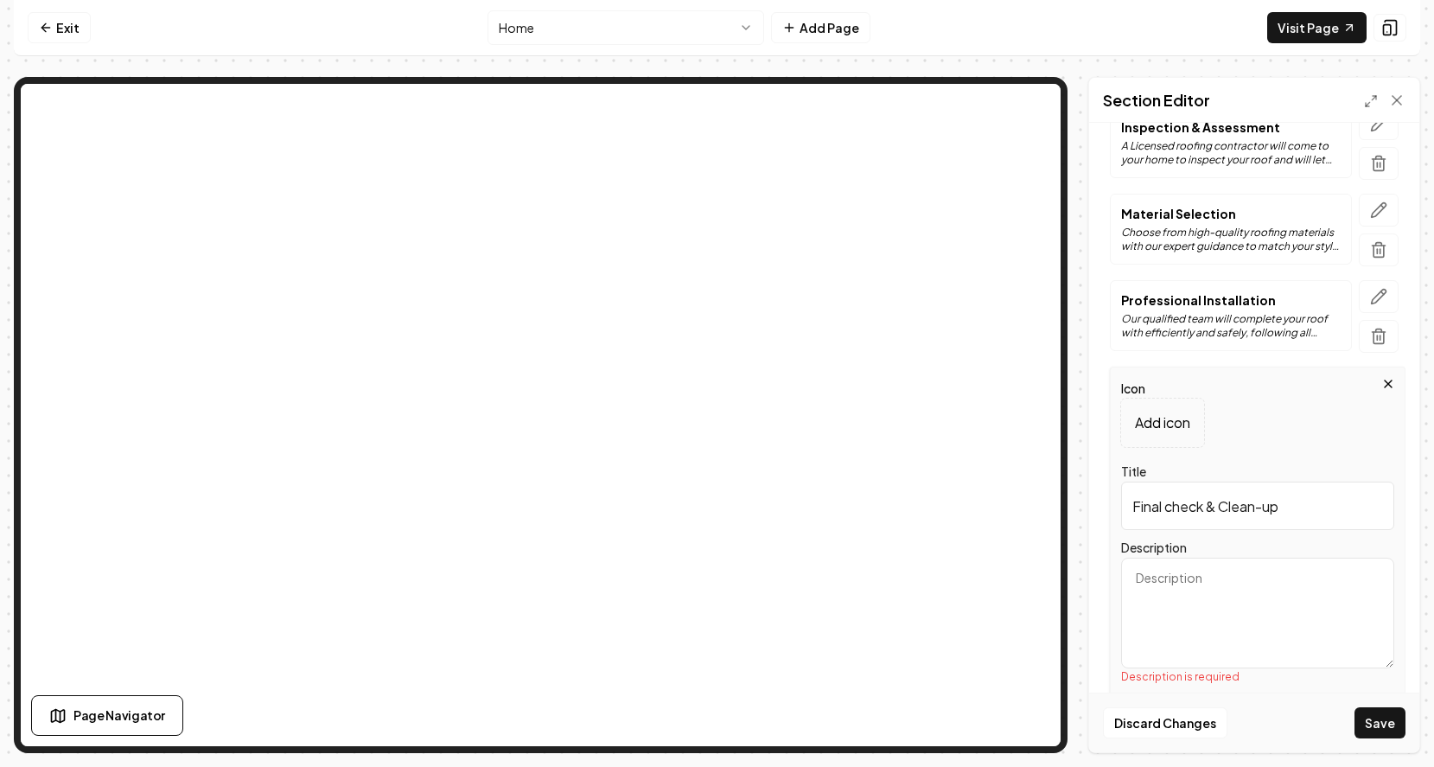
scroll to position [0, 0]
type textarea "We inspect our work, ensure your satisfaction, leave your property clean and de…"
click at [1365, 716] on button "Save" at bounding box center [1380, 722] width 51 height 31
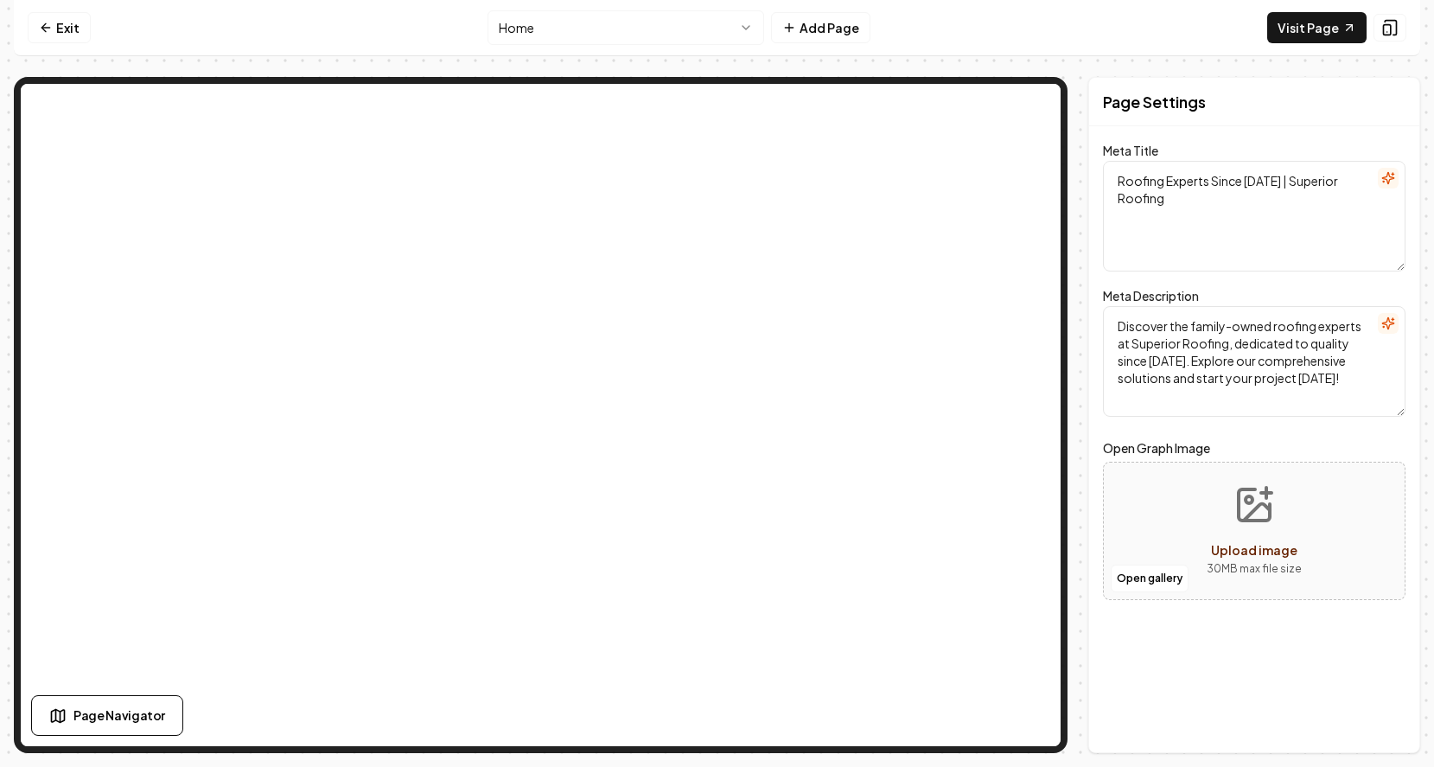
click at [1246, 520] on icon "Upload image" at bounding box center [1257, 512] width 26 height 16
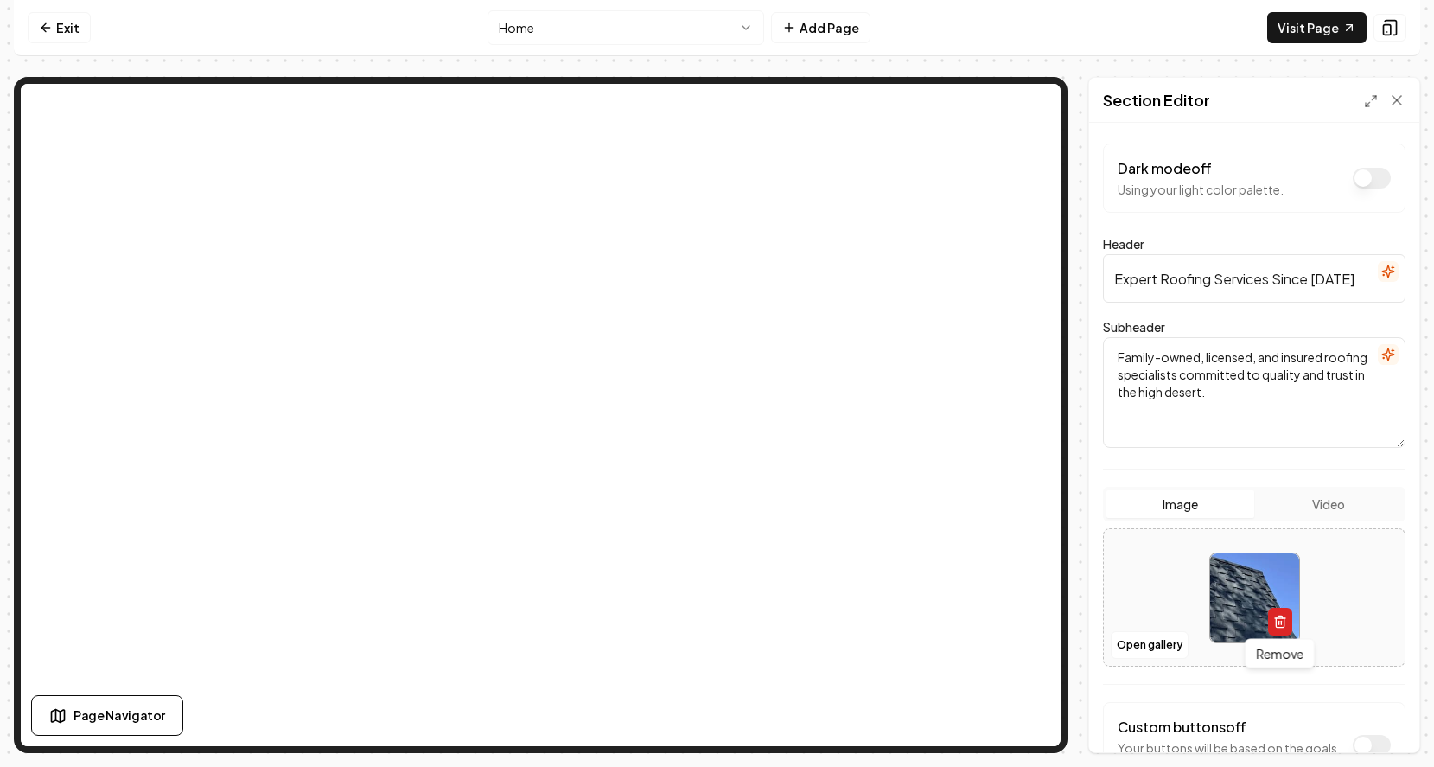
click at [1273, 616] on icon "button" at bounding box center [1280, 622] width 14 height 14
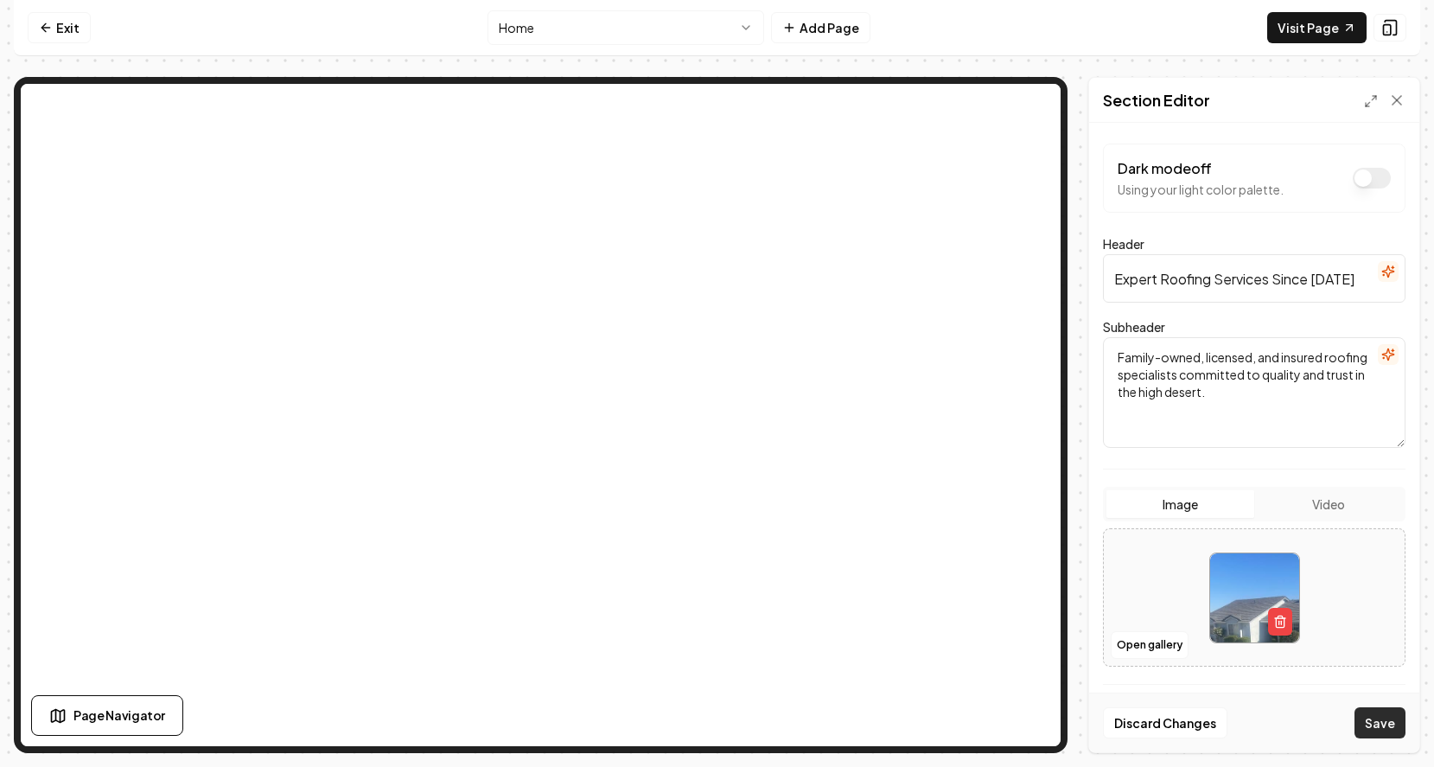
click at [1380, 725] on button "Save" at bounding box center [1380, 722] width 51 height 31
click at [1276, 622] on icon "button" at bounding box center [1280, 623] width 8 height 10
click at [1387, 727] on button "Save" at bounding box center [1380, 722] width 51 height 31
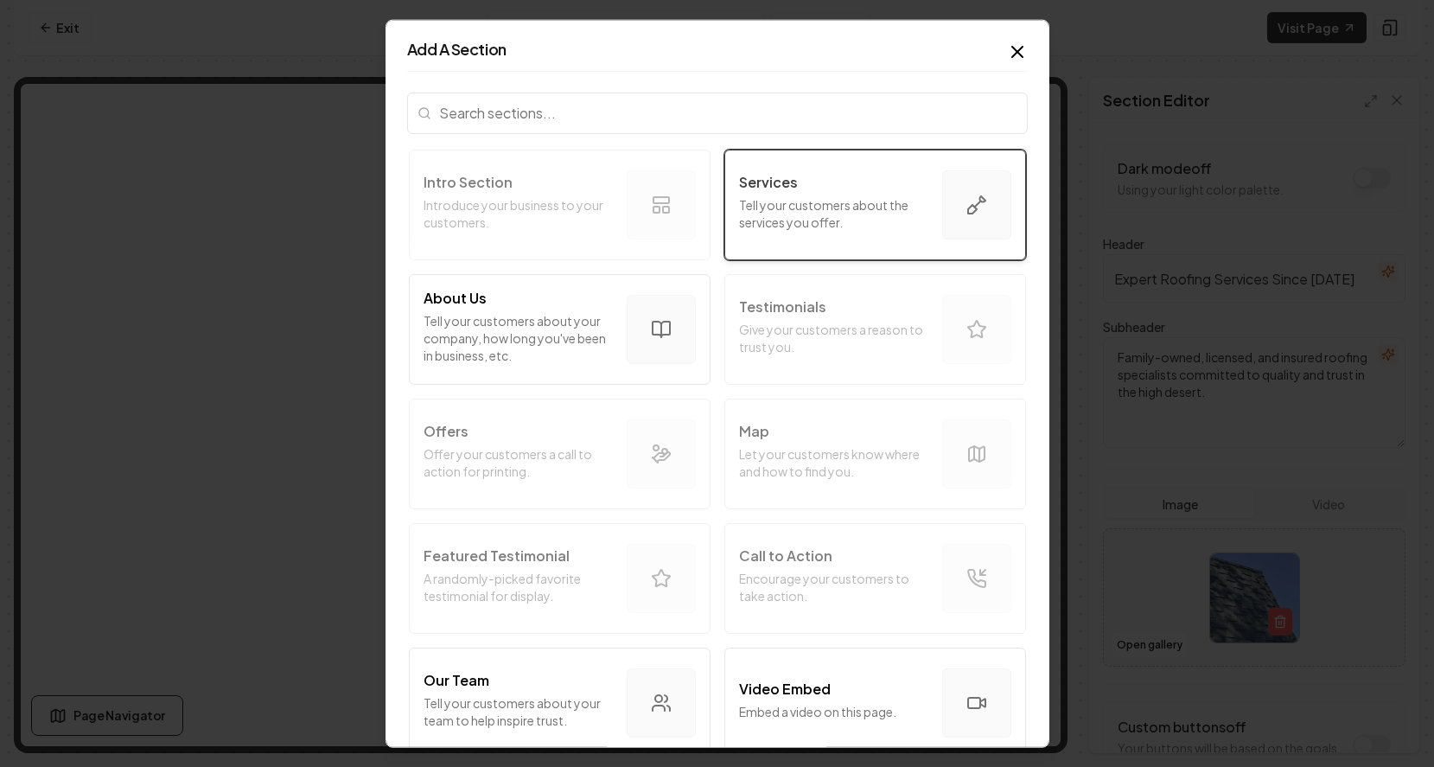
click at [915, 202] on p "Tell your customers about the services you offer." at bounding box center [833, 212] width 189 height 35
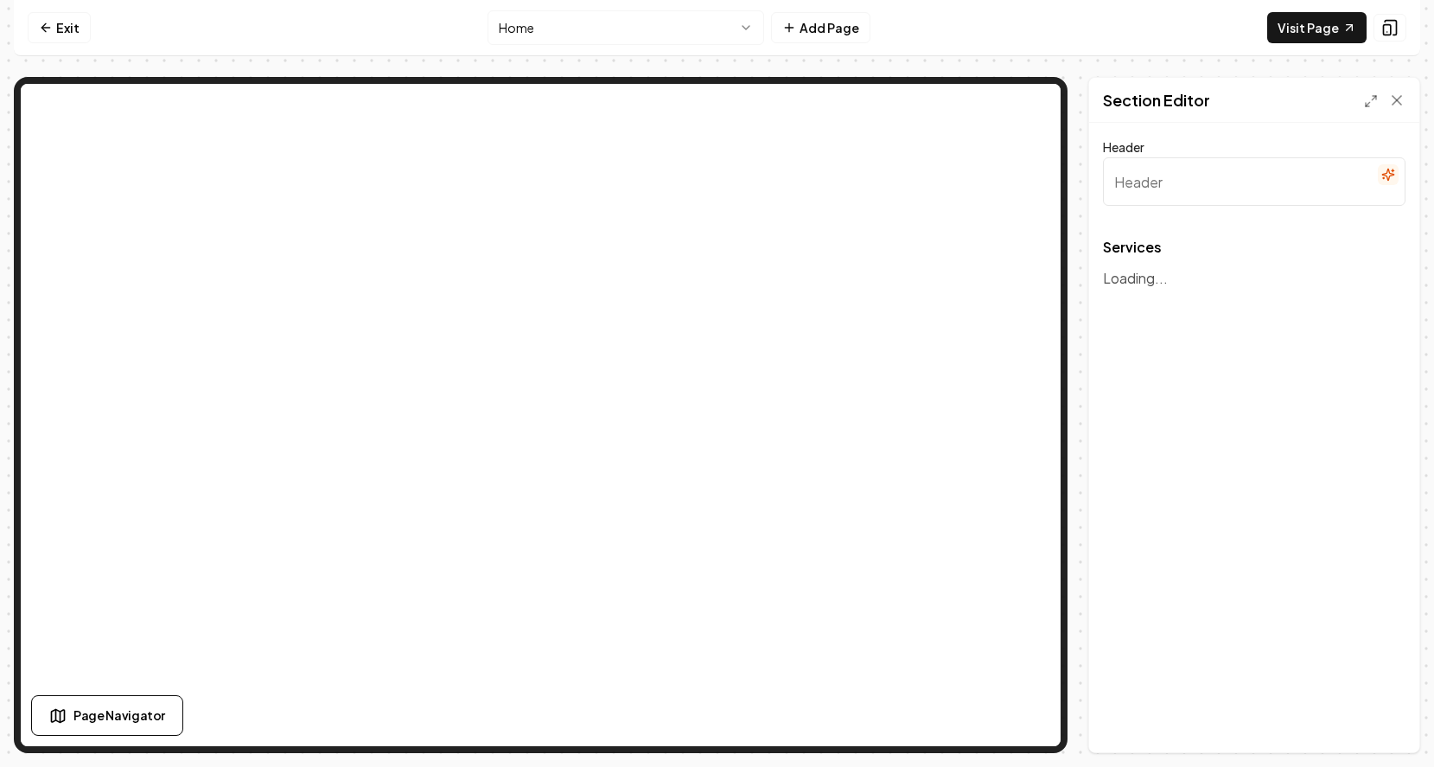
type input "Our Services"
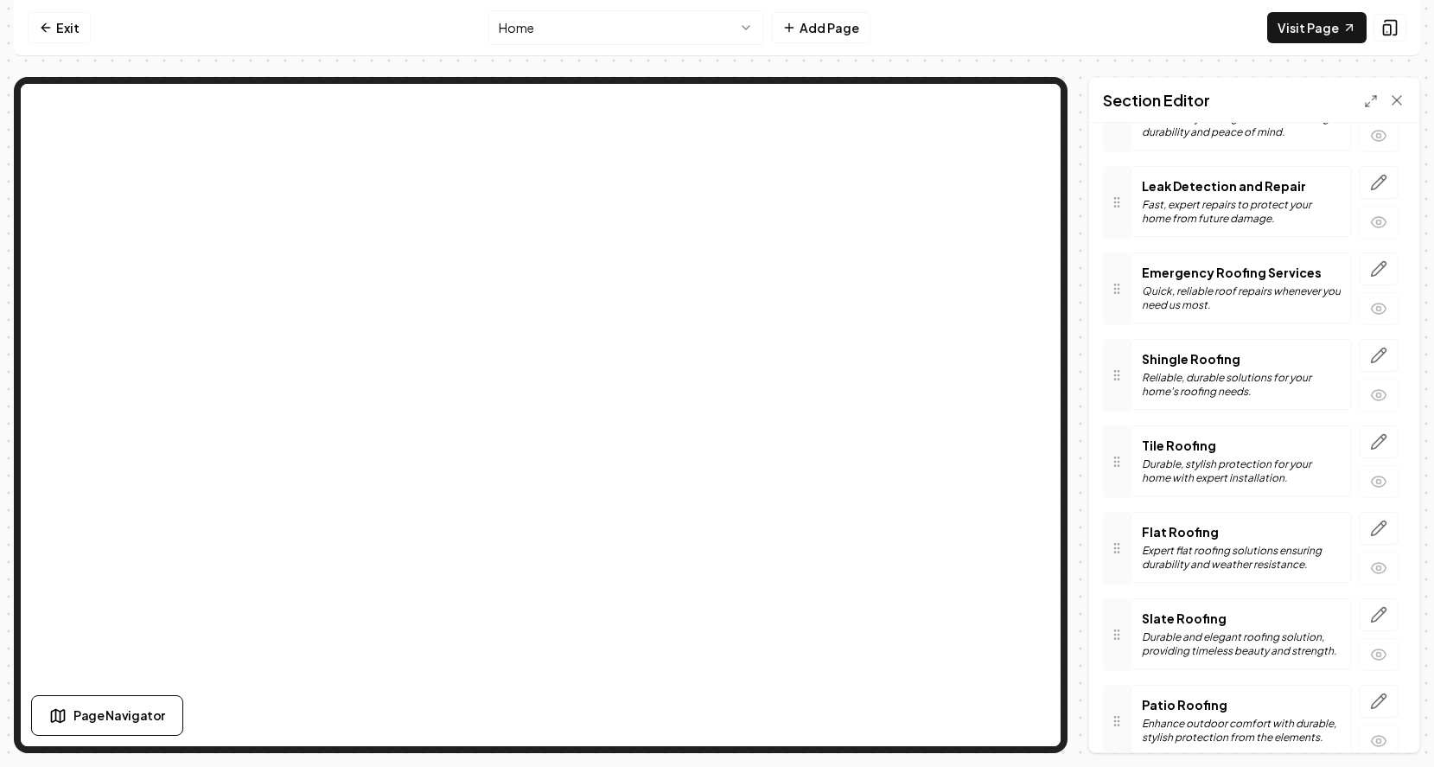
scroll to position [623, 0]
click at [1303, 547] on p "Expert flat roofing solutions ensuring durability and weather resistance." at bounding box center [1241, 555] width 199 height 28
click at [1386, 530] on icon "button" at bounding box center [1378, 525] width 17 height 17
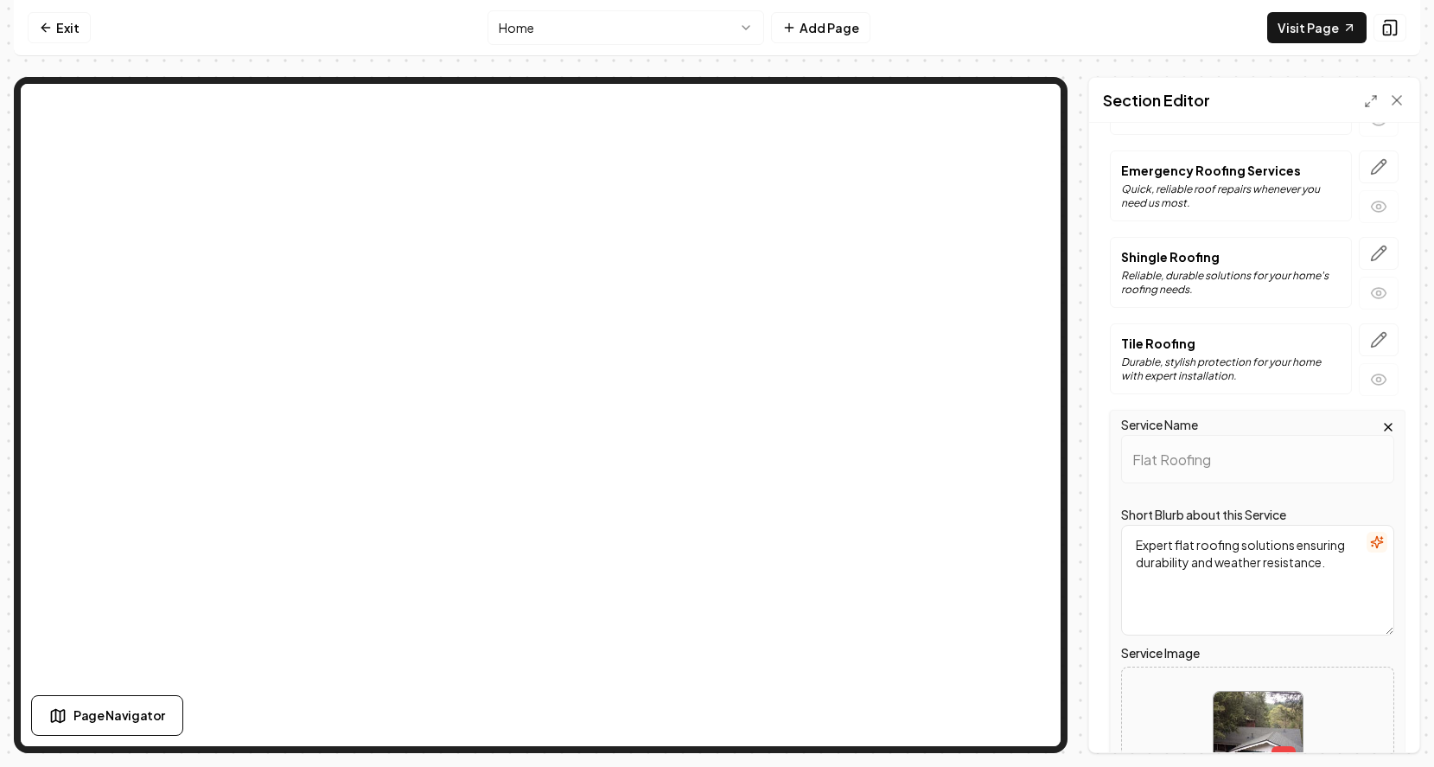
scroll to position [721, 0]
click at [1383, 425] on icon "button" at bounding box center [1388, 429] width 14 height 14
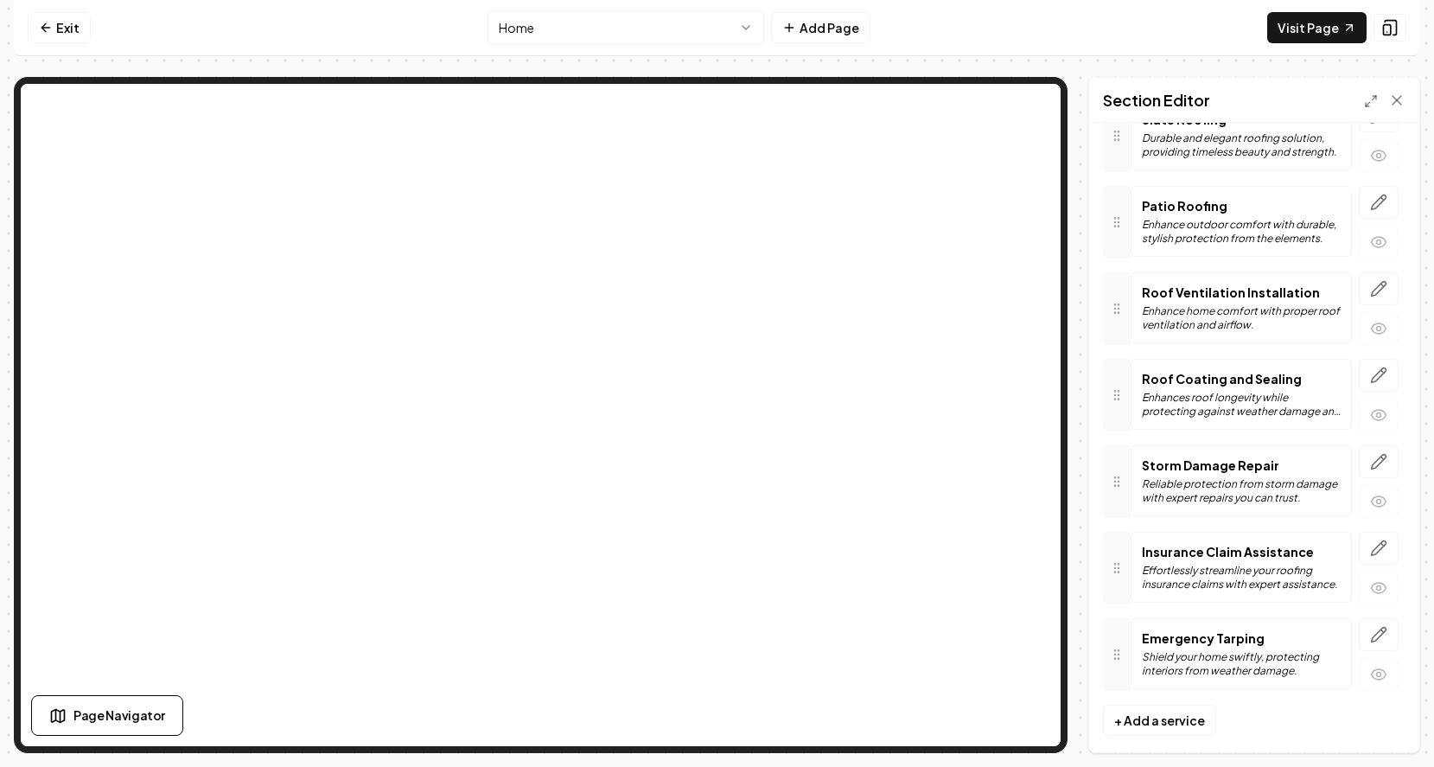
scroll to position [1112, 0]
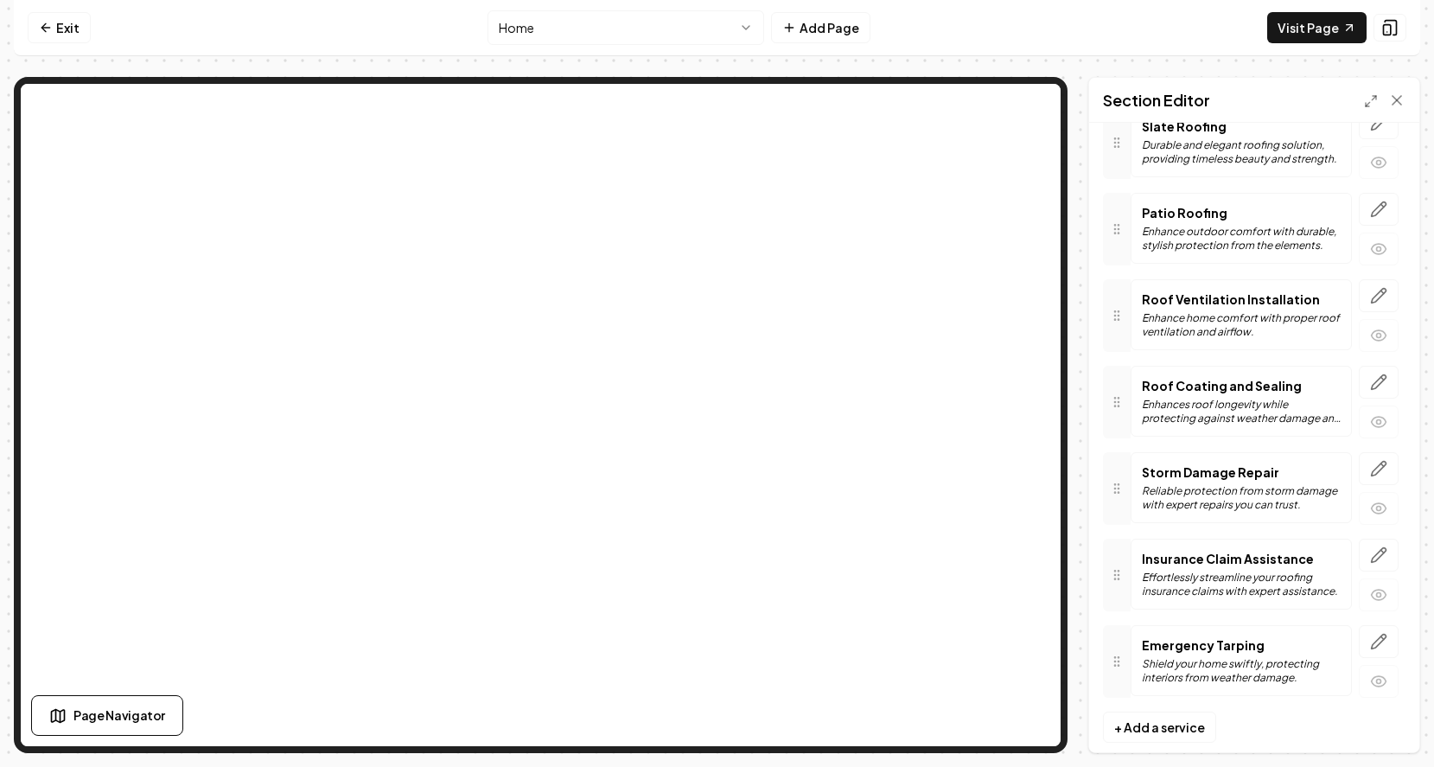
click at [1123, 496] on div at bounding box center [1117, 488] width 28 height 73
click at [1118, 488] on circle at bounding box center [1118, 488] width 1 height 1
click at [1374, 507] on icon "button" at bounding box center [1378, 508] width 17 height 17
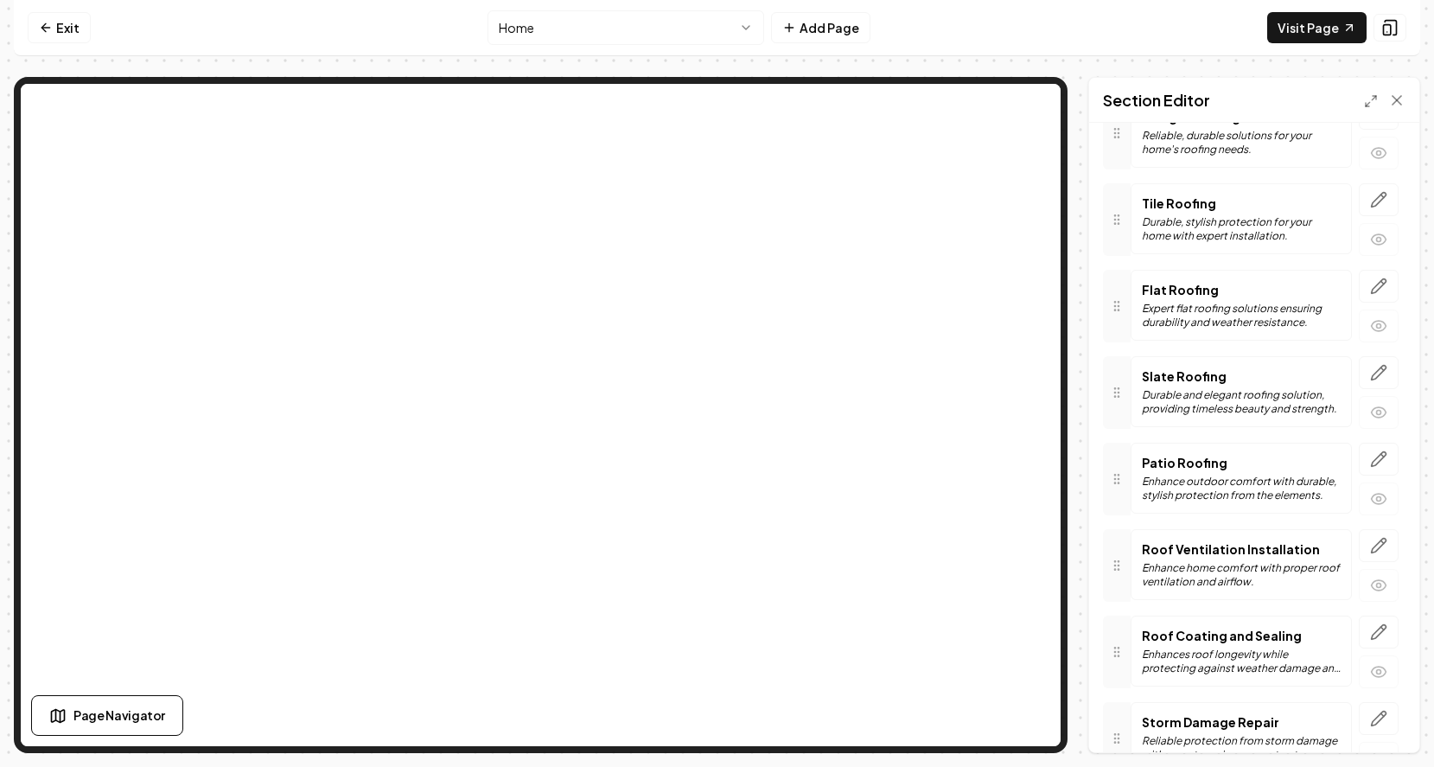
scroll to position [862, 0]
click at [1371, 418] on icon "button" at bounding box center [1378, 413] width 17 height 17
click at [1375, 379] on icon "button" at bounding box center [1379, 374] width 15 height 15
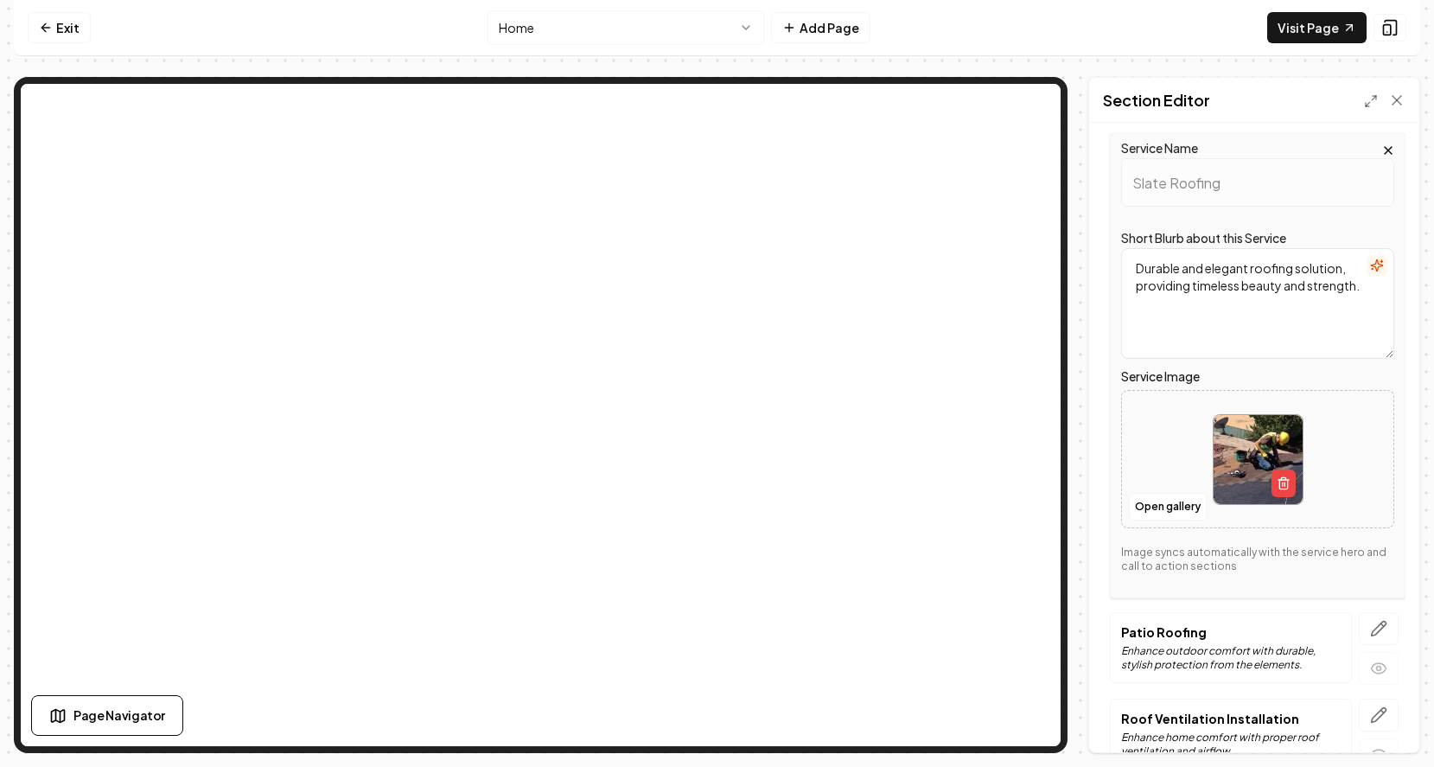
scroll to position [1083, 0]
click at [1274, 479] on button "button" at bounding box center [1284, 486] width 24 height 28
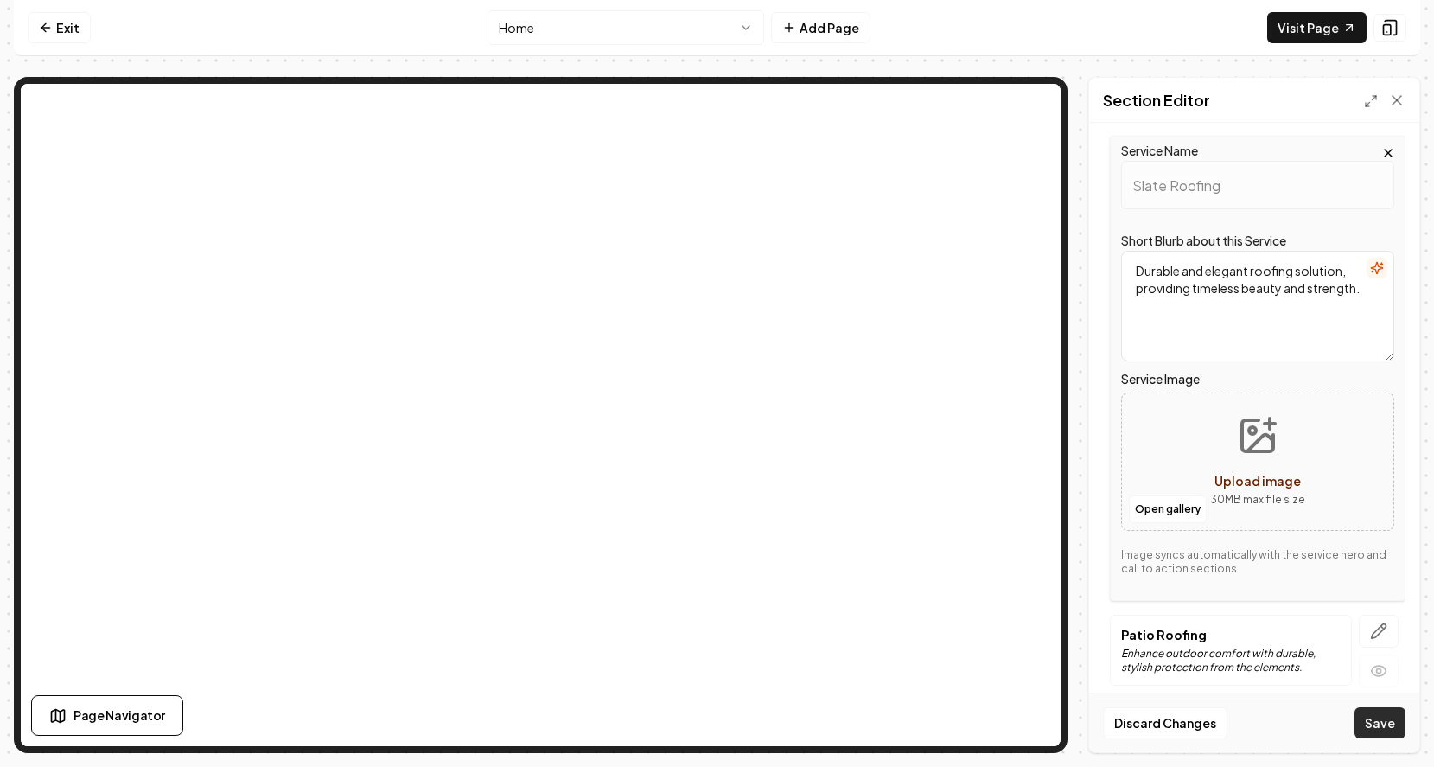
click at [1381, 731] on button "Save" at bounding box center [1380, 722] width 51 height 31
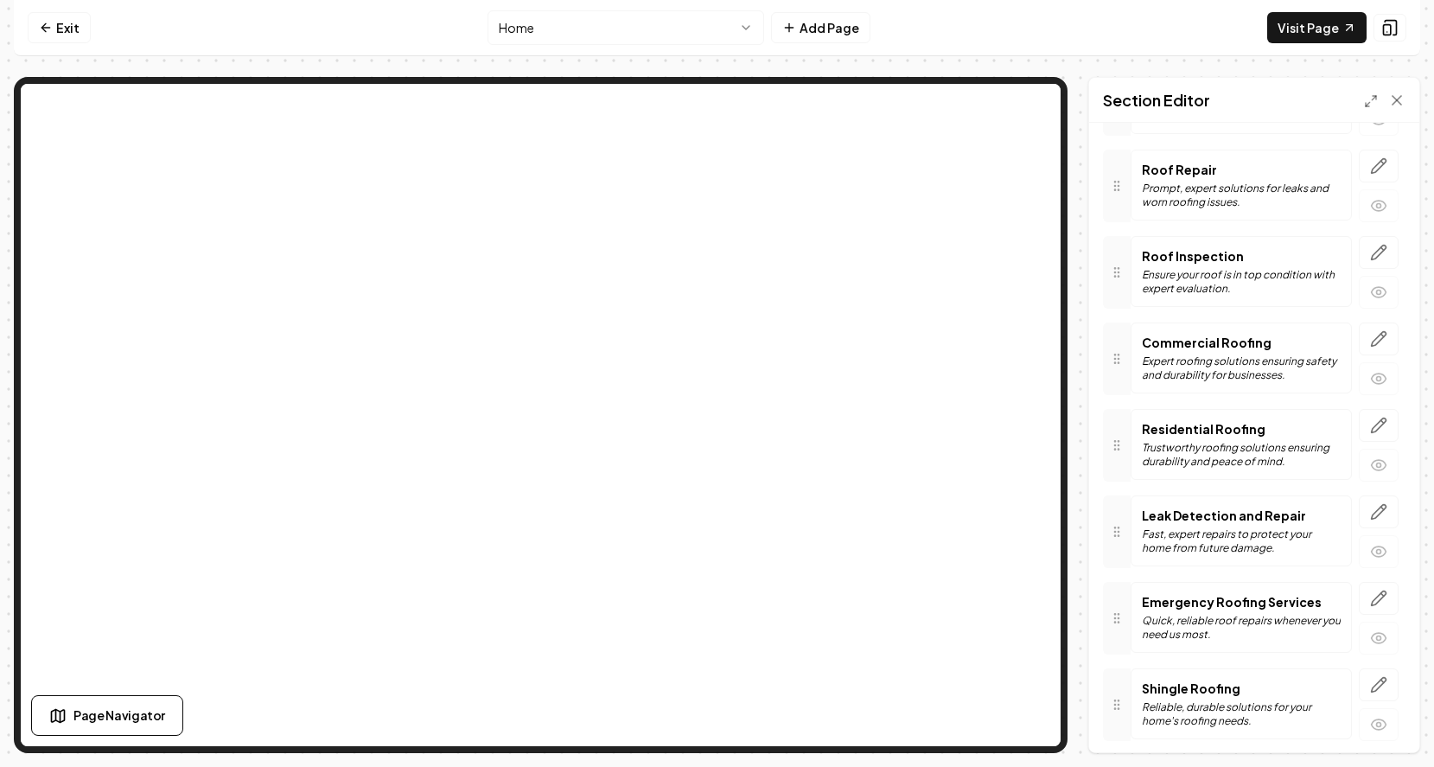
scroll to position [0, 0]
